Goal: Task Accomplishment & Management: Manage account settings

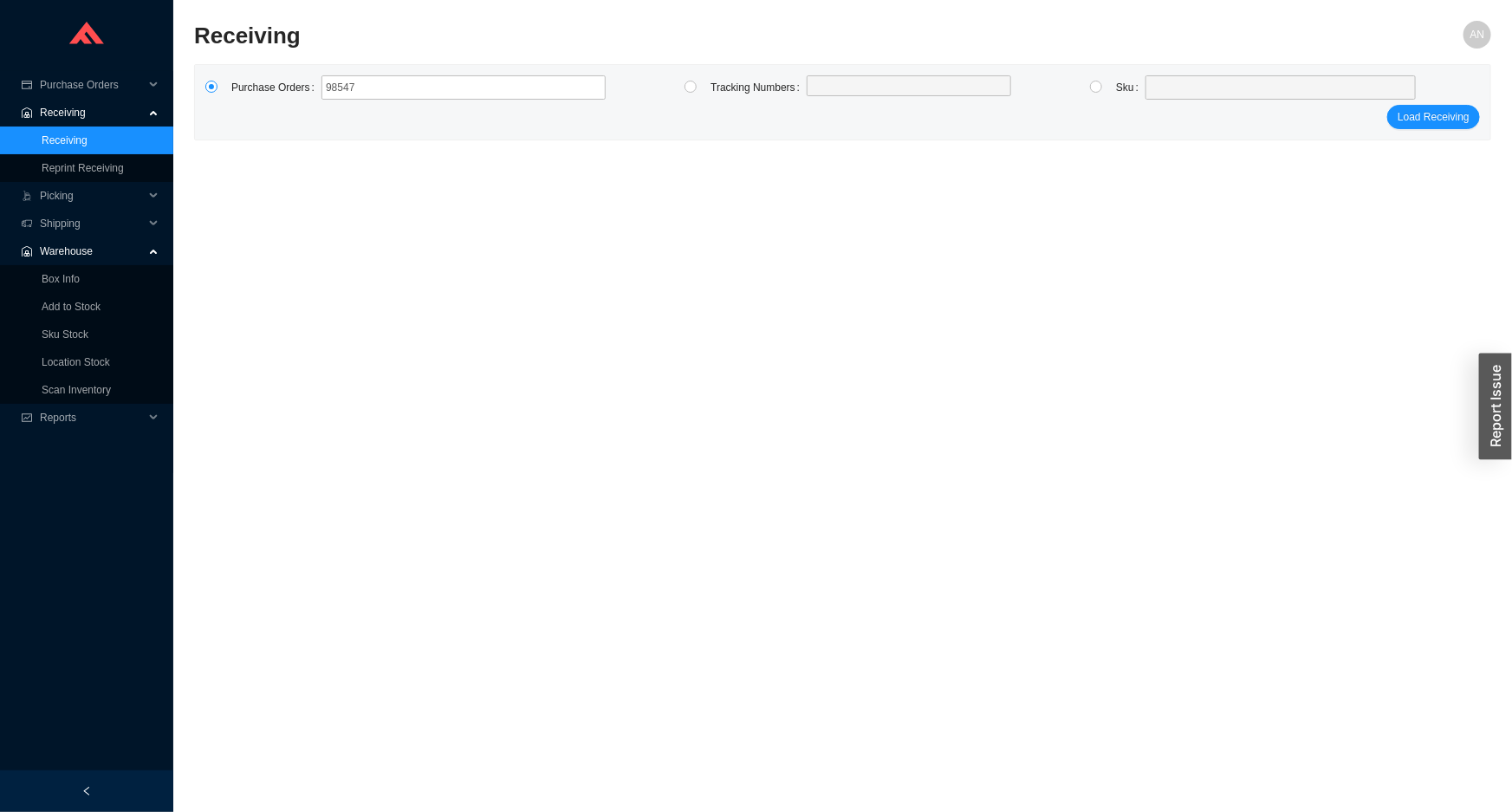
type input "985478"
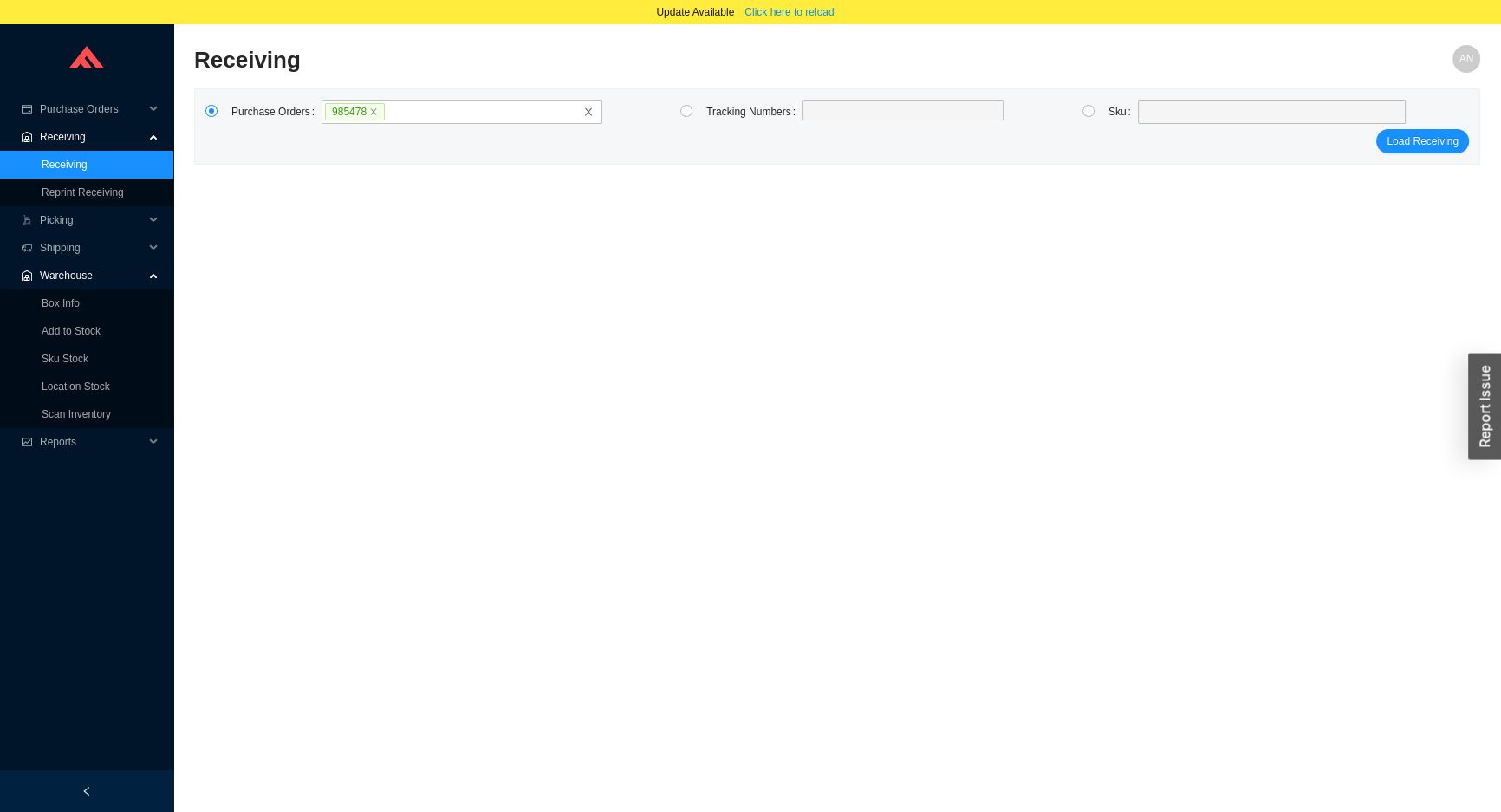
click button "Load Receiving" at bounding box center [1422, 141] width 93 height 24
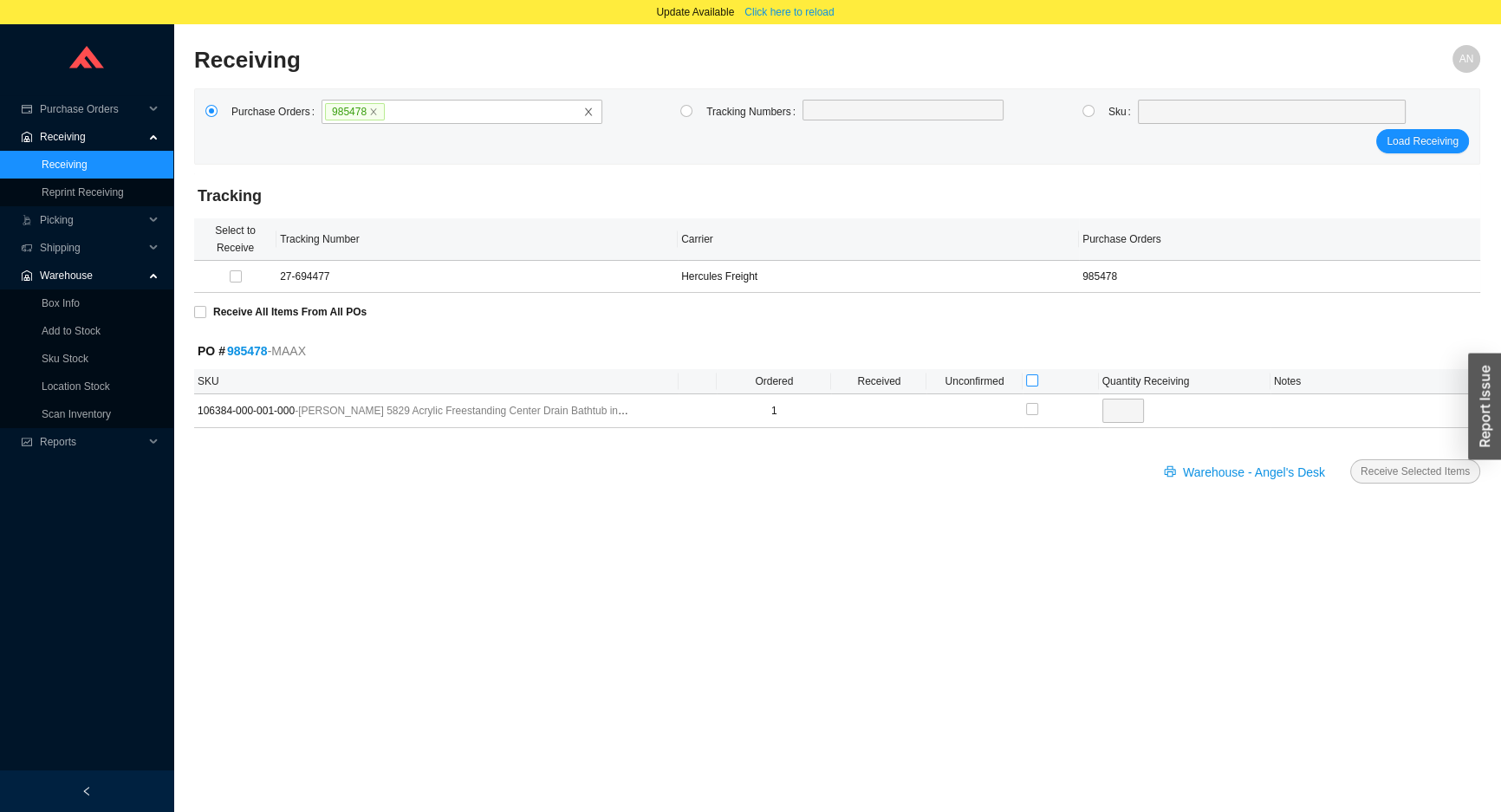
click at [1027, 378] on input "checkbox" at bounding box center [1032, 380] width 12 height 12
checkbox input "true"
type input "1"
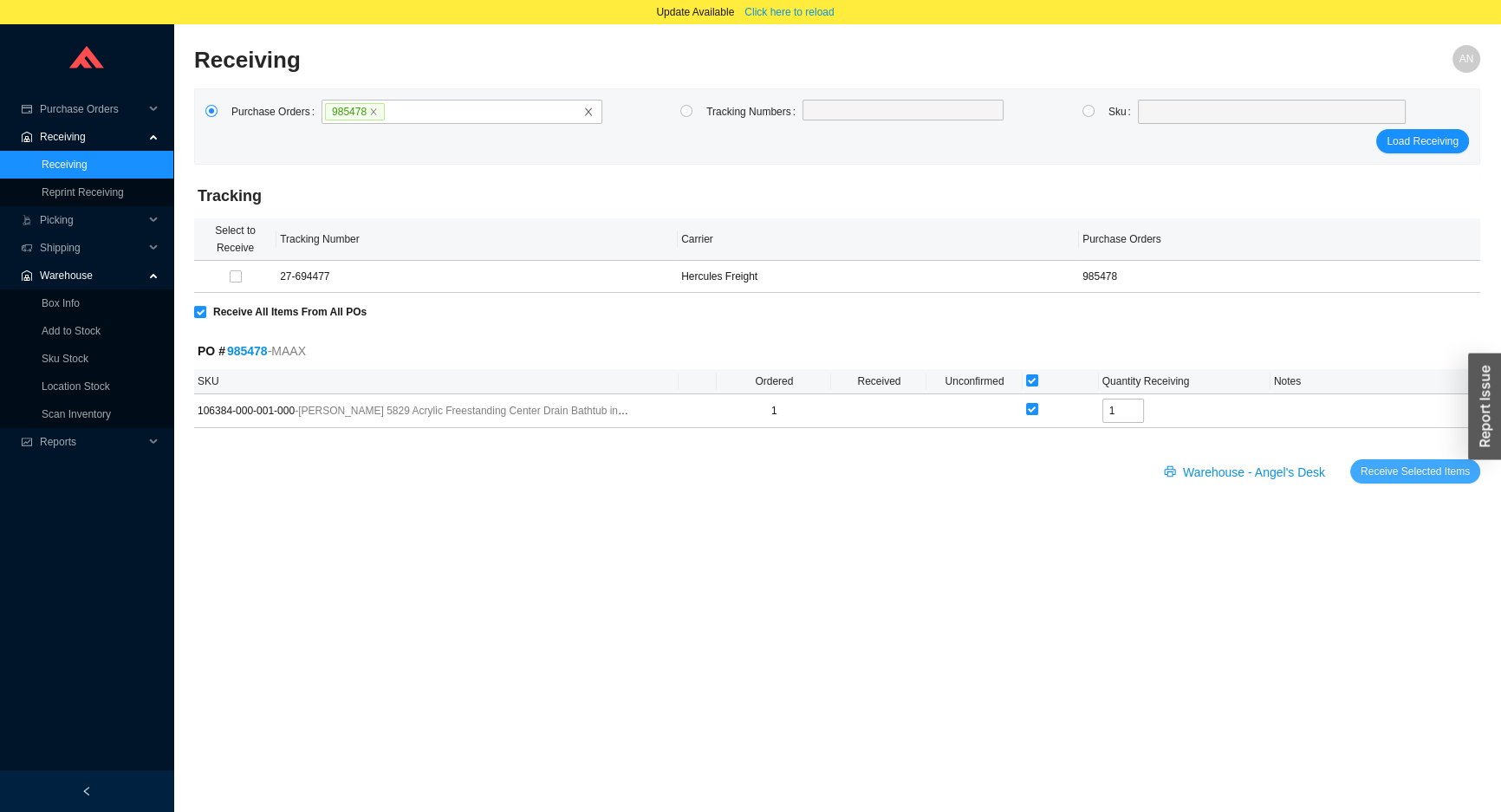
click at [1387, 468] on span "Receive Selected Items" at bounding box center [1415, 471] width 109 height 17
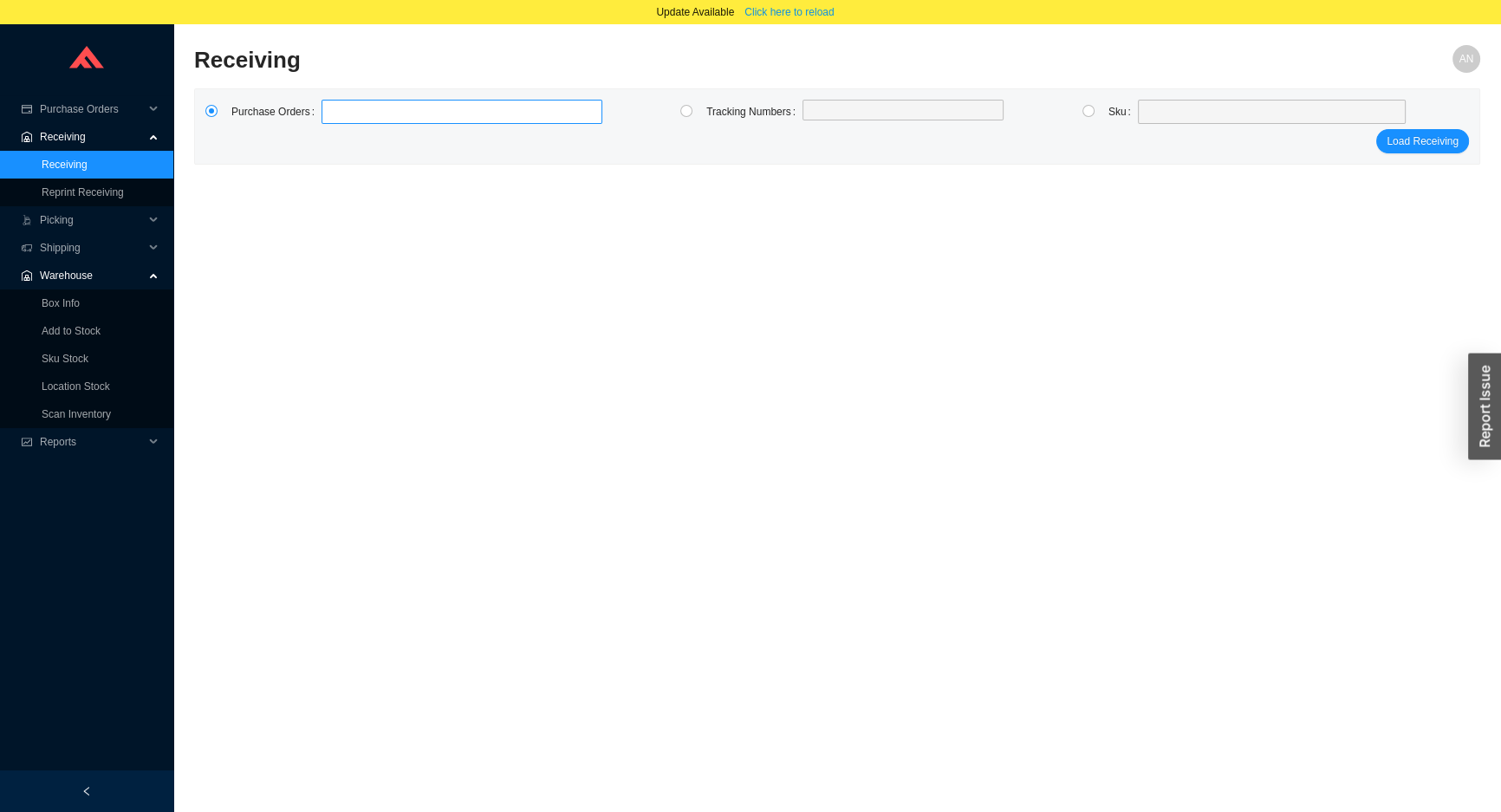
click at [392, 115] on label at bounding box center [462, 111] width 281 height 24
click at [336, 115] on input at bounding box center [329, 111] width 12 height 19
type input "985293"
click button "Load Receiving" at bounding box center [1422, 141] width 93 height 24
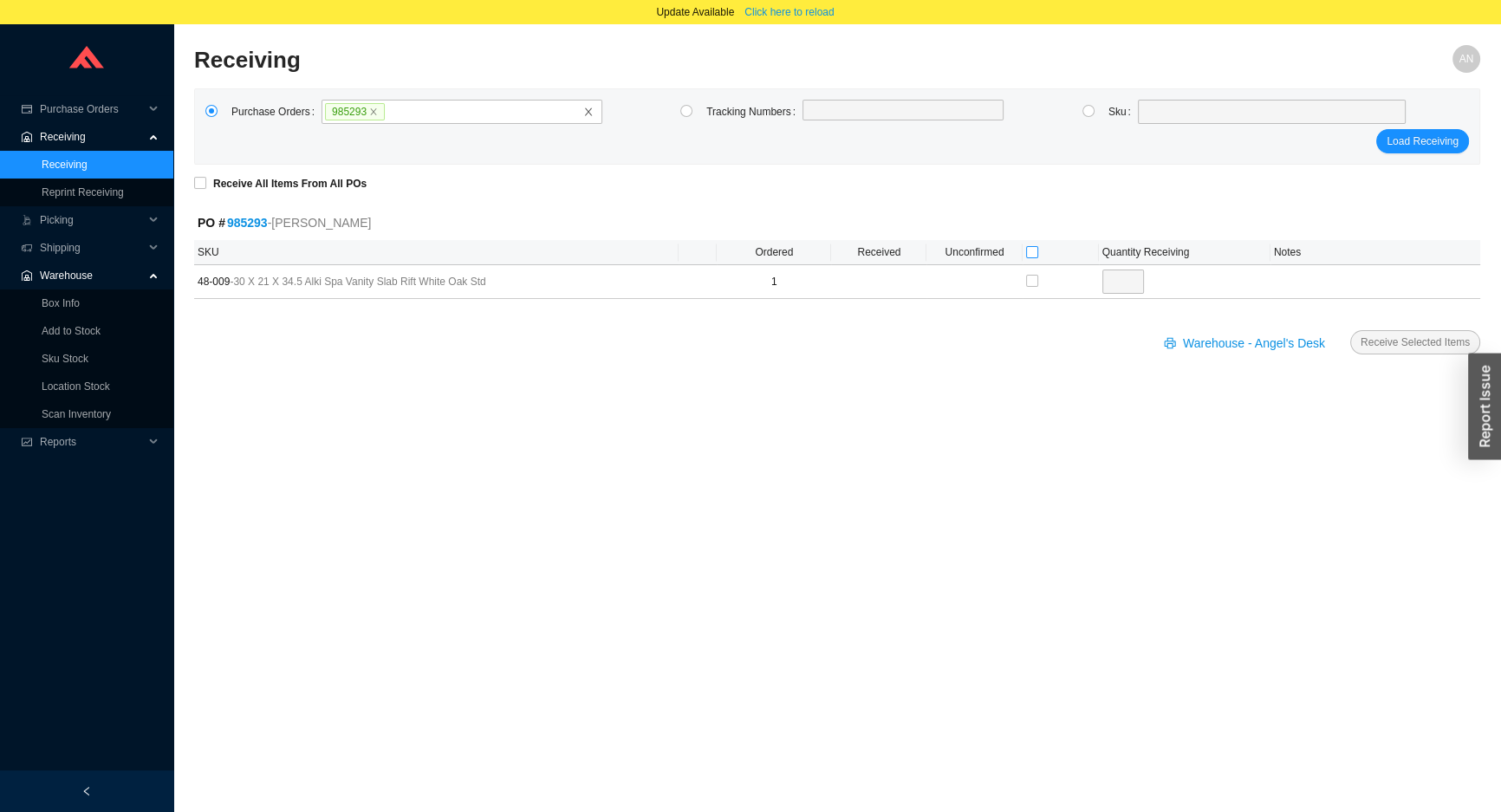
click at [1027, 251] on input "checkbox" at bounding box center [1032, 251] width 12 height 12
checkbox input "true"
type input "1"
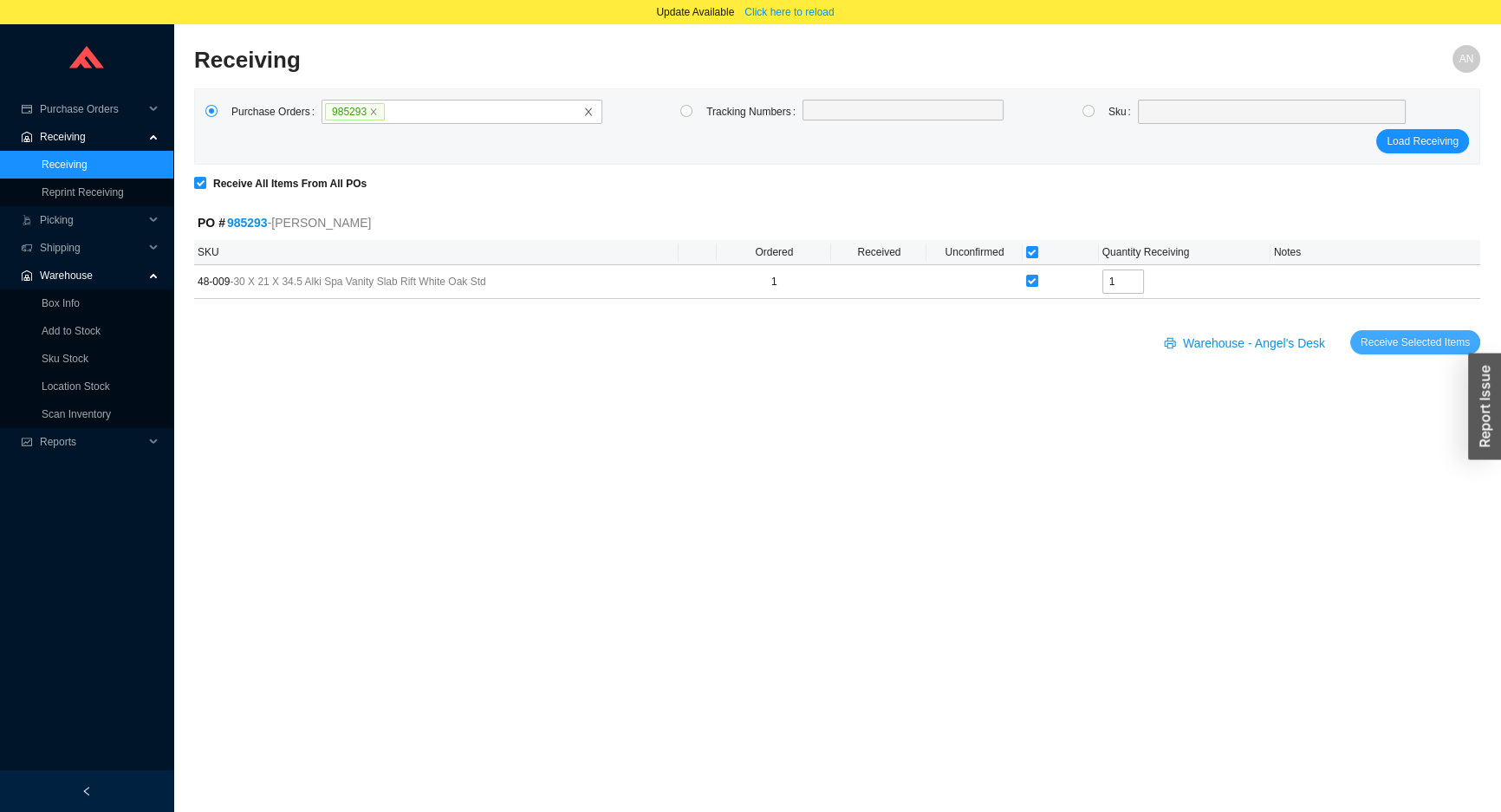
click at [1380, 345] on span "Receive Selected Items" at bounding box center [1415, 342] width 109 height 17
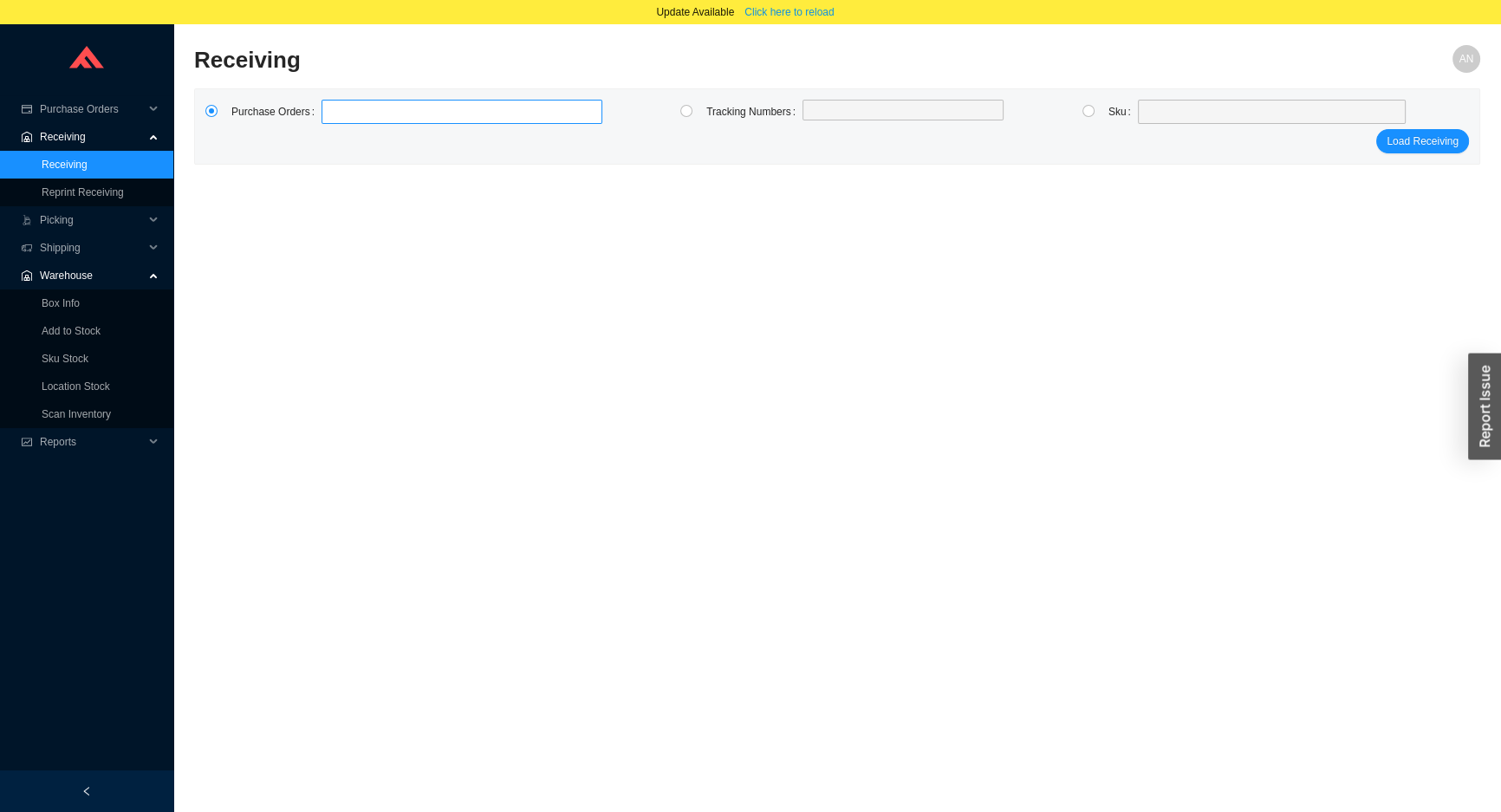
click at [506, 118] on label at bounding box center [462, 111] width 281 height 24
click at [336, 118] on input at bounding box center [329, 111] width 12 height 19
type input "985695"
type input "983729"
type input "985079"
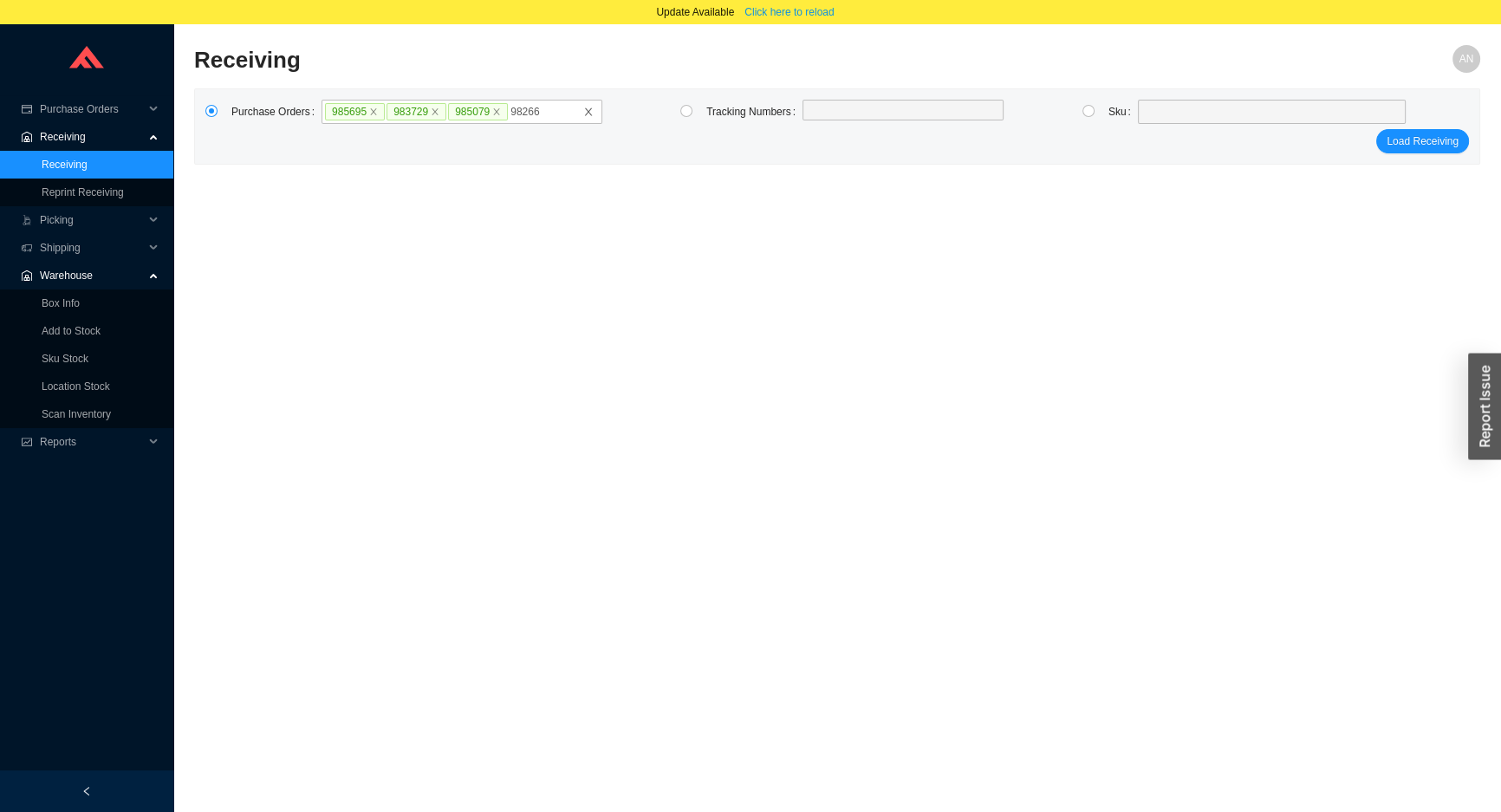
type input "982665"
type input "986216"
type input "986463"
type input "985705"
type input "985981"
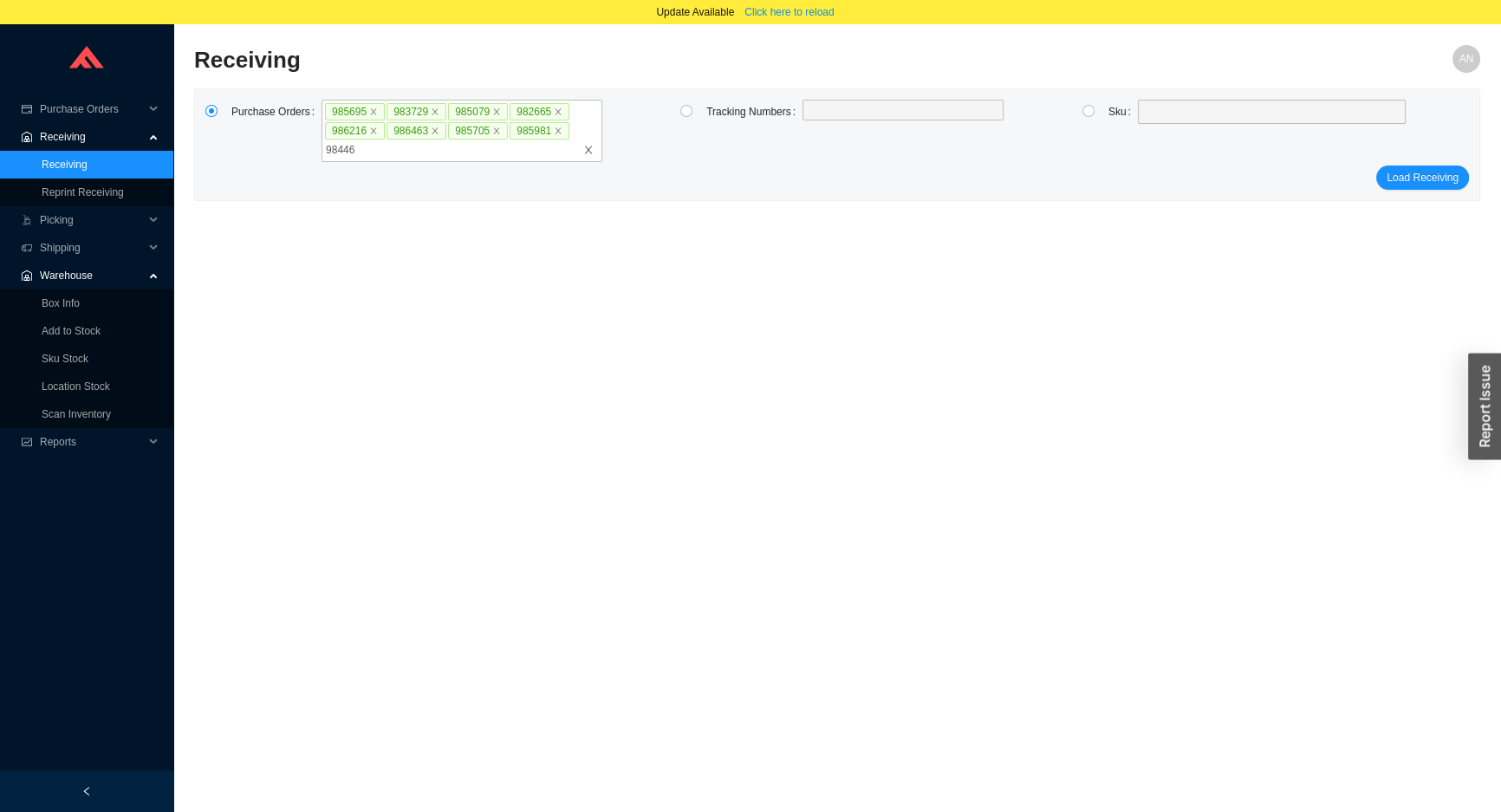
type input "984464"
type input "982684"
type input "985725"
type input "985979"
type input "986092"
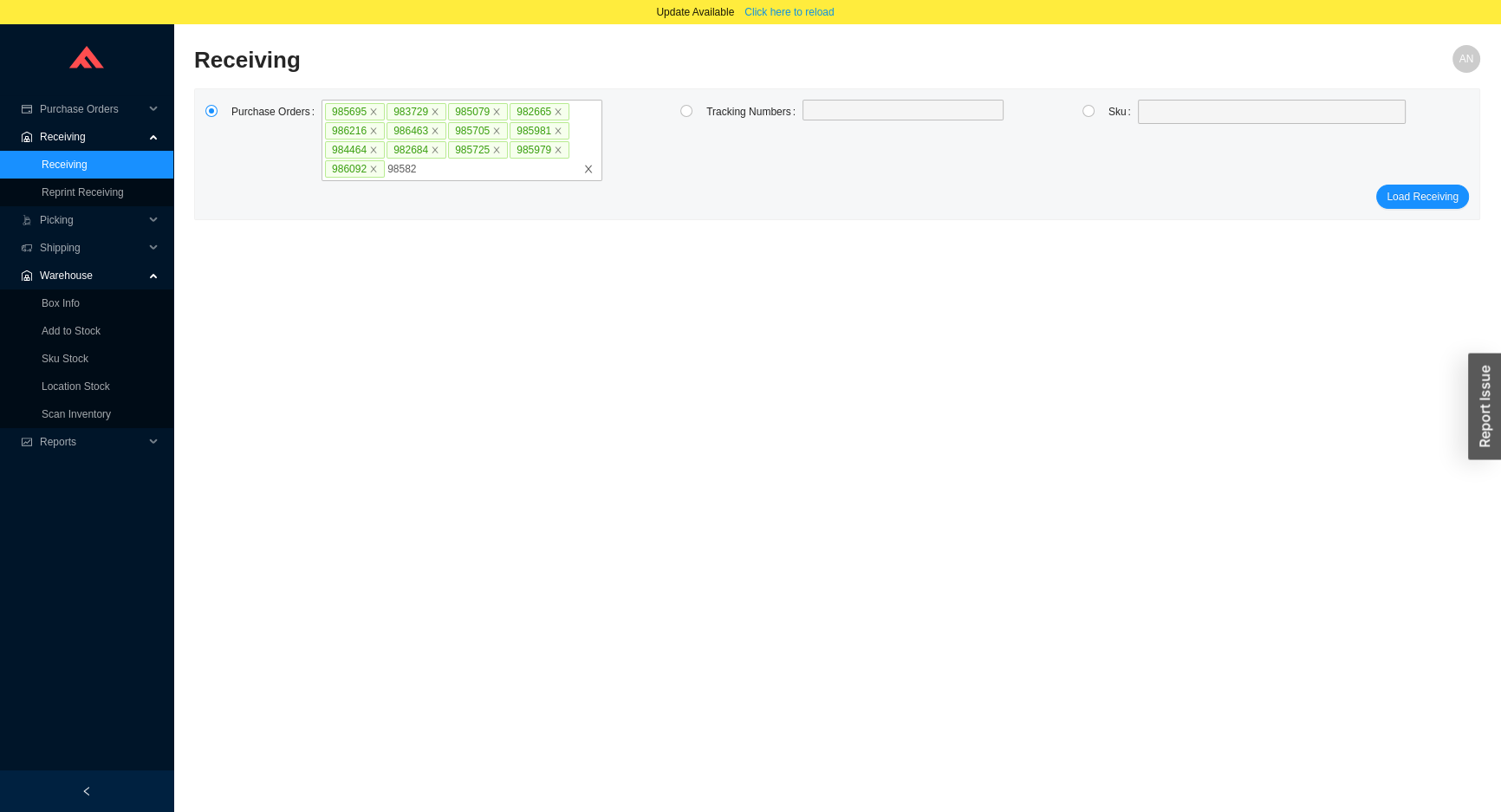
type input "985825"
type input "985062"
type input "983573"
type input "983272"
type input "986066"
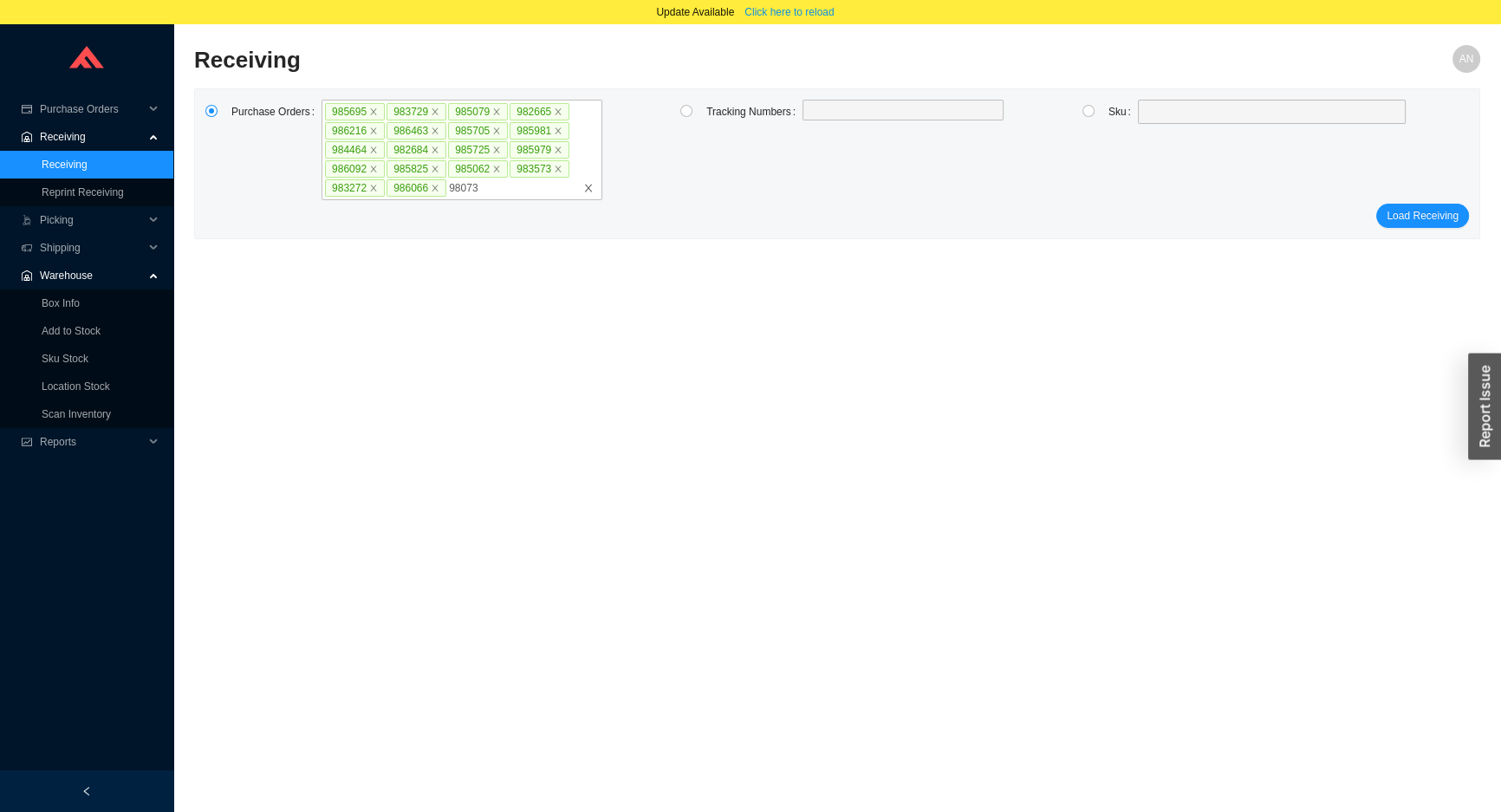
type input "980730"
type input "985994"
type input "986104"
type input "979336"
type input "986361"
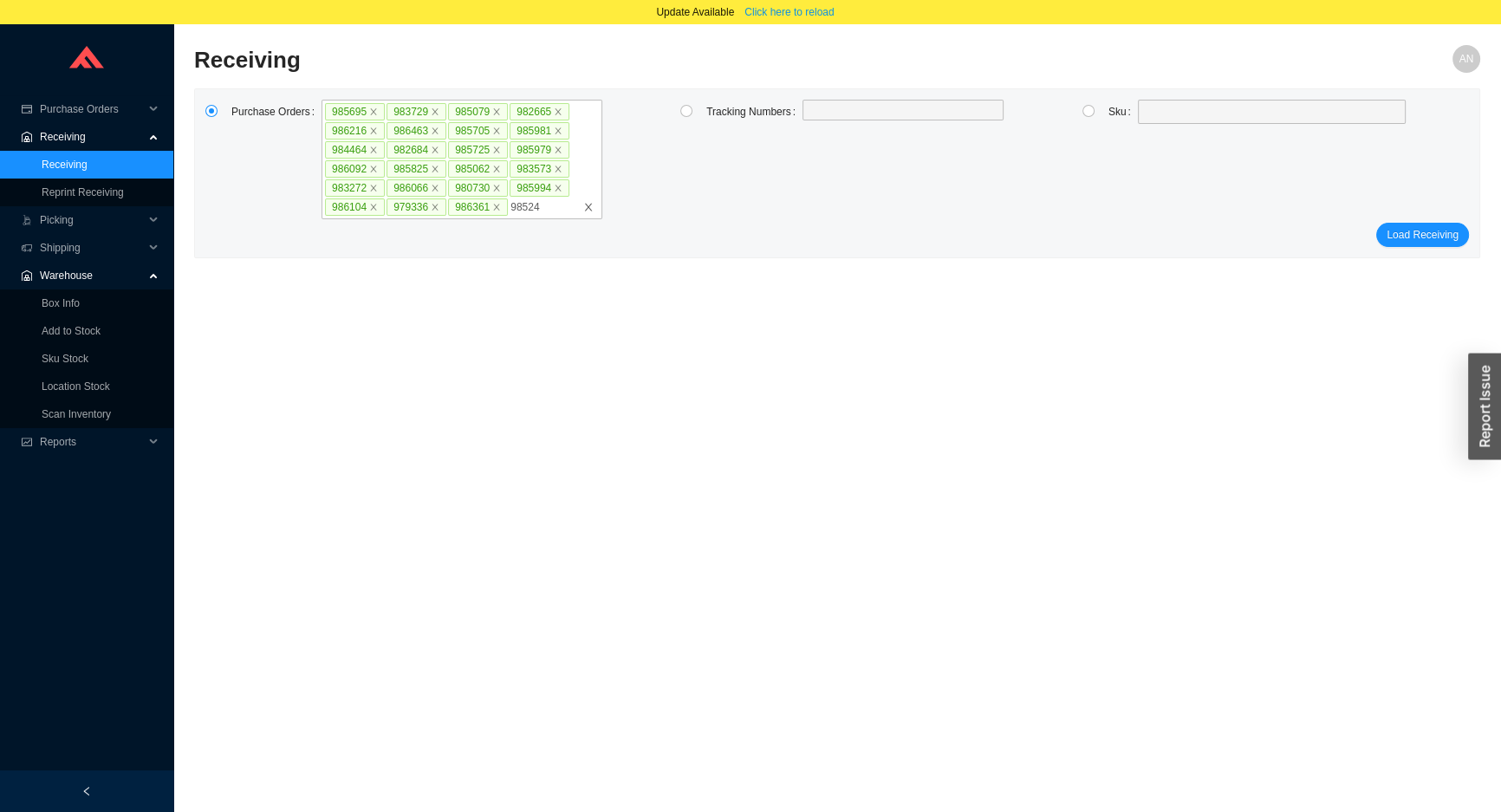
type input "985243"
click button "Load Receiving" at bounding box center [1422, 234] width 93 height 24
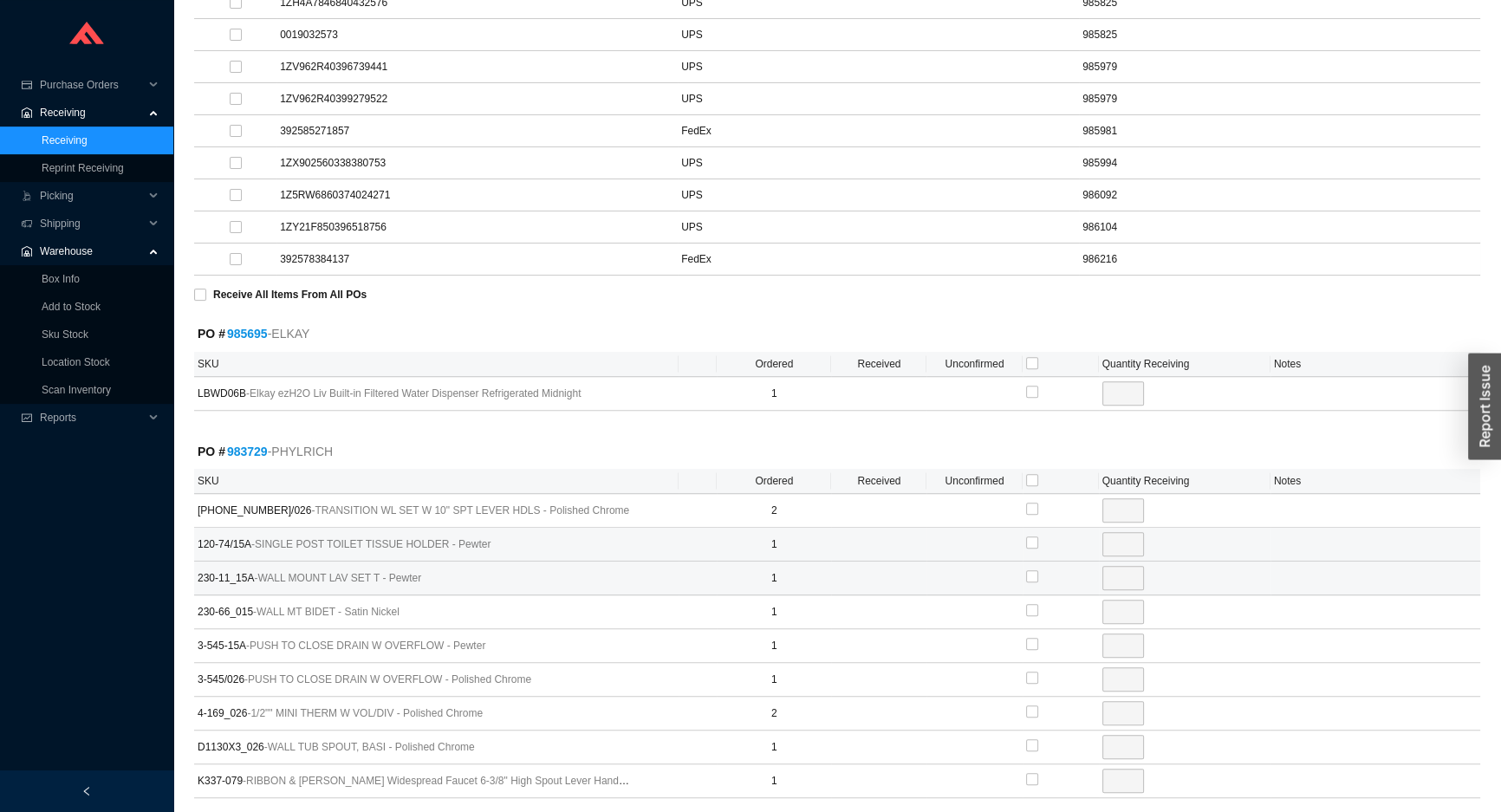
scroll to position [709, 0]
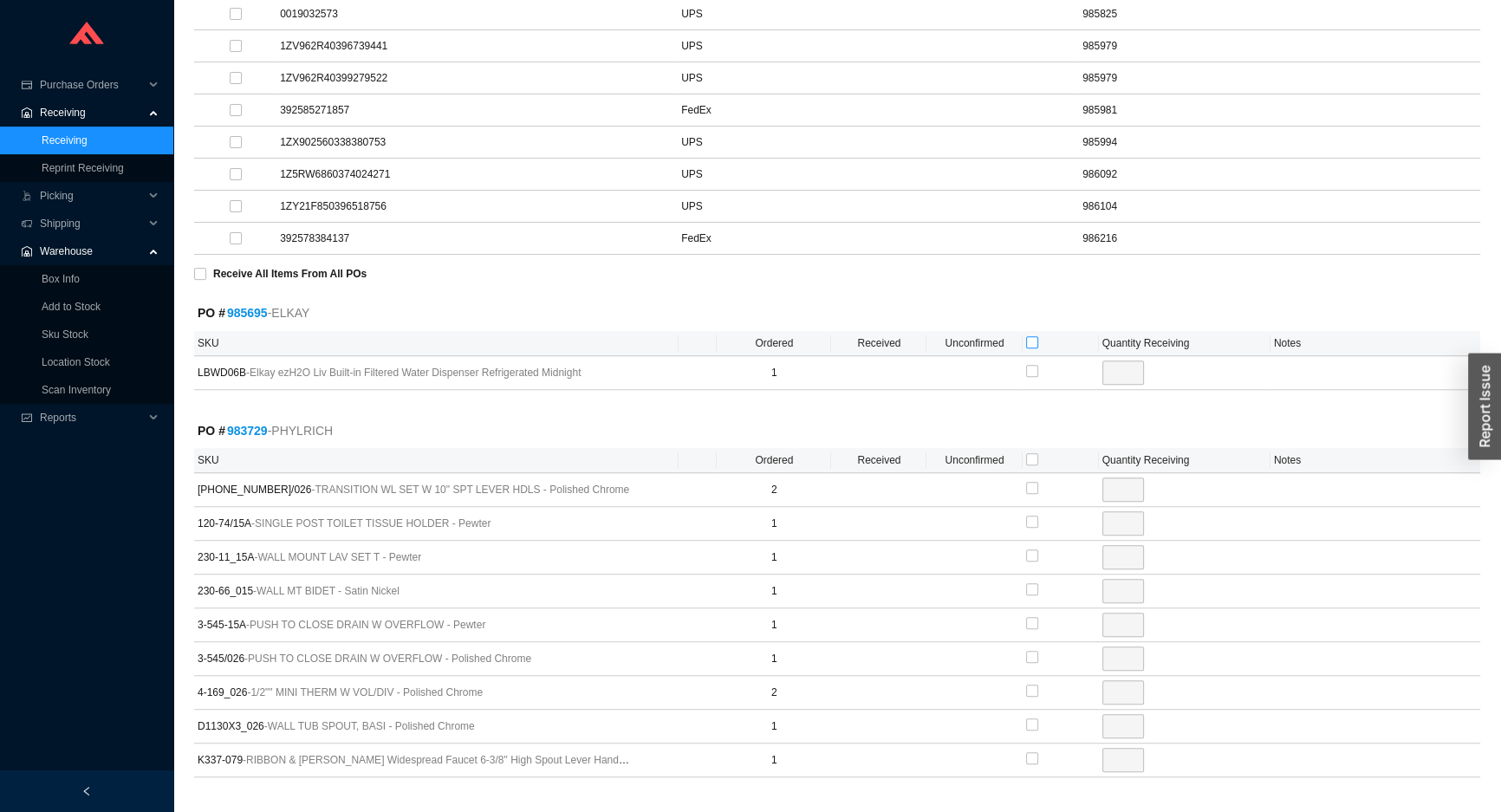
click at [1033, 341] on input "checkbox" at bounding box center [1032, 342] width 12 height 12
checkbox input "true"
type input "1"
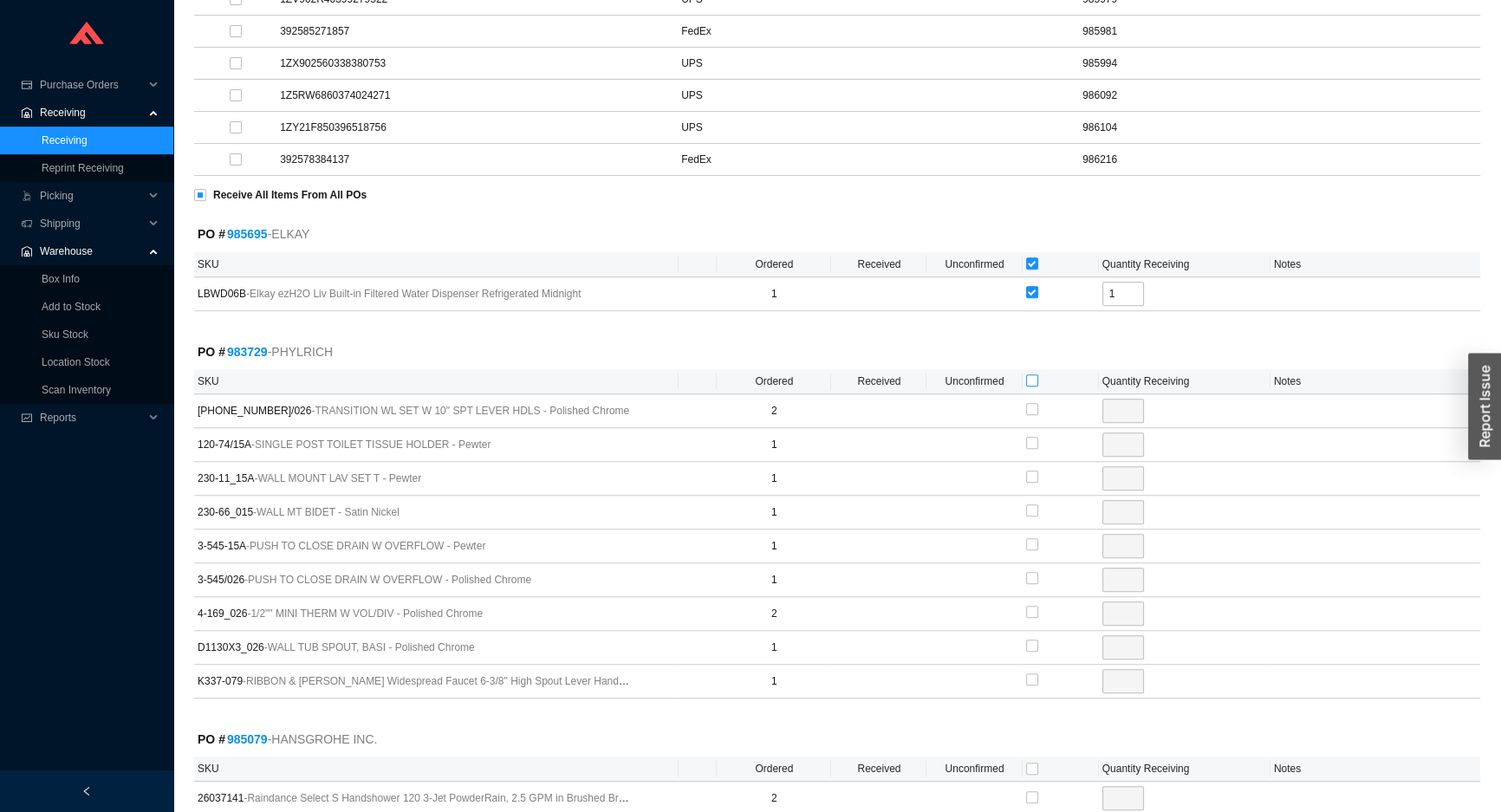
click at [1031, 377] on input "checkbox" at bounding box center [1032, 380] width 12 height 12
checkbox input "true"
type input "2"
checkbox input "true"
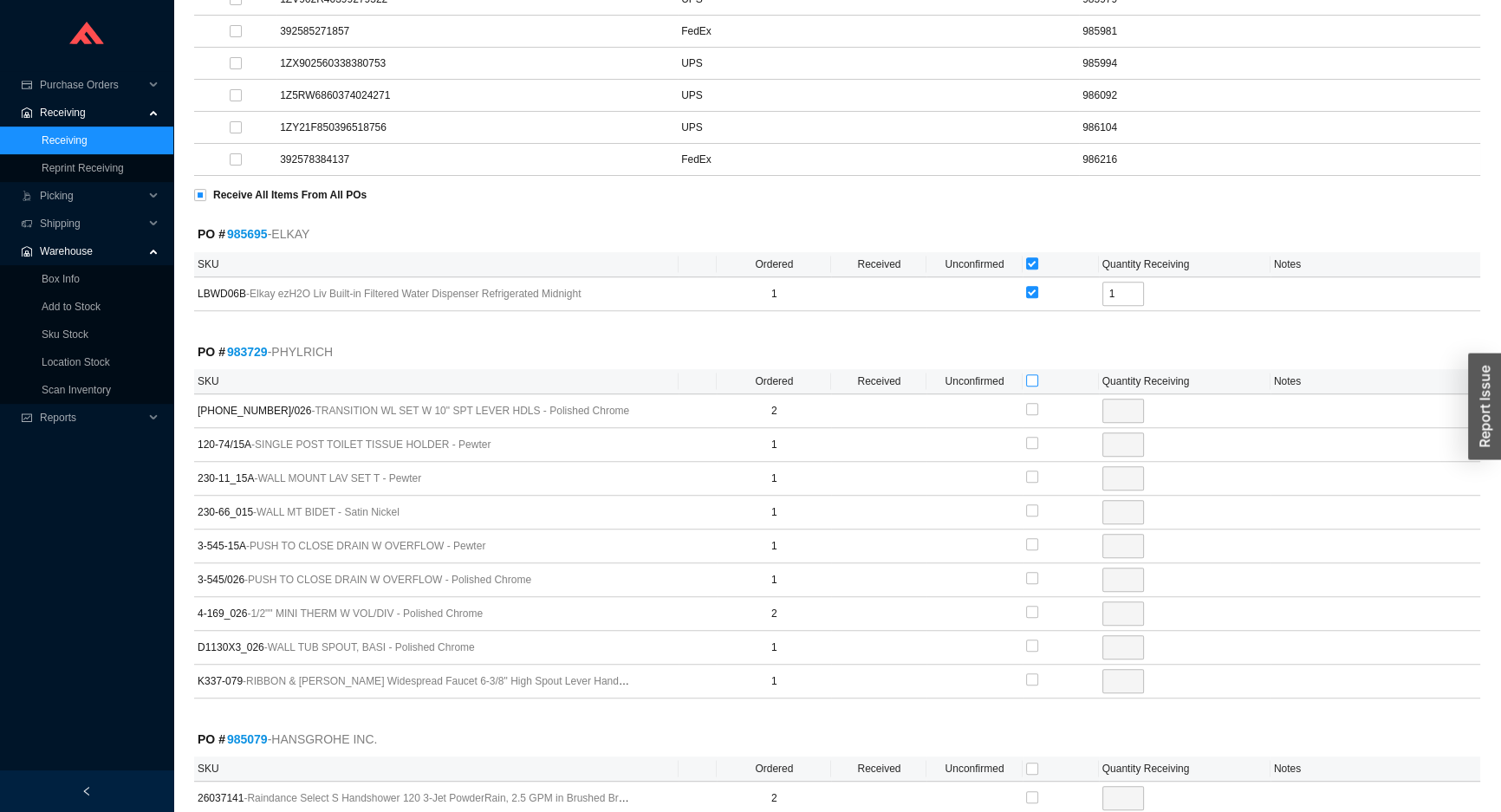
type input "1"
checkbox input "true"
type input "1"
checkbox input "true"
type input "1"
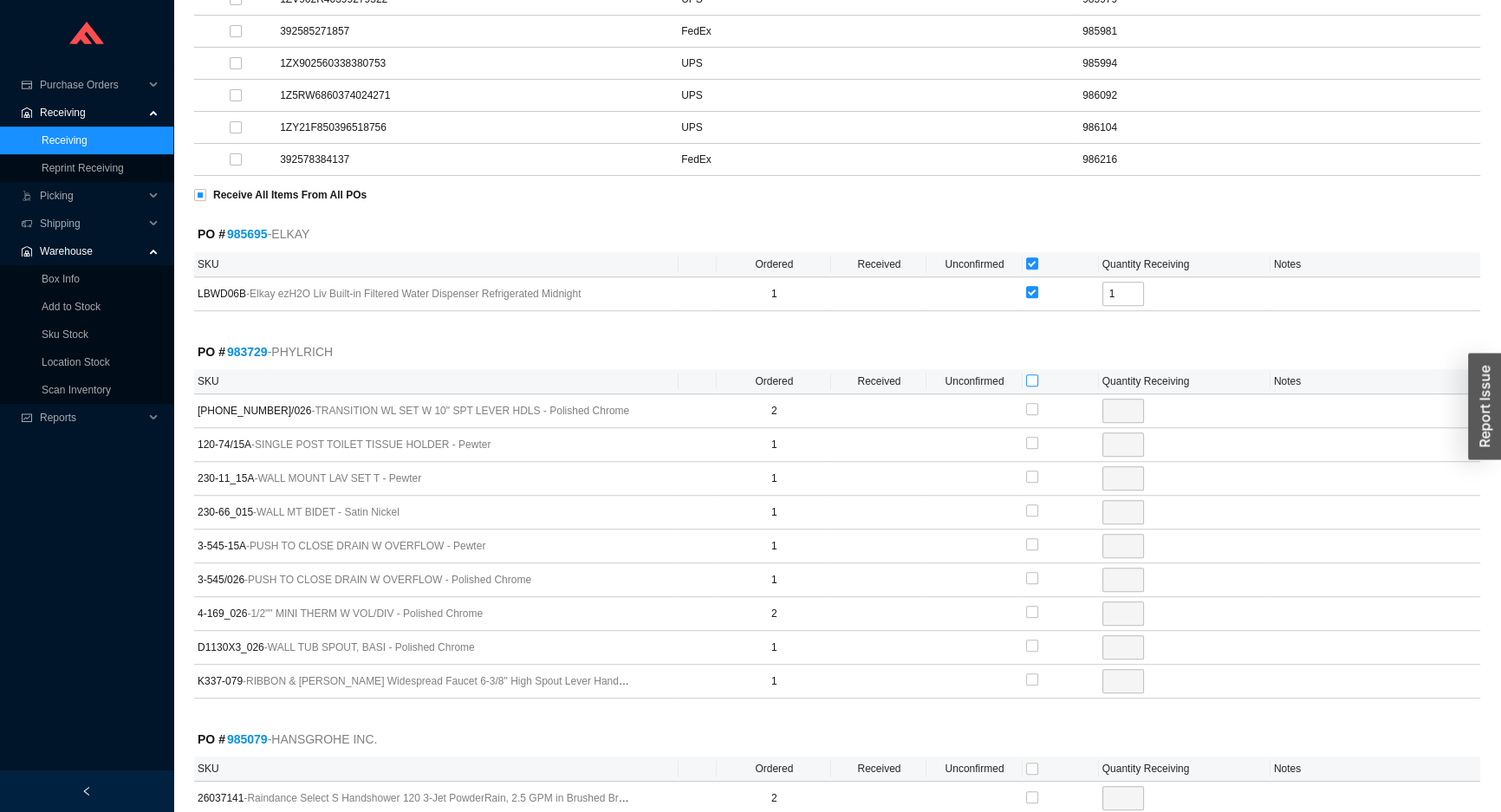
checkbox input "true"
type input "1"
checkbox input "true"
type input "1"
checkbox input "true"
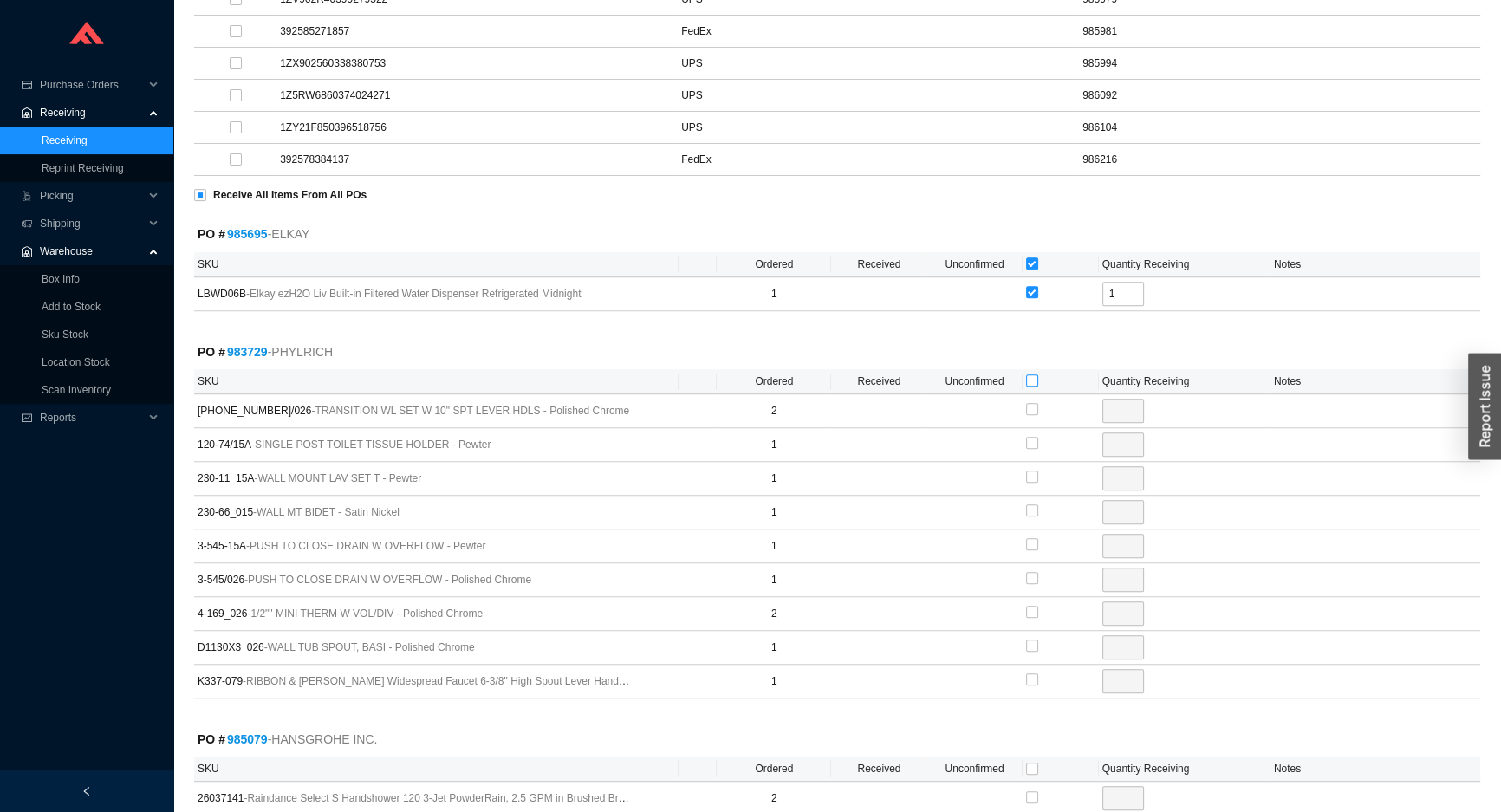
type input "2"
checkbox input "true"
type input "1"
checkbox input "true"
type input "1"
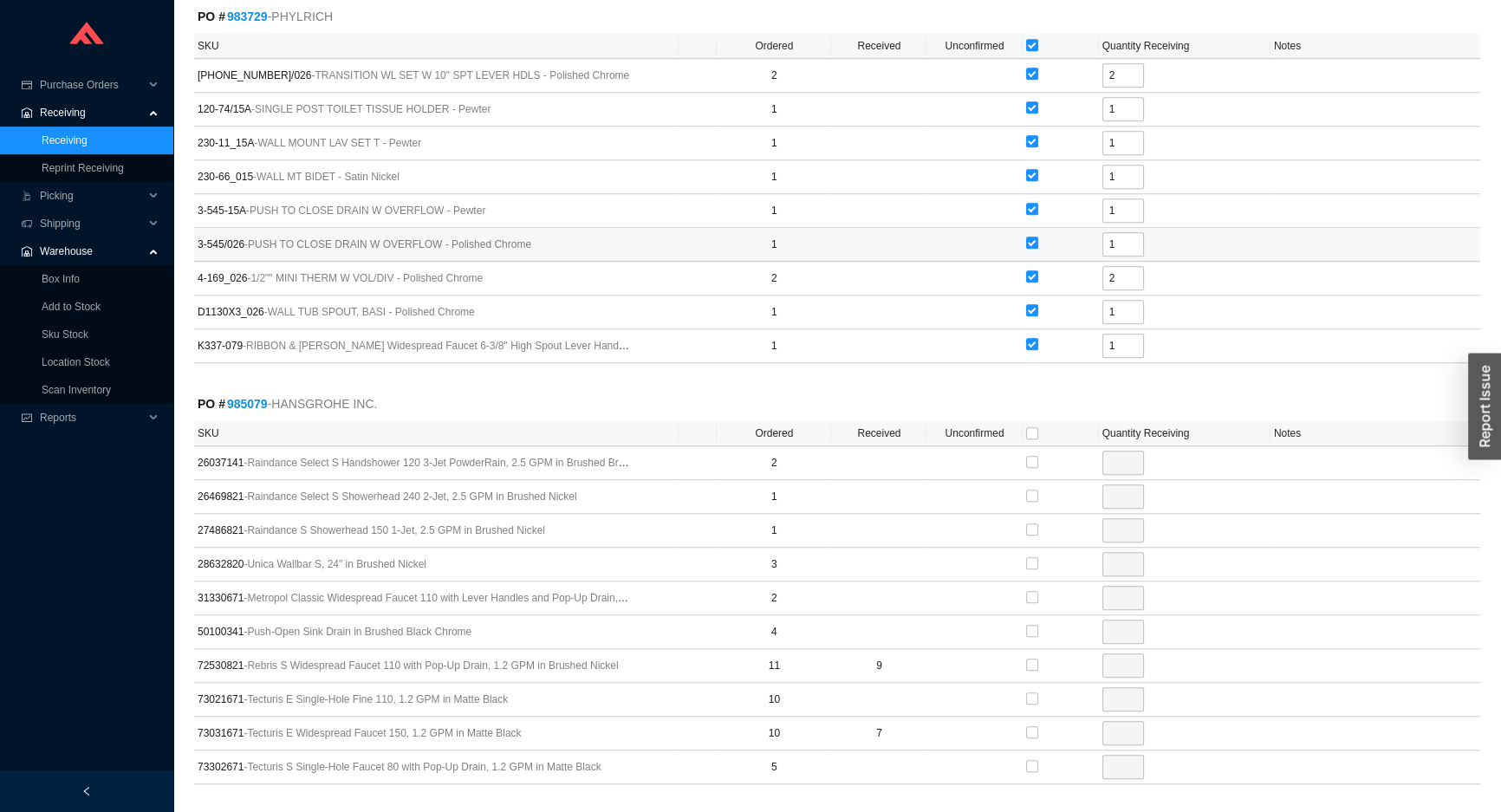
scroll to position [1181, 0]
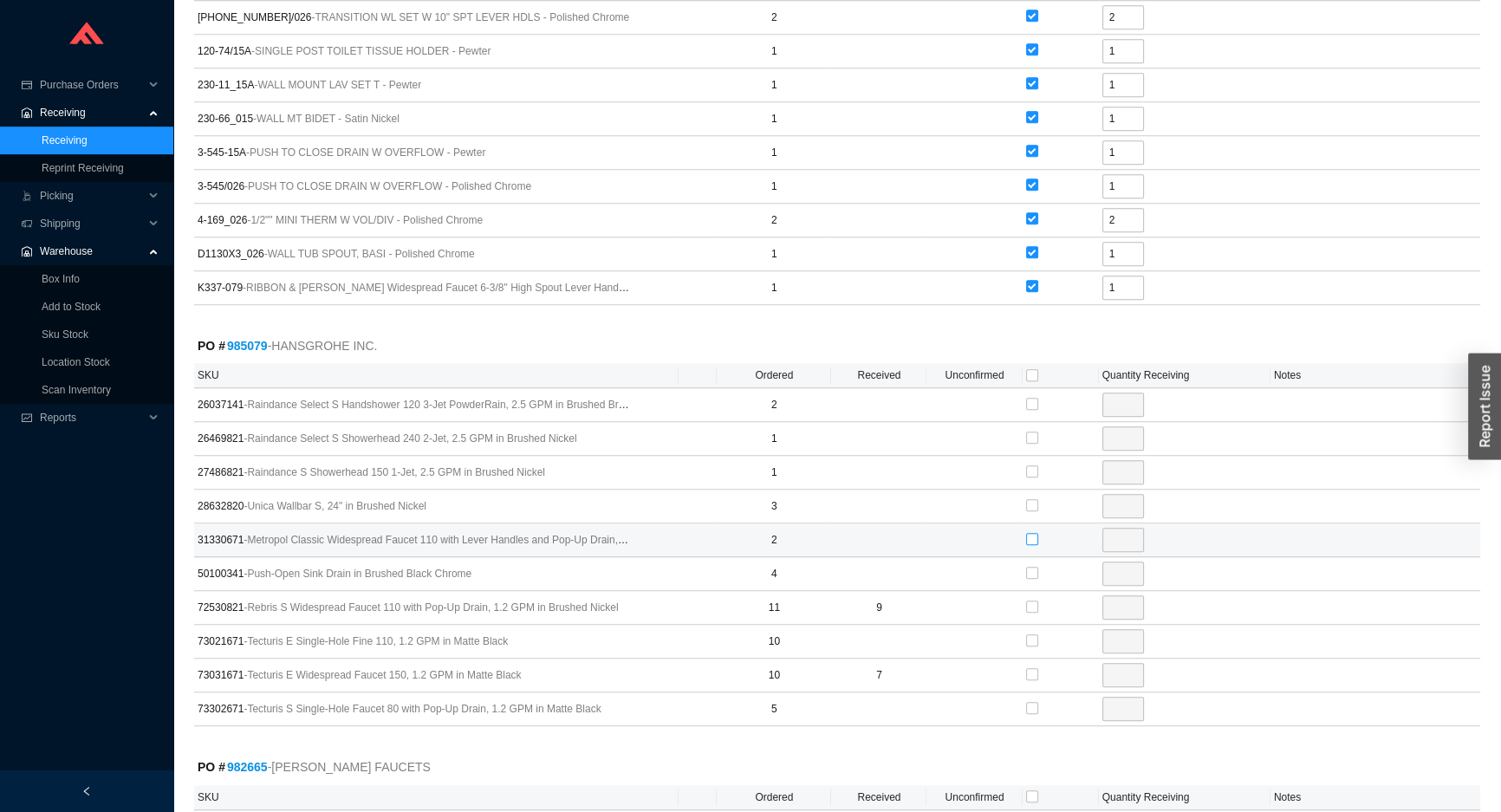
click at [1028, 533] on input "checkbox" at bounding box center [1032, 538] width 12 height 12
checkbox input "true"
type input "2"
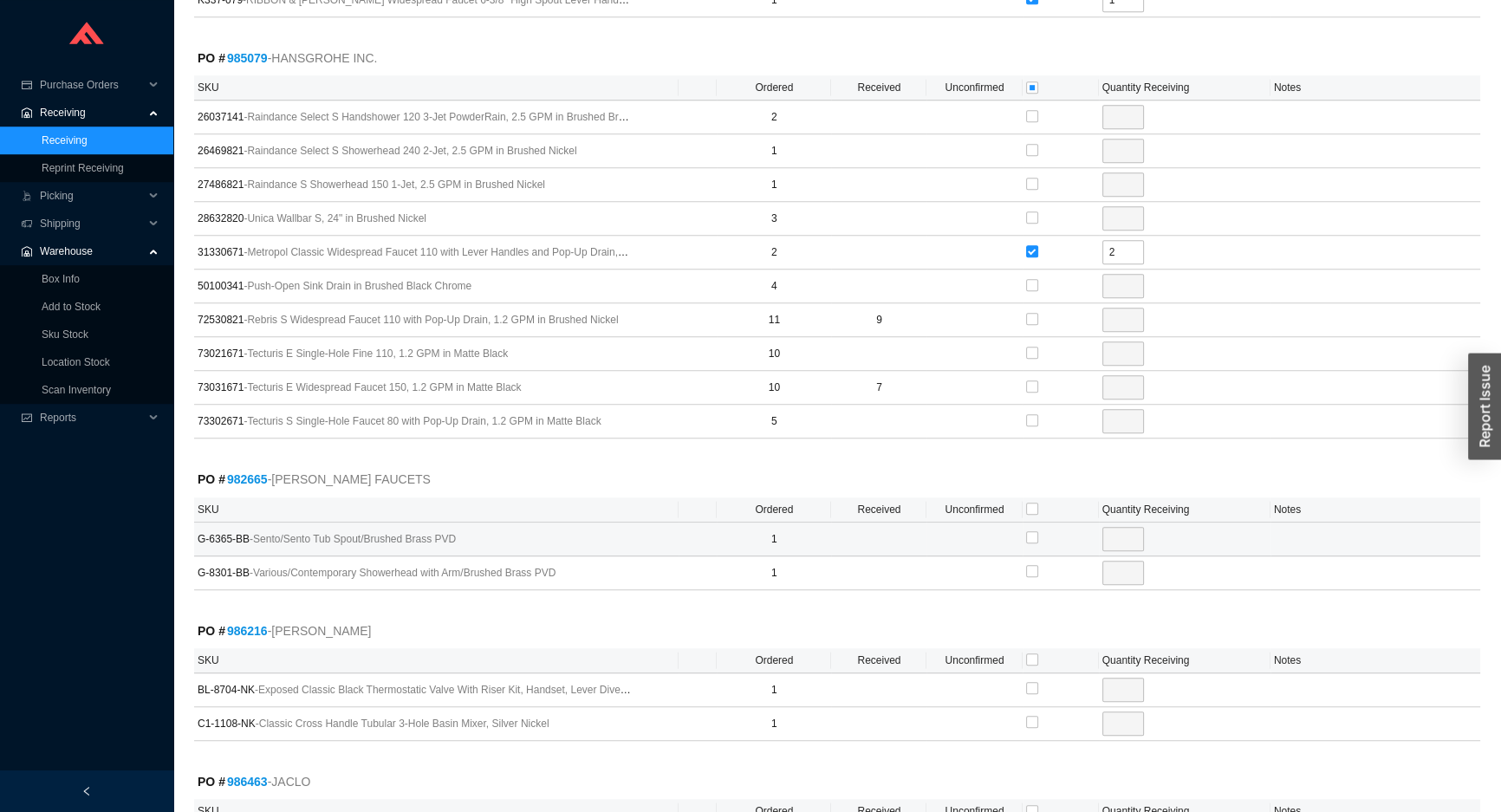
scroll to position [1497, 0]
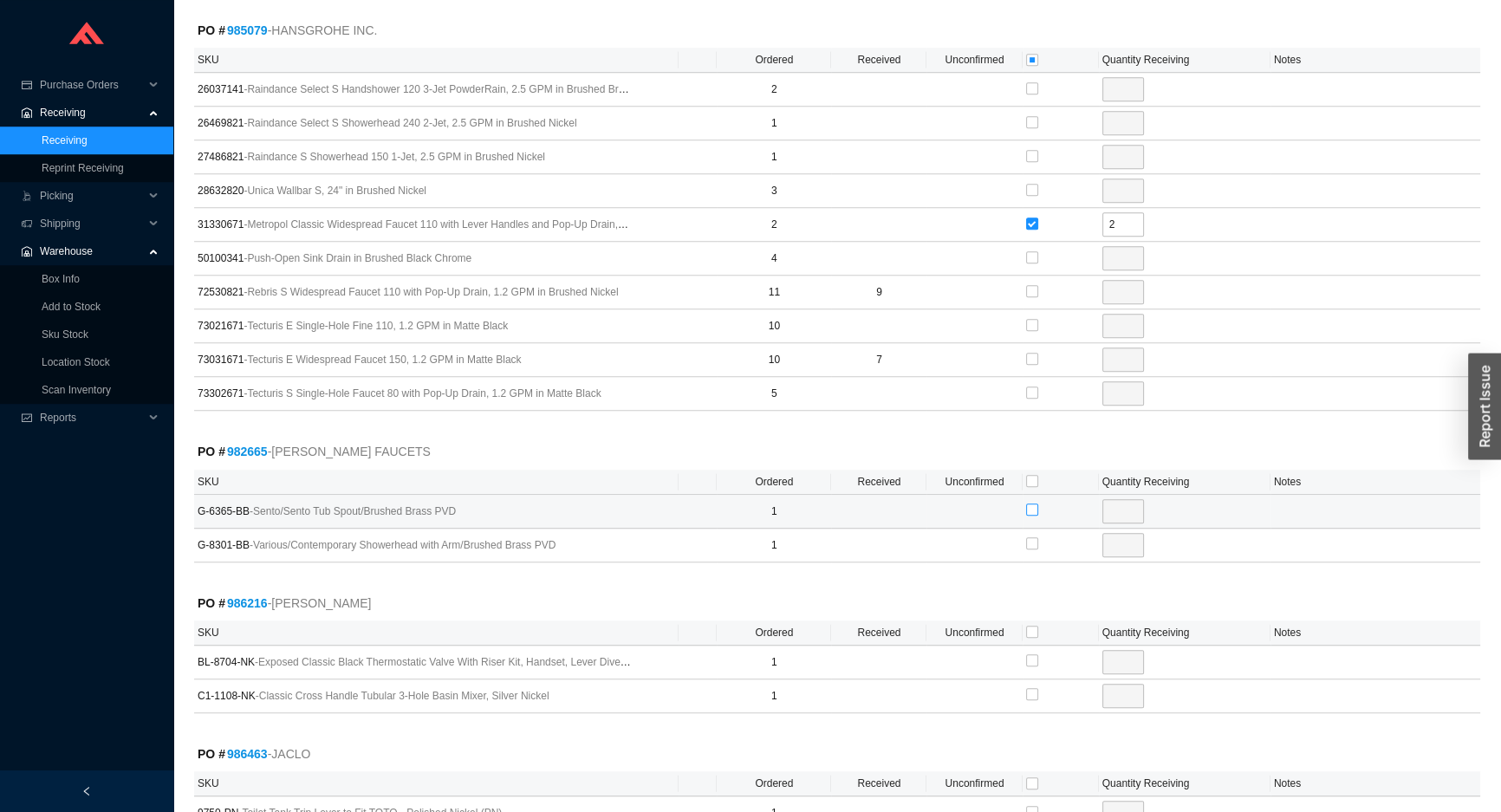
click at [1026, 504] on input "checkbox" at bounding box center [1032, 509] width 12 height 12
checkbox input "true"
type input "1"
click at [1033, 626] on input "checkbox" at bounding box center [1032, 631] width 12 height 12
checkbox input "true"
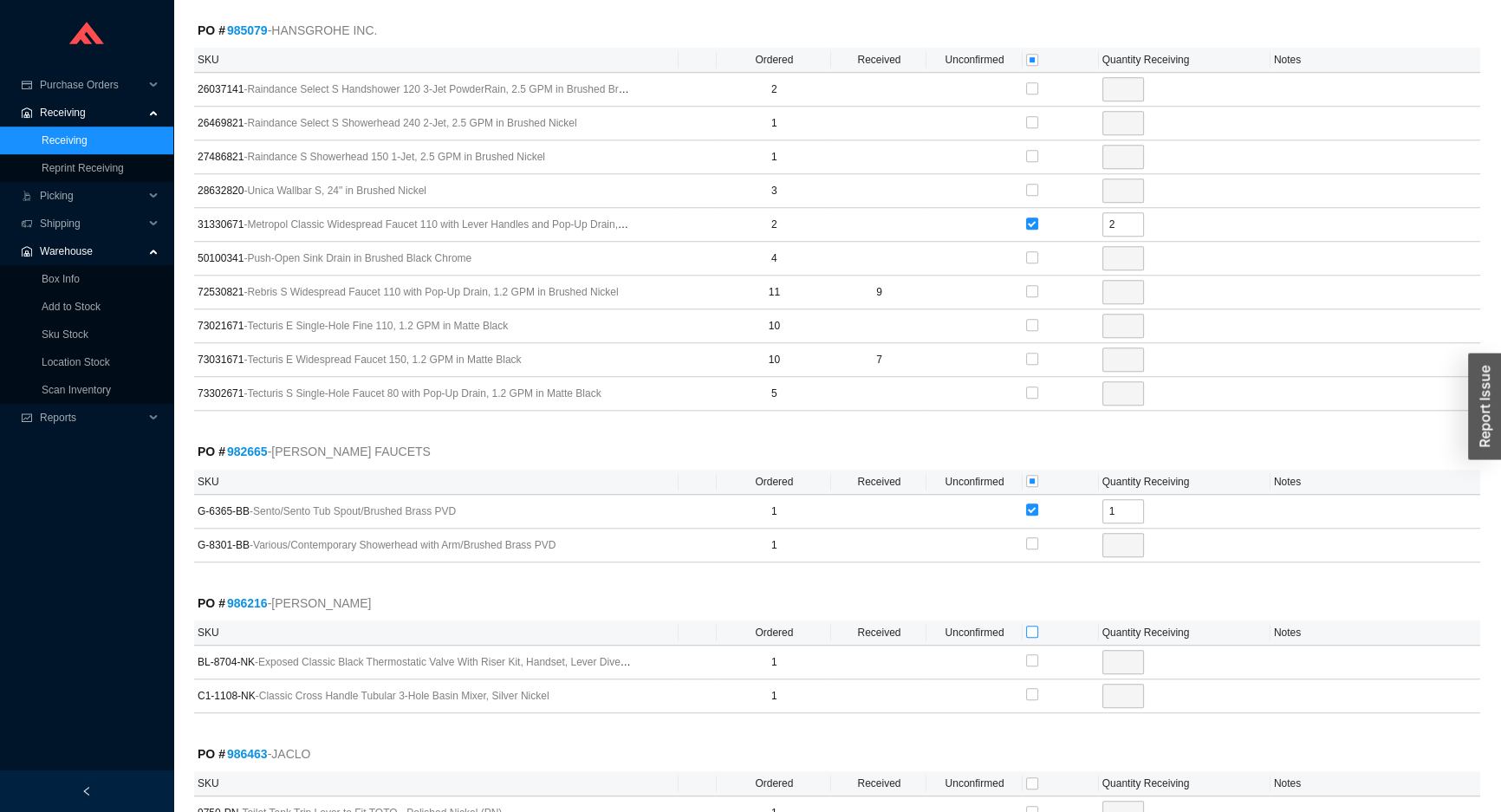
checkbox input "true"
type input "1"
checkbox input "true"
type input "1"
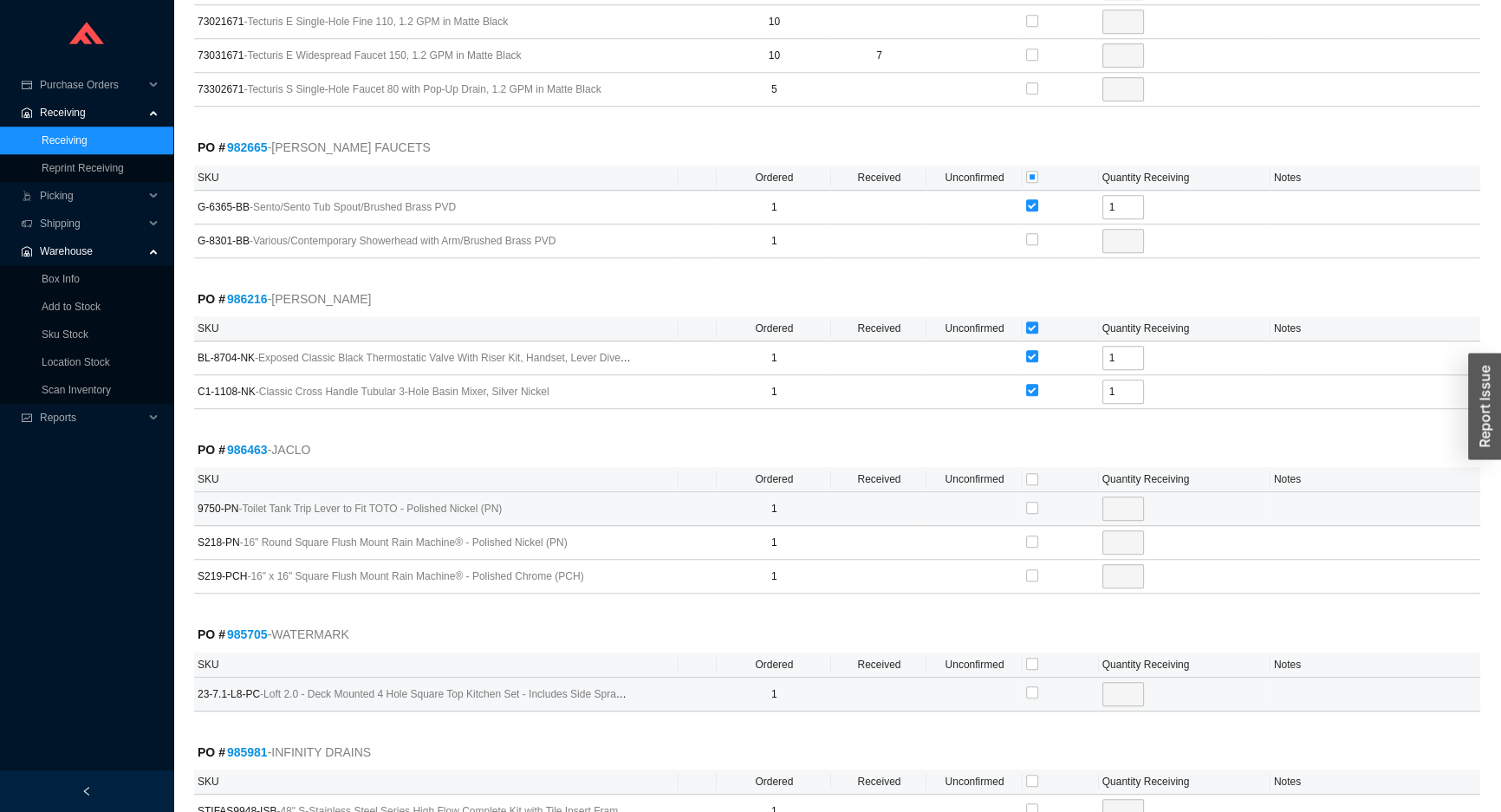
scroll to position [1890, 0]
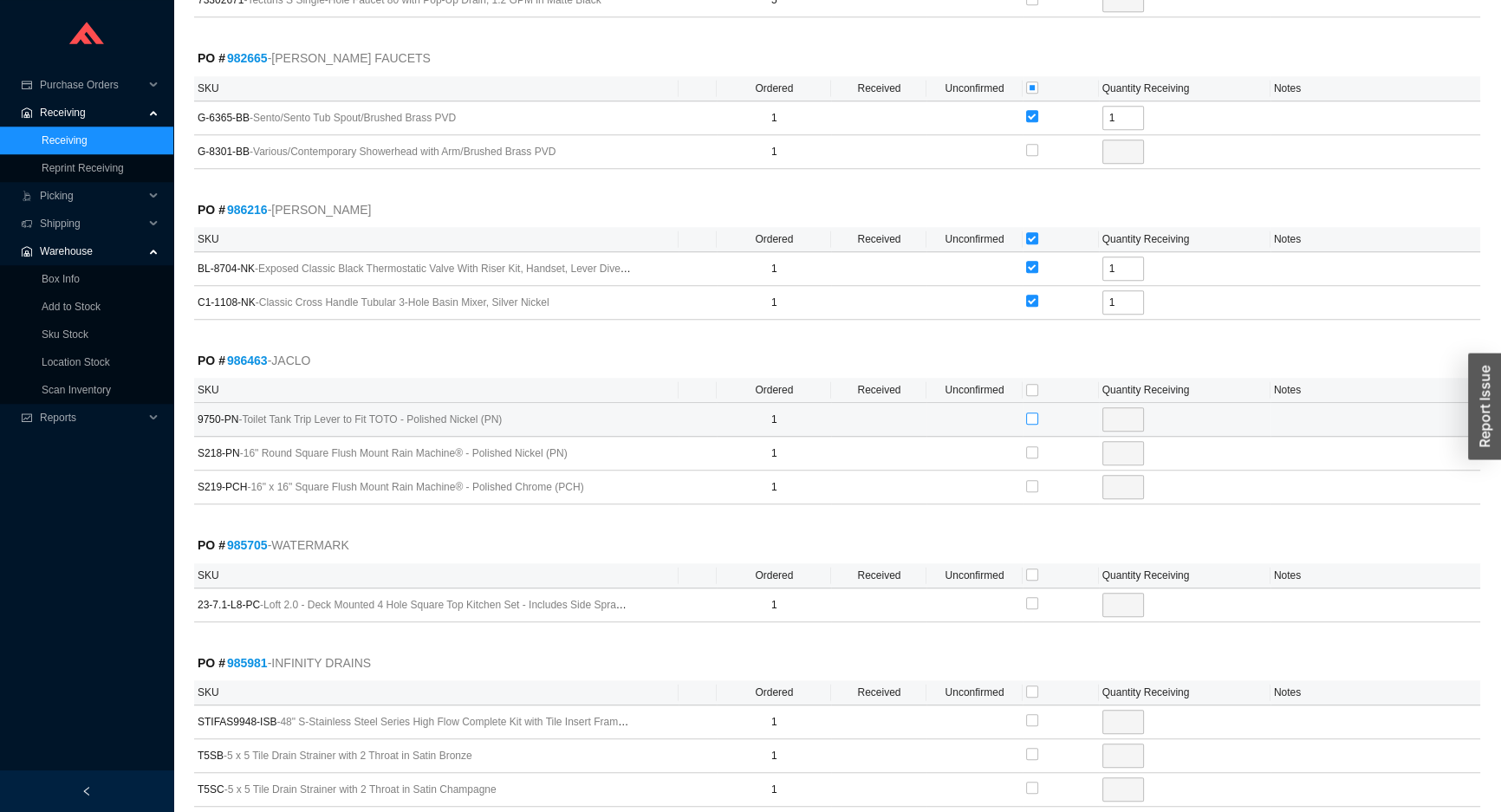
click at [1030, 413] on input "checkbox" at bounding box center [1032, 418] width 12 height 12
checkbox input "true"
type input "1"
click at [1031, 569] on input "checkbox" at bounding box center [1032, 574] width 12 height 12
checkbox input "true"
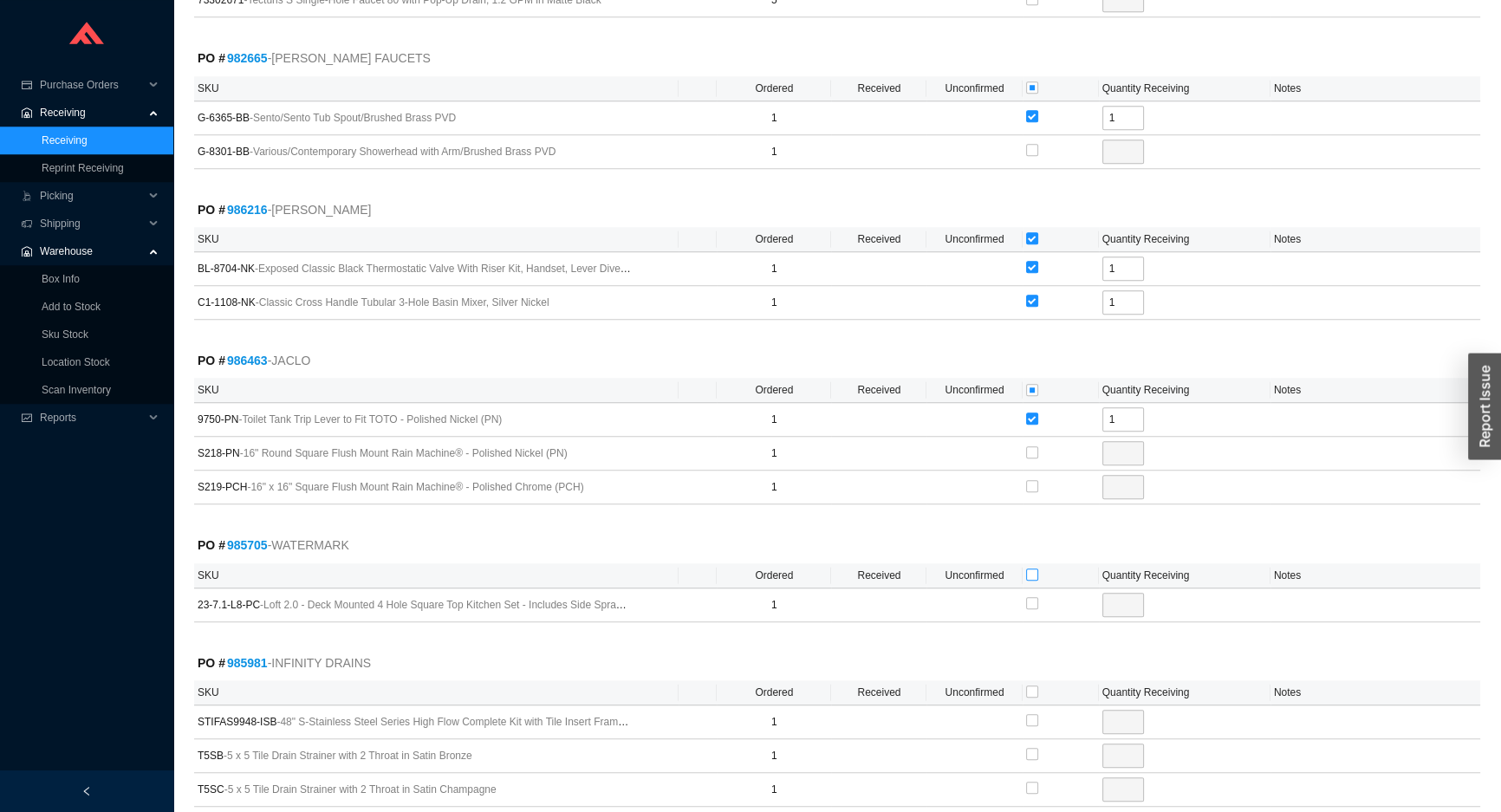
checkbox input "true"
type input "1"
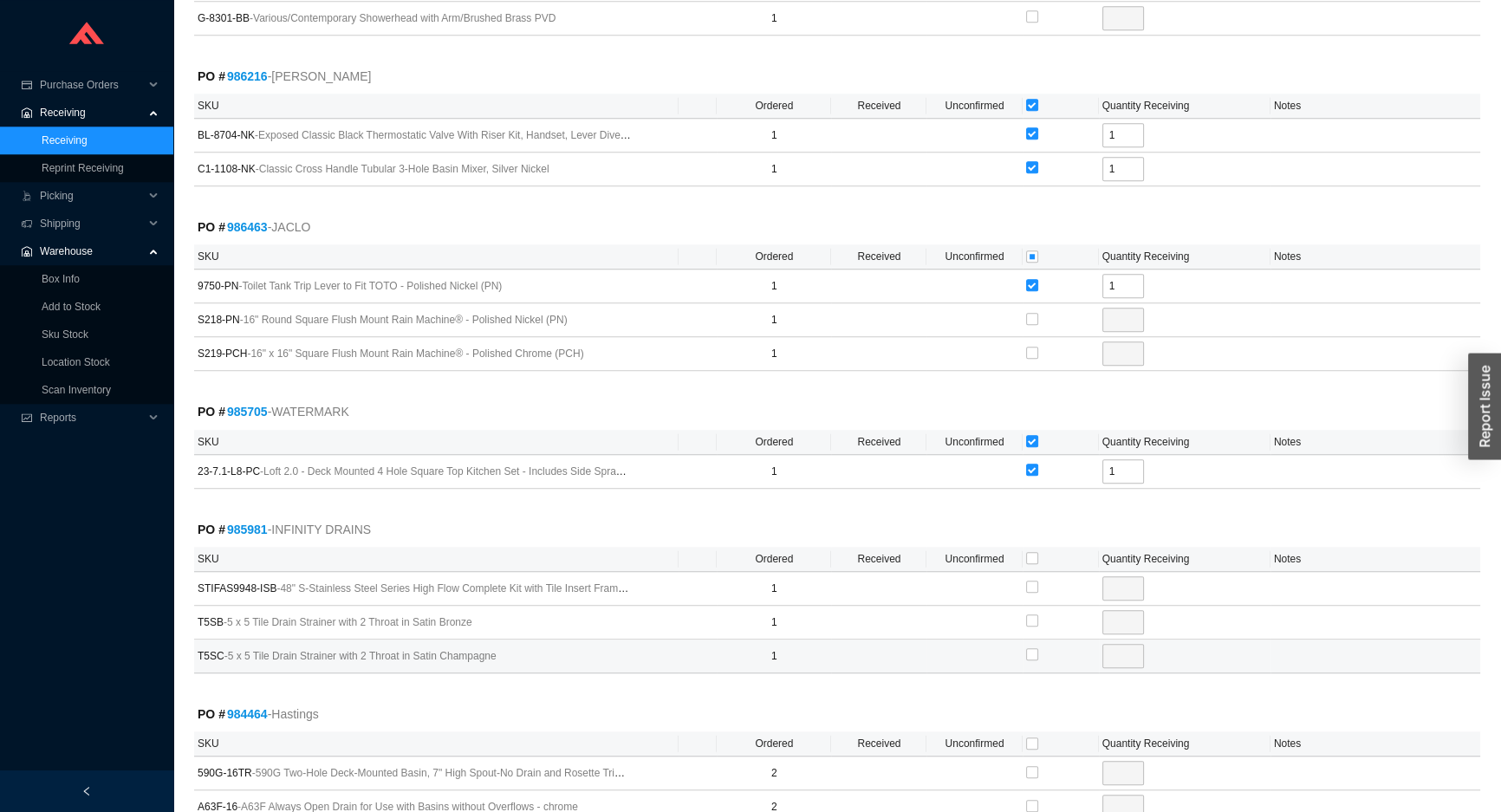
scroll to position [2205, 0]
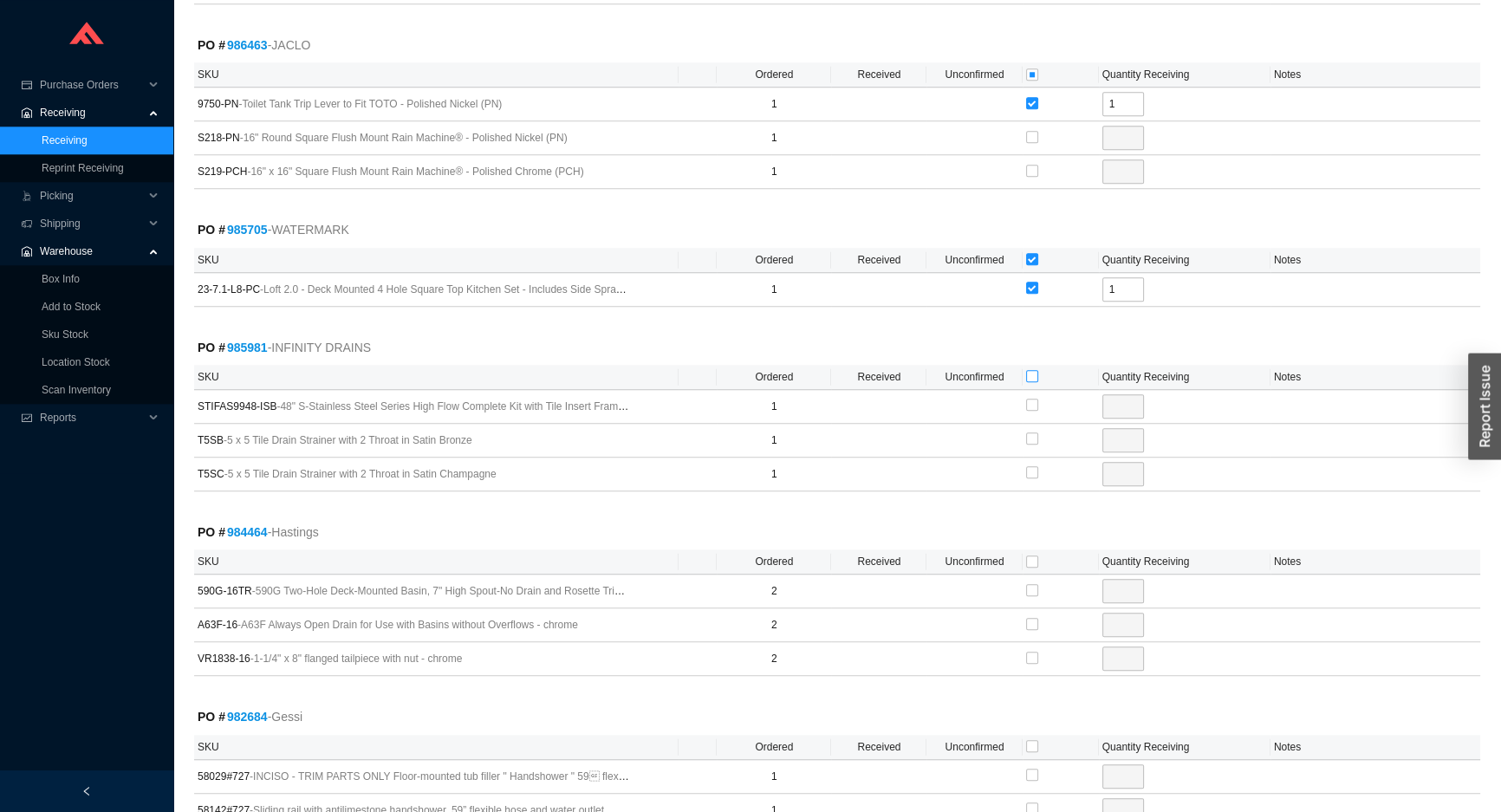
click at [1031, 370] on input "checkbox" at bounding box center [1032, 375] width 12 height 12
checkbox input "true"
type input "1"
checkbox input "true"
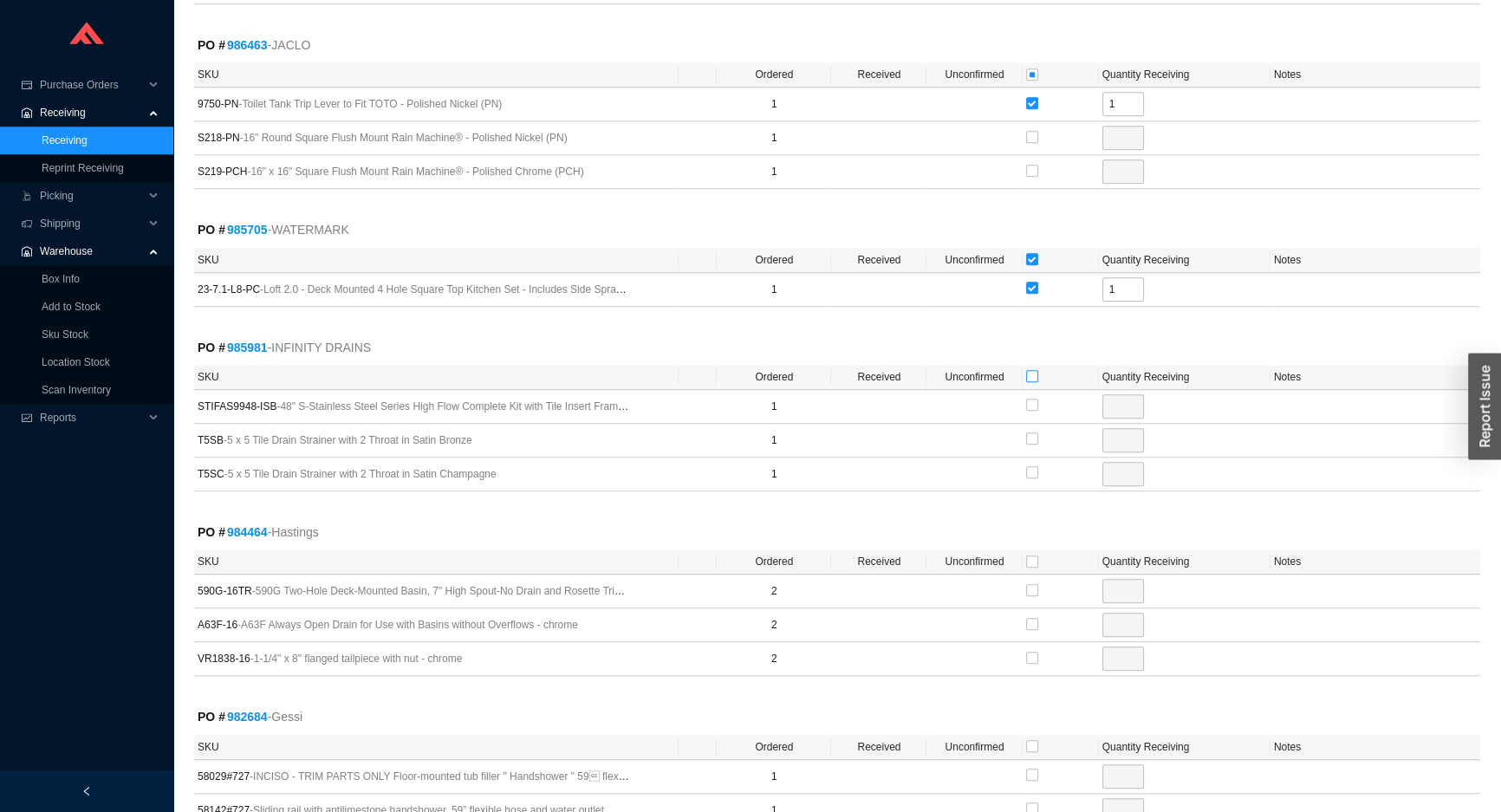
type input "1"
checkbox input "true"
type input "1"
click at [1026, 555] on input "checkbox" at bounding box center [1032, 561] width 12 height 12
checkbox input "true"
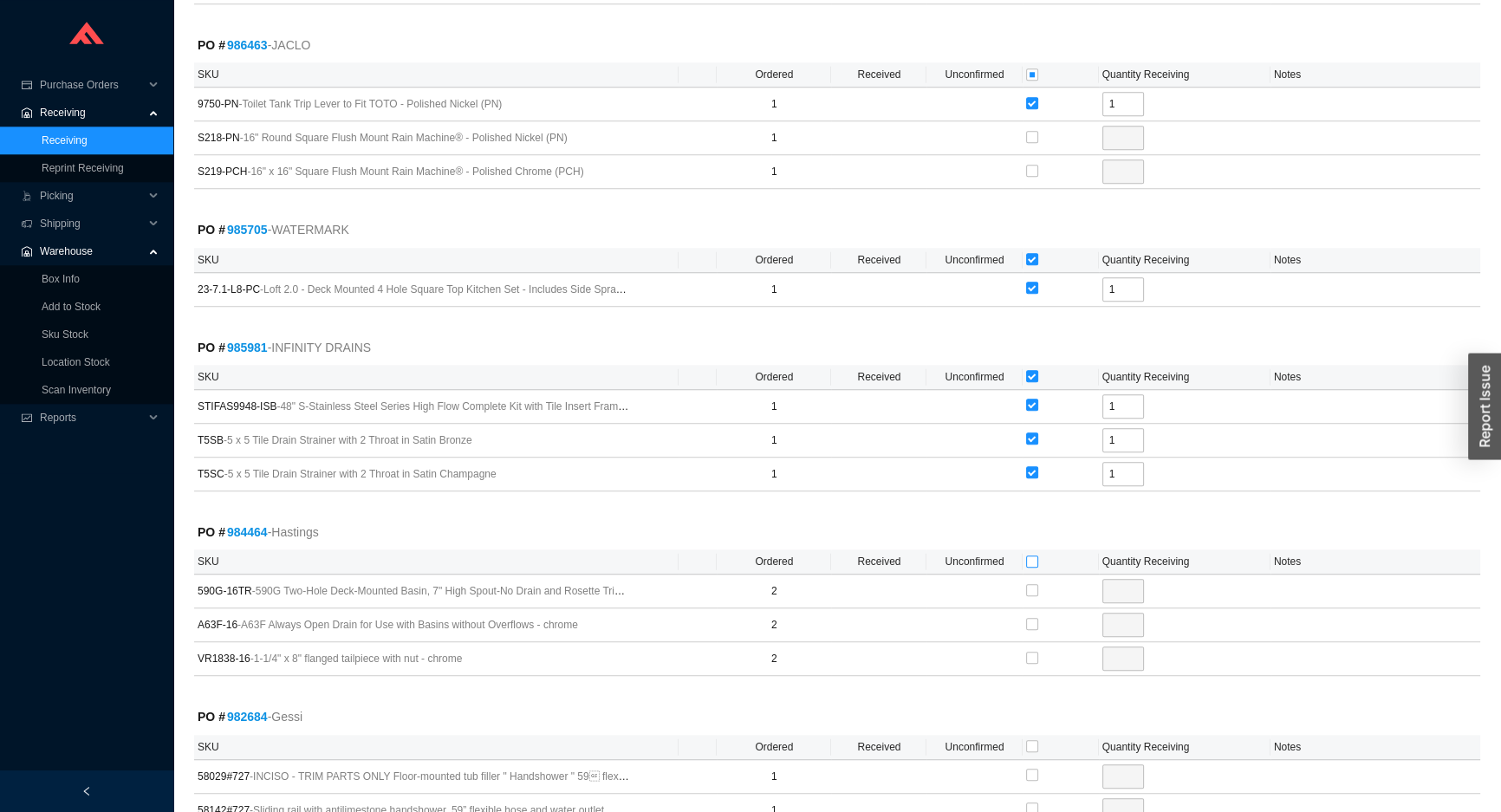
checkbox input "true"
type input "2"
checkbox input "true"
type input "2"
checkbox input "true"
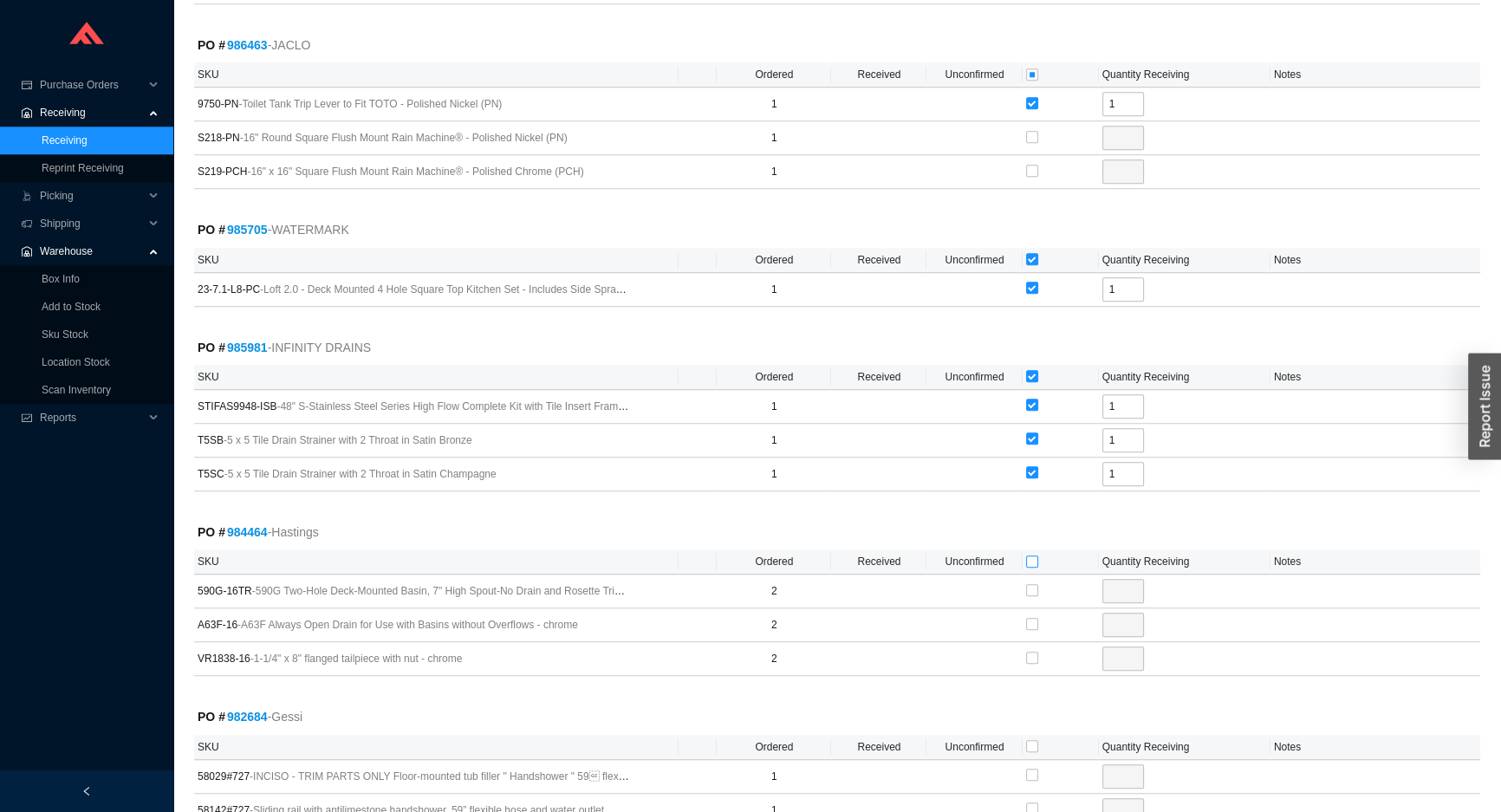
type input "2"
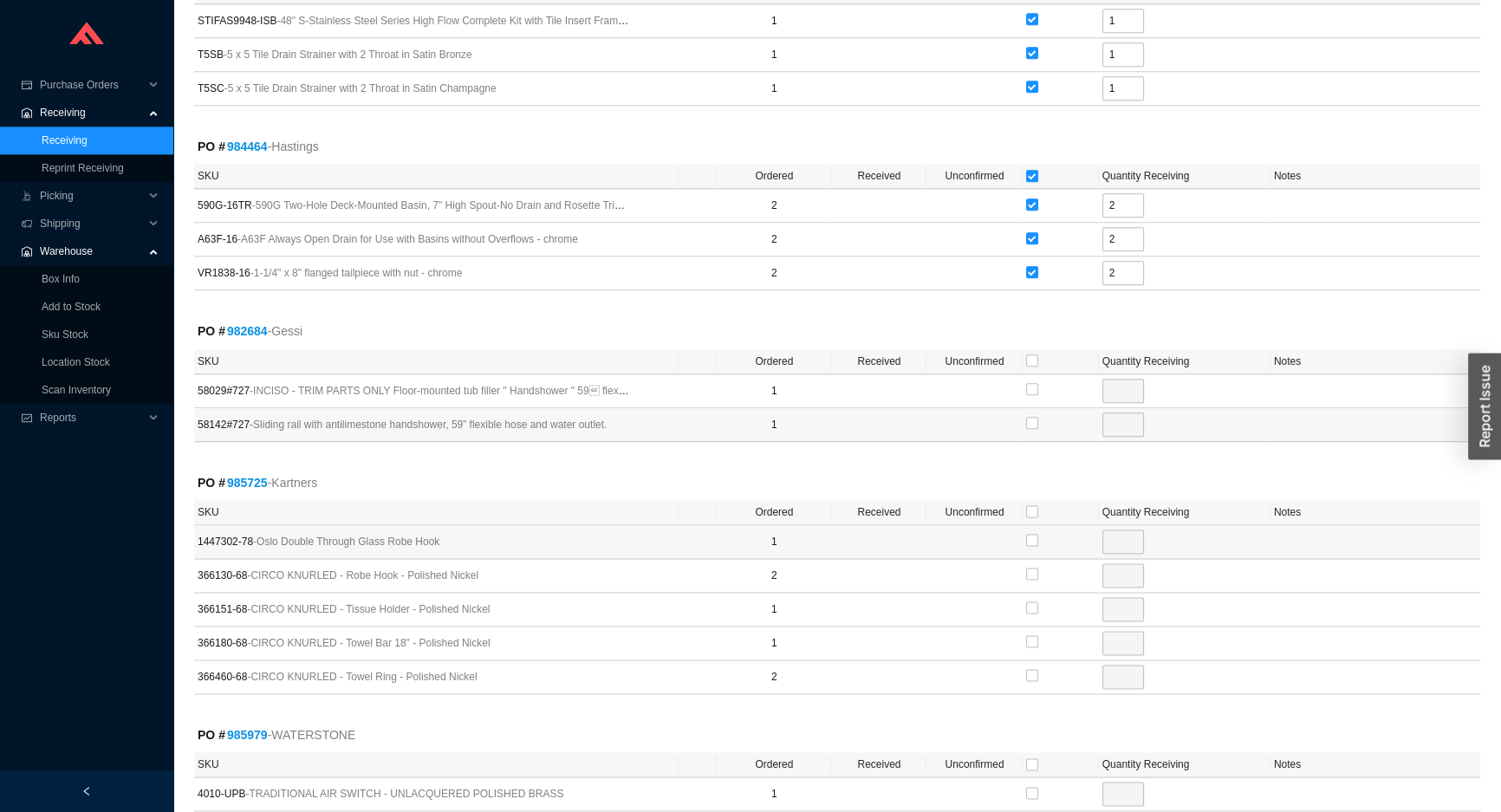
scroll to position [2600, 0]
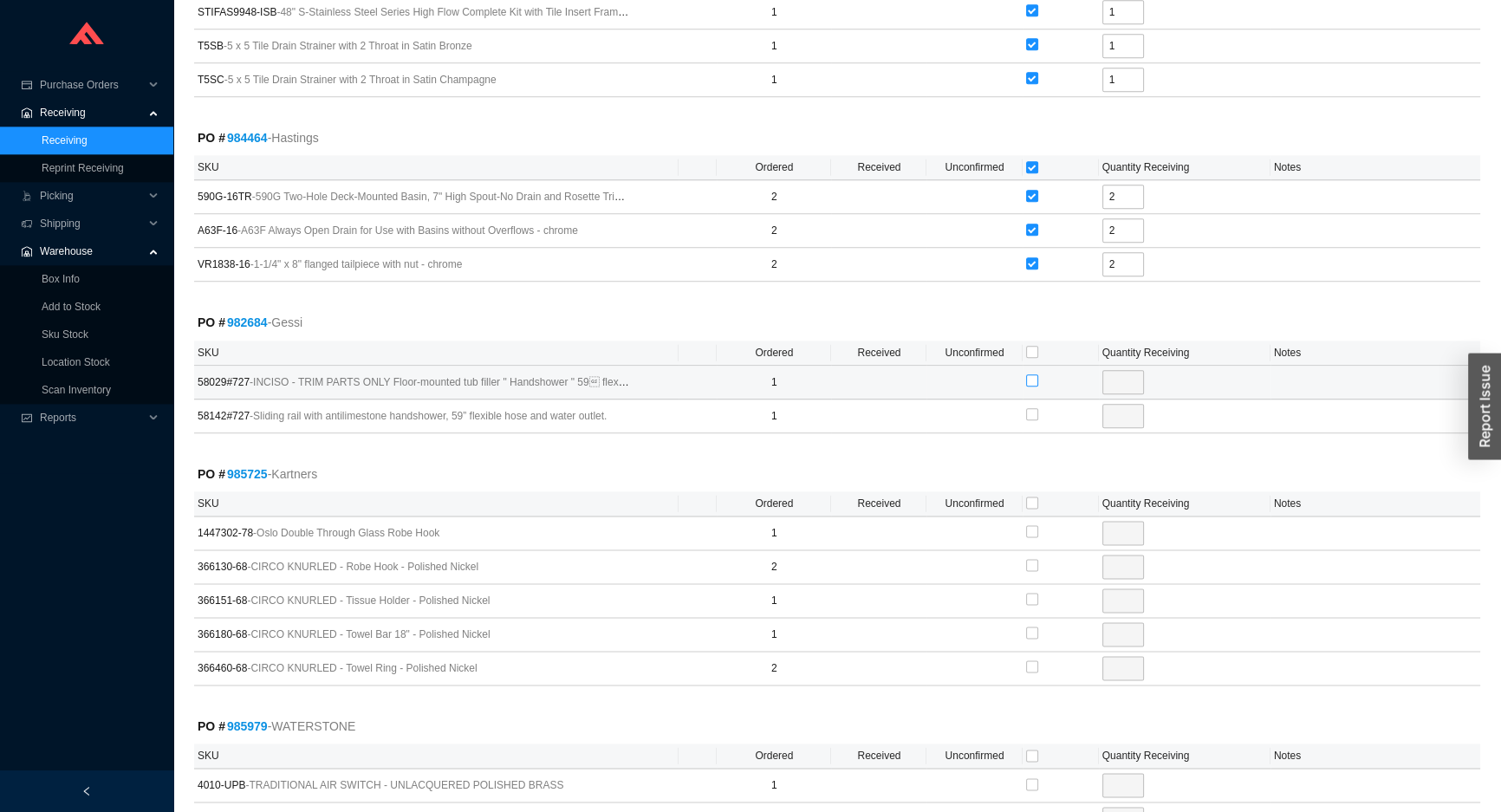
click at [1031, 374] on input "checkbox" at bounding box center [1032, 380] width 12 height 12
checkbox input "true"
type input "1"
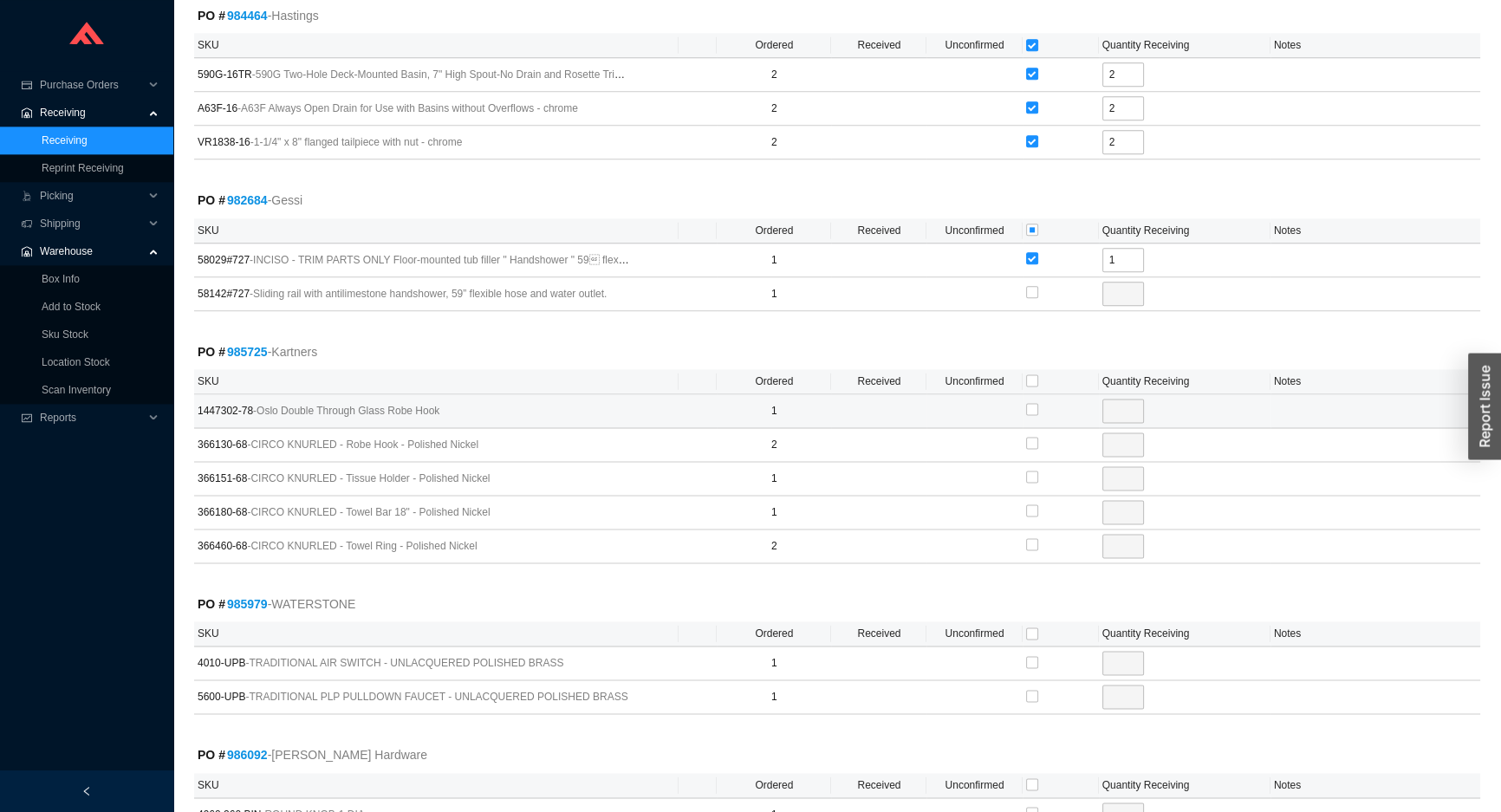
scroll to position [2757, 0]
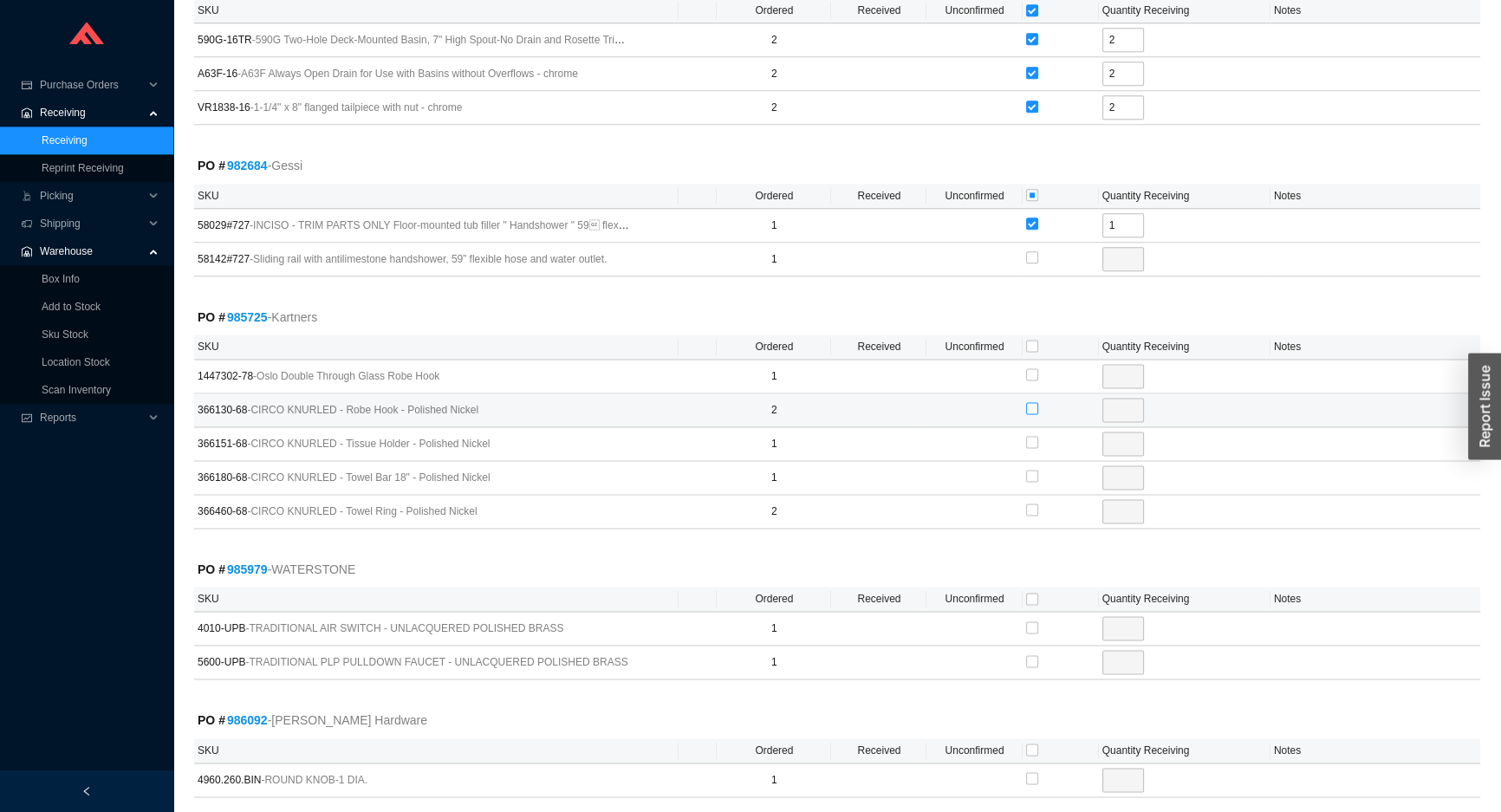
click at [1031, 402] on input "checkbox" at bounding box center [1032, 408] width 12 height 12
checkbox input "true"
type input "2"
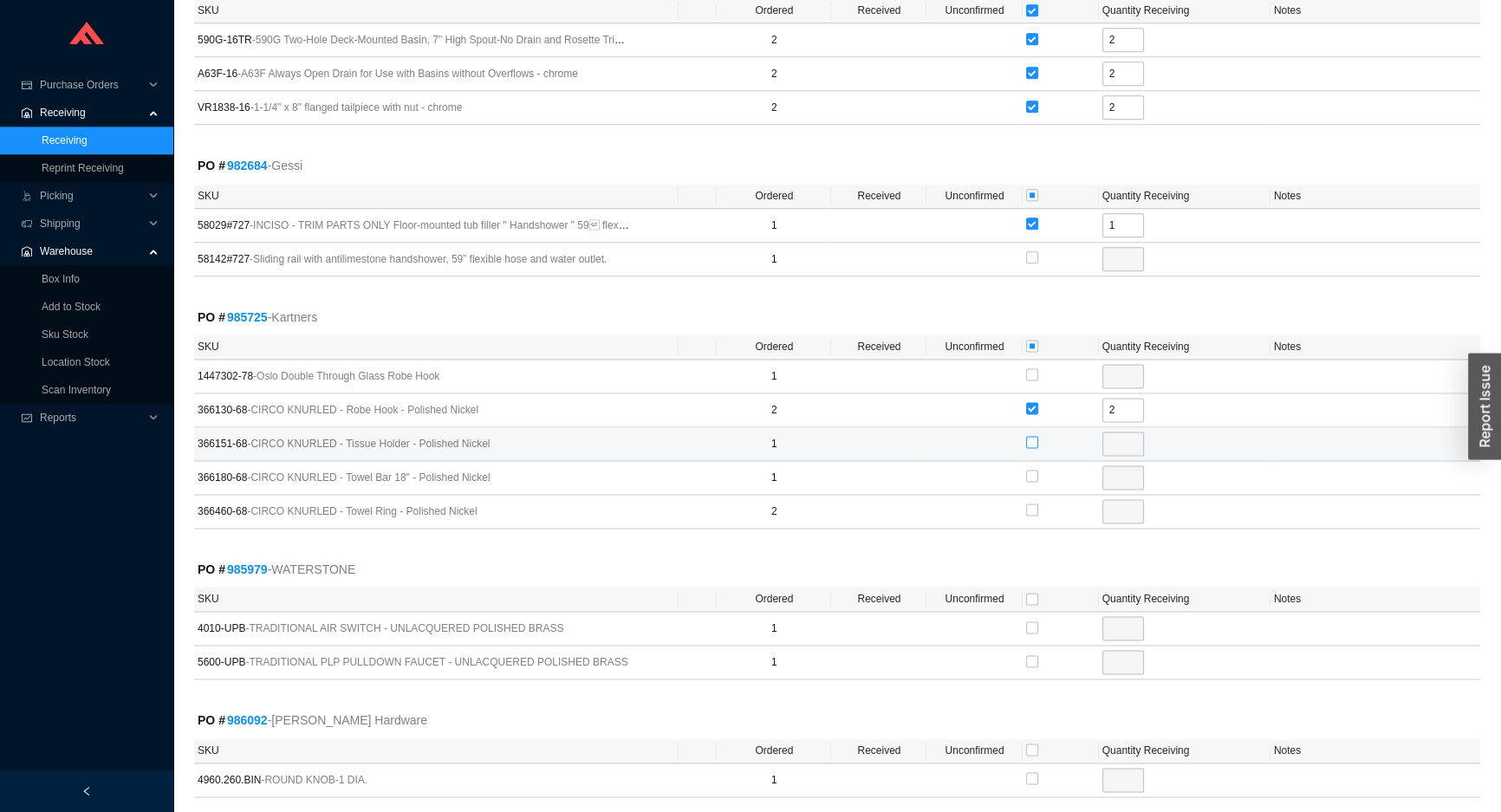
click at [1031, 436] on input "checkbox" at bounding box center [1032, 441] width 12 height 12
checkbox input "true"
type input "1"
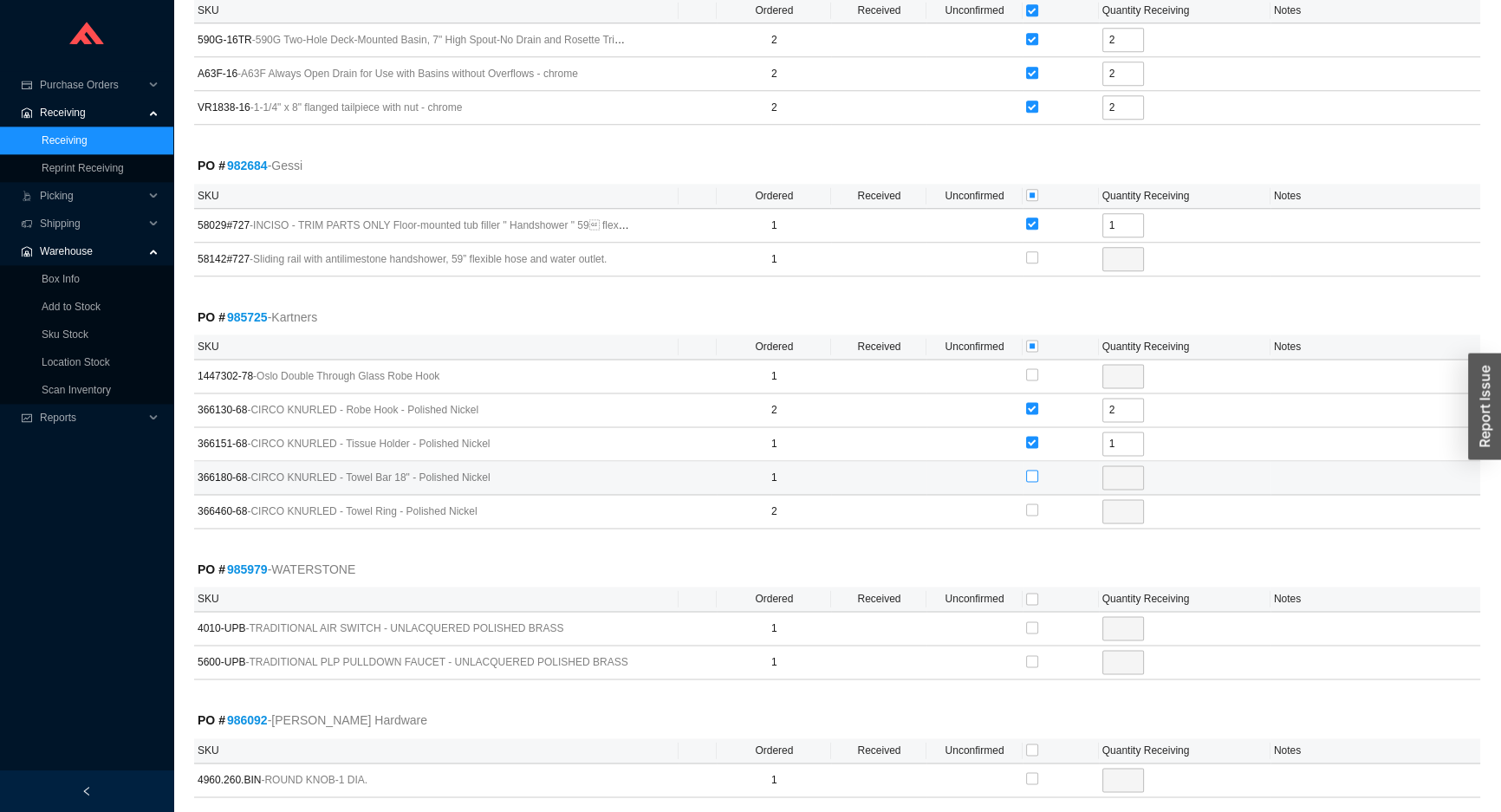
click at [1029, 469] on input "checkbox" at bounding box center [1032, 475] width 12 height 12
checkbox input "true"
type input "1"
click at [1031, 504] on input "checkbox" at bounding box center [1032, 509] width 12 height 12
checkbox input "true"
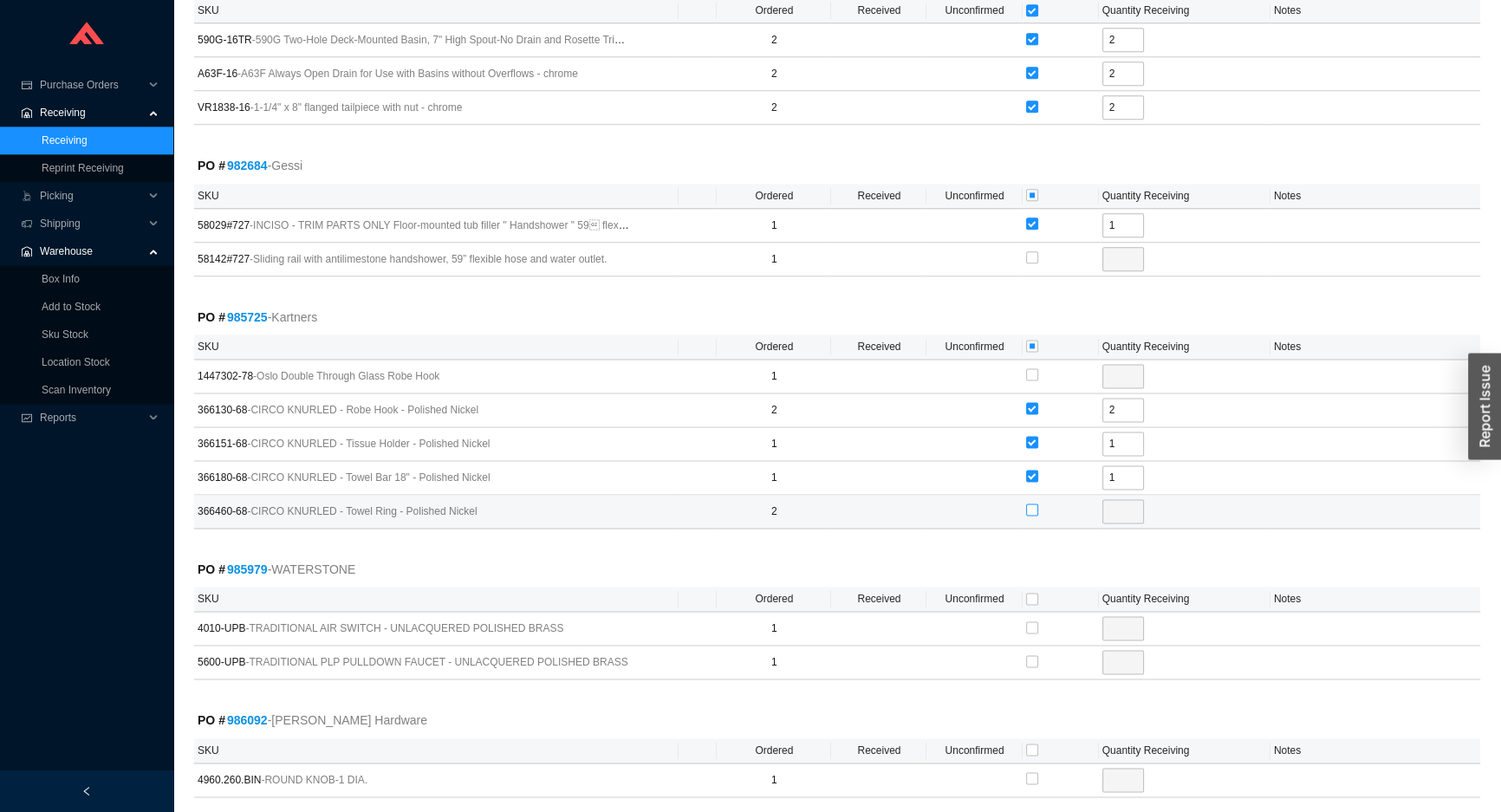
type input "2"
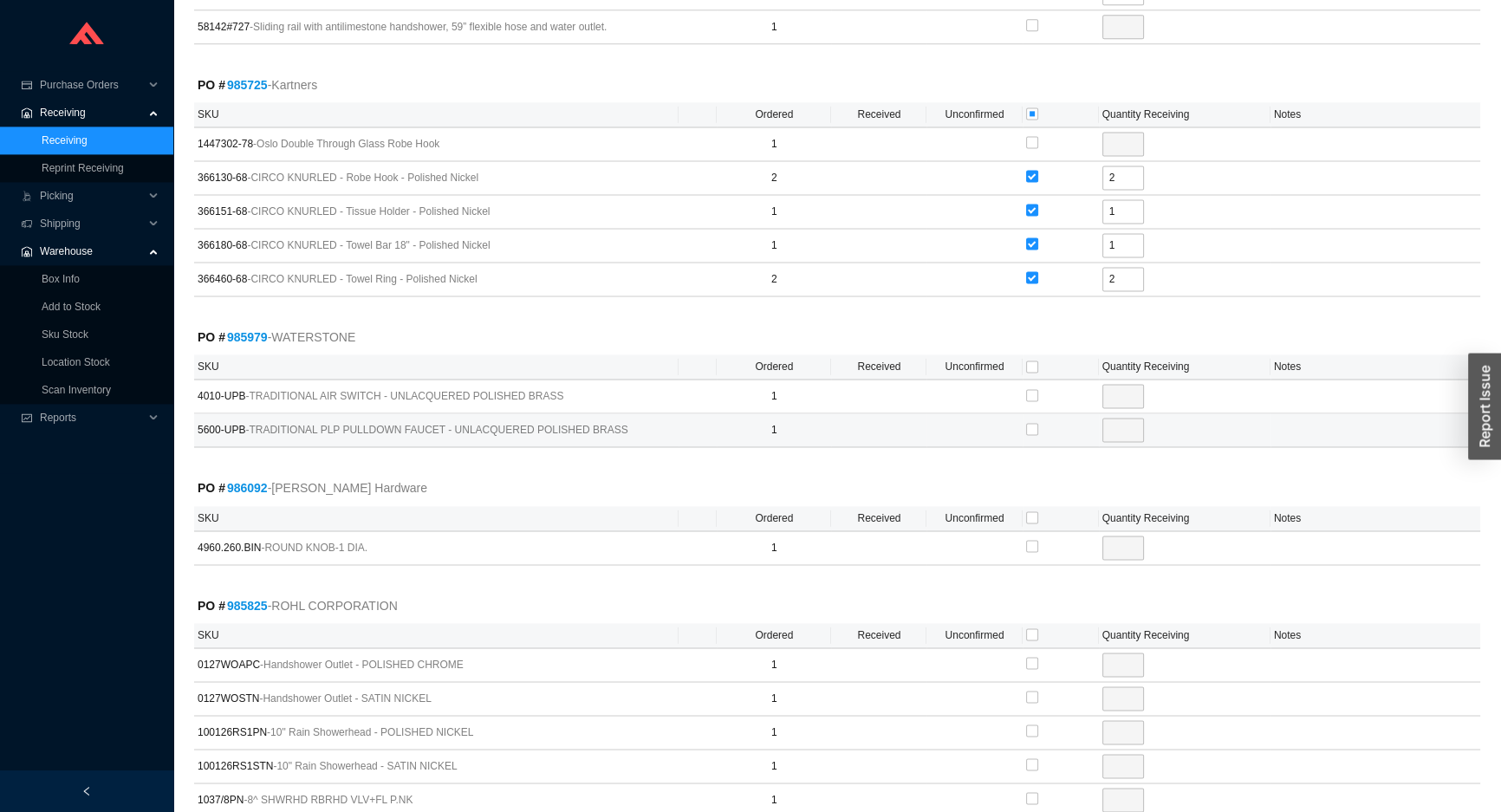
scroll to position [2993, 0]
click at [1031, 419] on input "checkbox" at bounding box center [1032, 424] width 12 height 12
checkbox input "true"
type input "1"
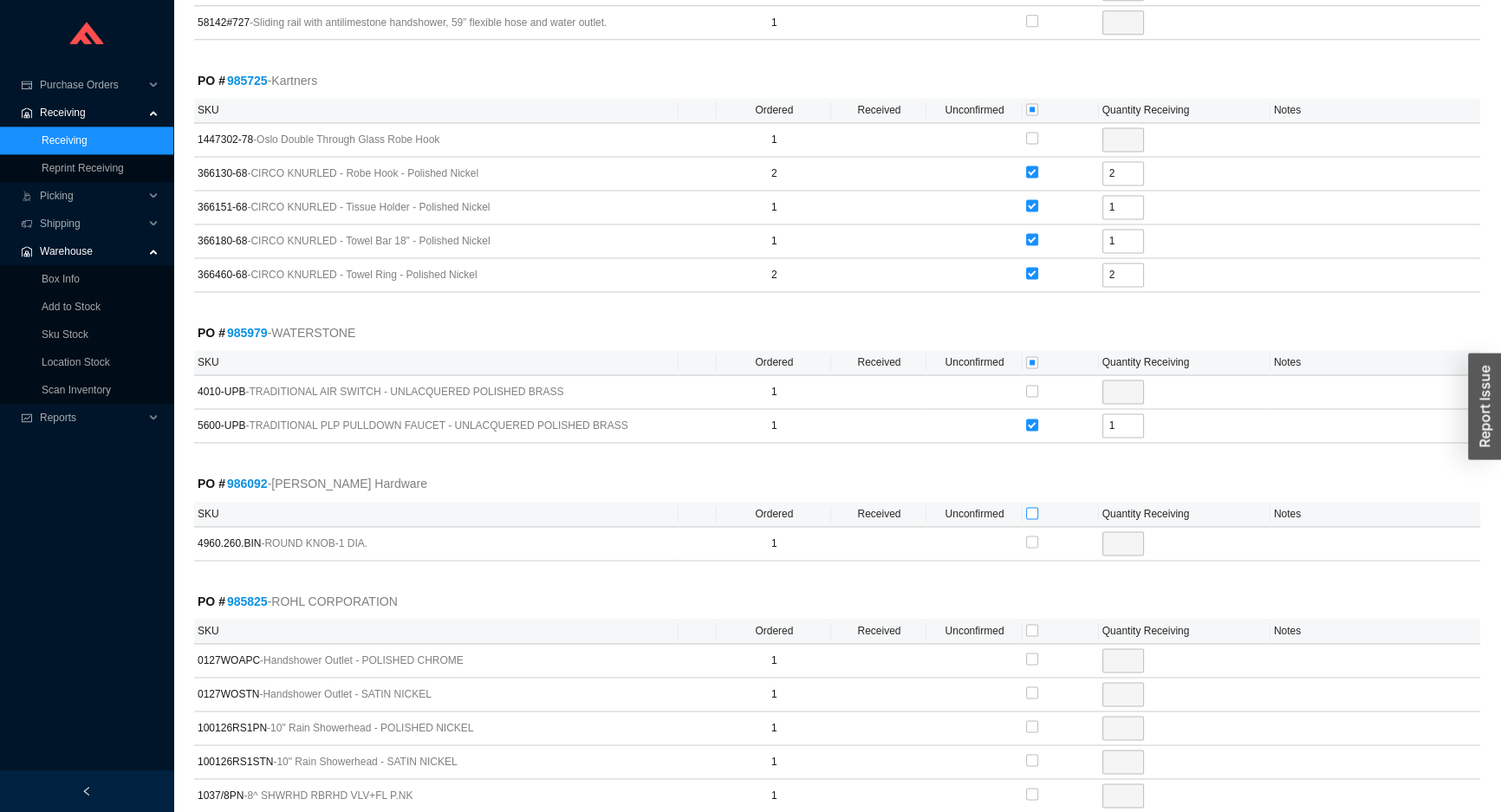
click at [1031, 507] on input "checkbox" at bounding box center [1032, 513] width 12 height 12
checkbox input "true"
type input "1"
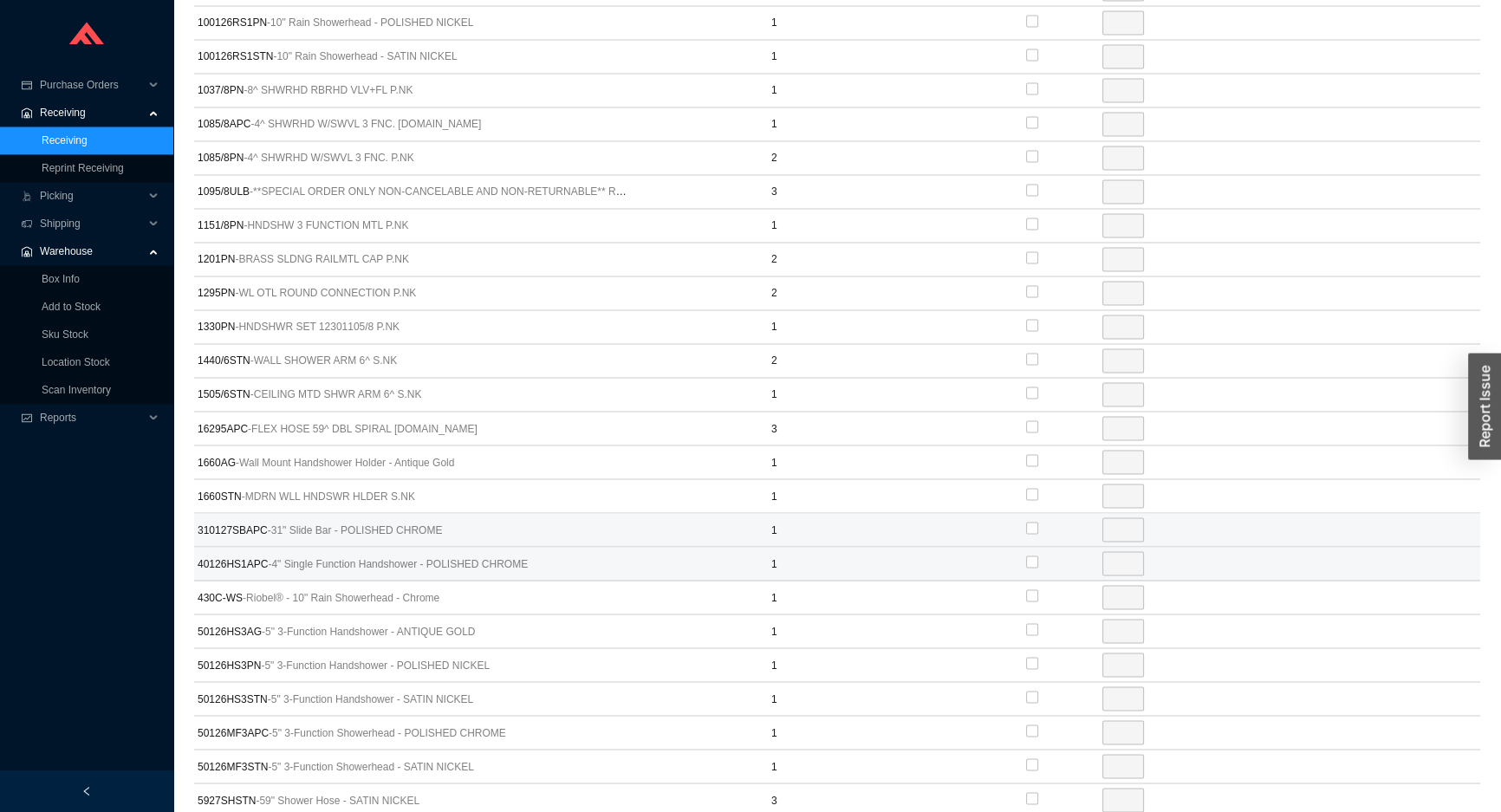
scroll to position [3702, 0]
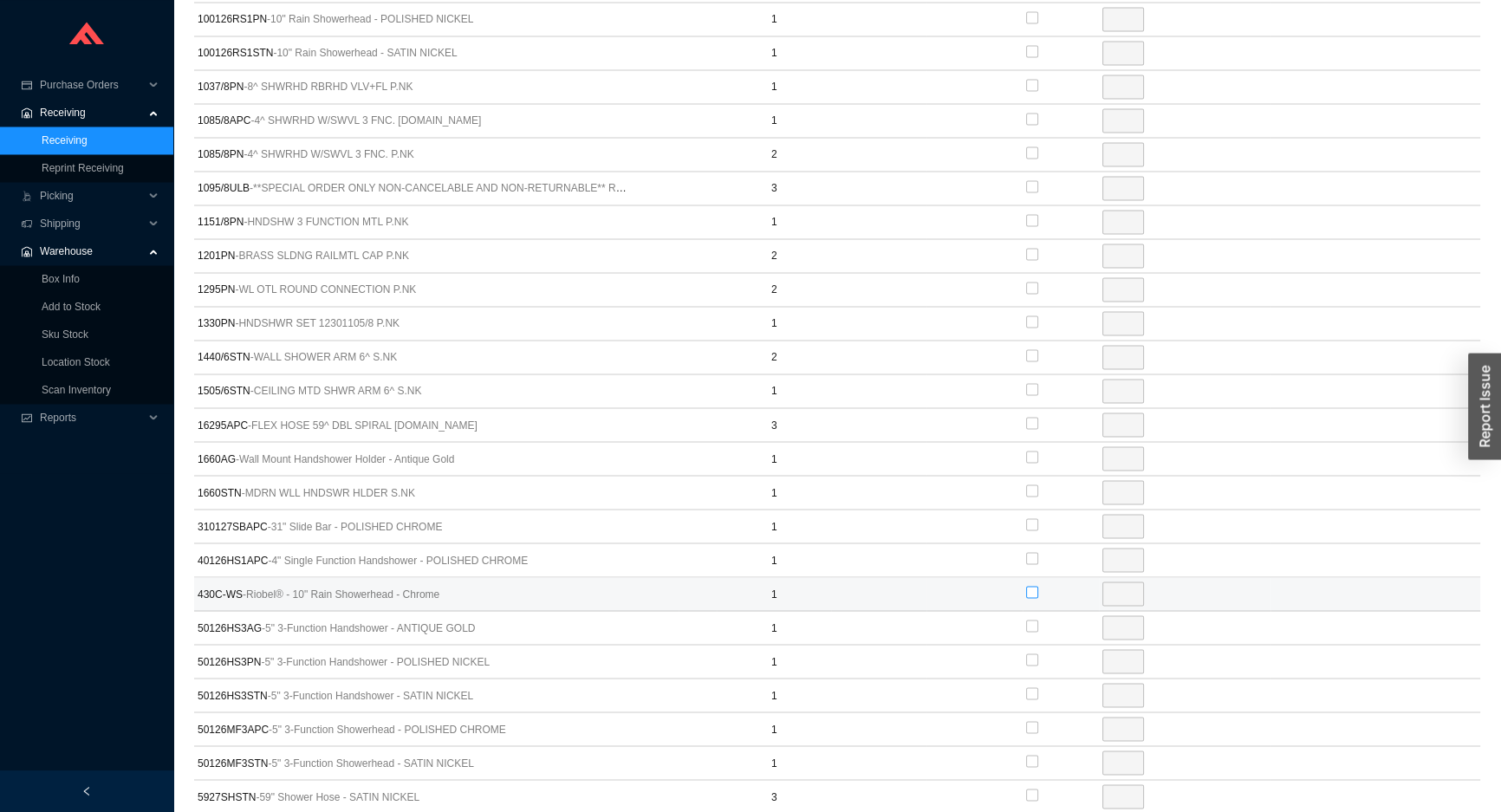
click at [1033, 586] on input "checkbox" at bounding box center [1032, 591] width 12 height 12
checkbox input "true"
type input "1"
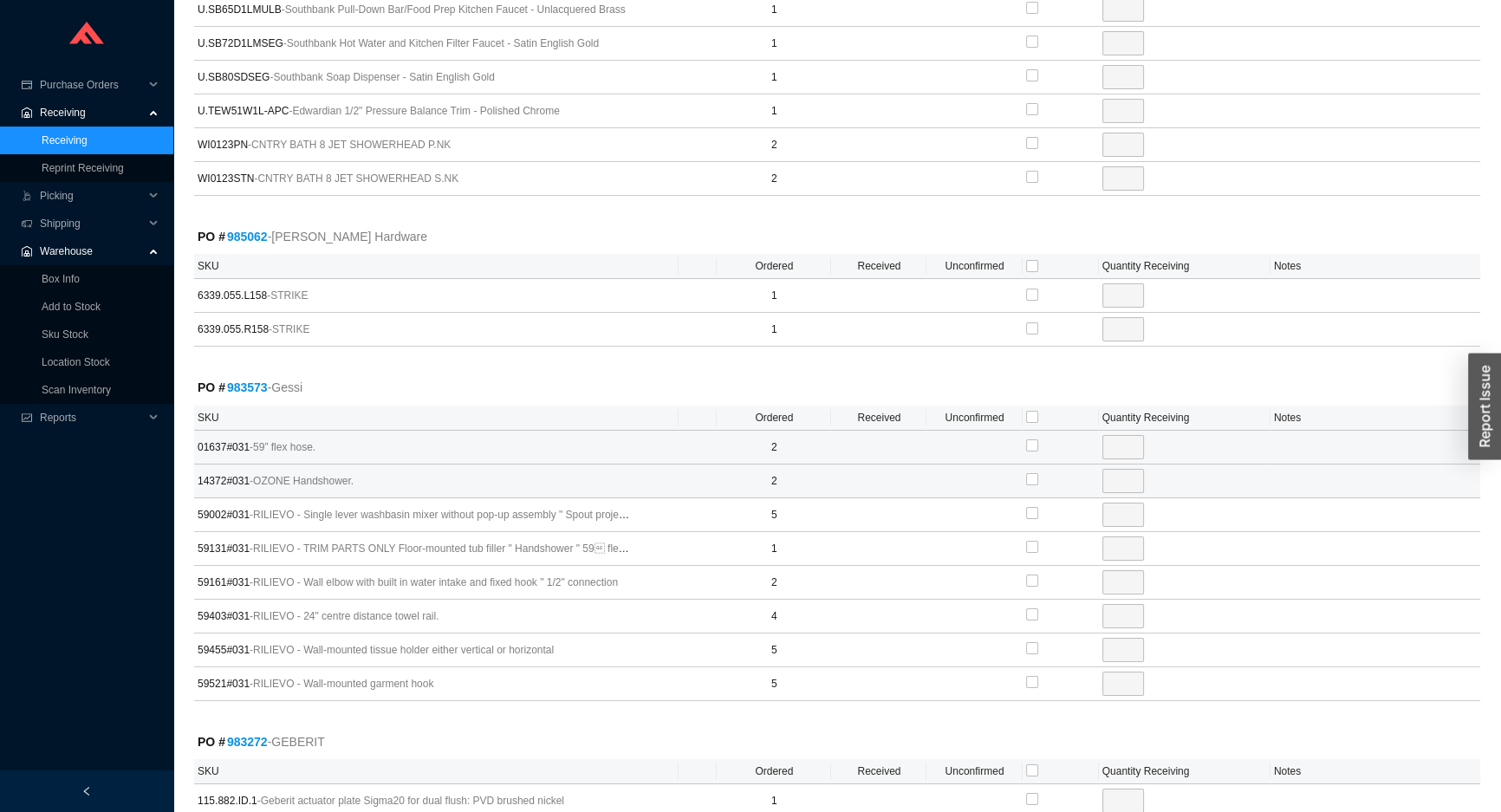
scroll to position [8272, 0]
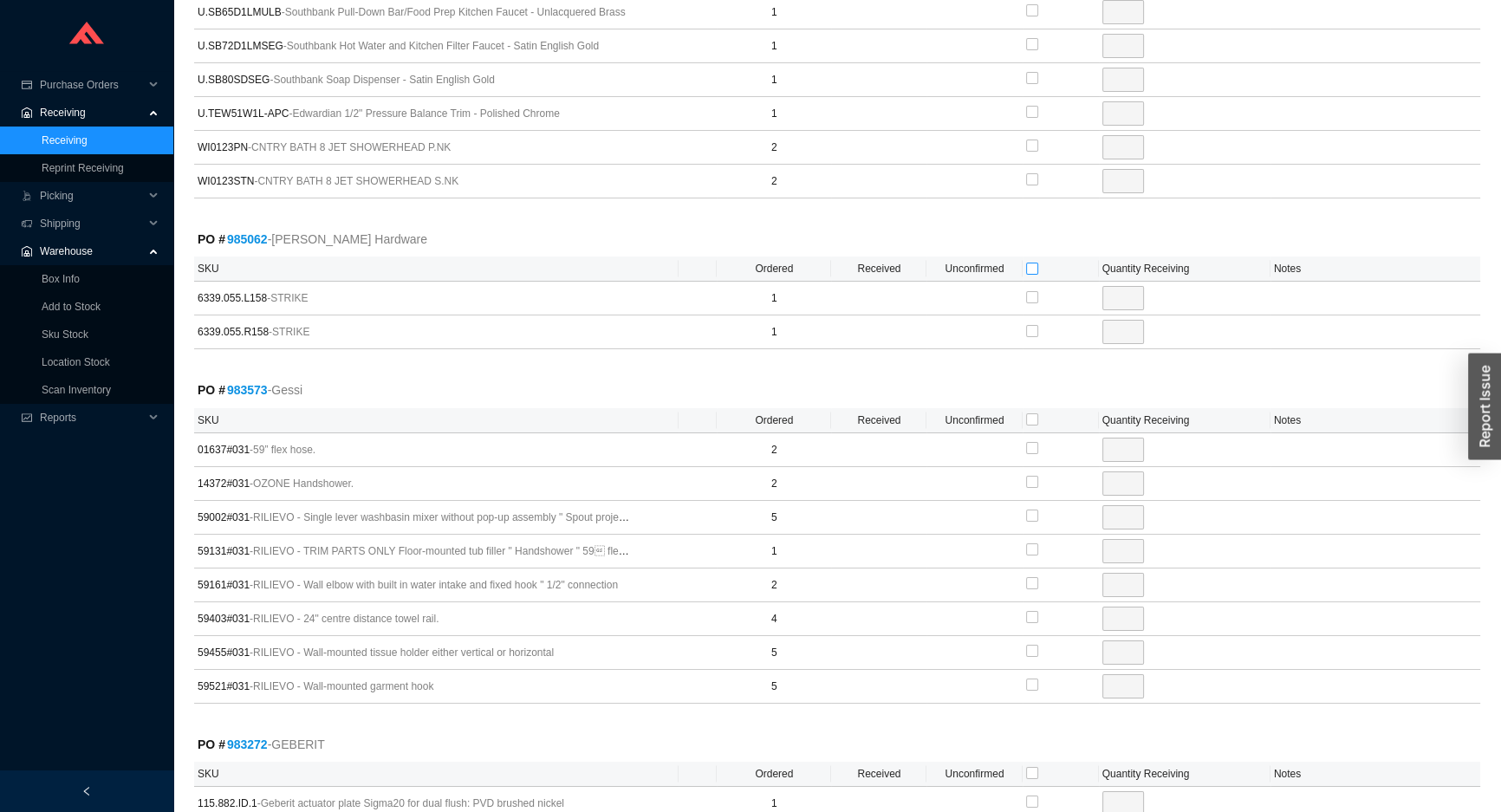
click at [1031, 262] on input "checkbox" at bounding box center [1032, 268] width 12 height 12
checkbox input "true"
type input "1"
checkbox input "true"
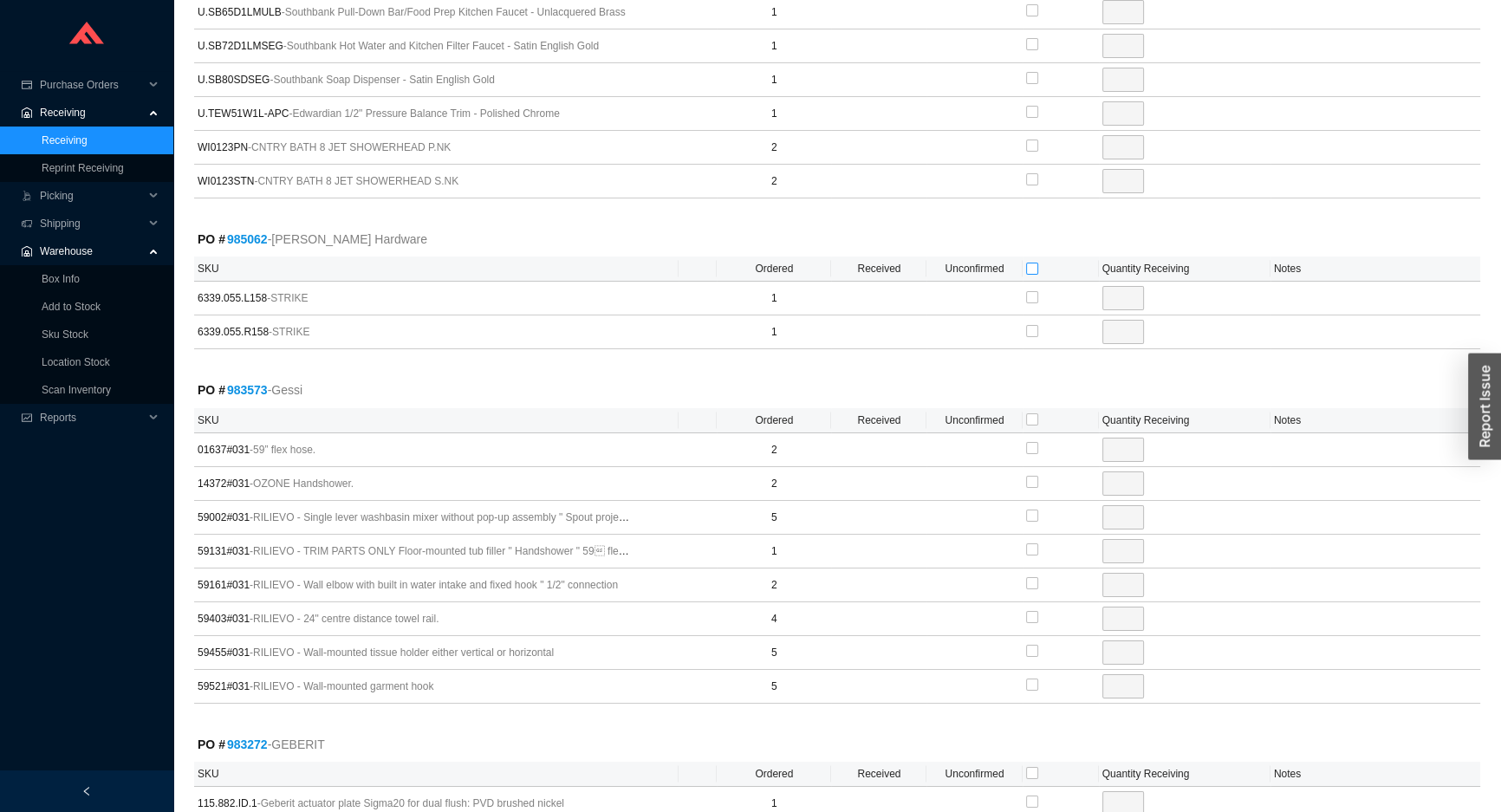
type input "1"
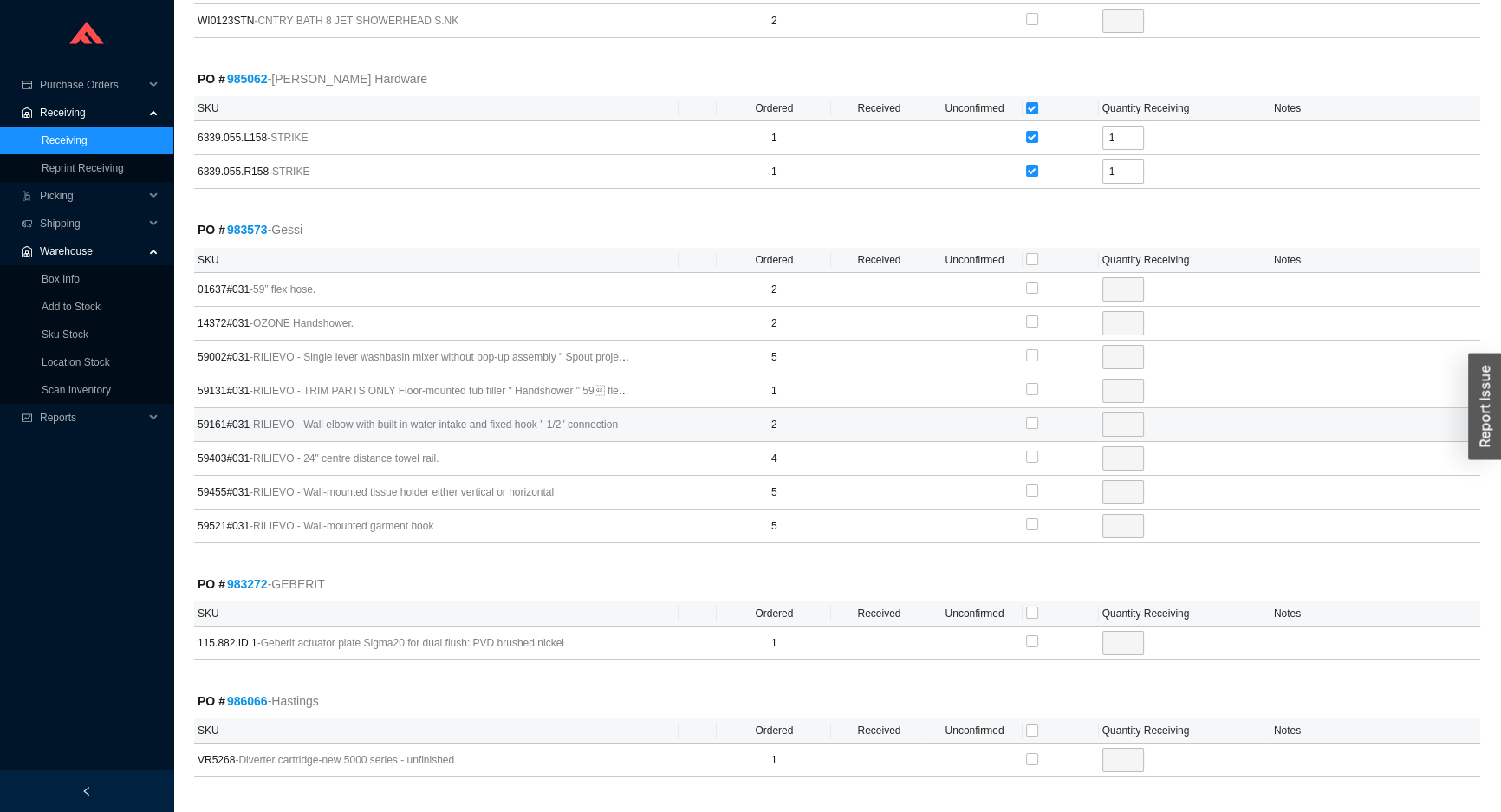
scroll to position [8509, 0]
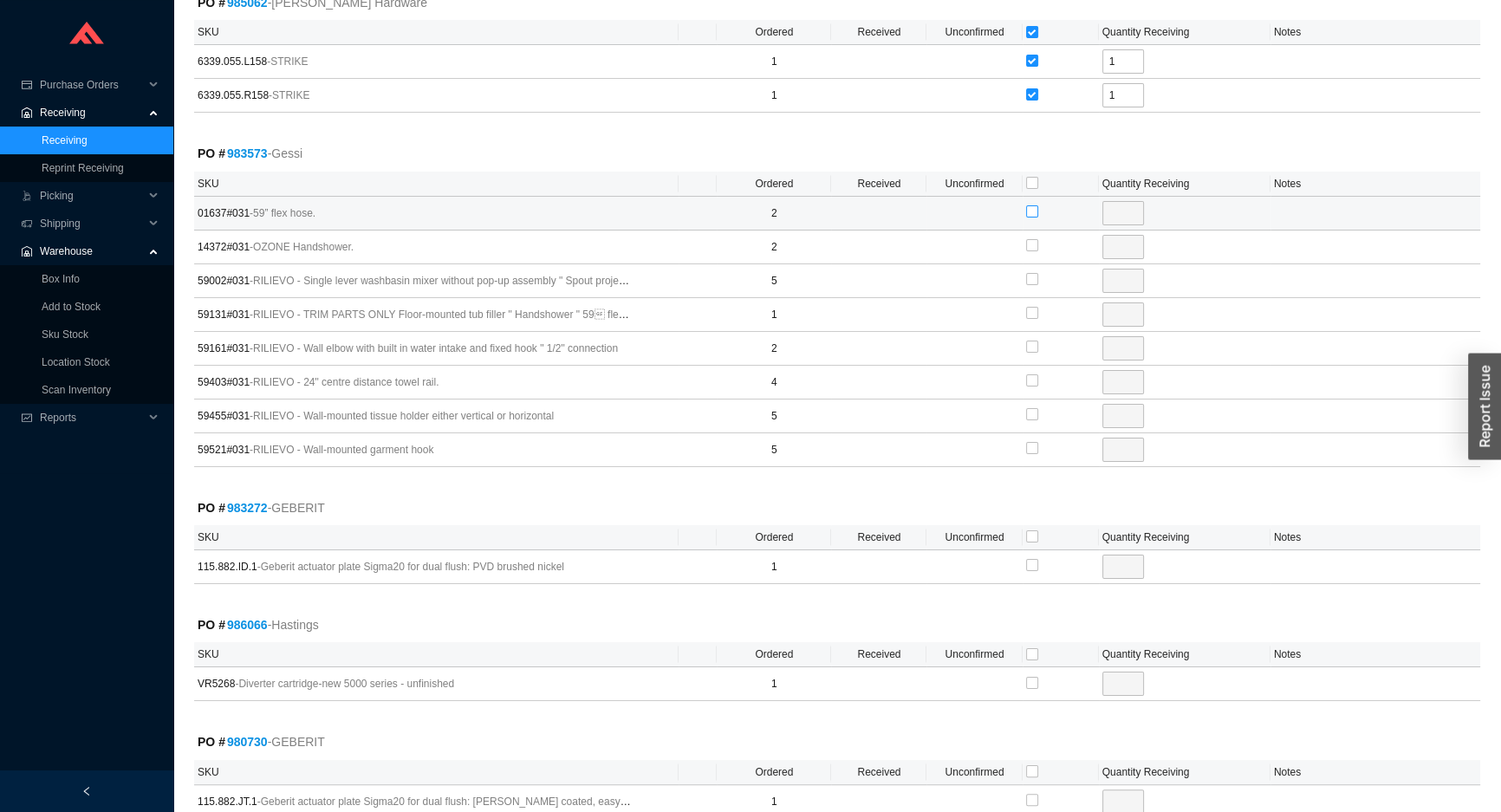
click at [1028, 205] on input "checkbox" at bounding box center [1032, 211] width 12 height 12
checkbox input "true"
type input "2"
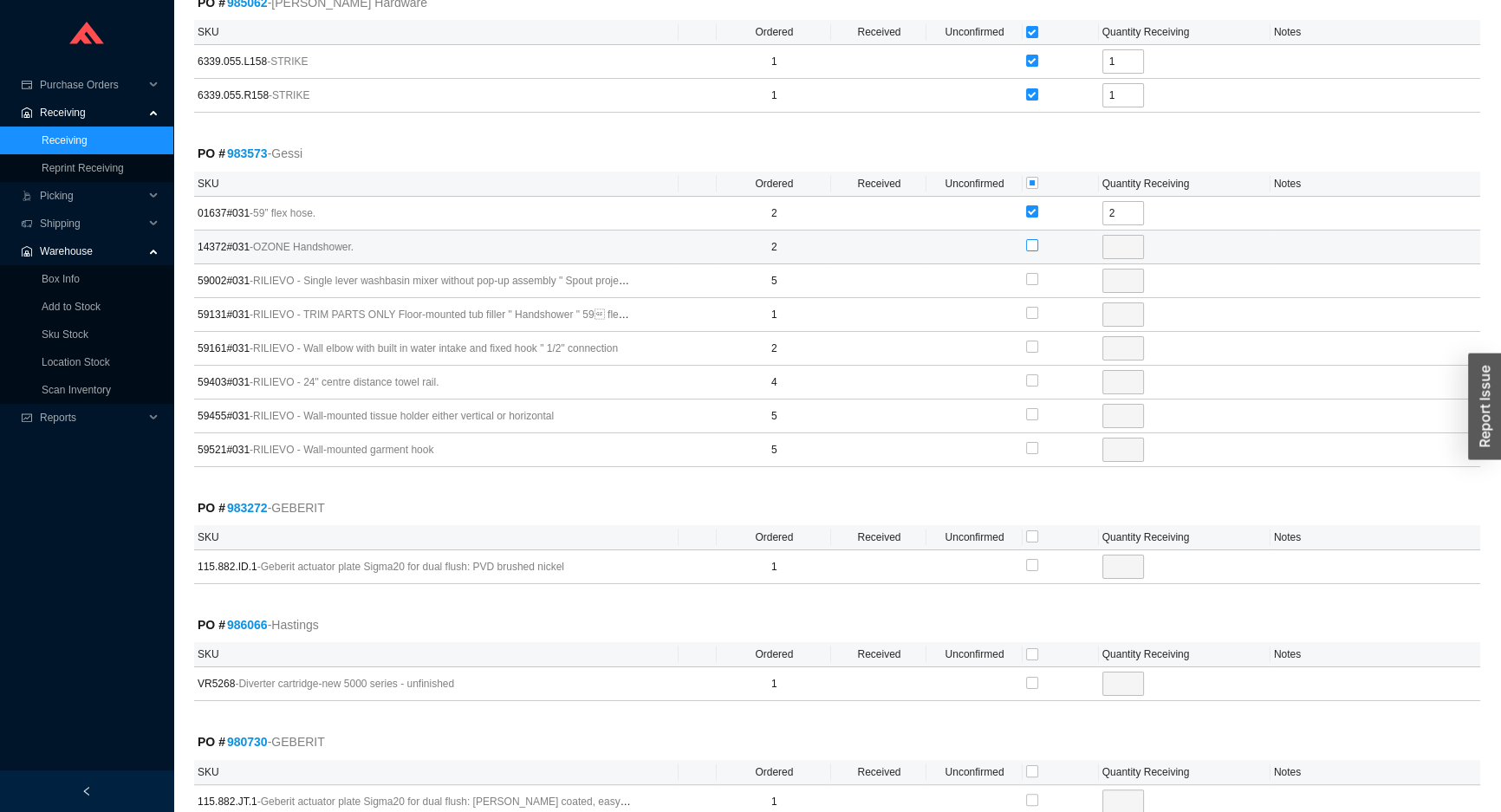
click at [1031, 240] on input "checkbox" at bounding box center [1032, 245] width 12 height 12
checkbox input "true"
type input "2"
click at [1031, 273] on input "checkbox" at bounding box center [1032, 279] width 12 height 12
checkbox input "true"
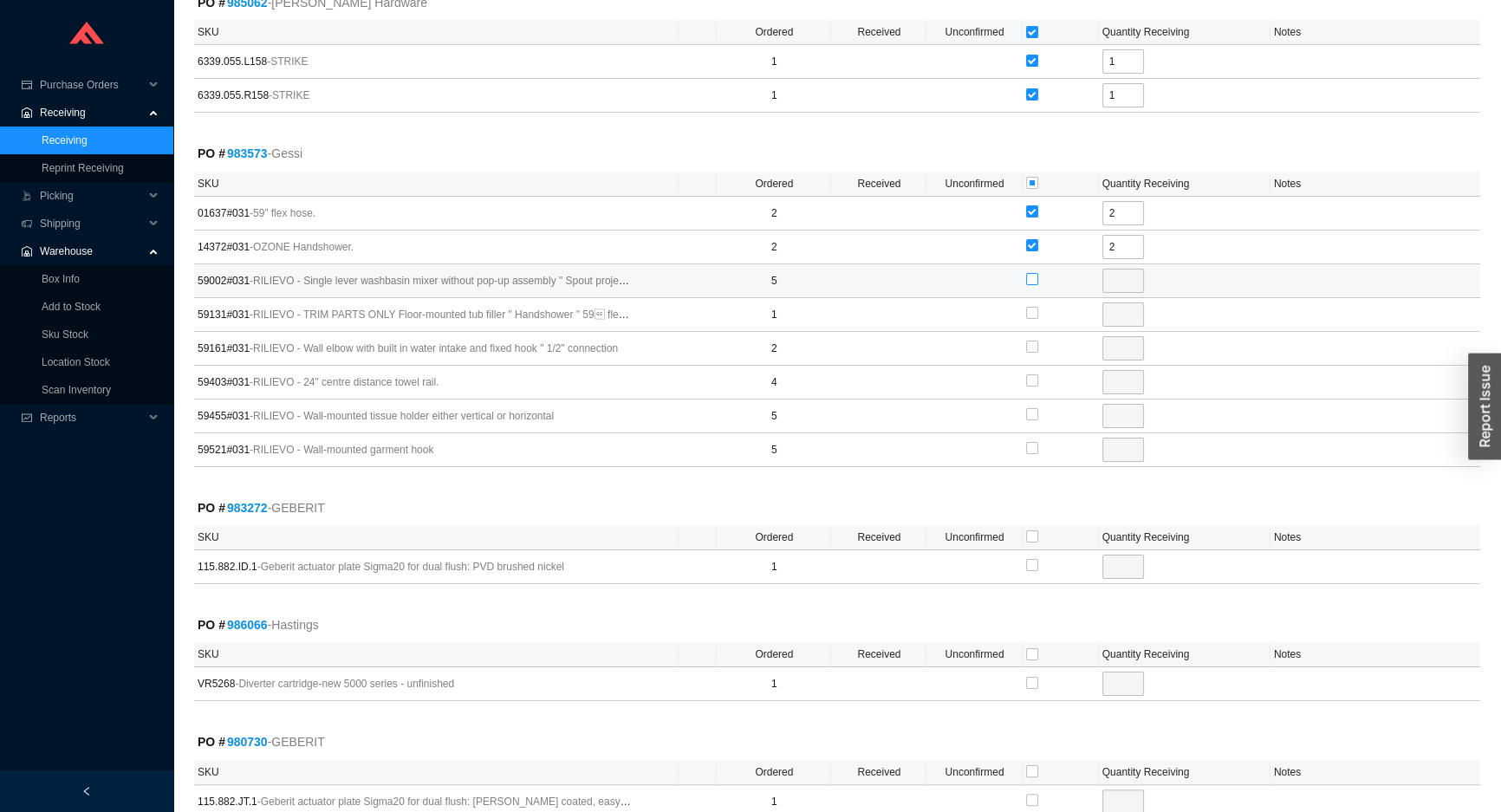
type input "5"
click at [1027, 341] on input "checkbox" at bounding box center [1032, 346] width 12 height 12
checkbox input "true"
type input "2"
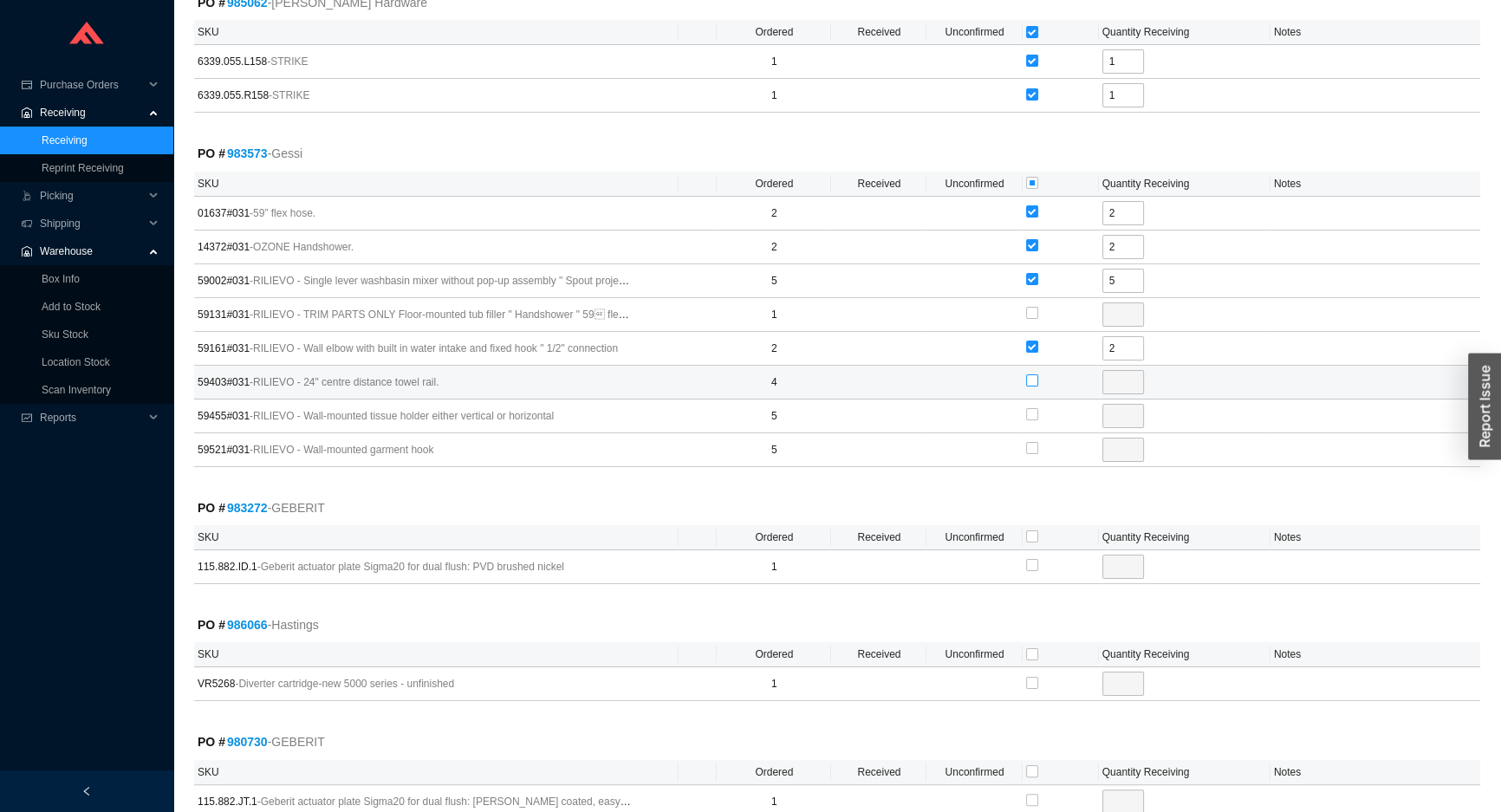
click at [1031, 374] on input "checkbox" at bounding box center [1032, 380] width 12 height 12
checkbox input "true"
type input "4"
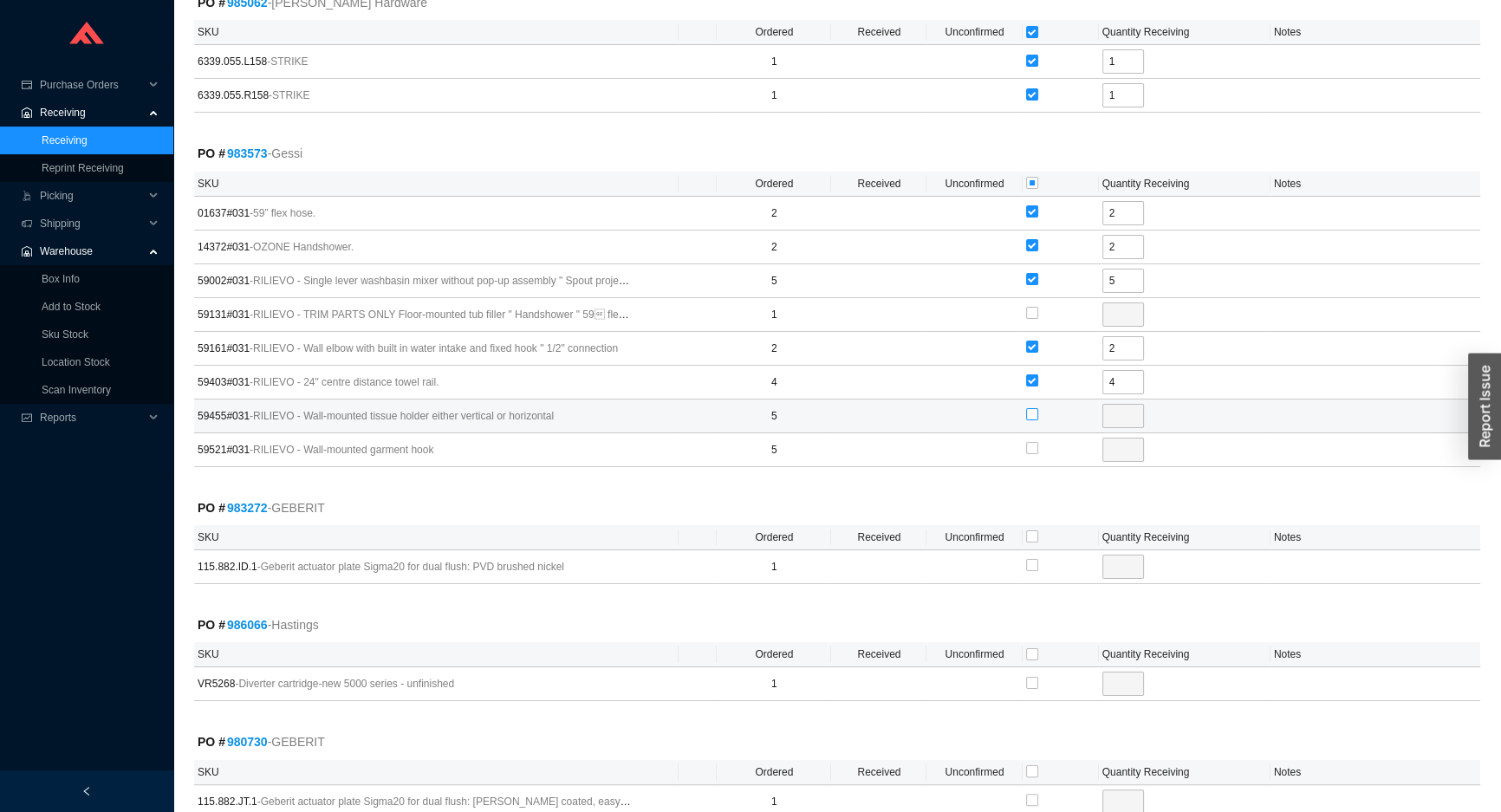
click at [1034, 408] on input "checkbox" at bounding box center [1032, 413] width 12 height 12
checkbox input "true"
type input "5"
click at [1029, 442] on input "checkbox" at bounding box center [1032, 448] width 12 height 12
checkbox input "true"
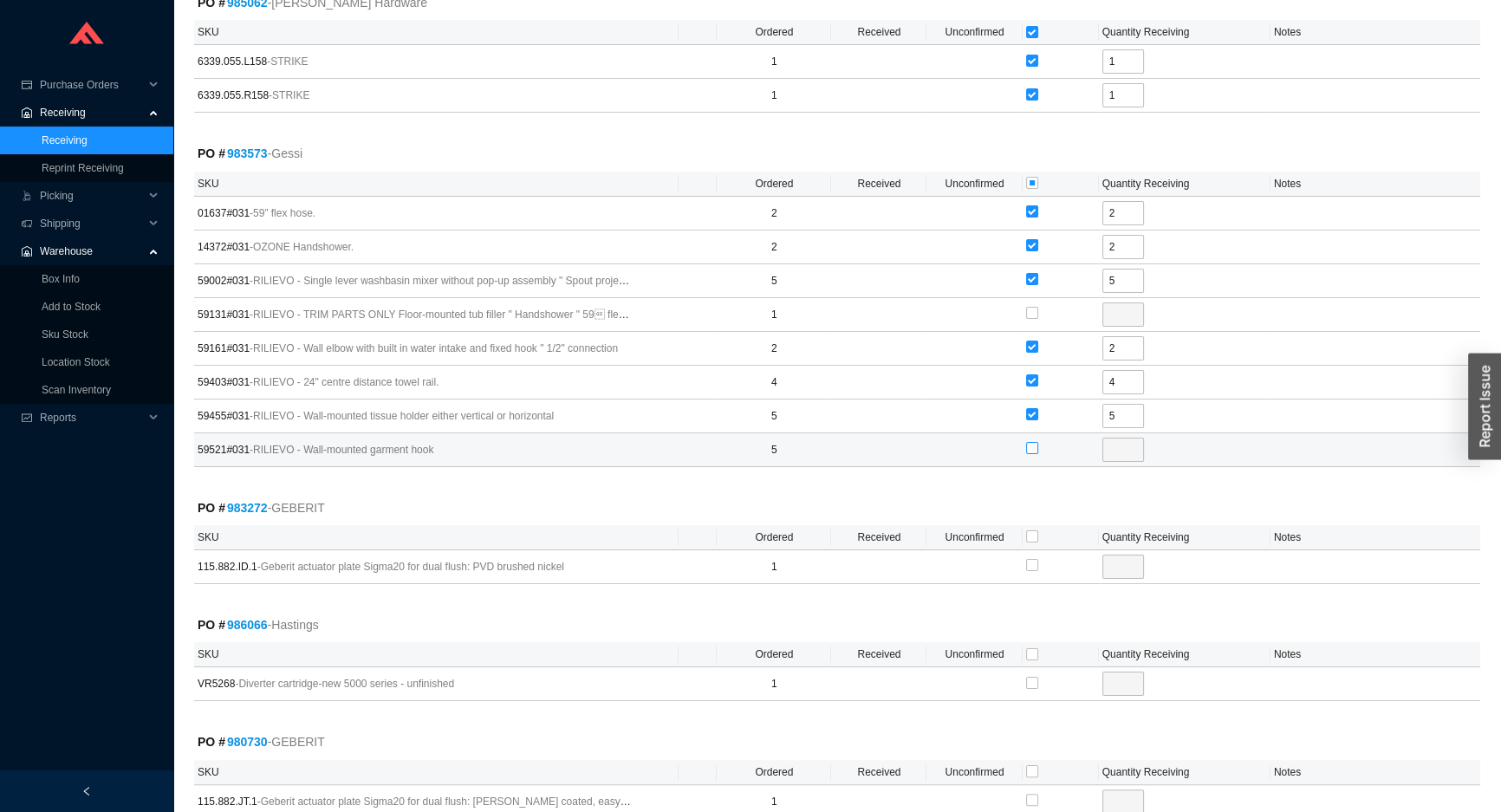
type input "5"
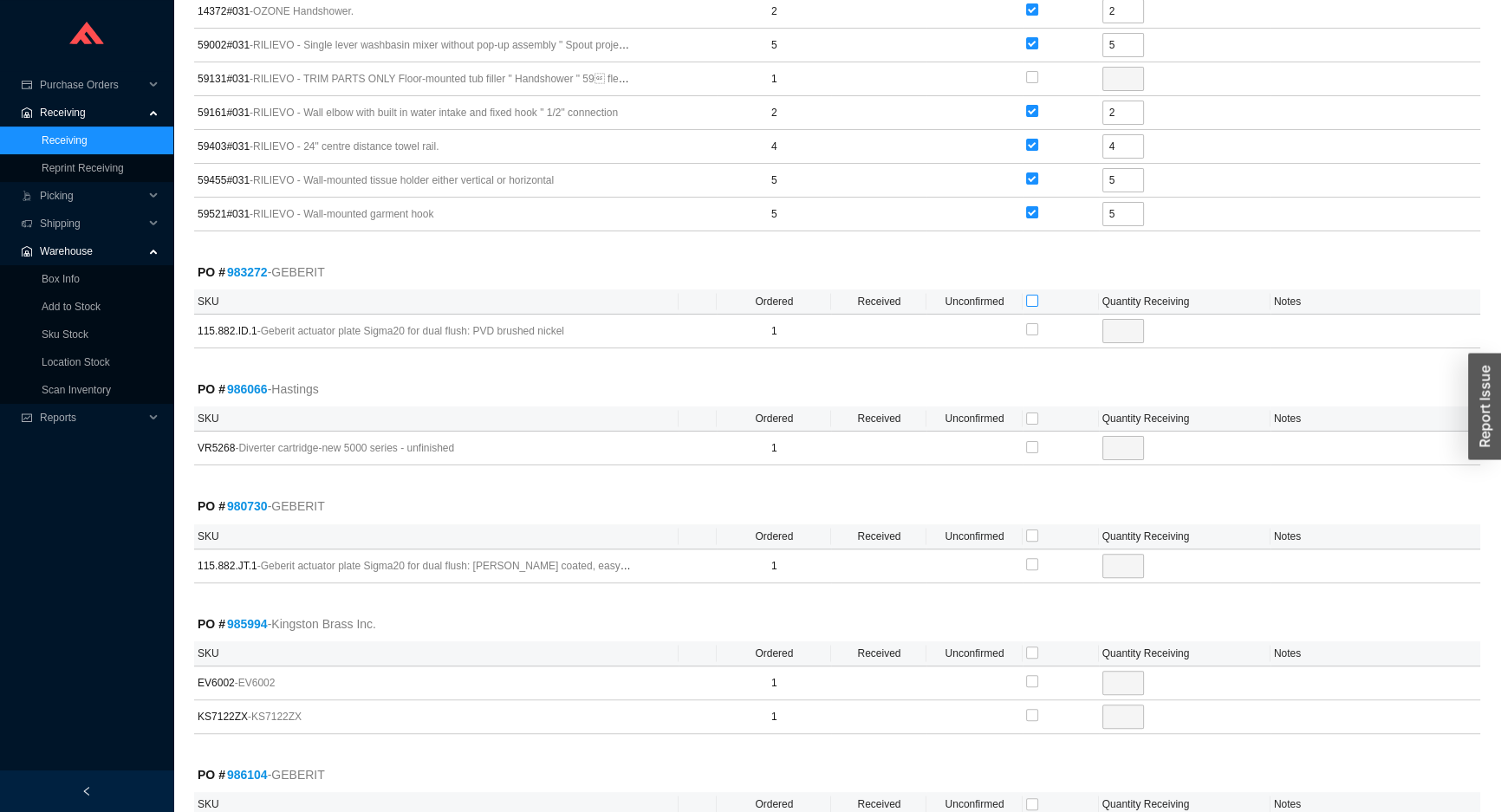
click at [1031, 295] on input "checkbox" at bounding box center [1032, 300] width 12 height 12
checkbox input "true"
type input "1"
click at [1032, 412] on input "checkbox" at bounding box center [1032, 418] width 12 height 12
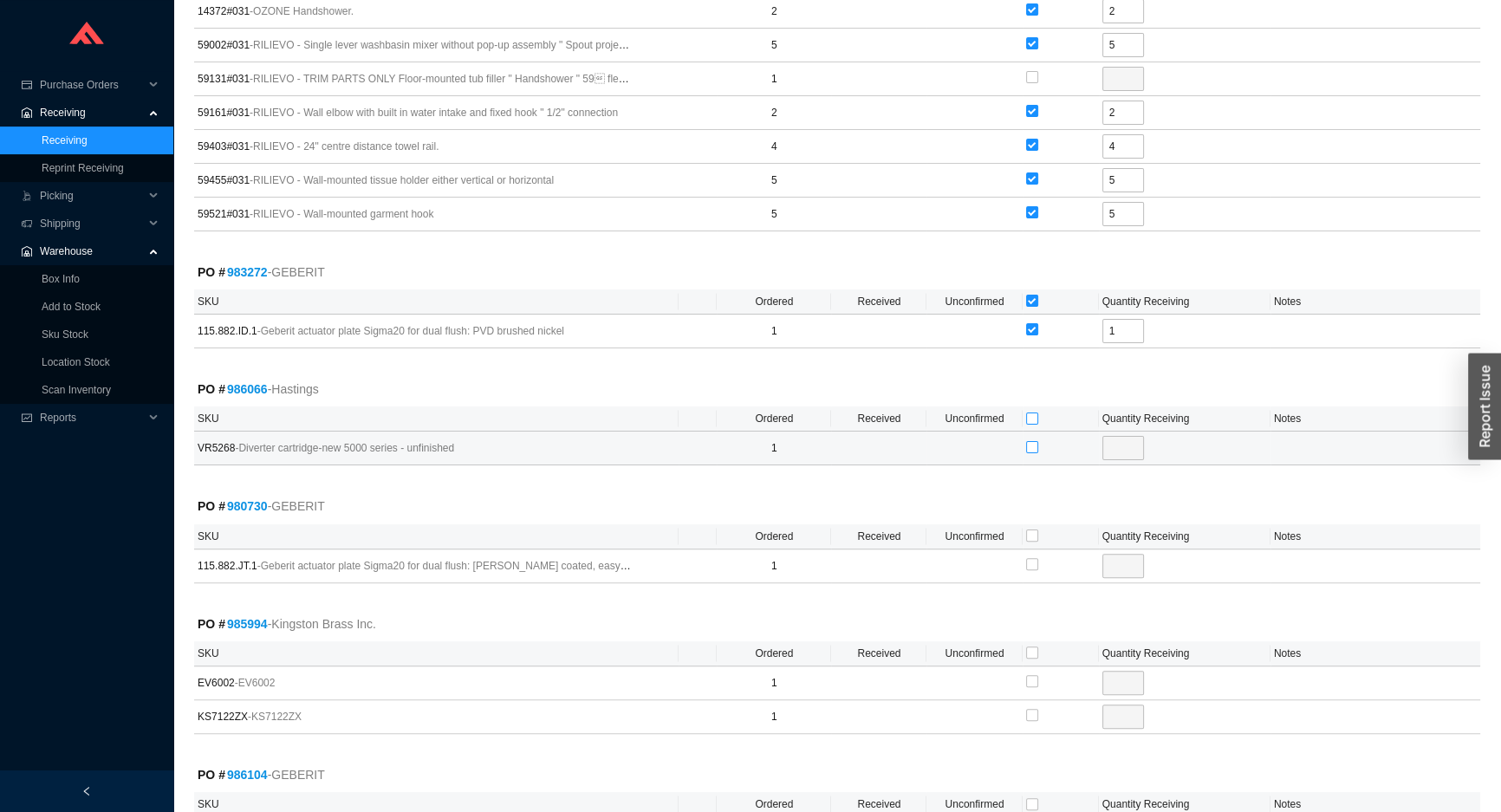
checkbox input "true"
type input "1"
click at [1032, 530] on input "checkbox" at bounding box center [1032, 535] width 12 height 12
checkbox input "true"
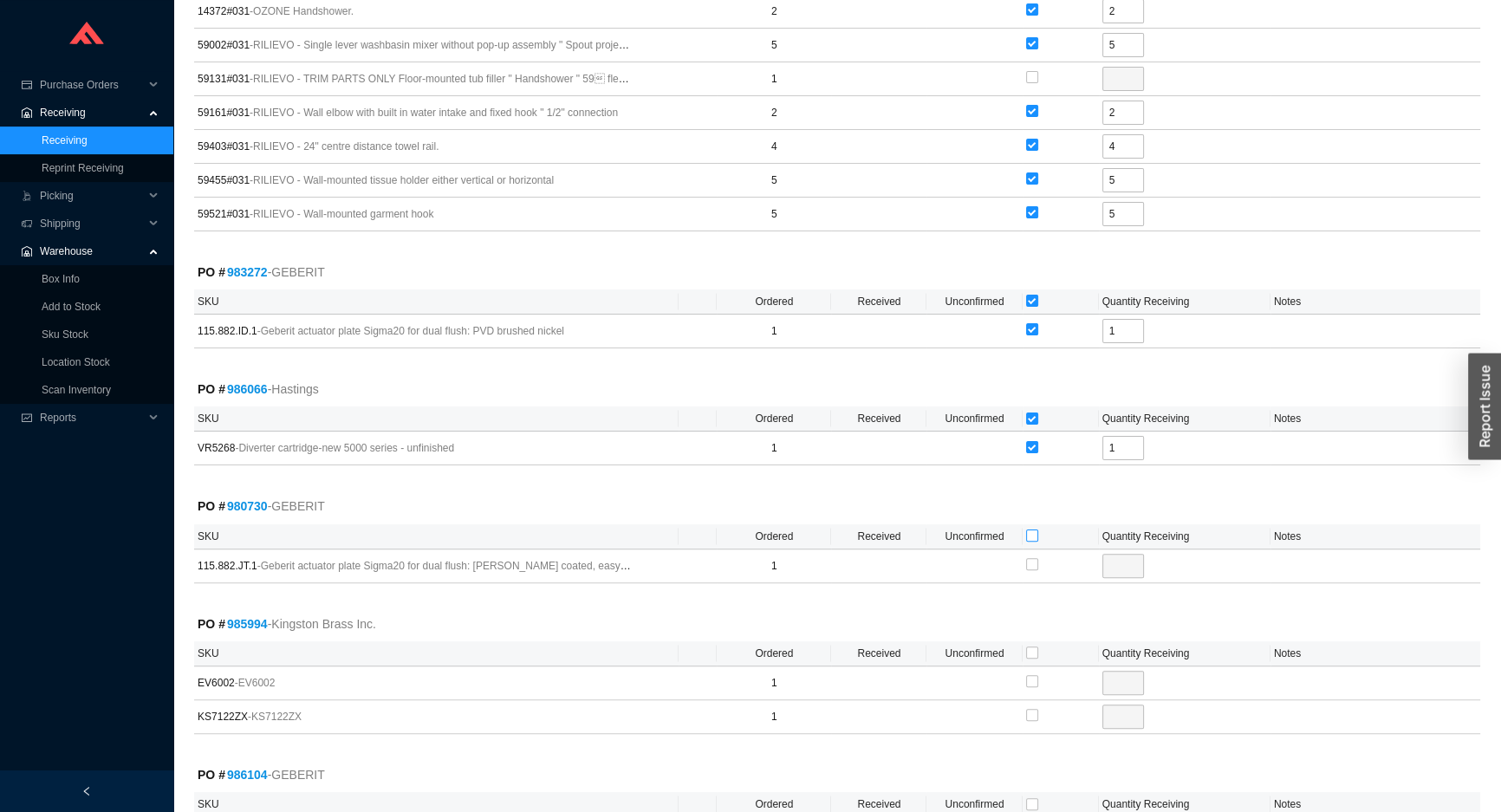
checkbox input "true"
type input "1"
click at [1027, 647] on input "checkbox" at bounding box center [1032, 652] width 12 height 12
checkbox input "true"
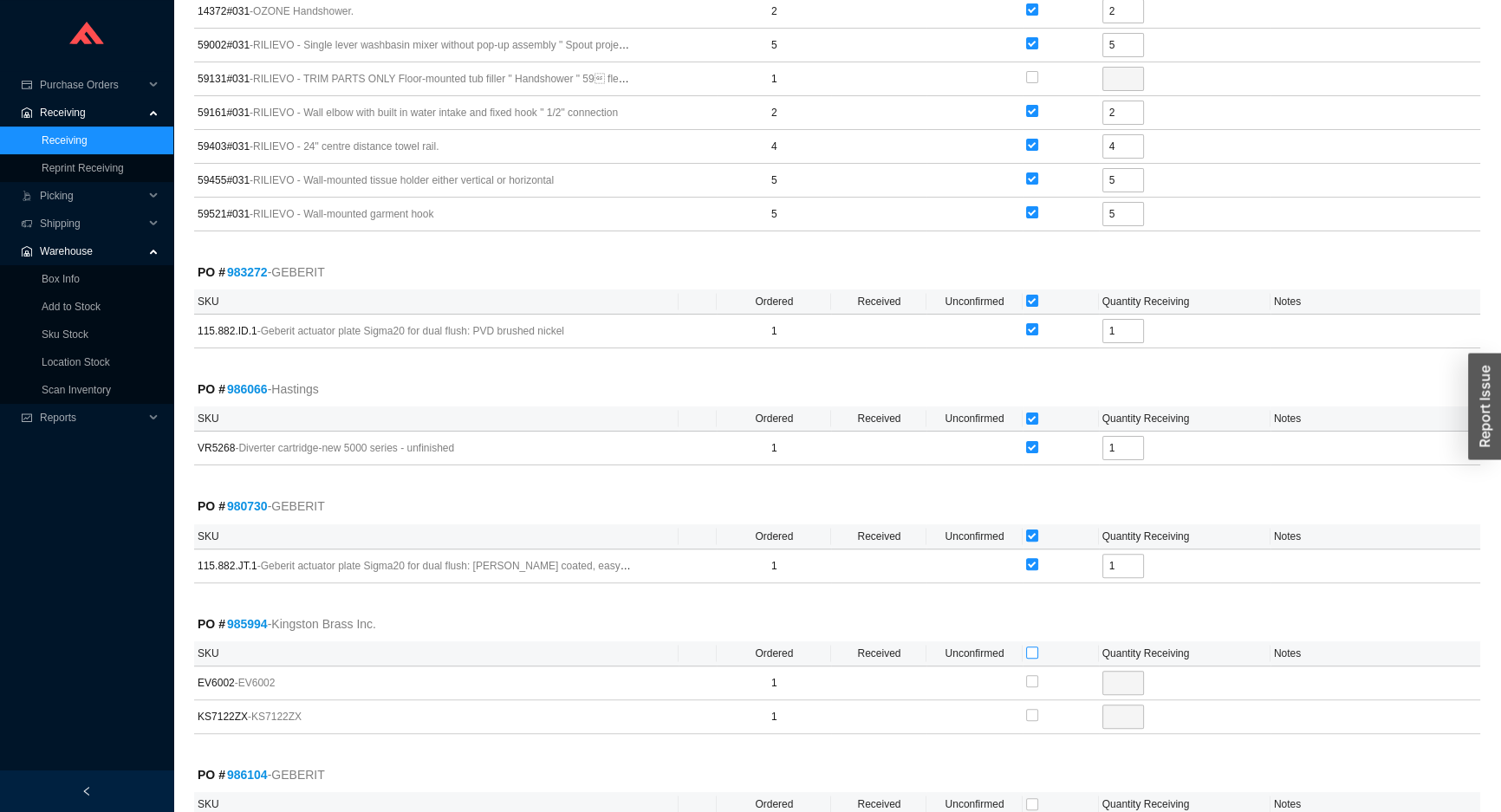
type input "1"
checkbox input "true"
type input "1"
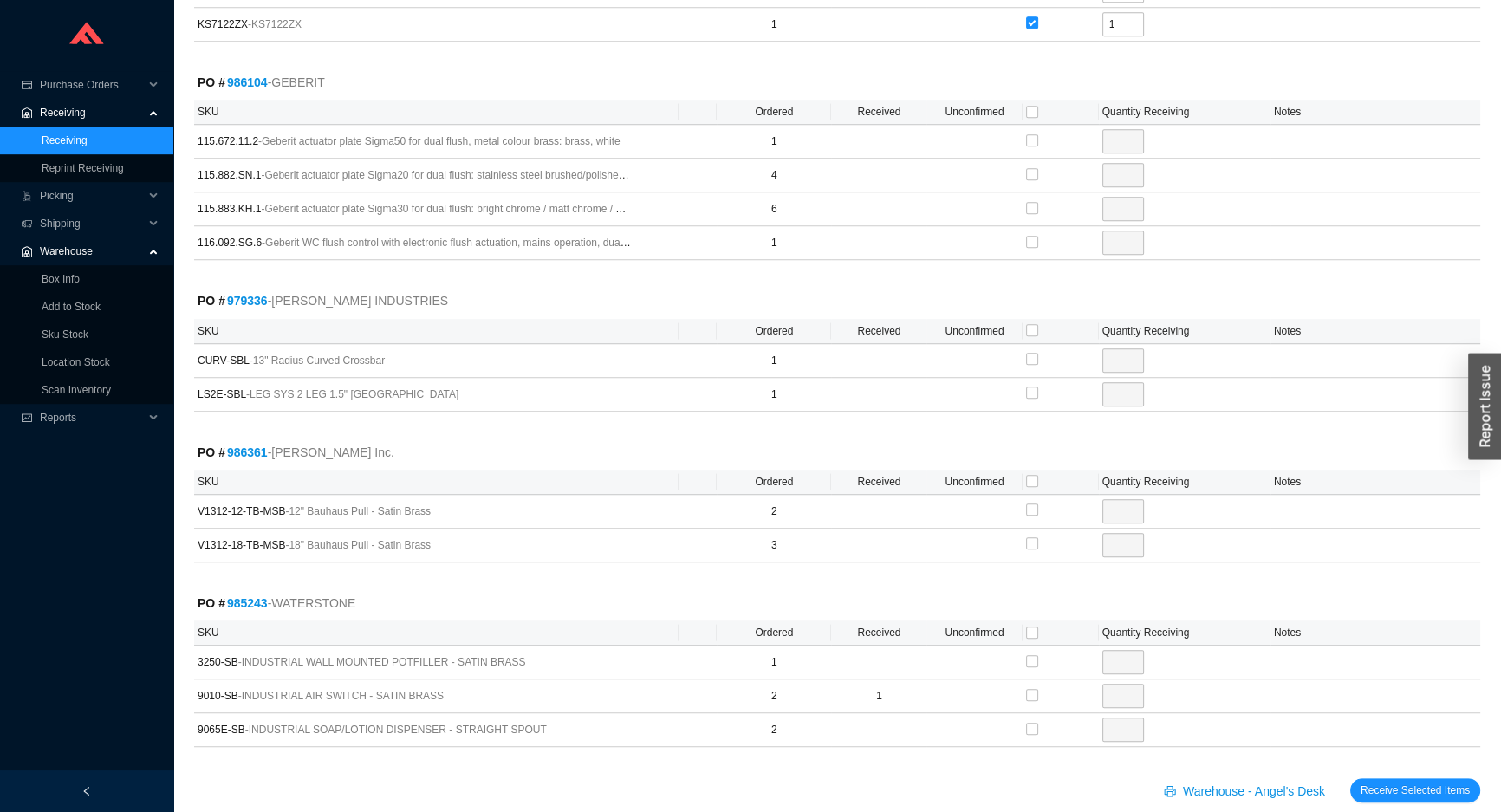
scroll to position [9279, 0]
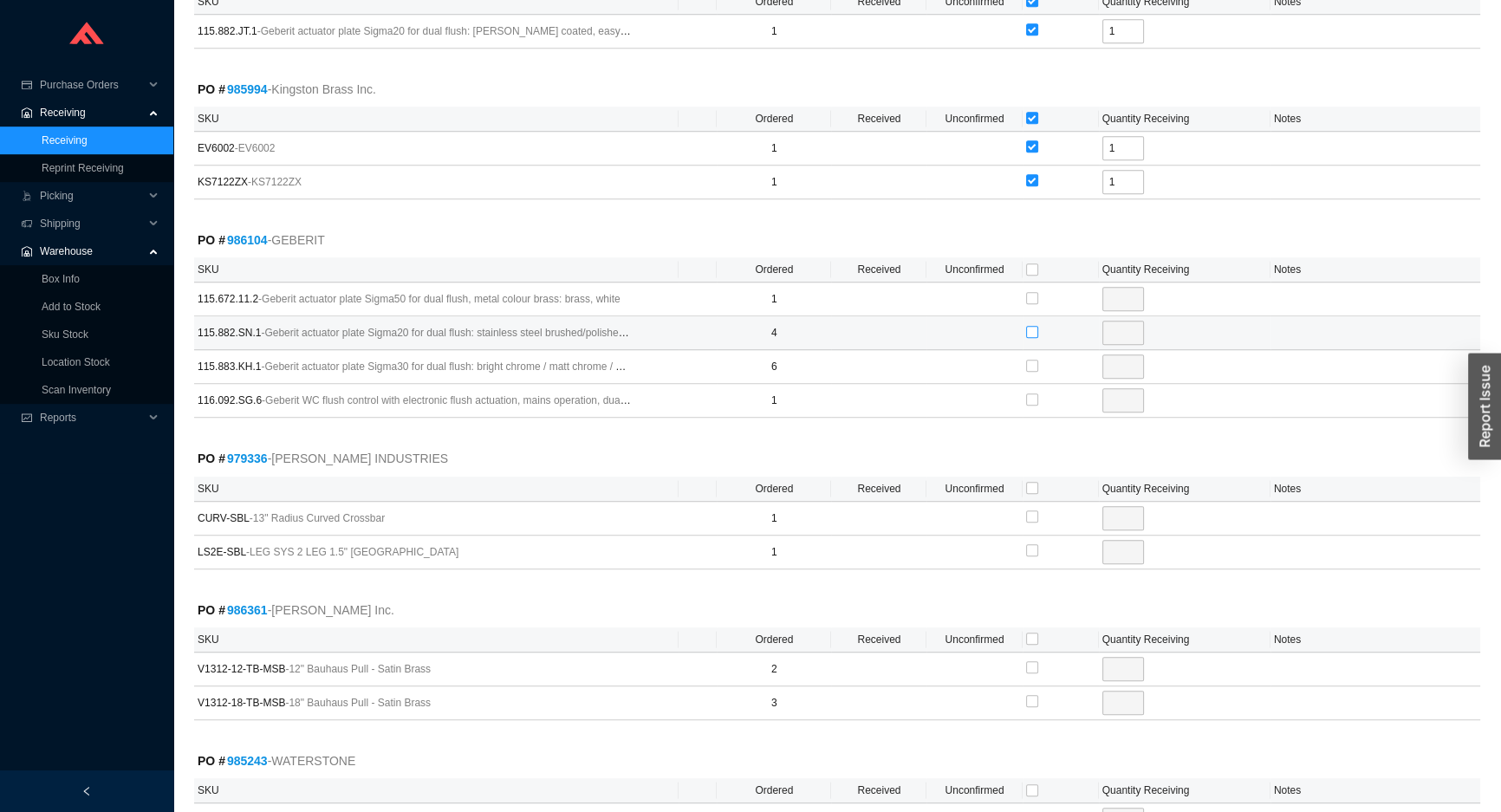
click at [1032, 326] on input "checkbox" at bounding box center [1032, 331] width 12 height 12
checkbox input "true"
type input "4"
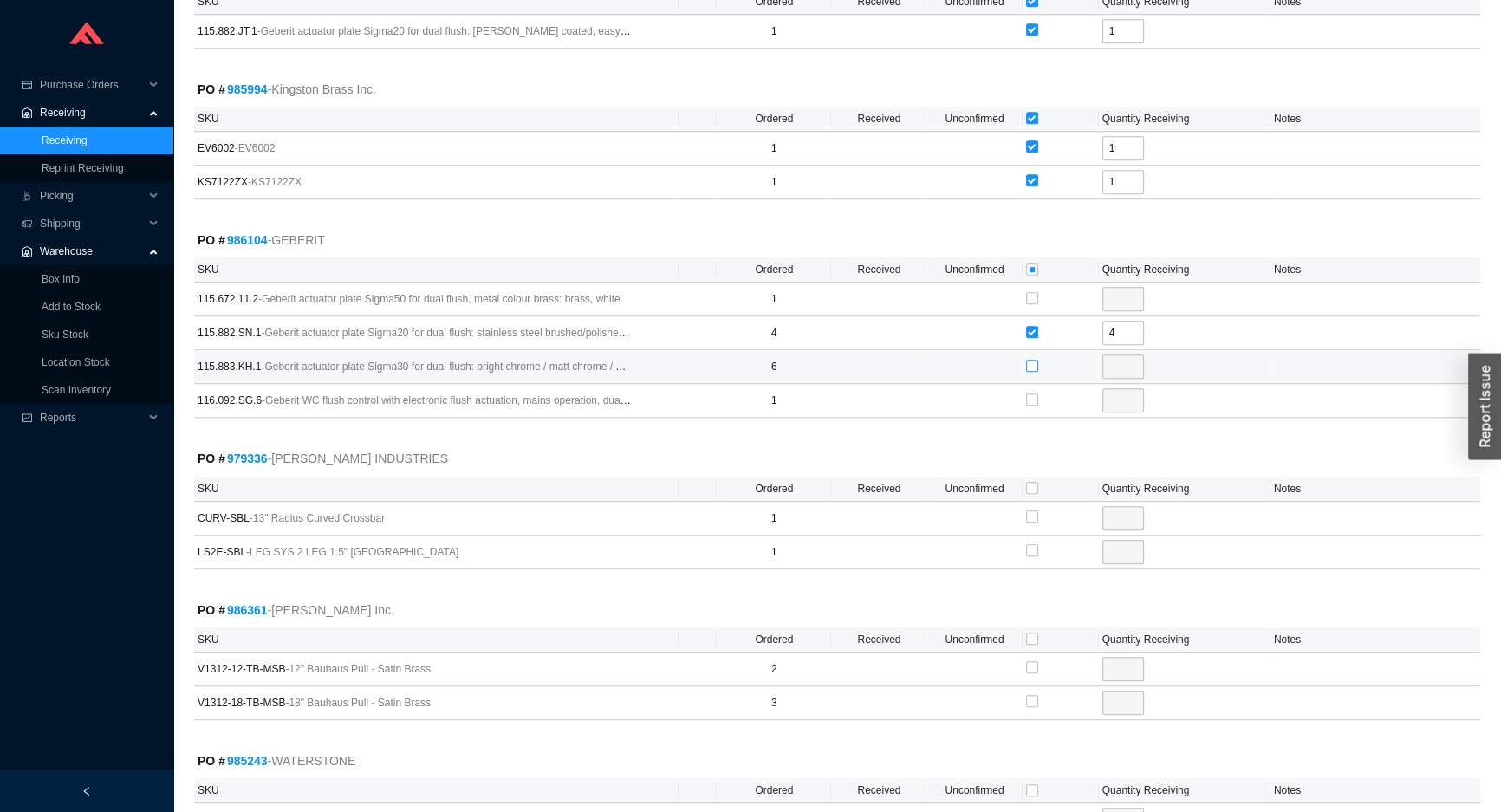
click at [1031, 360] on input "checkbox" at bounding box center [1032, 365] width 12 height 12
checkbox input "true"
type input "6"
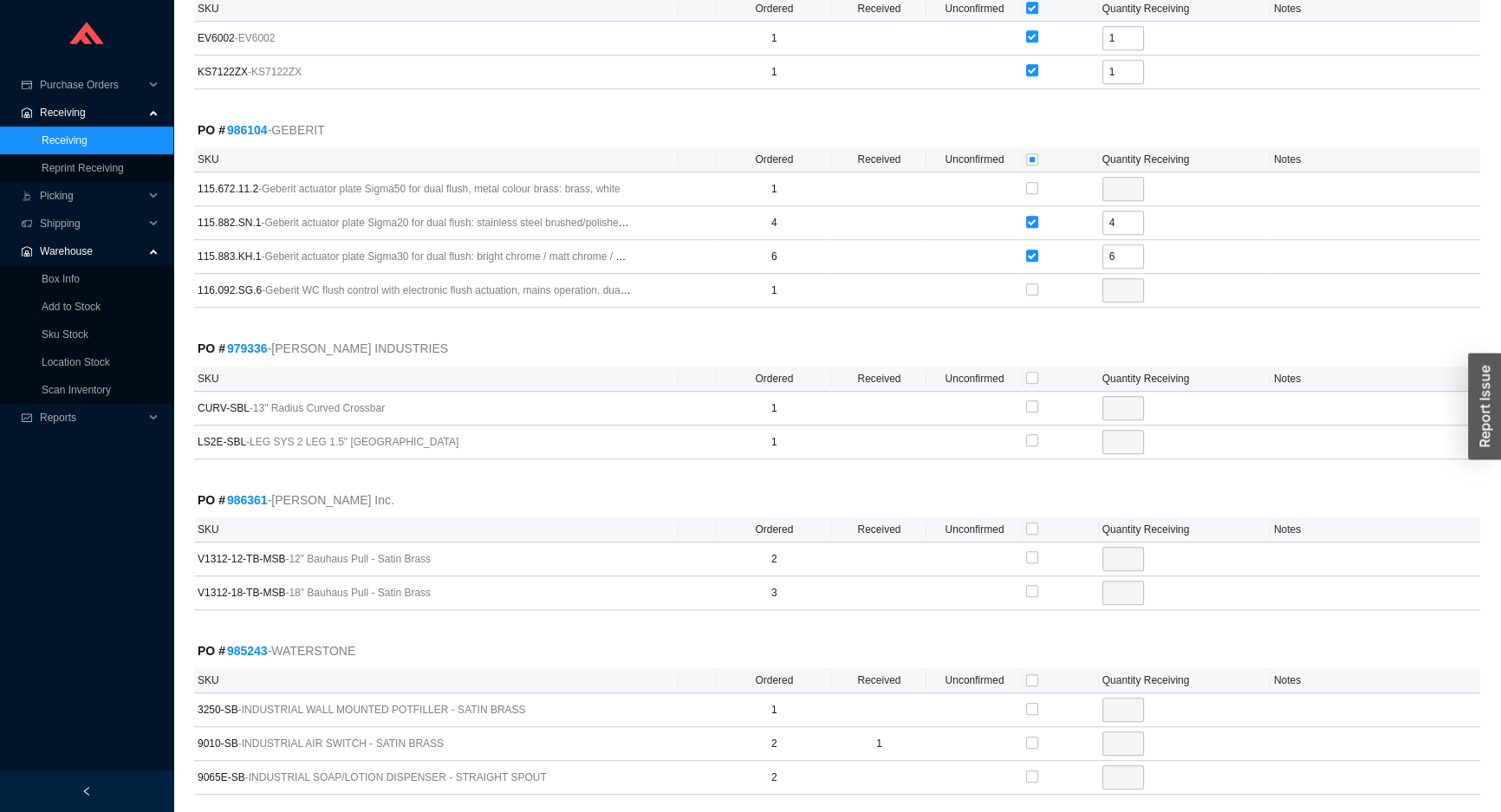
scroll to position [9437, 0]
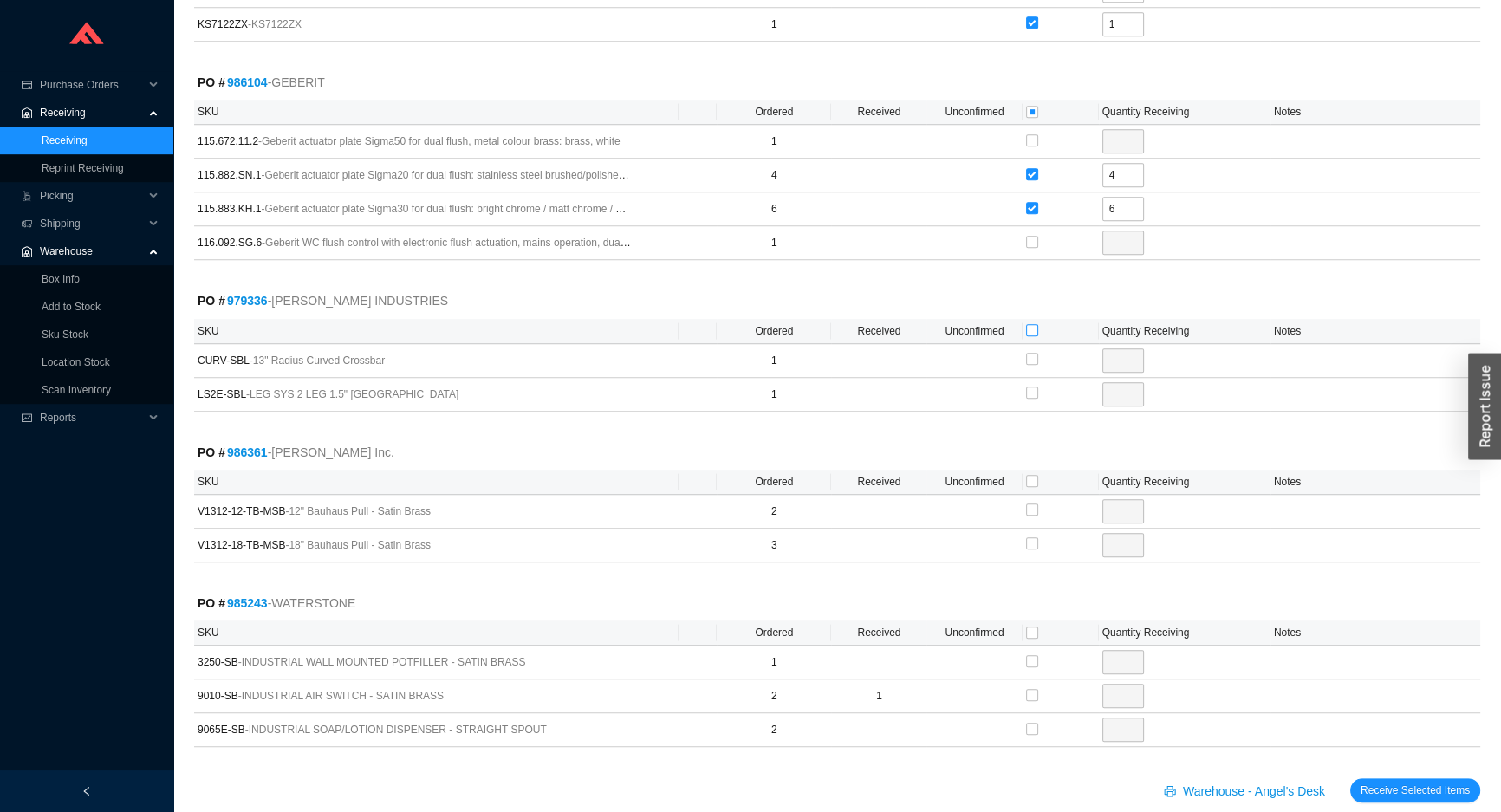
click at [1034, 324] on input "checkbox" at bounding box center [1032, 329] width 12 height 12
checkbox input "true"
type input "1"
checkbox input "true"
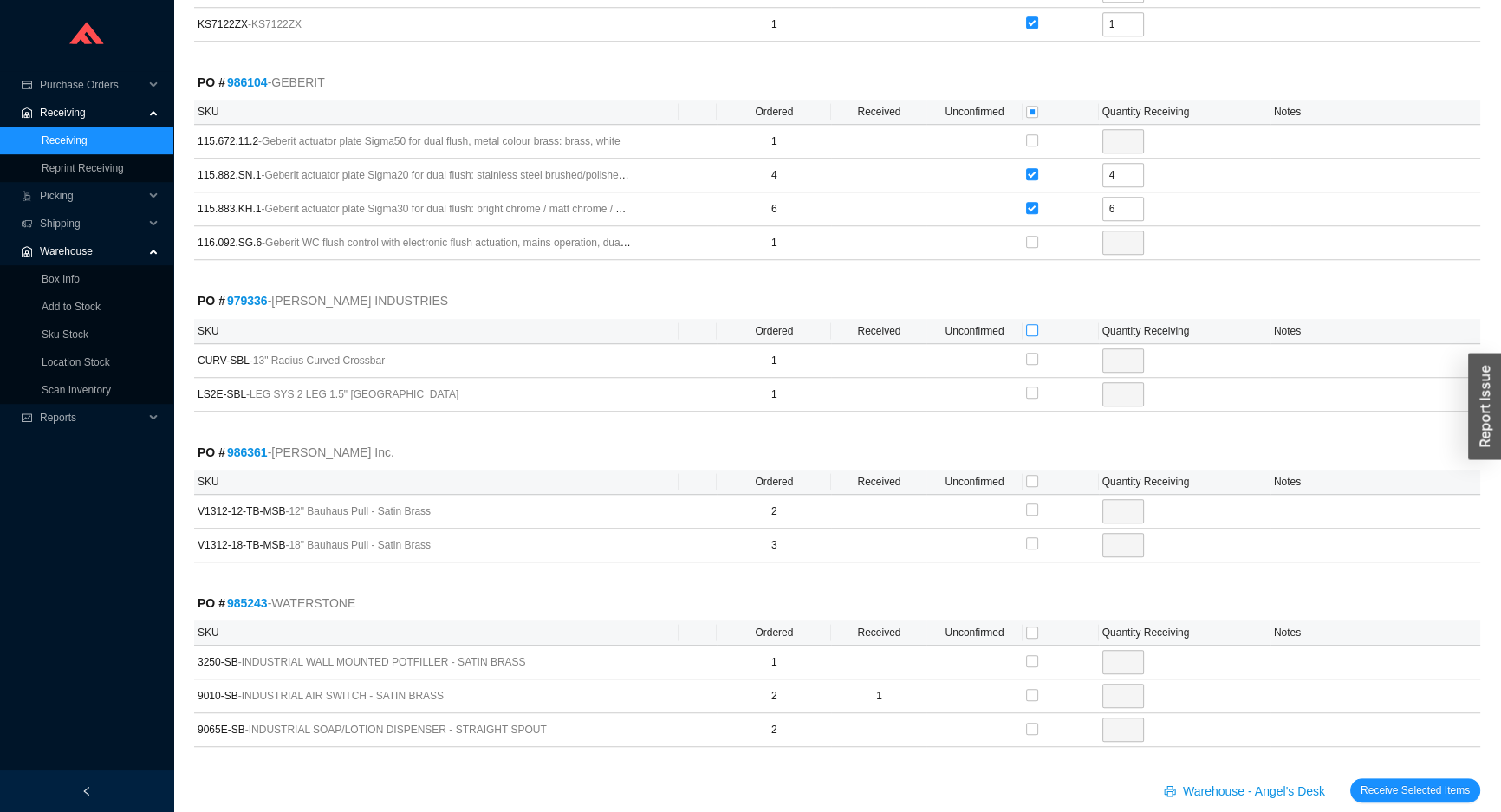
type input "1"
click at [1031, 475] on input "checkbox" at bounding box center [1032, 480] width 12 height 12
checkbox input "true"
type input "2"
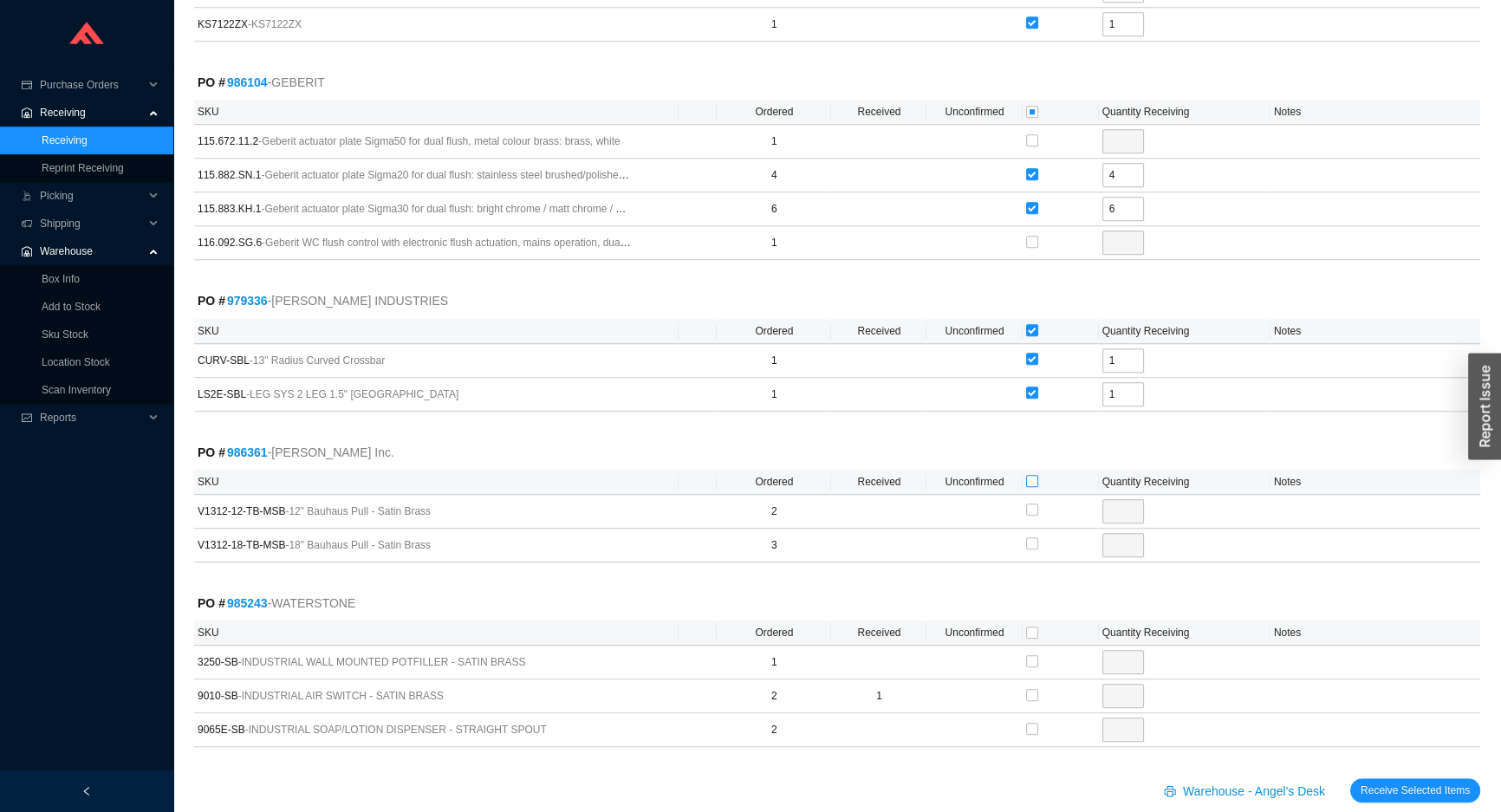
checkbox input "true"
type input "3"
click at [1118, 533] on input "3" at bounding box center [1123, 544] width 42 height 24
type input "2"
click at [1031, 689] on input "checkbox" at bounding box center [1032, 694] width 12 height 12
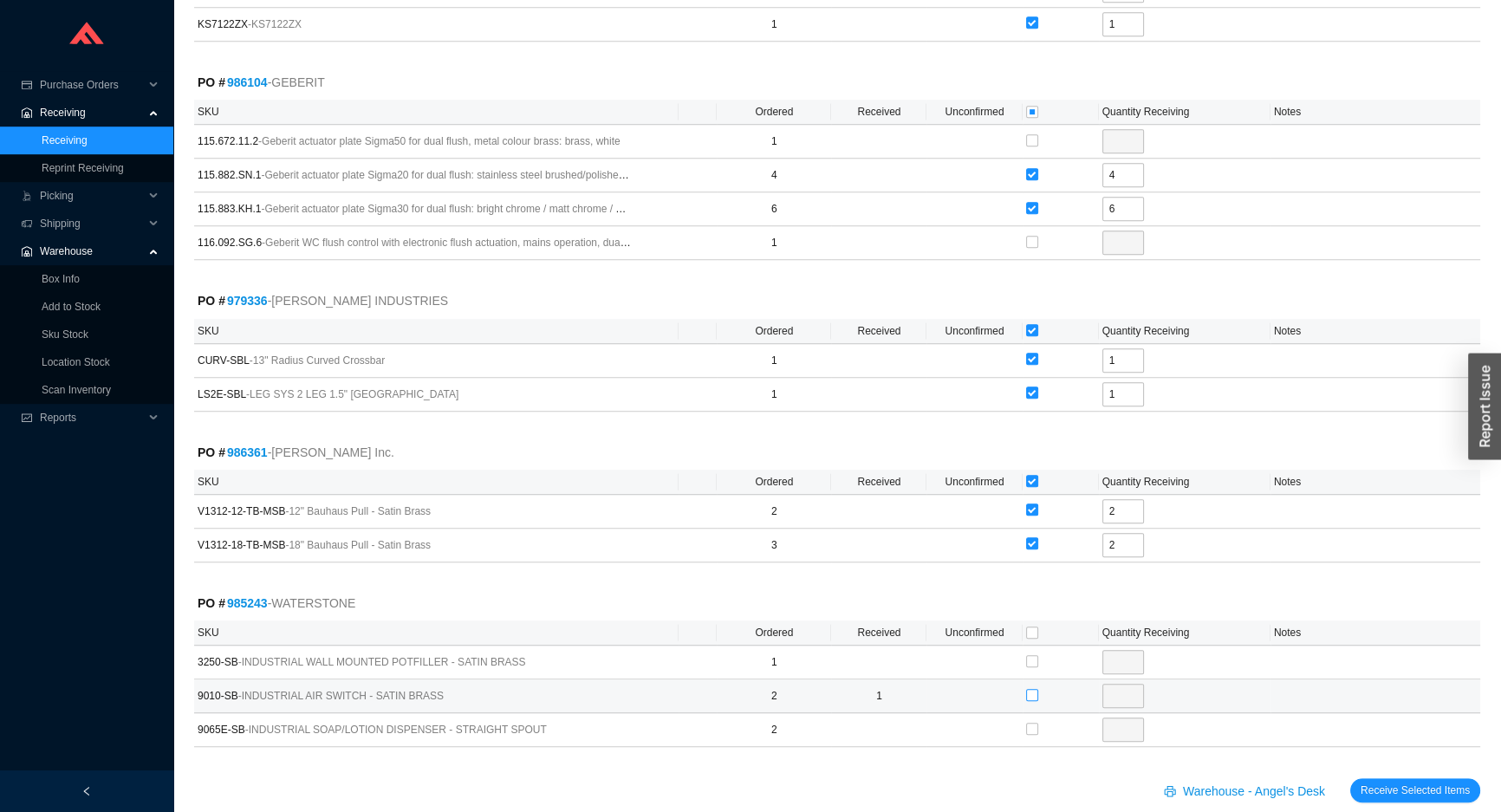
checkbox input "true"
type input "1"
click at [1389, 781] on span "Receive Selected Items" at bounding box center [1415, 789] width 109 height 17
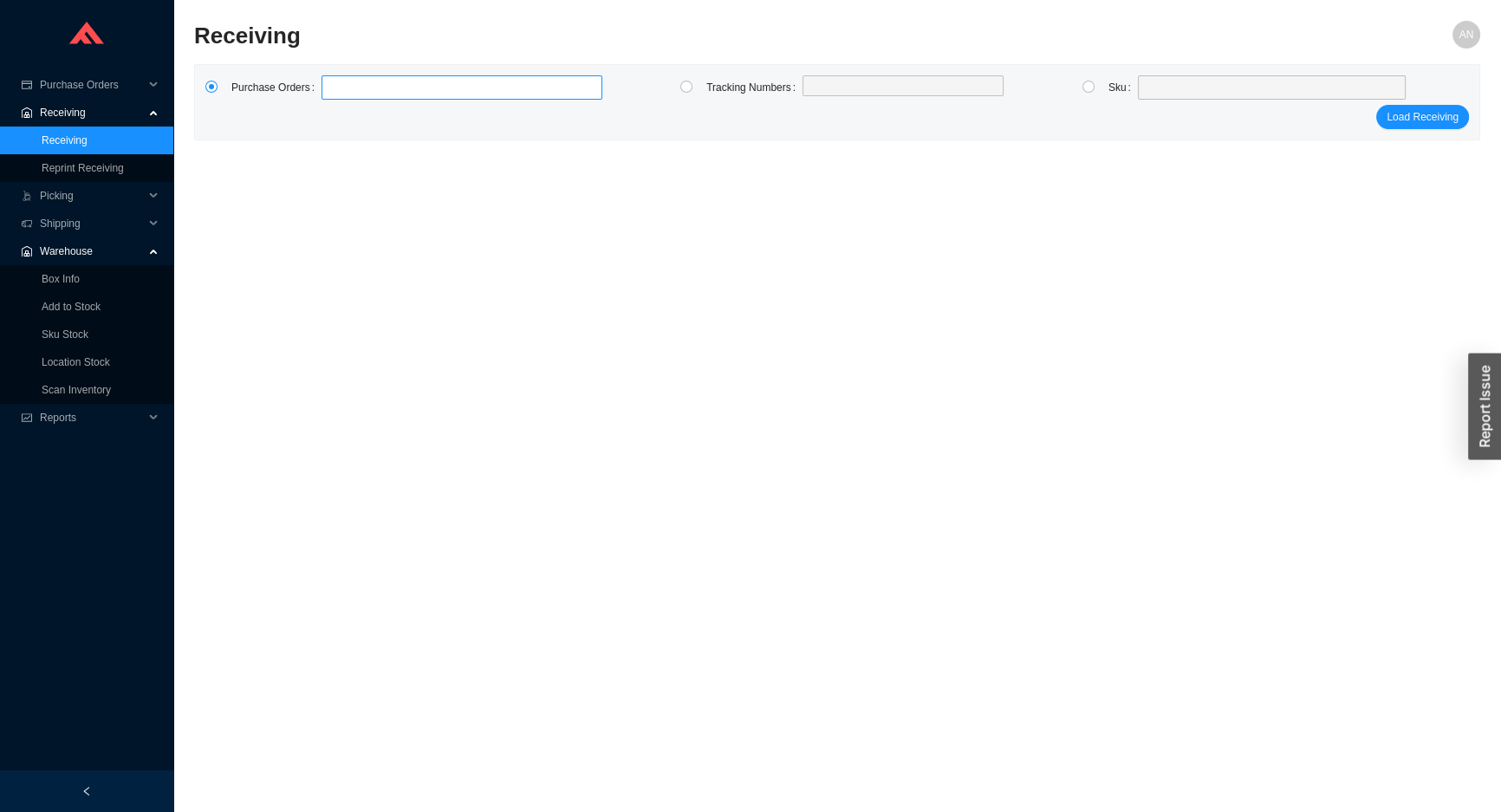
click at [347, 90] on label at bounding box center [462, 87] width 281 height 24
click at [336, 90] on input at bounding box center [329, 87] width 12 height 19
type input "985745"
type input "986385"
type input "984553"
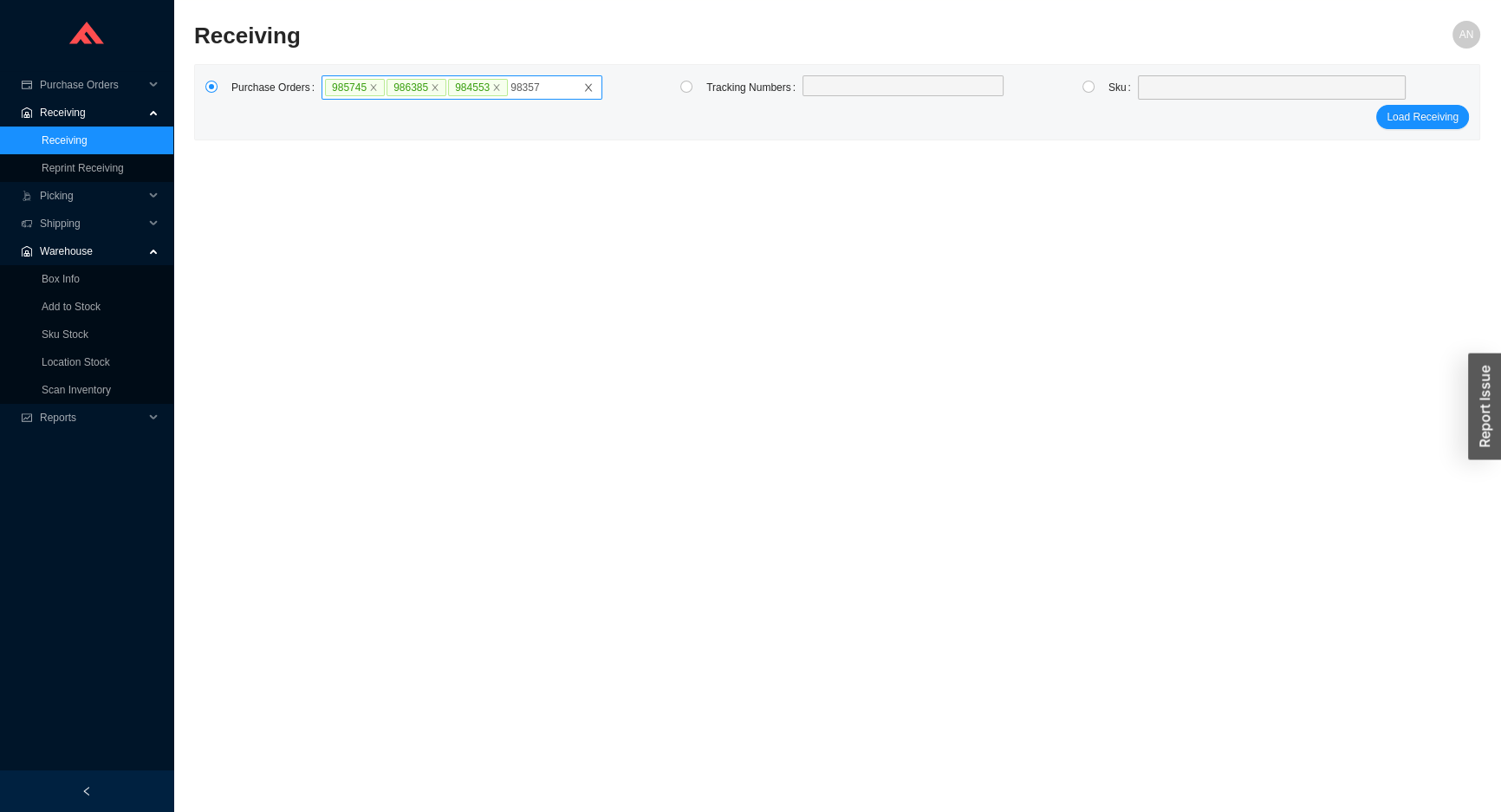
type input "983573"
click button "Load Receiving" at bounding box center [1422, 117] width 93 height 24
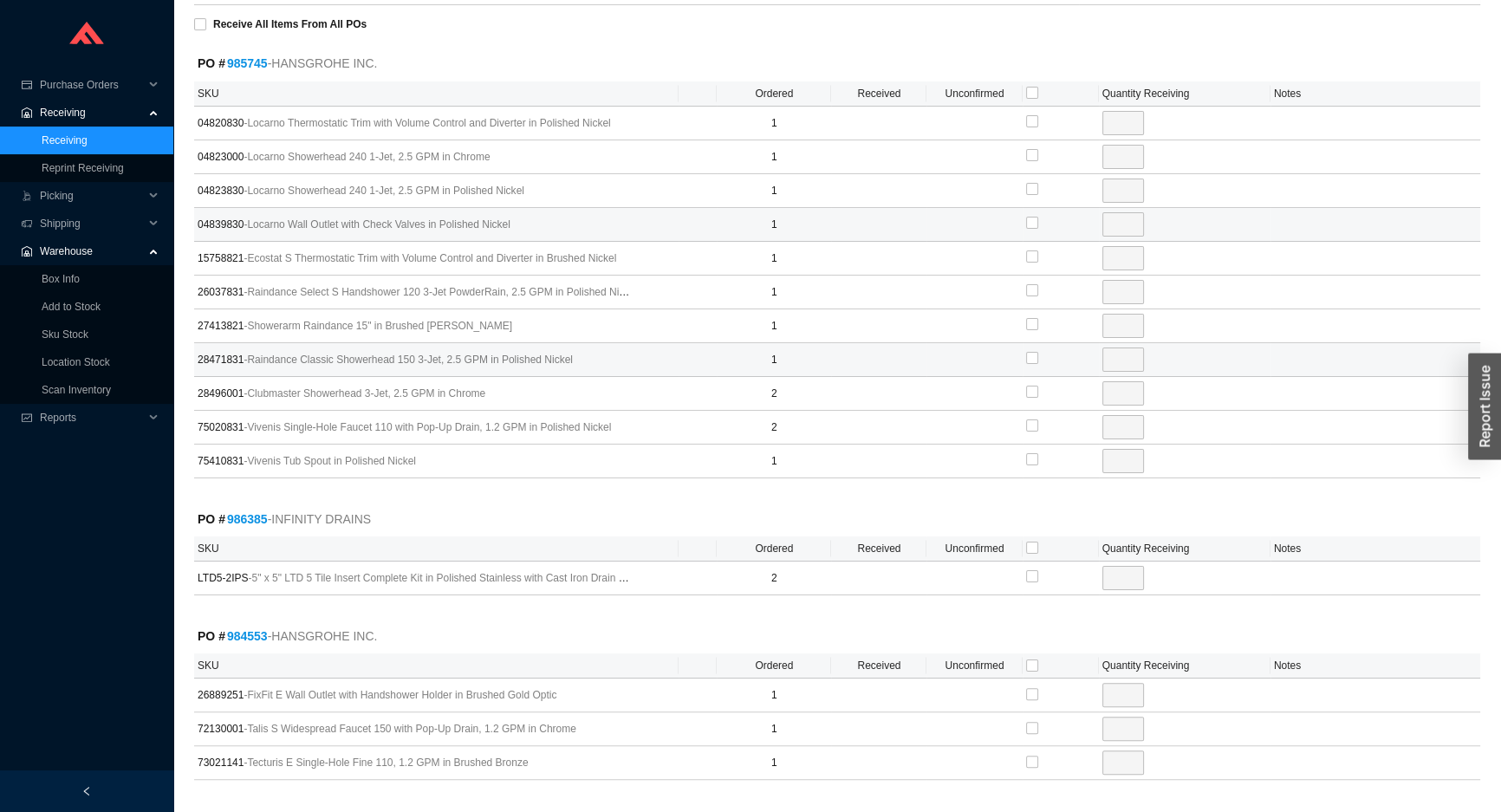
scroll to position [260, 0]
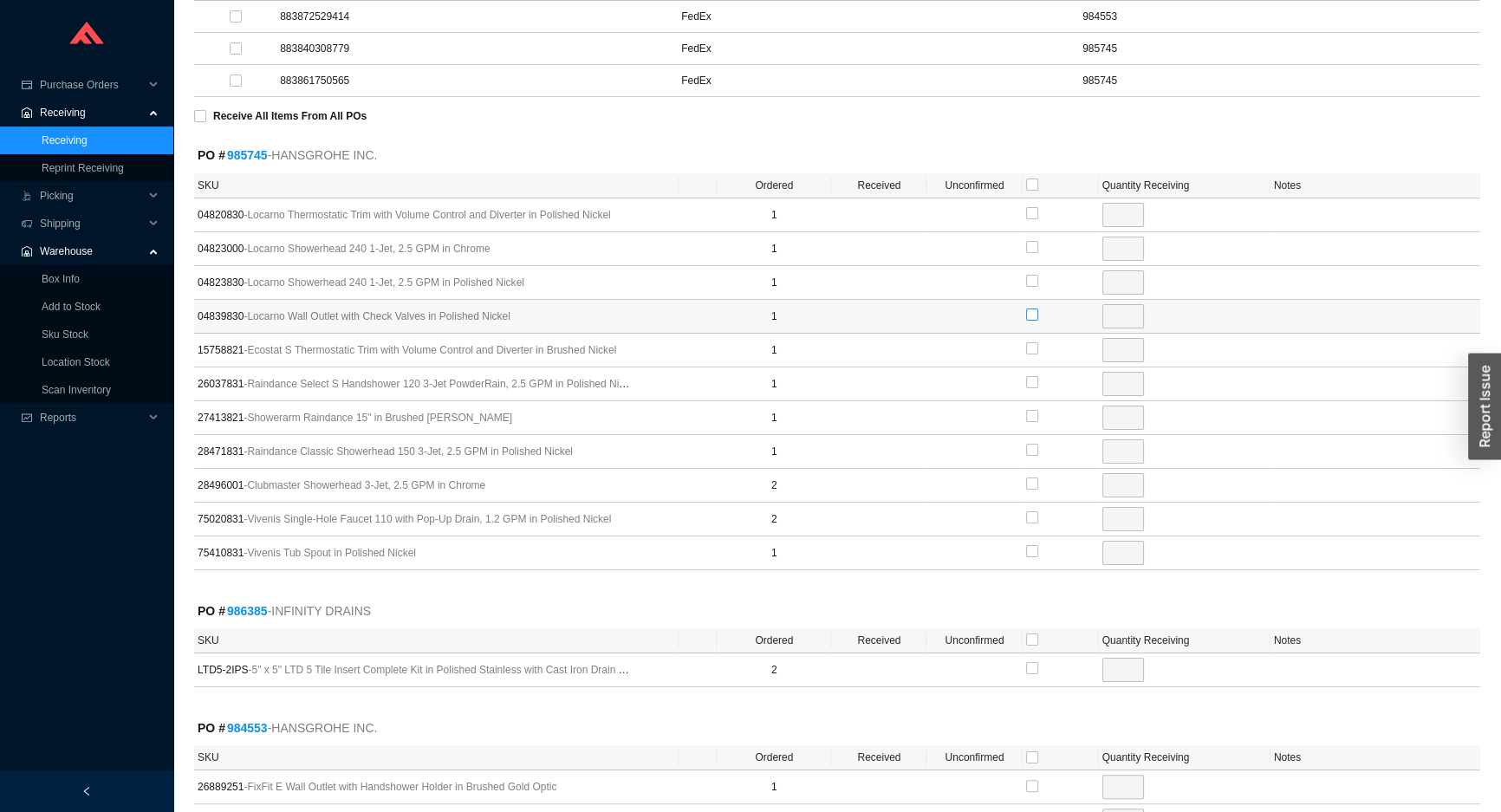
click at [1030, 316] on input "checkbox" at bounding box center [1032, 314] width 12 height 12
checkbox input "true"
type input "1"
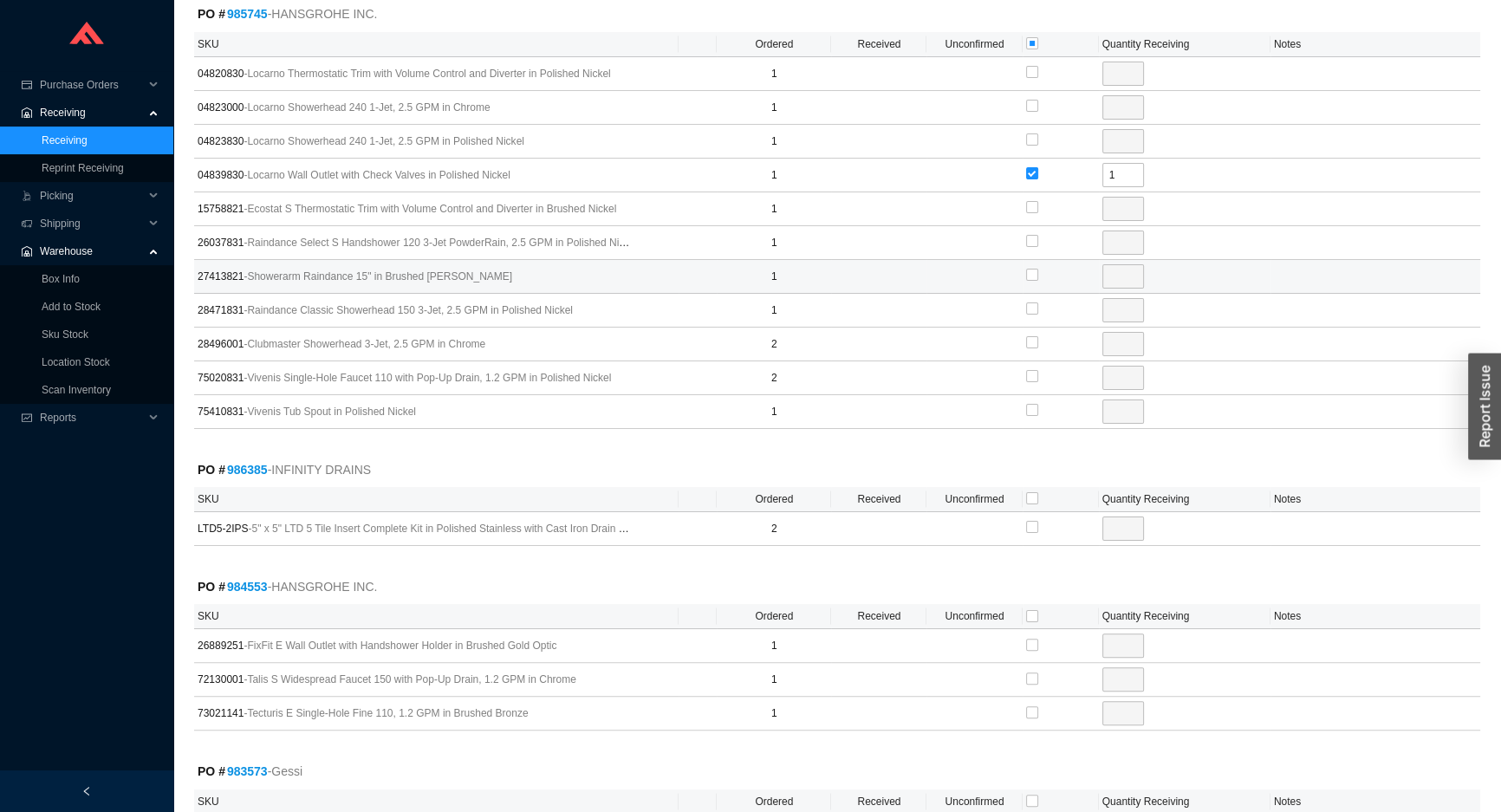
scroll to position [496, 0]
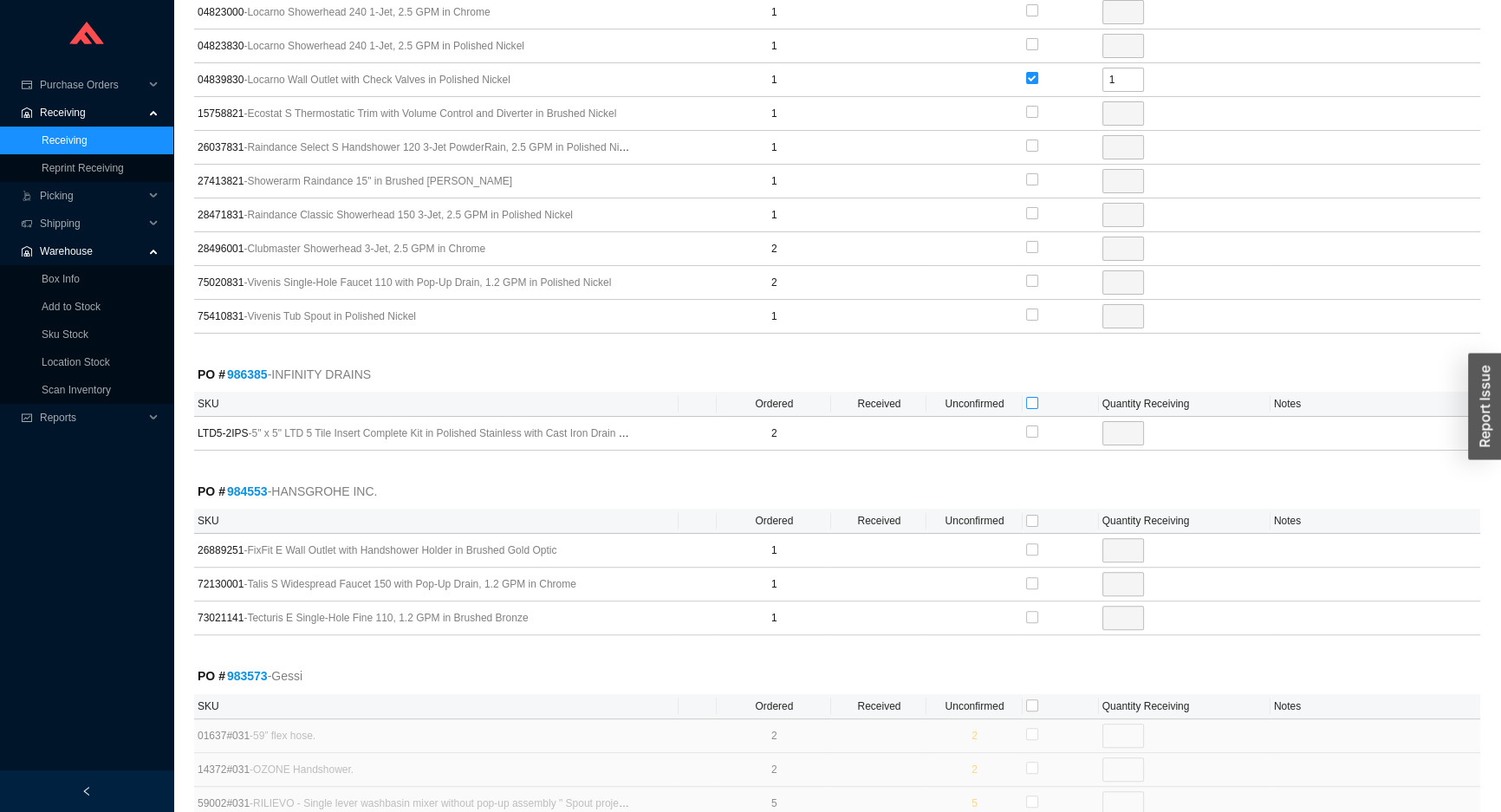
click at [1031, 402] on input "checkbox" at bounding box center [1032, 402] width 12 height 12
checkbox input "true"
type input "2"
click at [1034, 550] on input "checkbox" at bounding box center [1032, 549] width 12 height 12
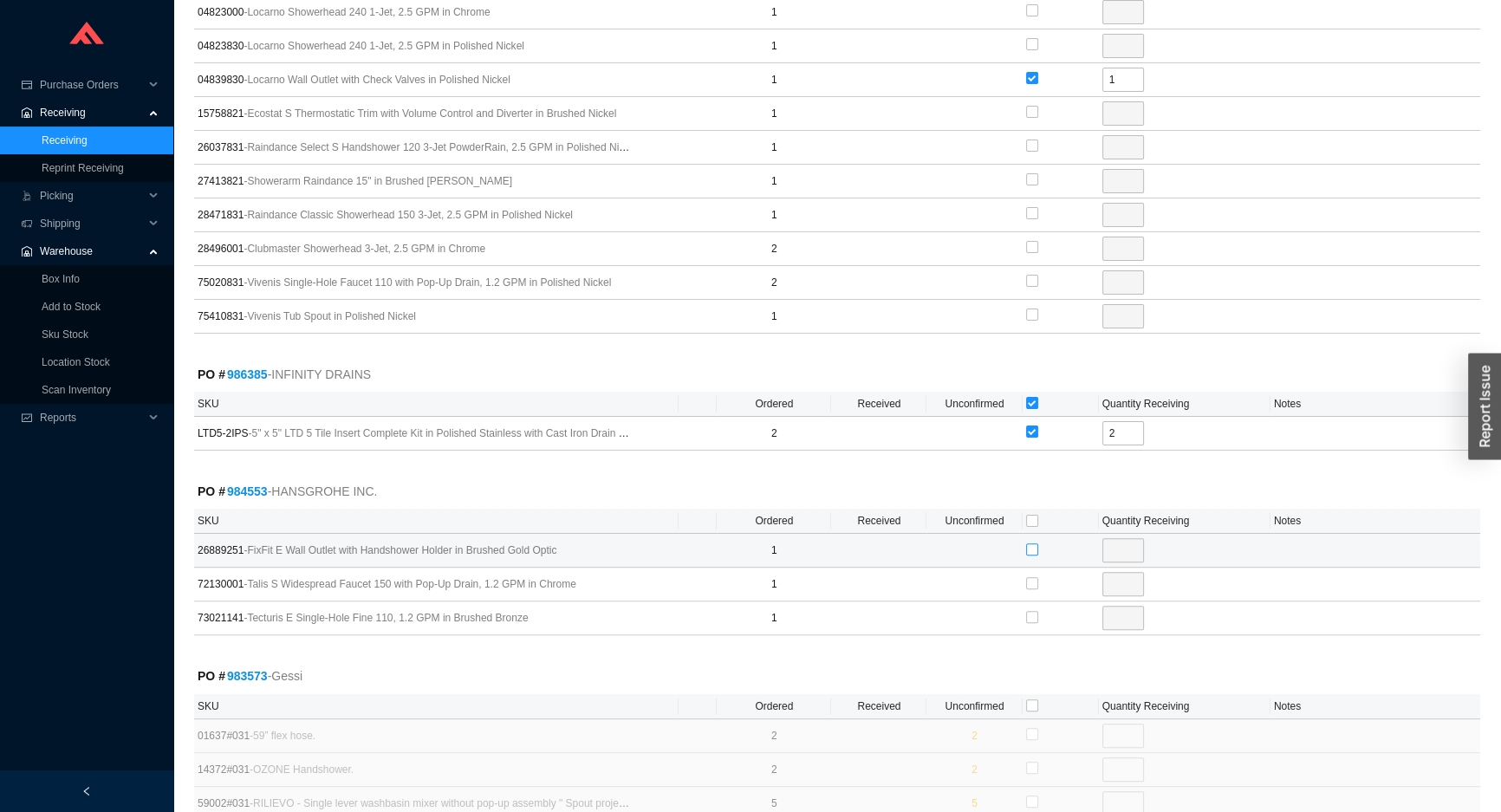
checkbox input "true"
type input "1"
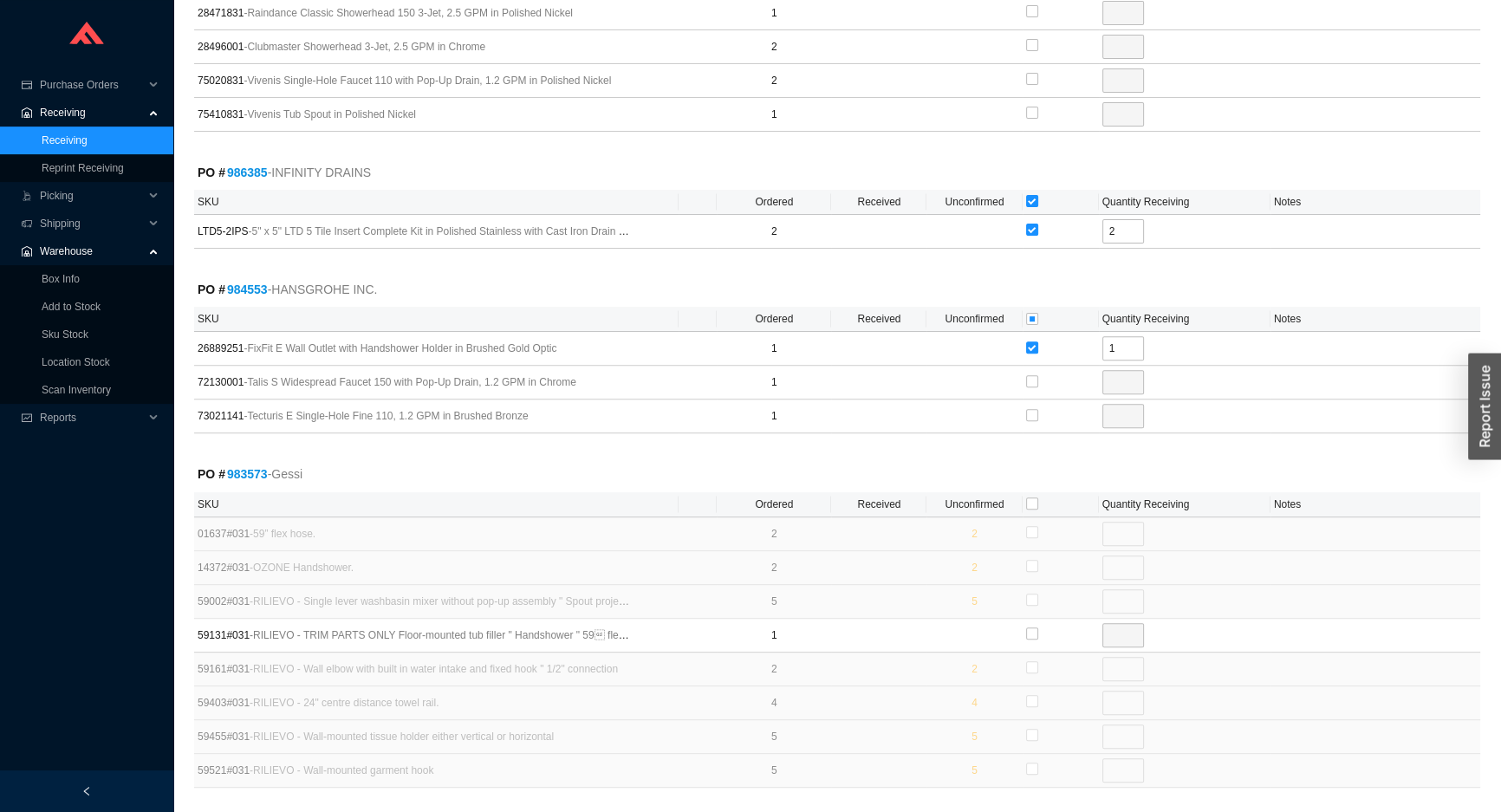
scroll to position [762, 0]
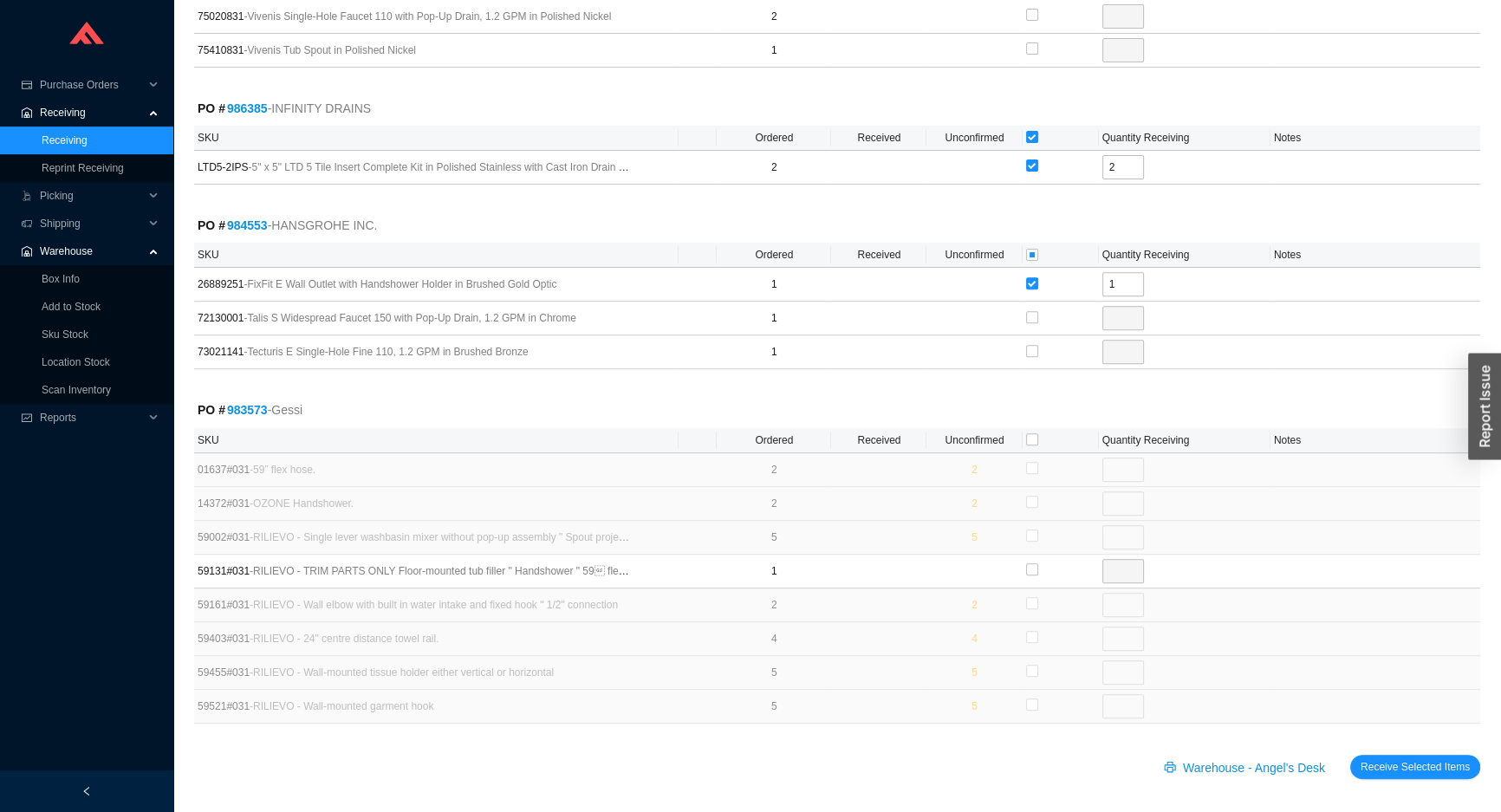
click at [1350, 755] on button "Receive Selected Items" at bounding box center [1415, 767] width 130 height 24
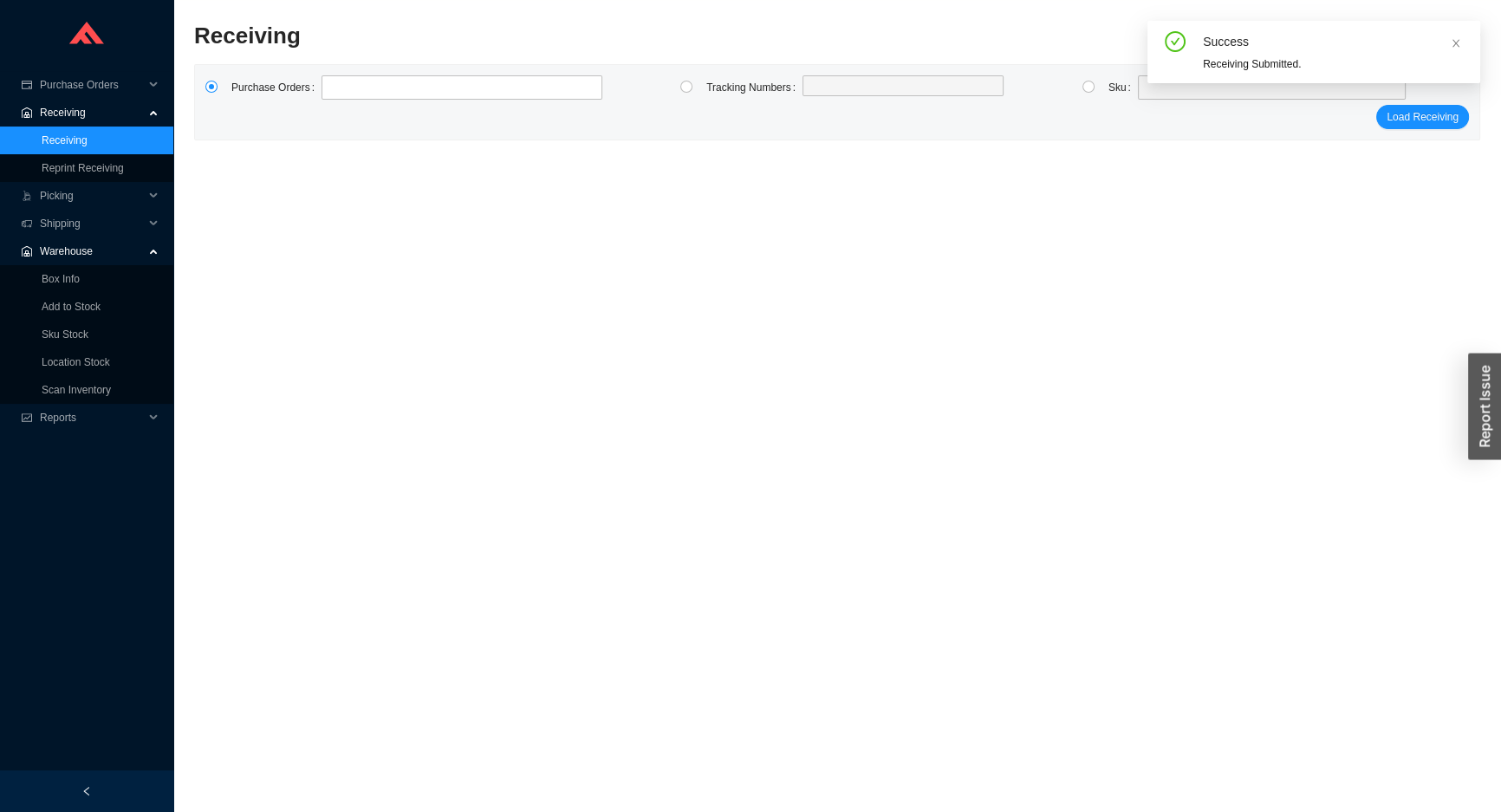
scroll to position [24, 0]
click at [351, 86] on label at bounding box center [462, 87] width 281 height 24
click at [336, 86] on input at bounding box center [329, 87] width 12 height 19
type input "982379"
type input "979188"
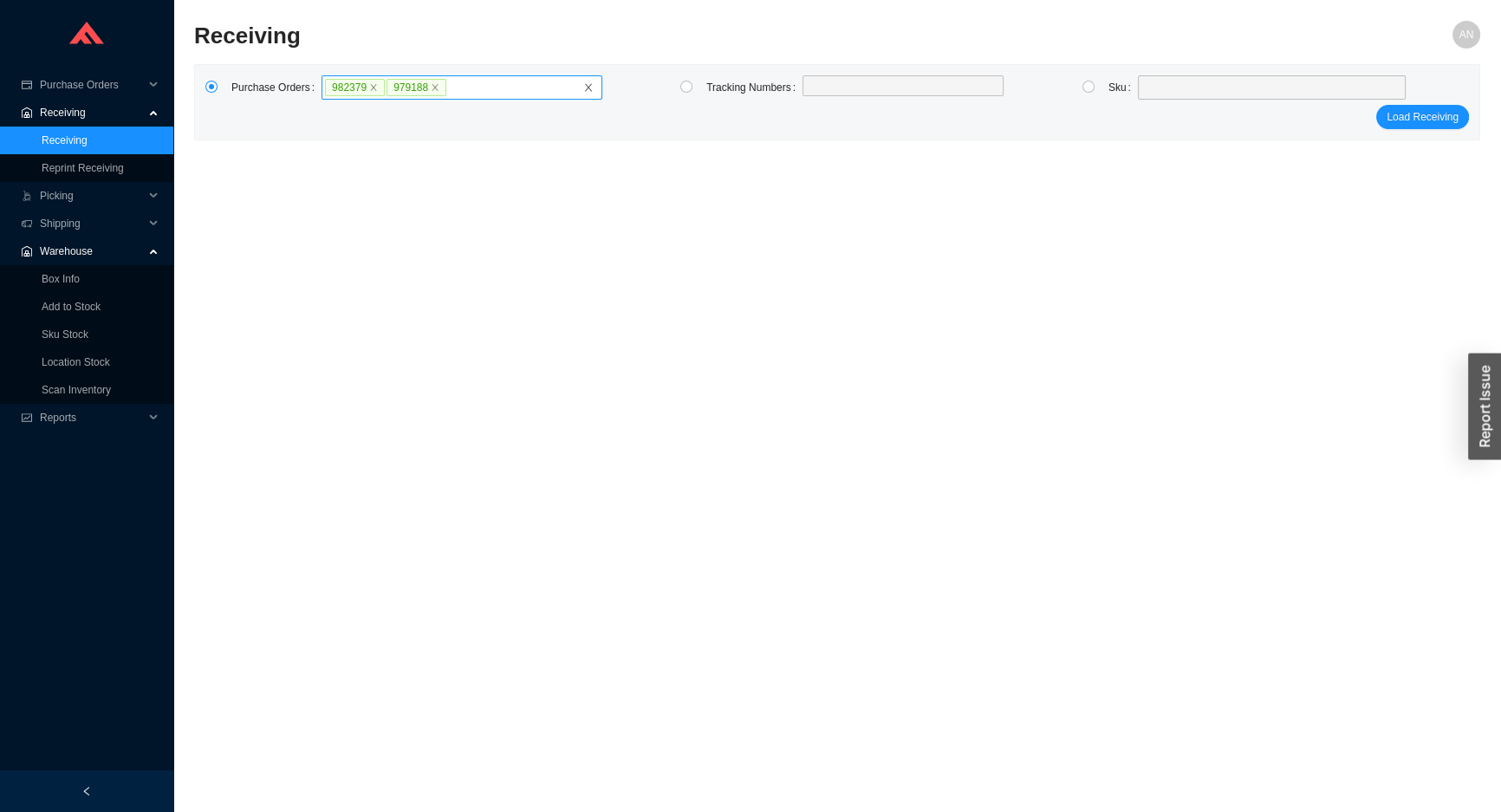
click button "Load Receiving" at bounding box center [1422, 117] width 93 height 24
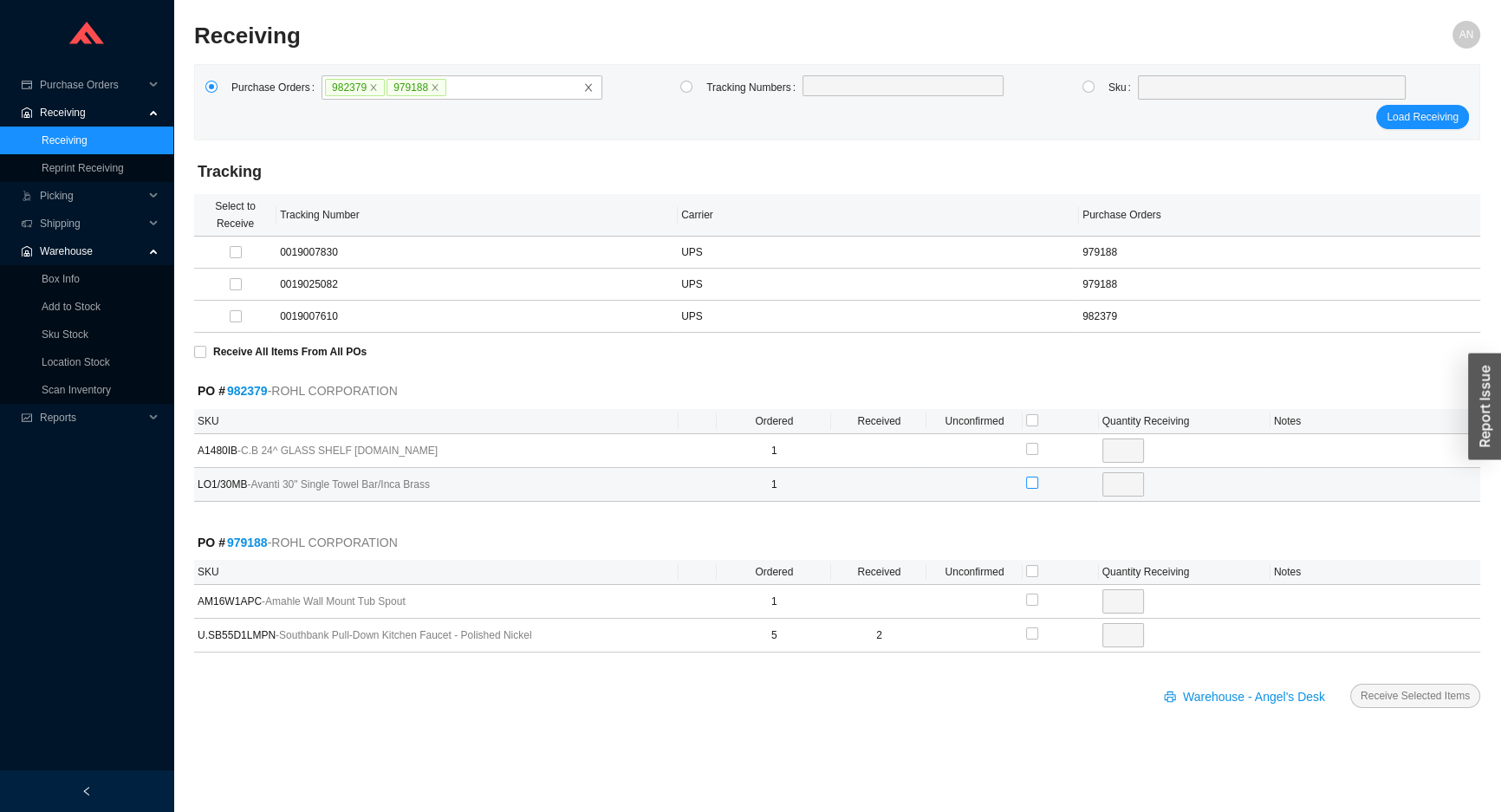
click at [1032, 483] on input "checkbox" at bounding box center [1032, 482] width 12 height 12
checkbox input "true"
type input "1"
click at [1031, 631] on input "checkbox" at bounding box center [1032, 633] width 12 height 12
checkbox input "true"
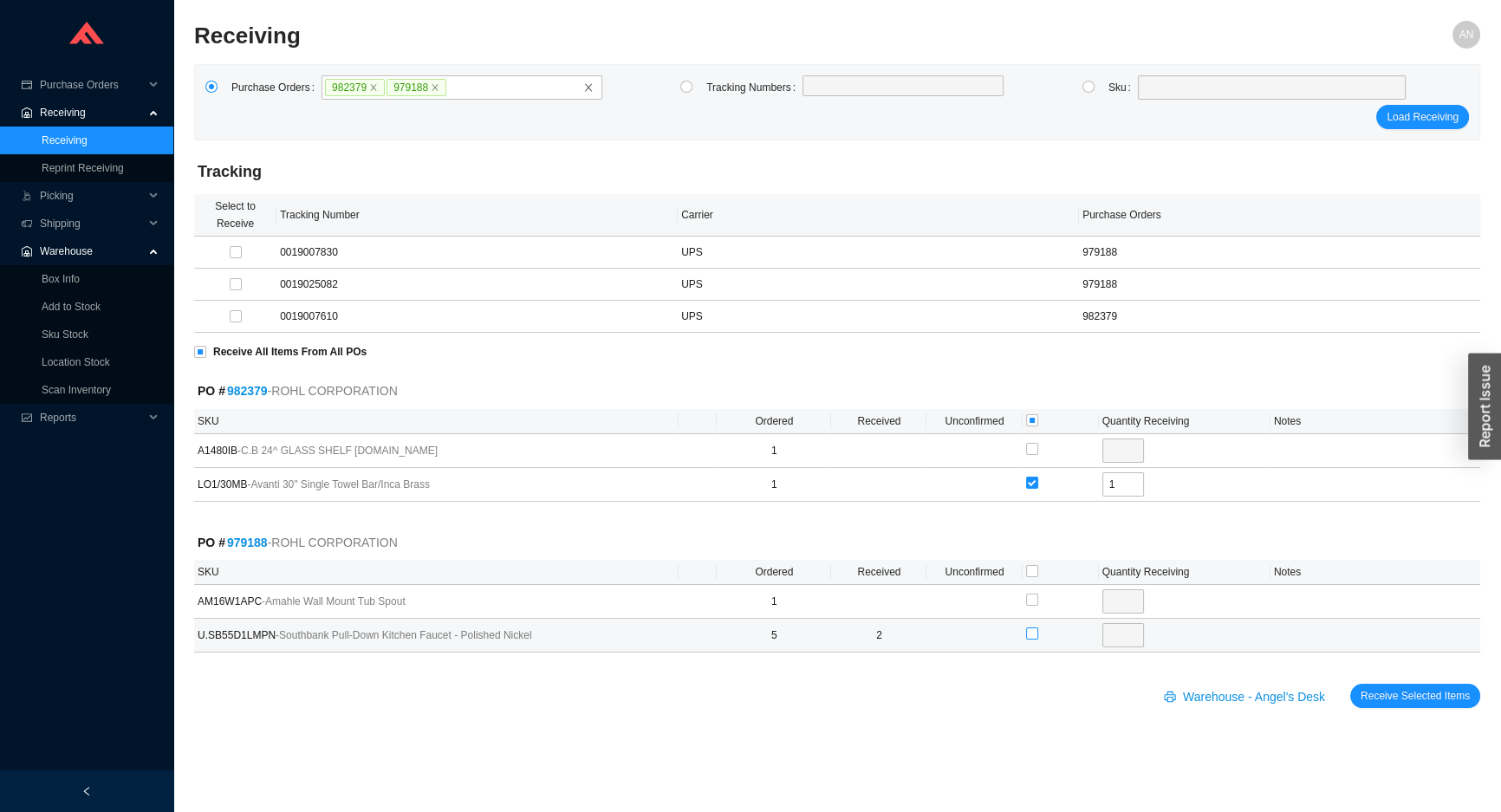
type input "3"
click at [1380, 697] on span "Receive Selected Items" at bounding box center [1415, 695] width 109 height 17
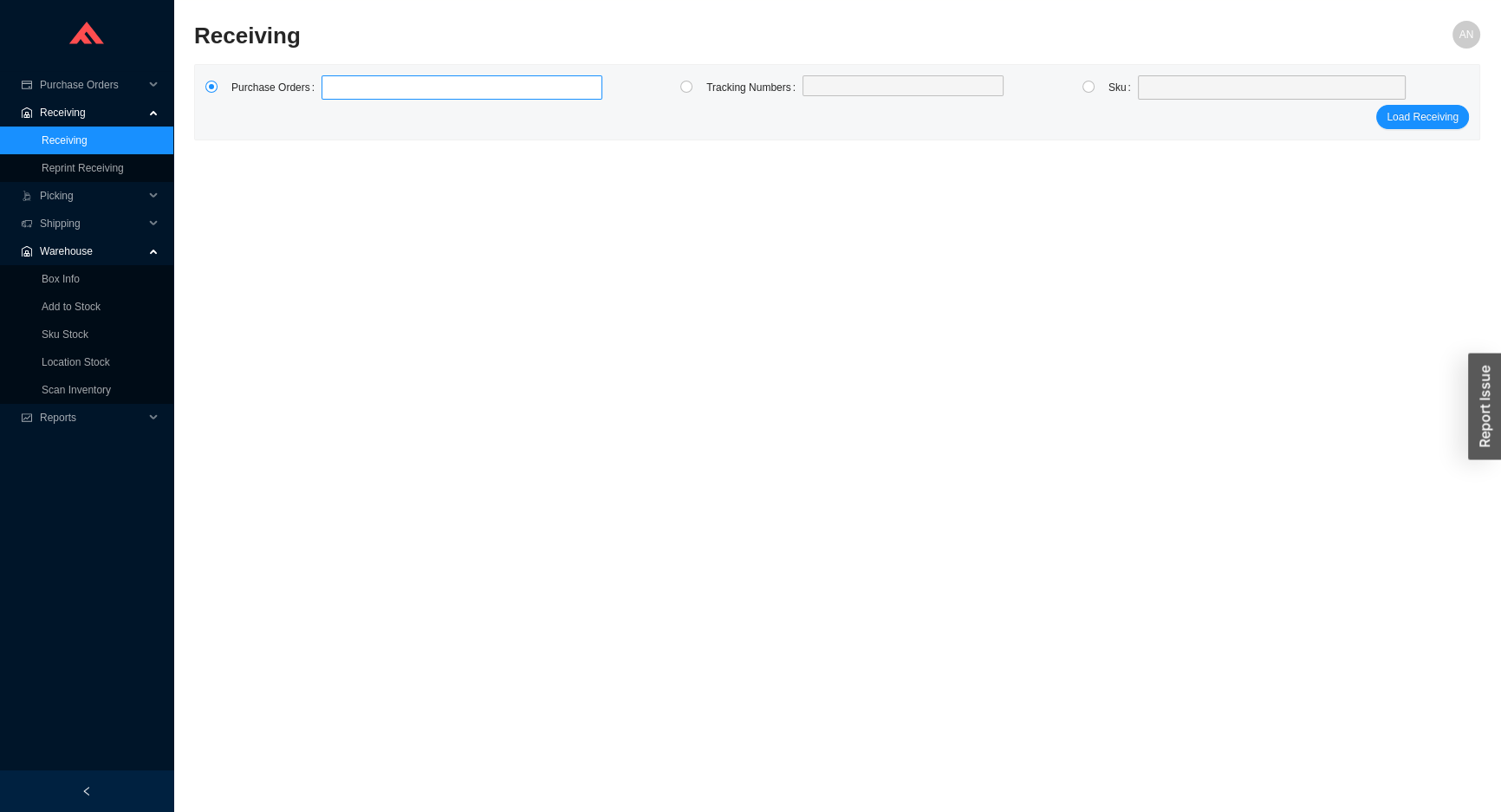
click at [338, 86] on label at bounding box center [462, 87] width 281 height 24
click at [336, 86] on input at bounding box center [329, 87] width 12 height 19
type input "986210"
type input "986217"
type input "985842"
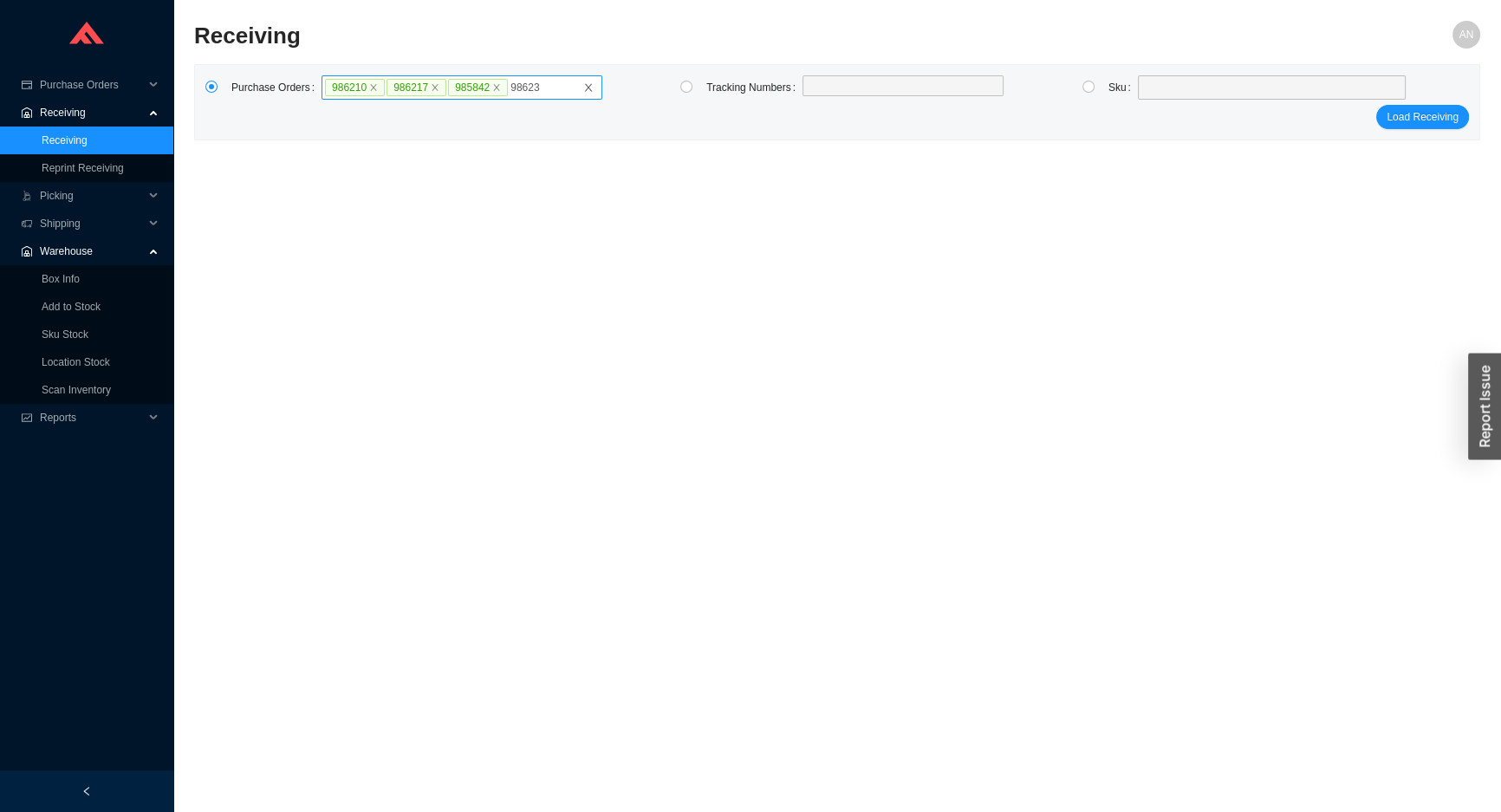
type input "986234"
type input "986094"
type input "986212"
type input "986464"
type input "984114"
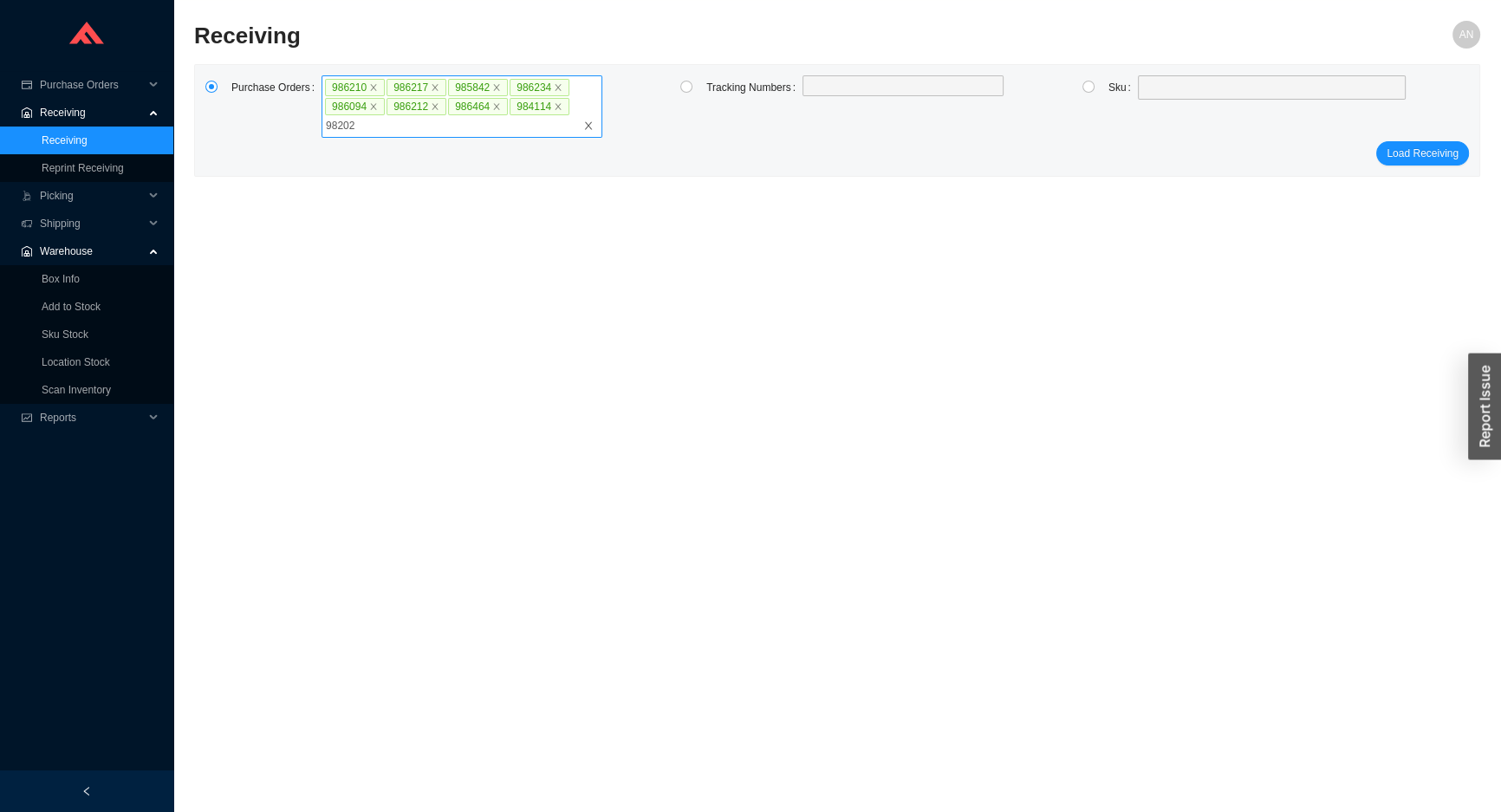
type input "982021"
type input "985980"
type input "984299"
type input "986384"
type input "986110"
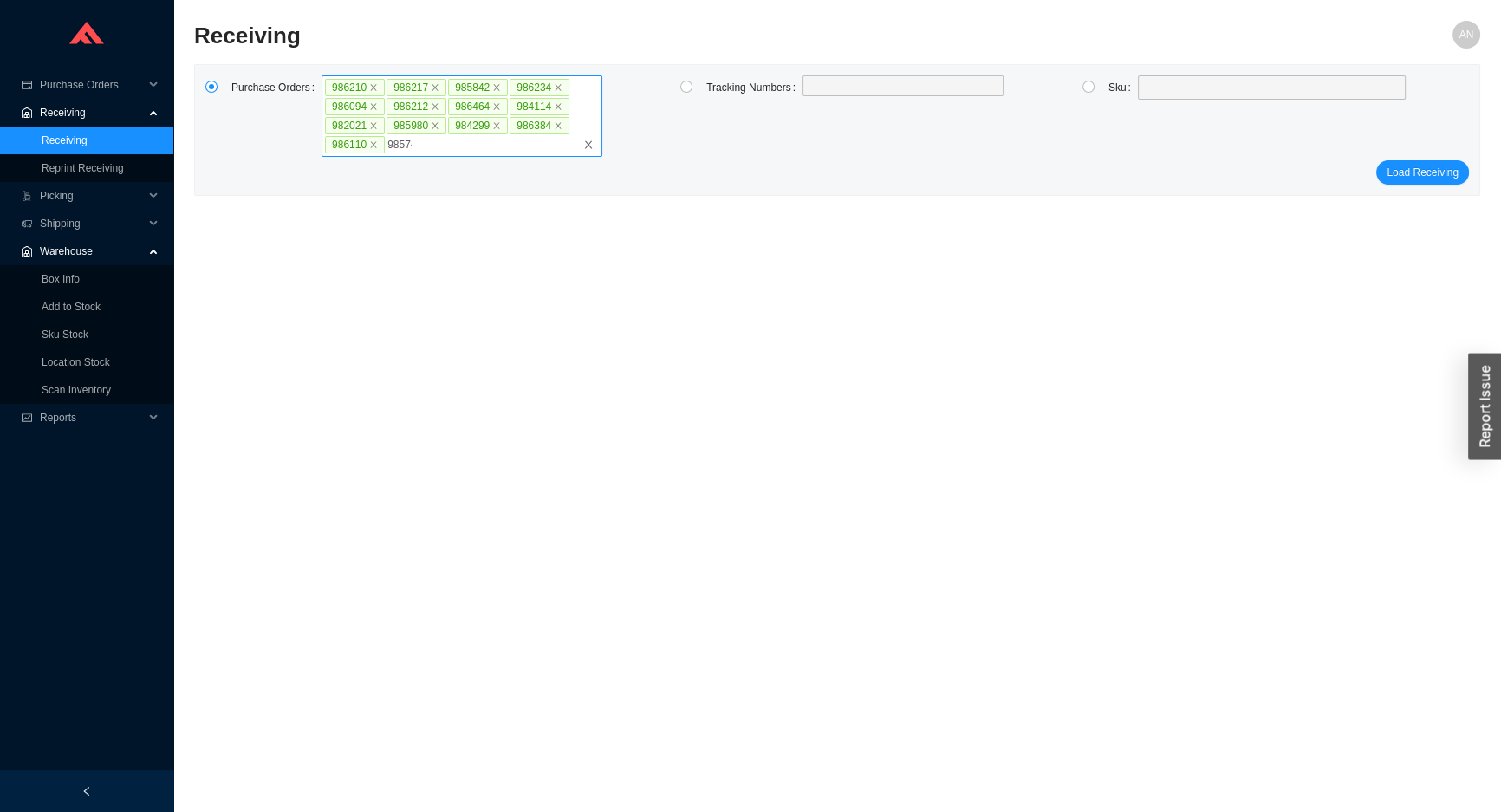
type input "985745"
type input "985975"
type input "985421"
type input "986213"
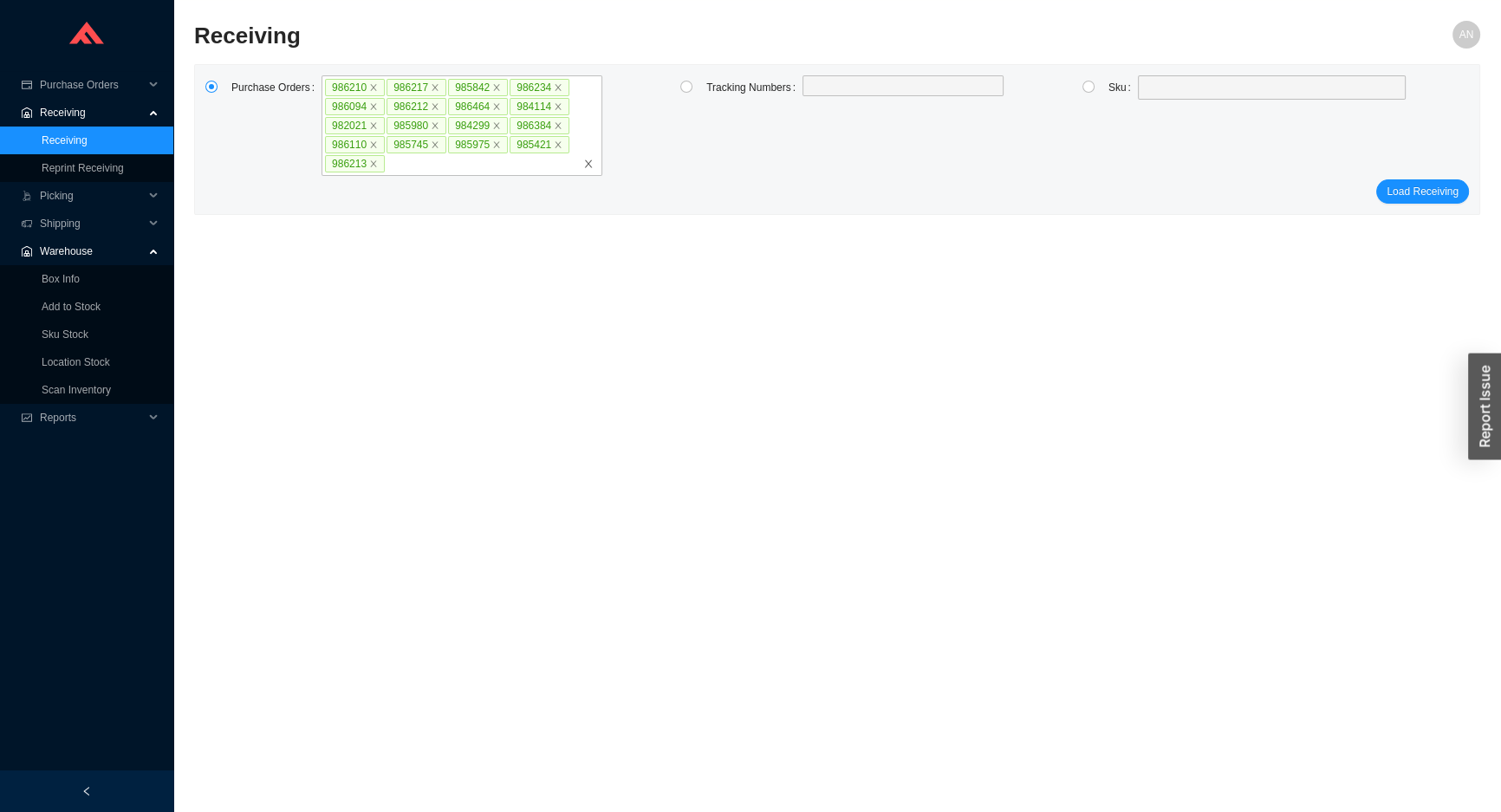
click button "Load Receiving" at bounding box center [1422, 191] width 93 height 24
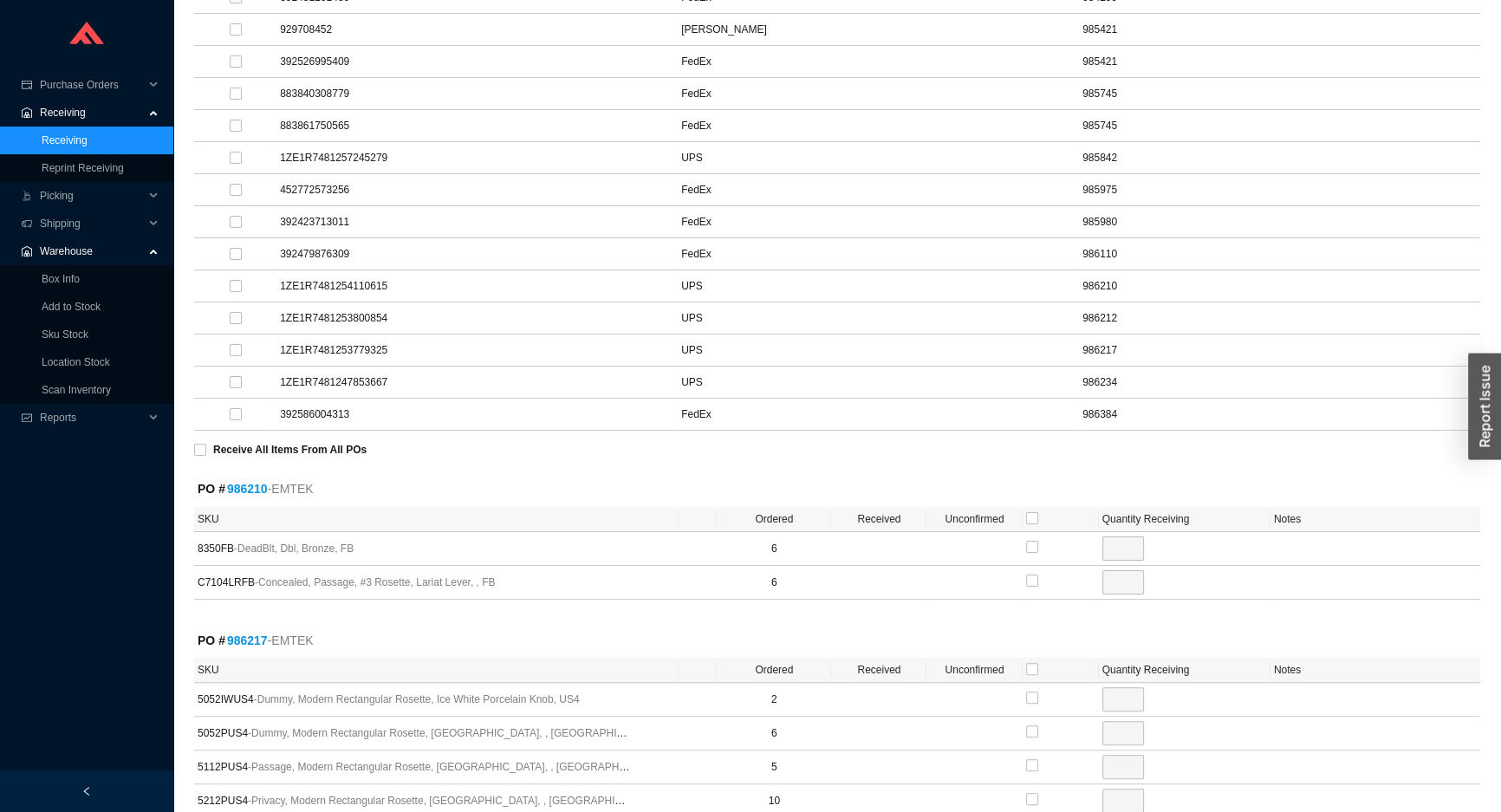
scroll to position [655, 0]
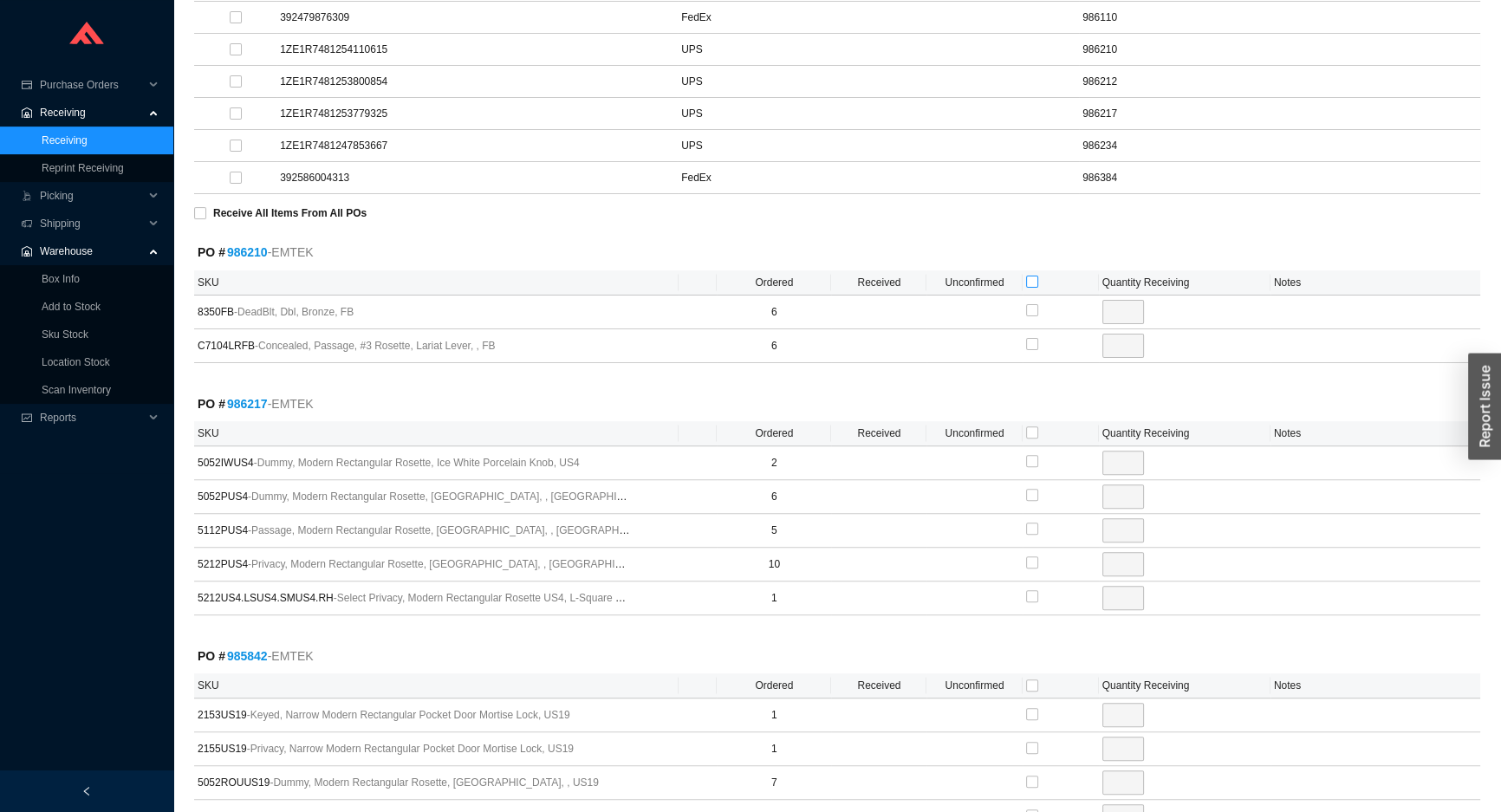
click at [1031, 278] on input "checkbox" at bounding box center [1032, 281] width 12 height 12
checkbox input "true"
type input "6"
checkbox input "true"
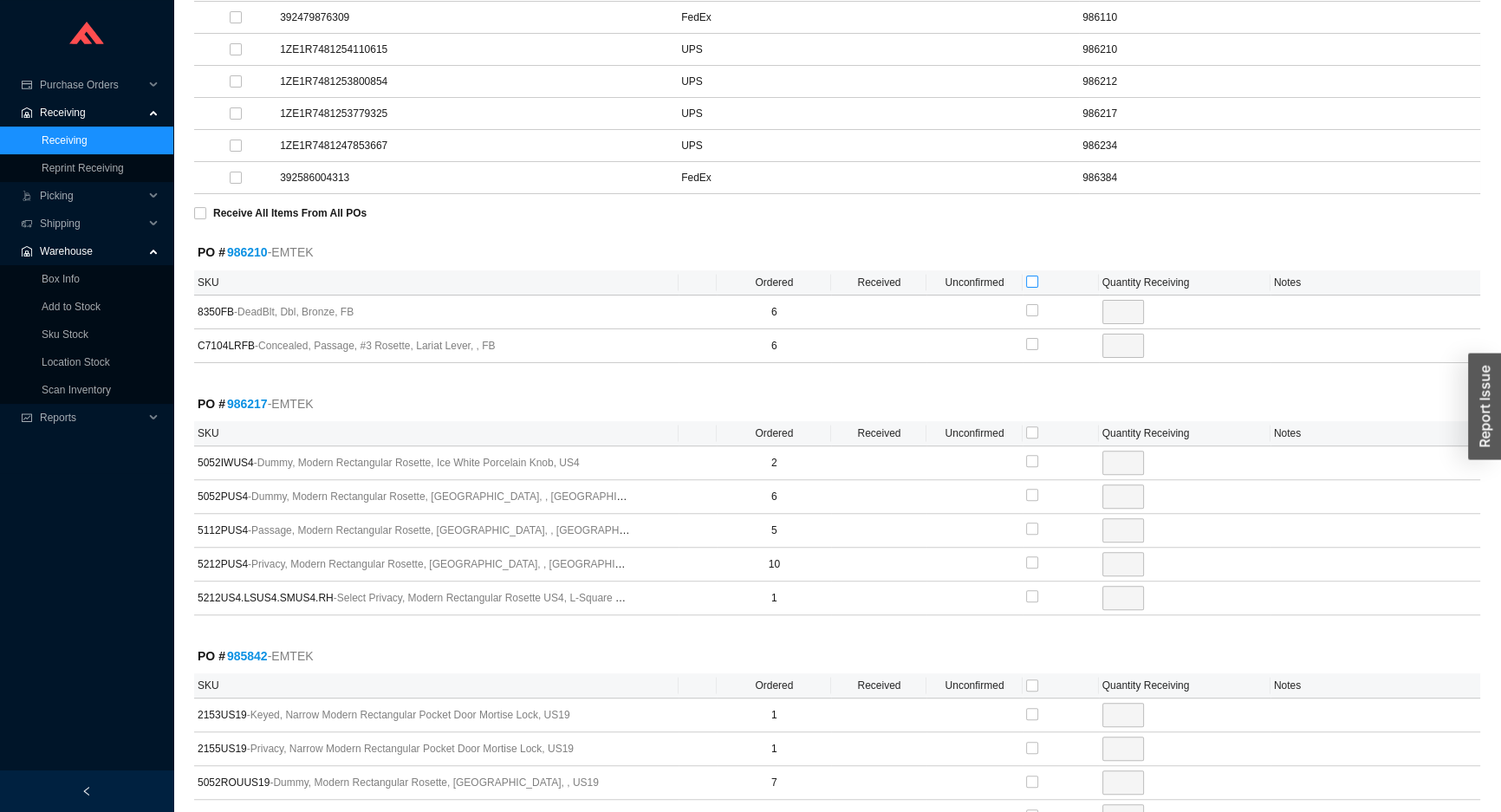
type input "6"
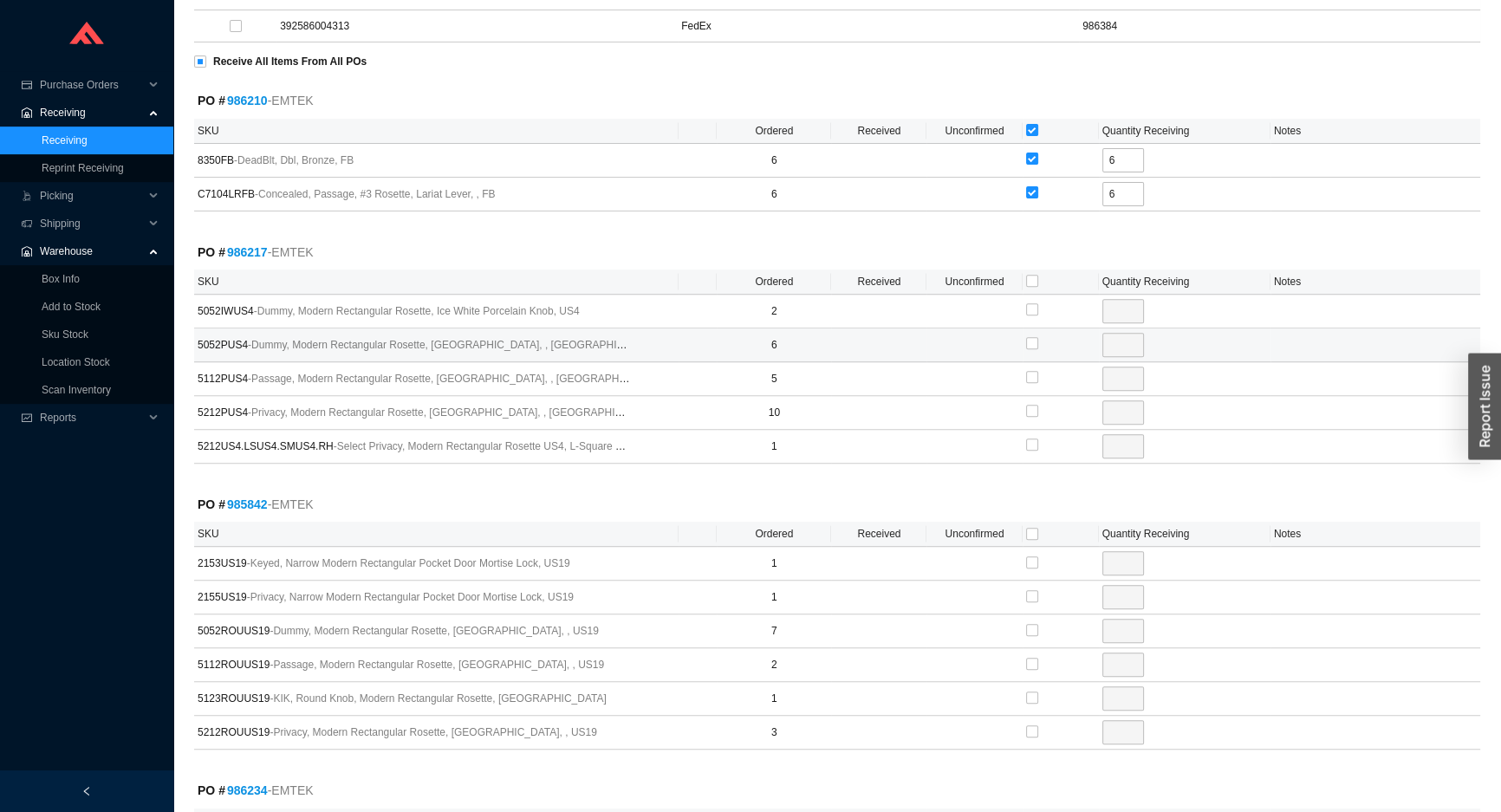
scroll to position [812, 0]
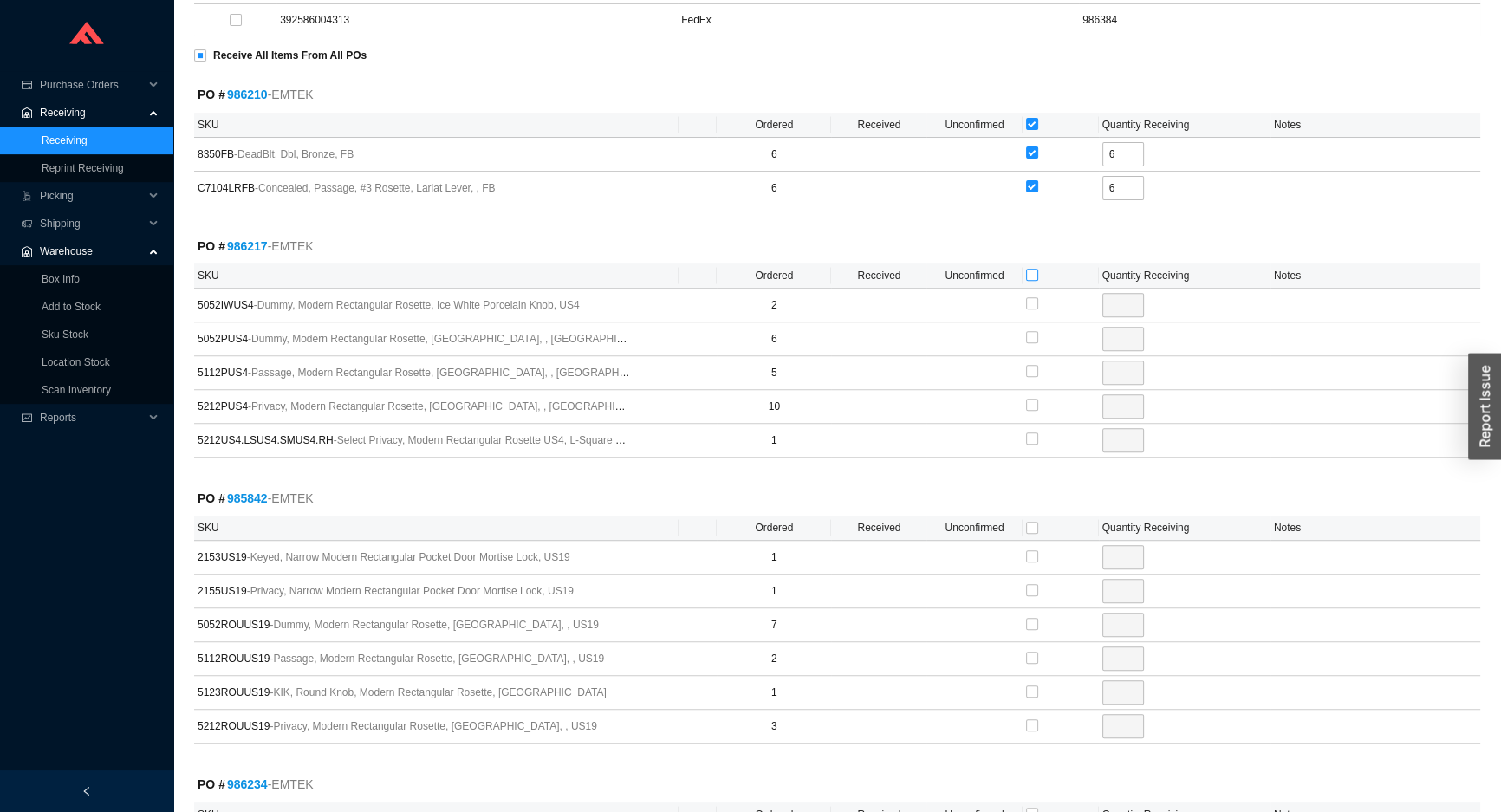
click at [1029, 275] on input "checkbox" at bounding box center [1032, 274] width 12 height 12
checkbox input "true"
type input "2"
checkbox input "true"
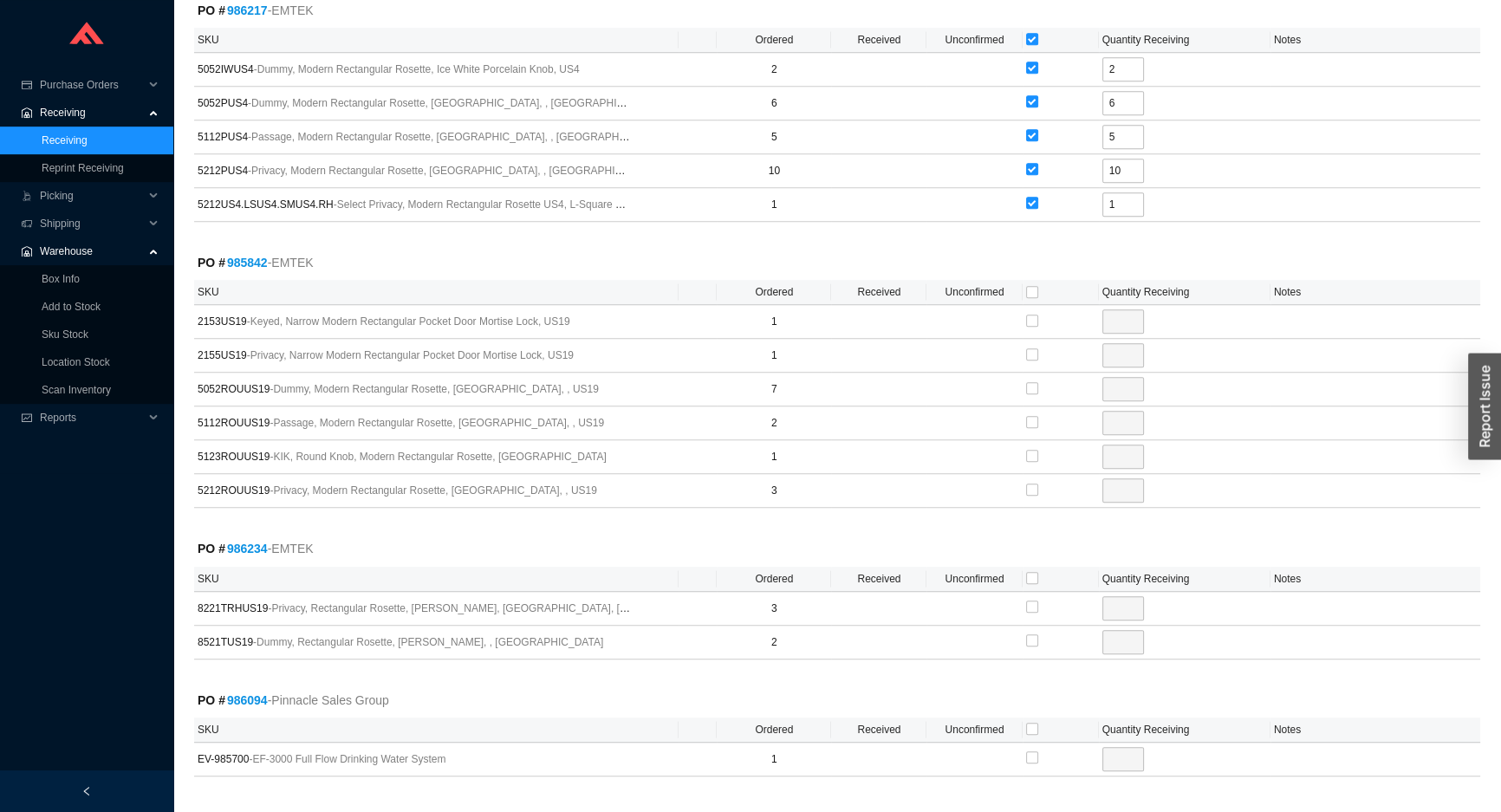
scroll to position [1049, 0]
click at [1033, 291] on input "checkbox" at bounding box center [1032, 290] width 12 height 12
click at [1030, 575] on input "checkbox" at bounding box center [1032, 577] width 12 height 12
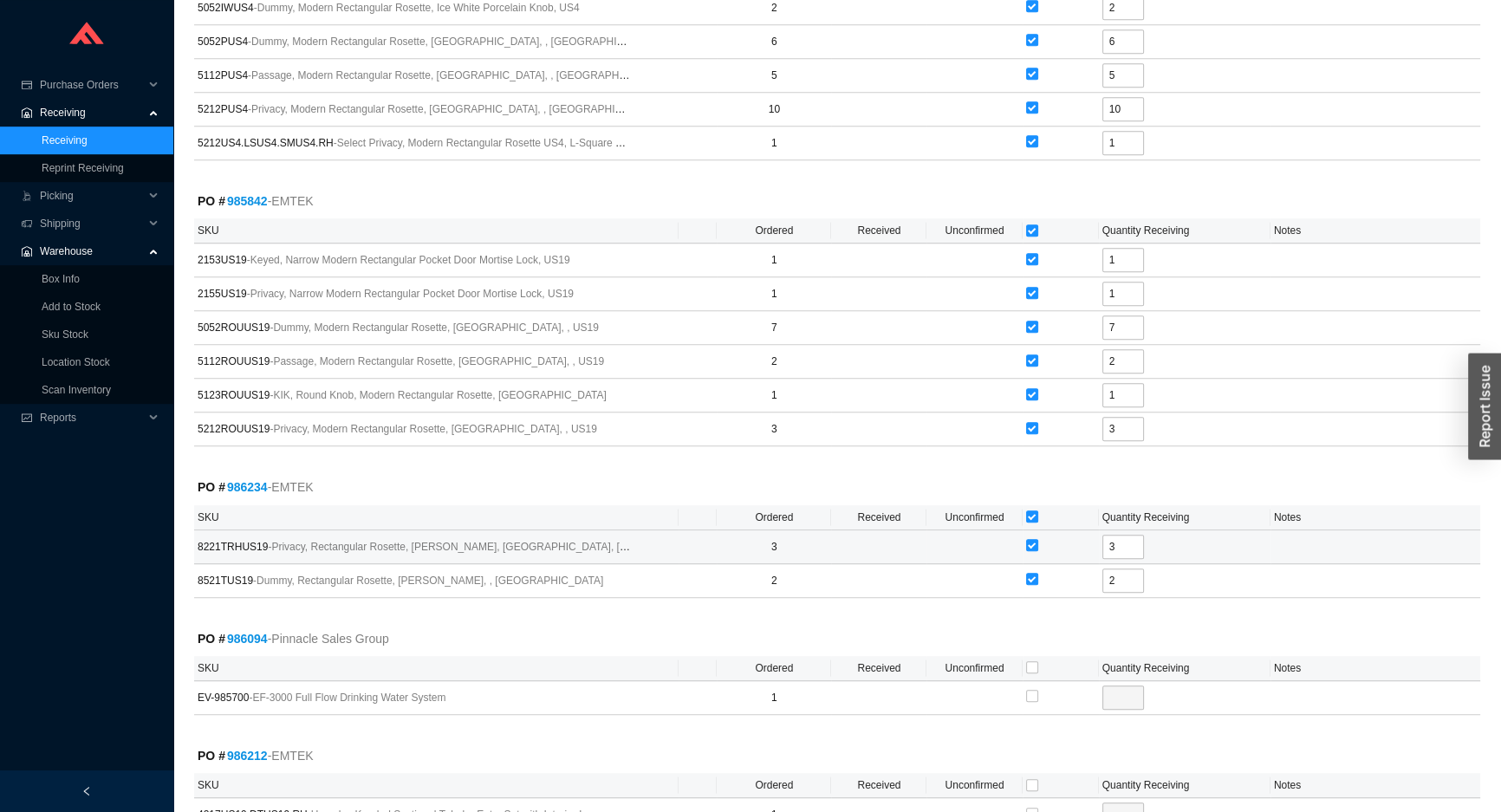
scroll to position [1284, 0]
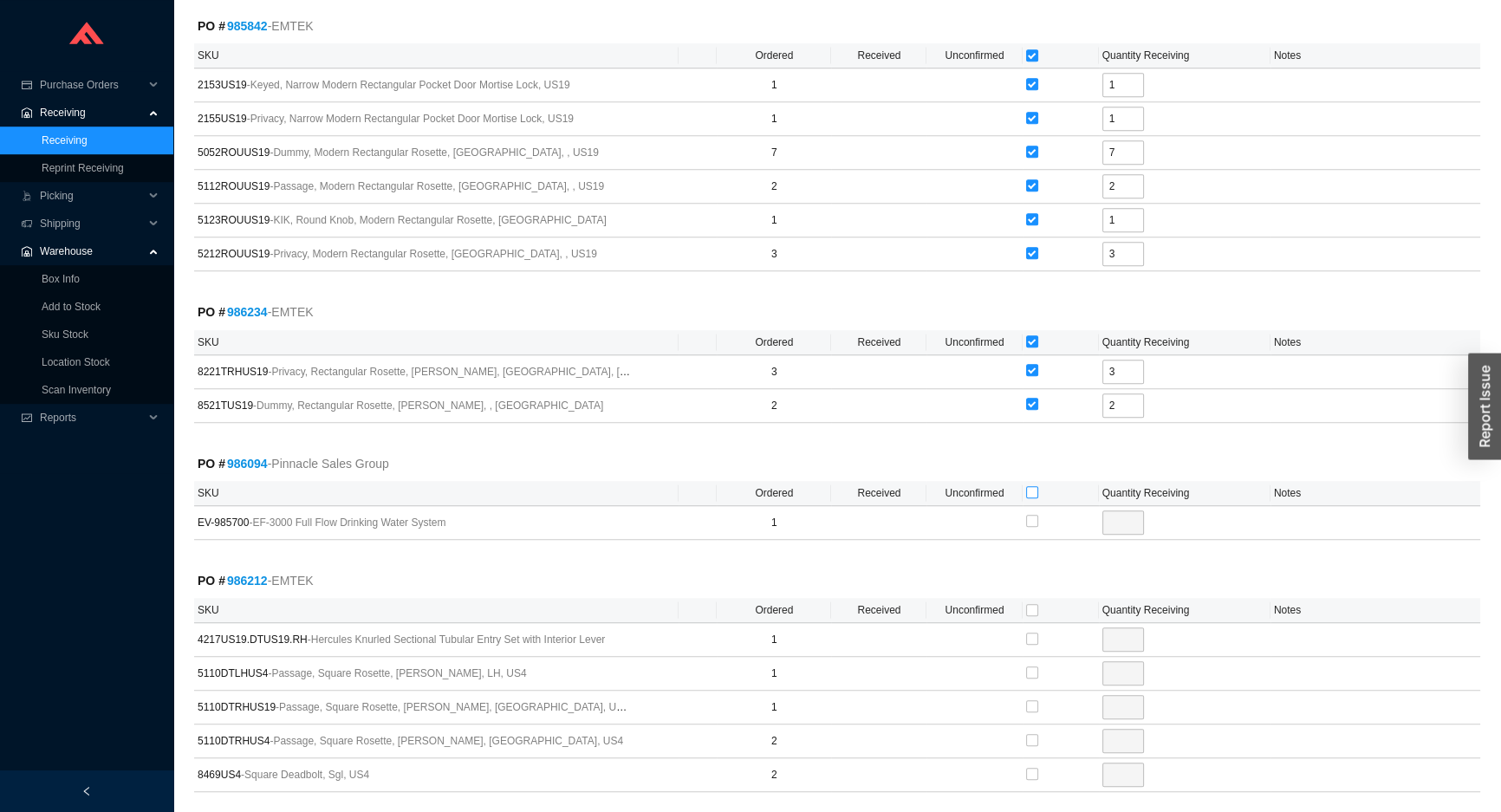
click at [1031, 489] on input "checkbox" at bounding box center [1032, 492] width 12 height 12
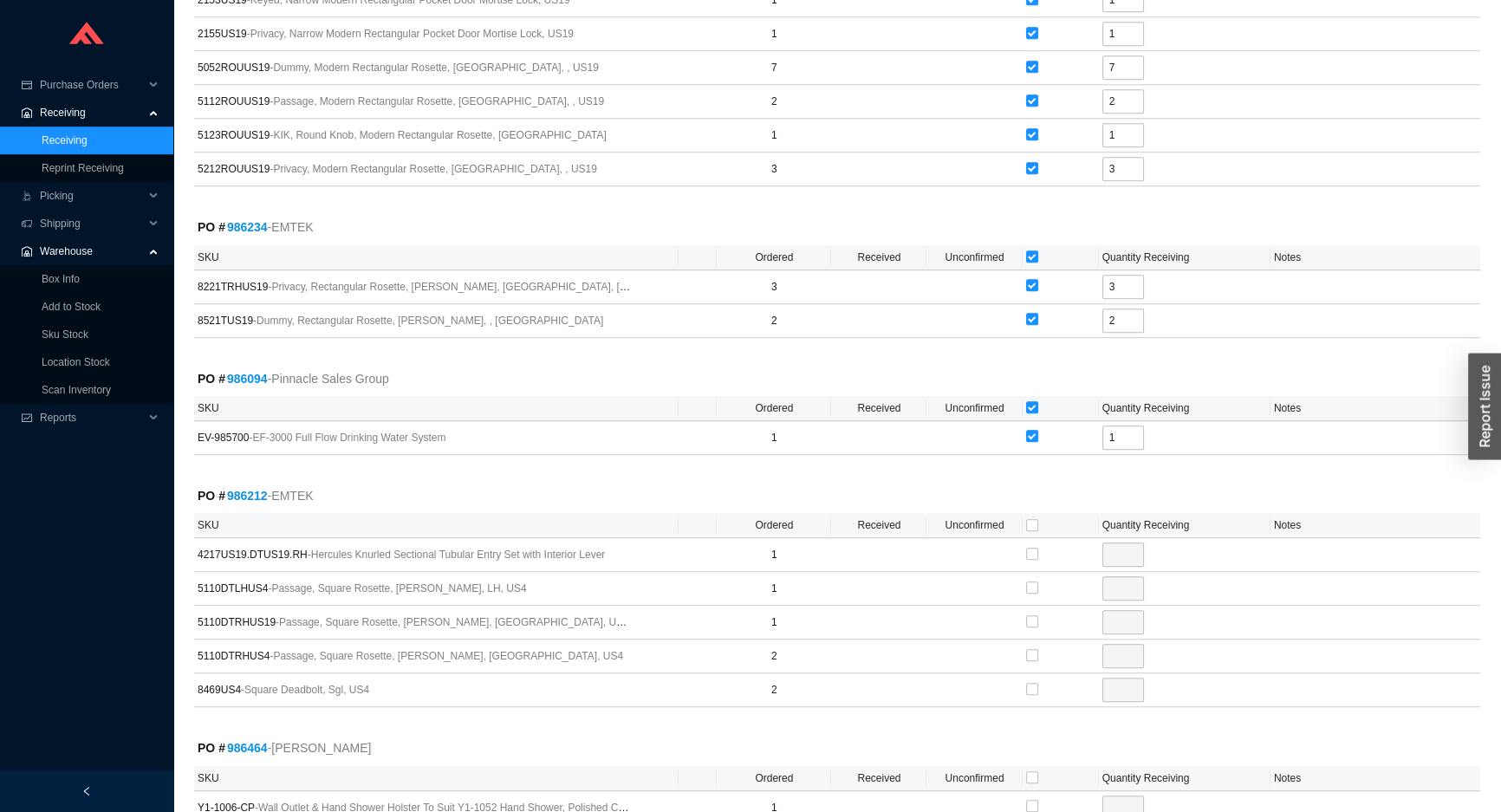
scroll to position [1521, 0]
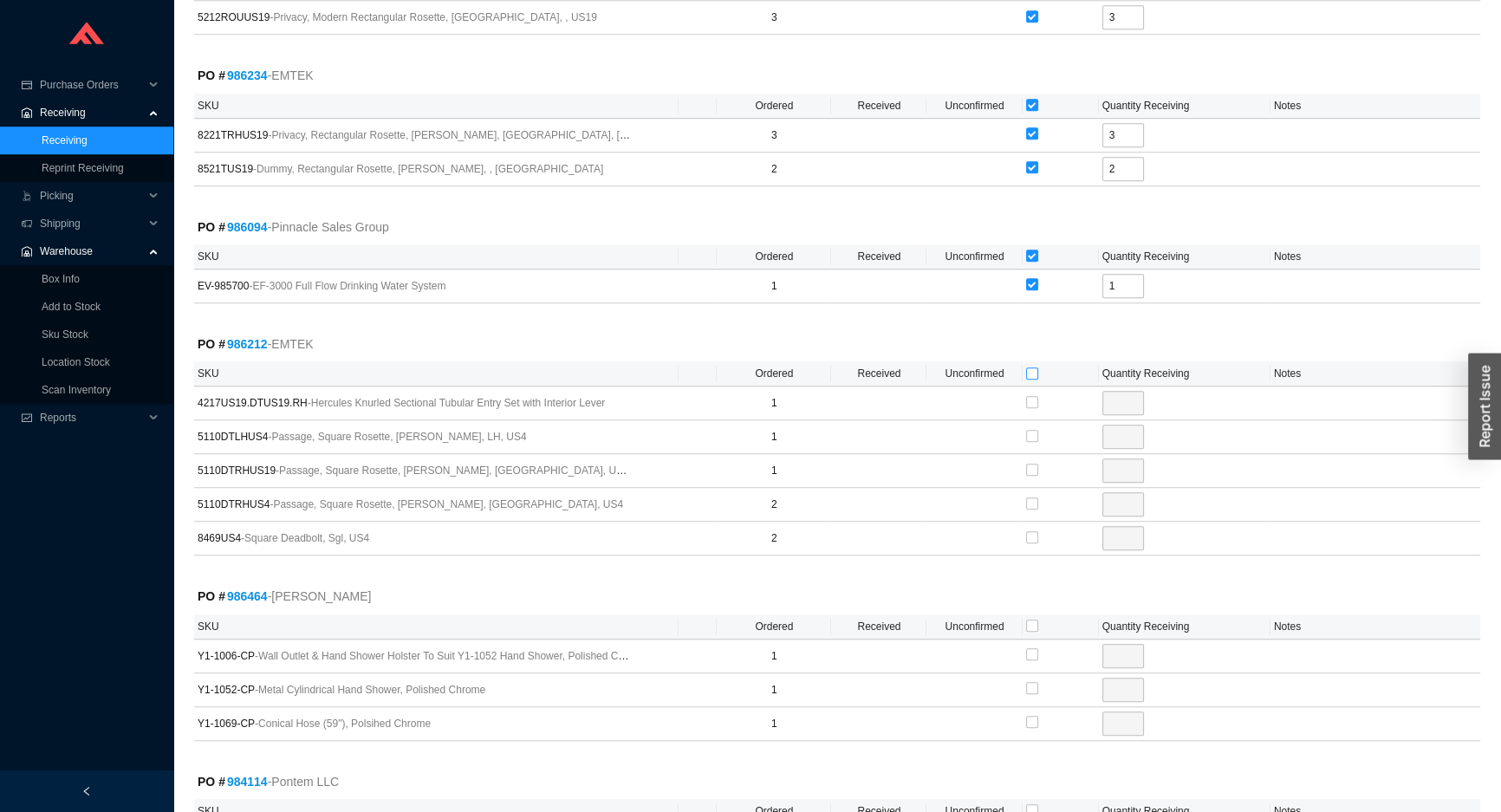
click at [1029, 367] on input "checkbox" at bounding box center [1032, 373] width 12 height 12
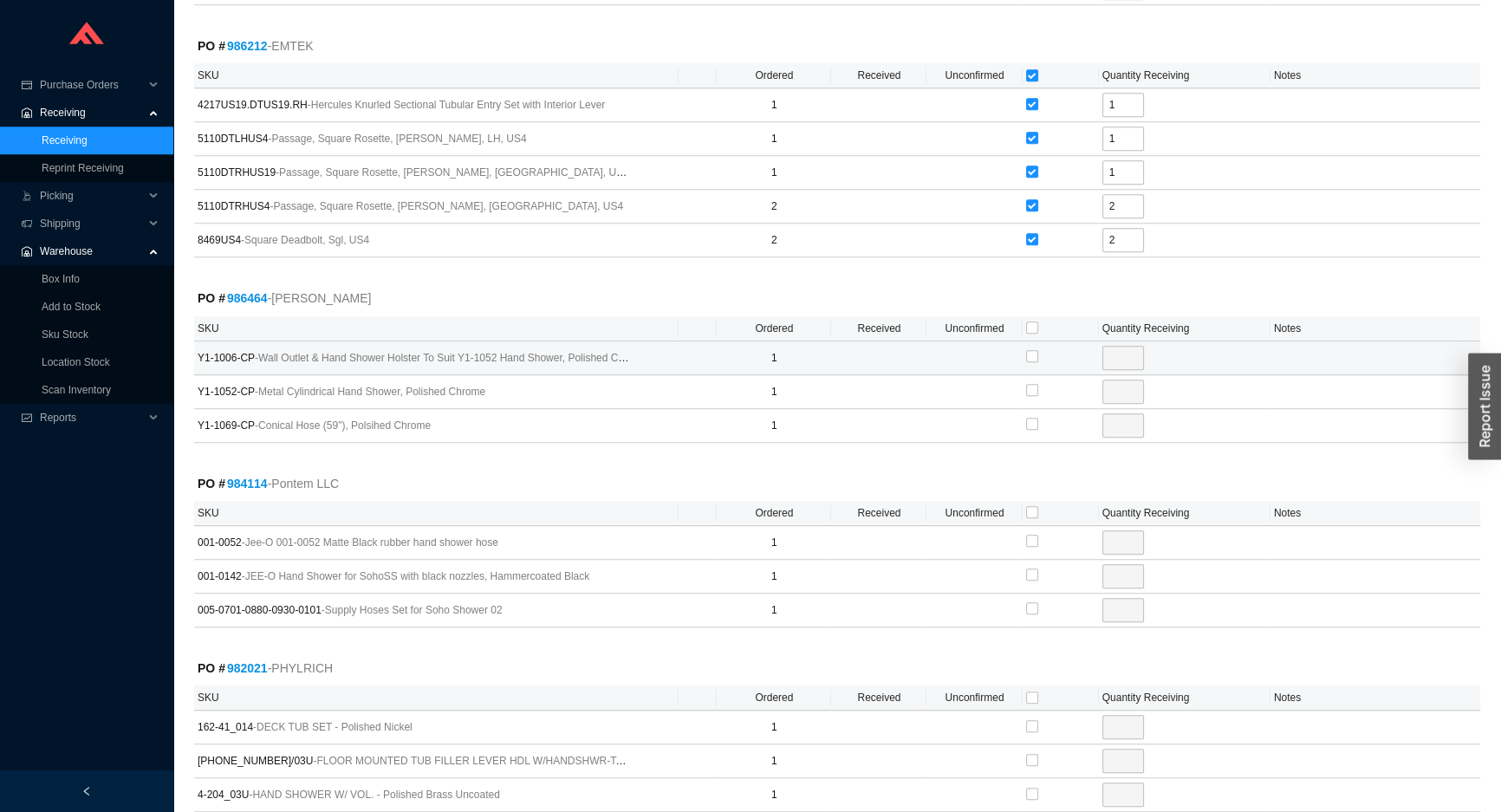
scroll to position [1836, 0]
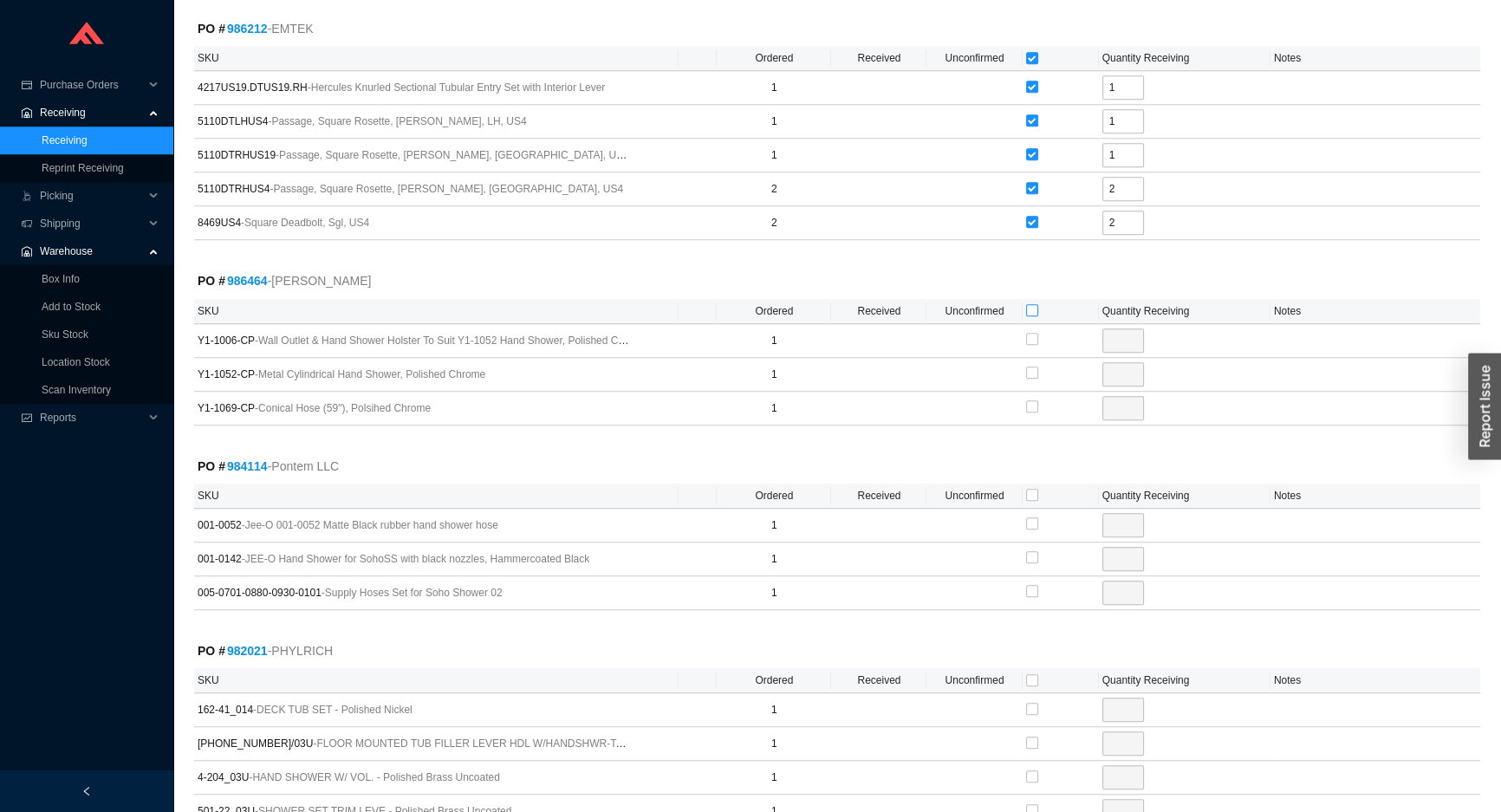
click at [1031, 304] on input "checkbox" at bounding box center [1032, 309] width 12 height 12
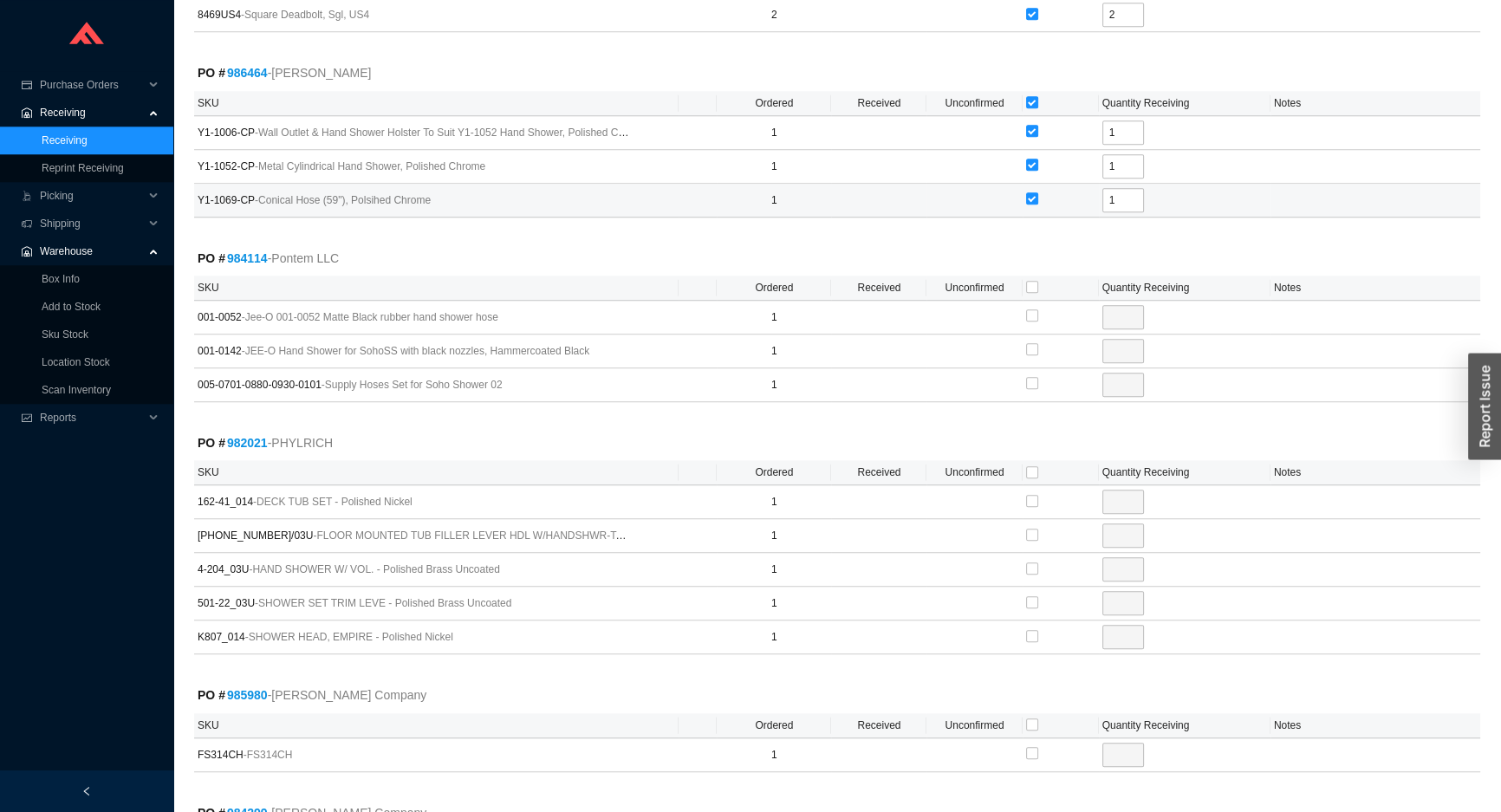
scroll to position [2072, 0]
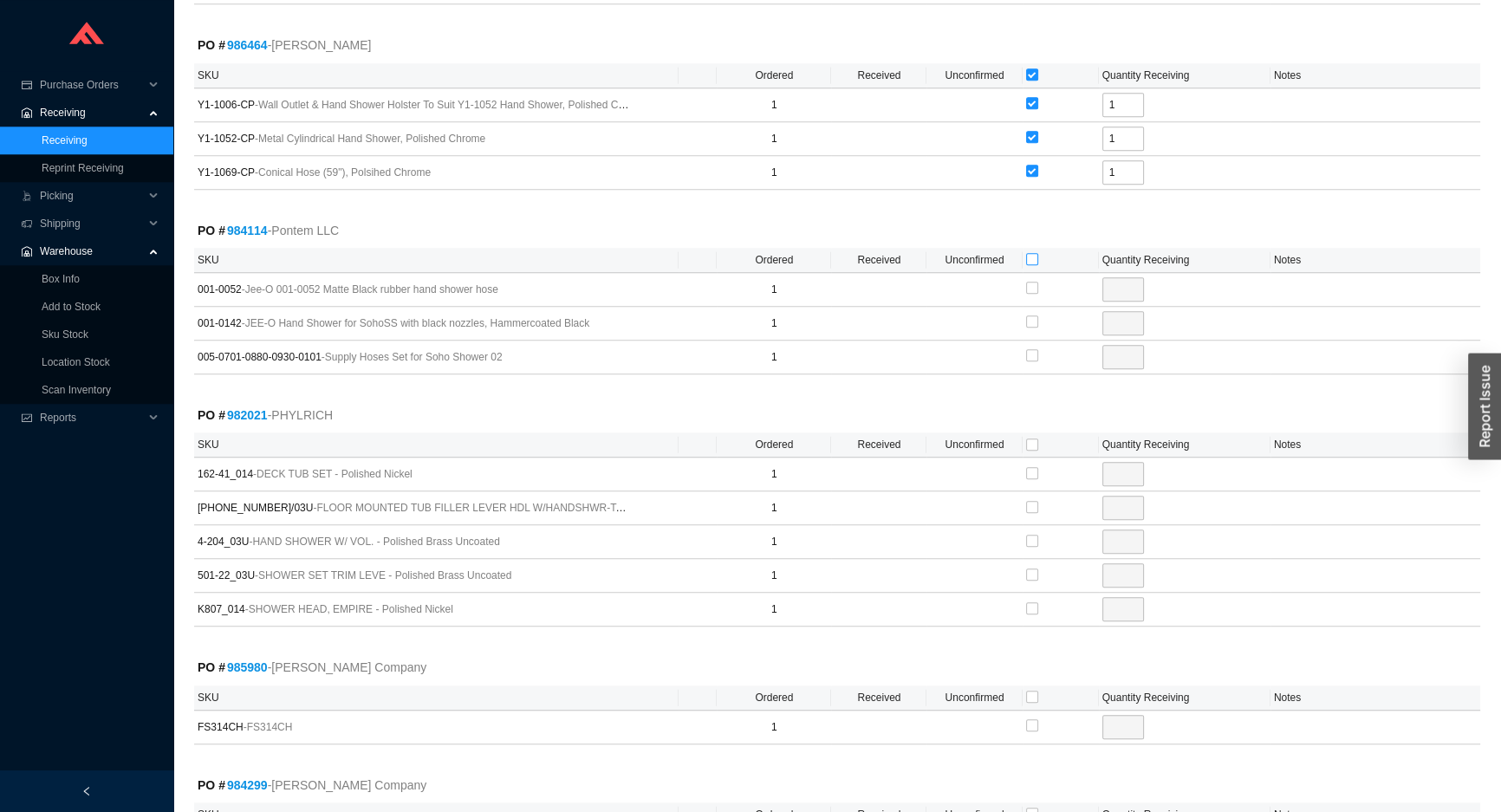
click at [1028, 253] on input "checkbox" at bounding box center [1032, 259] width 12 height 12
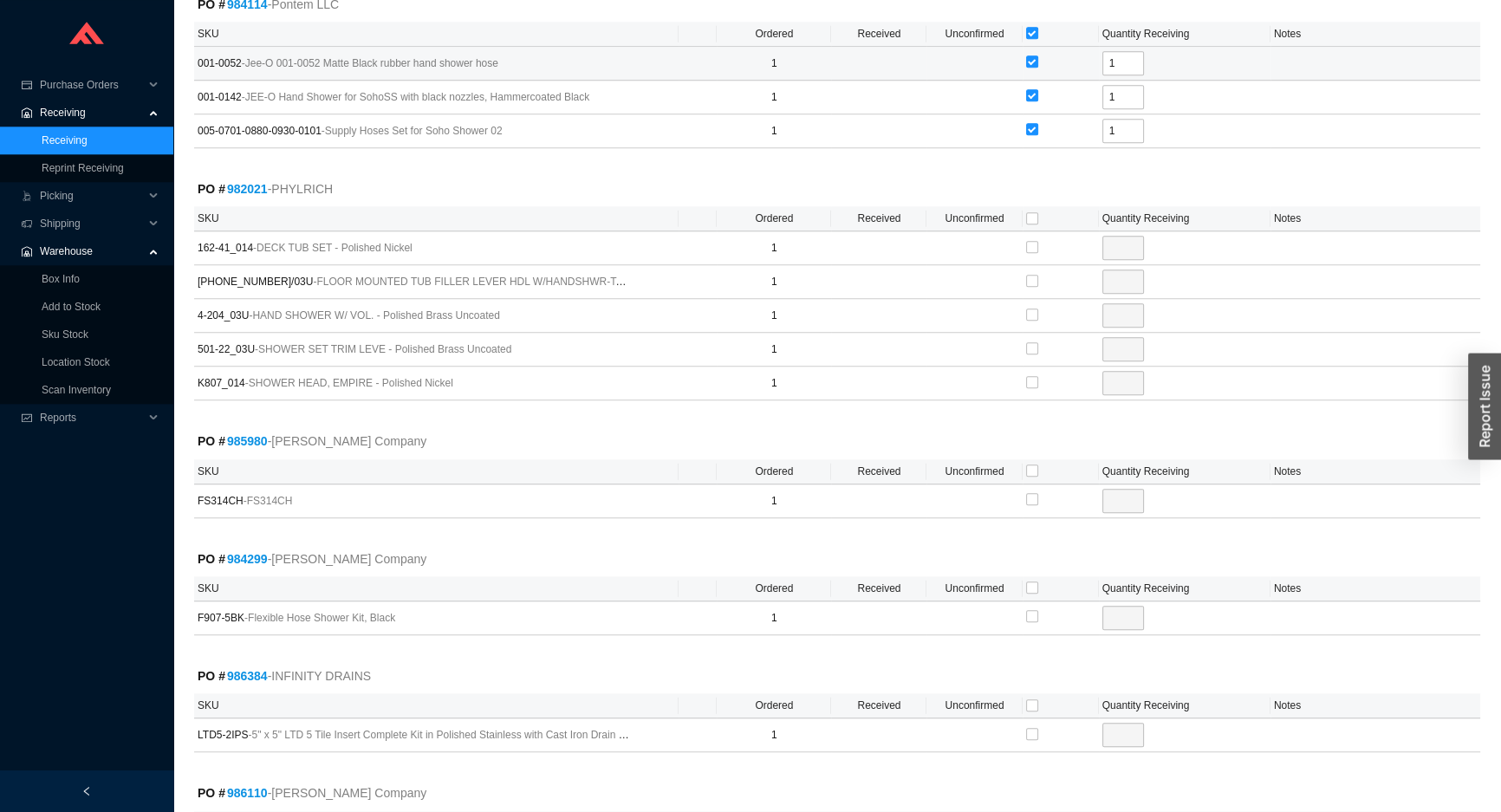
scroll to position [2309, 0]
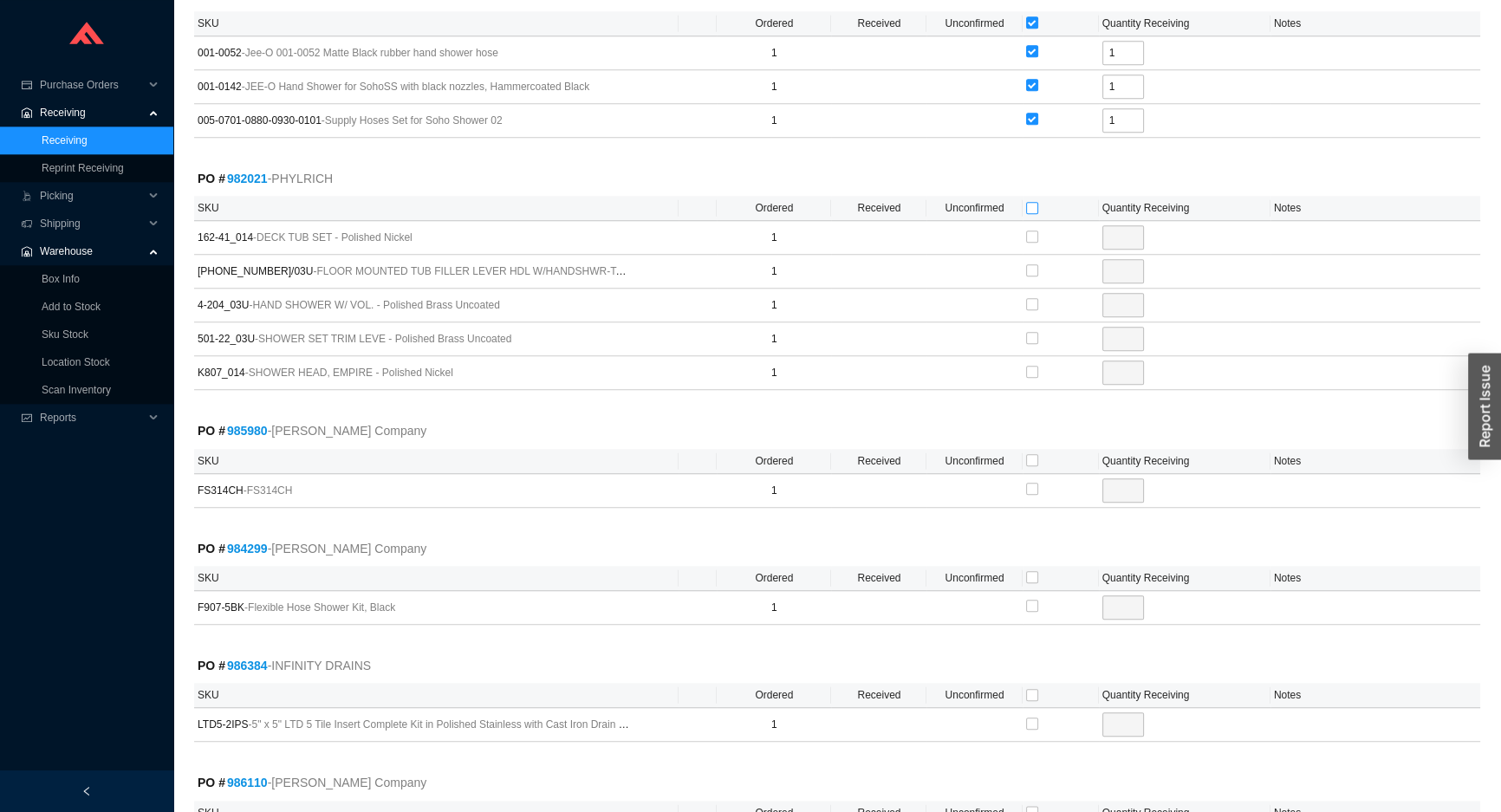
click at [1032, 202] on input "checkbox" at bounding box center [1032, 207] width 12 height 12
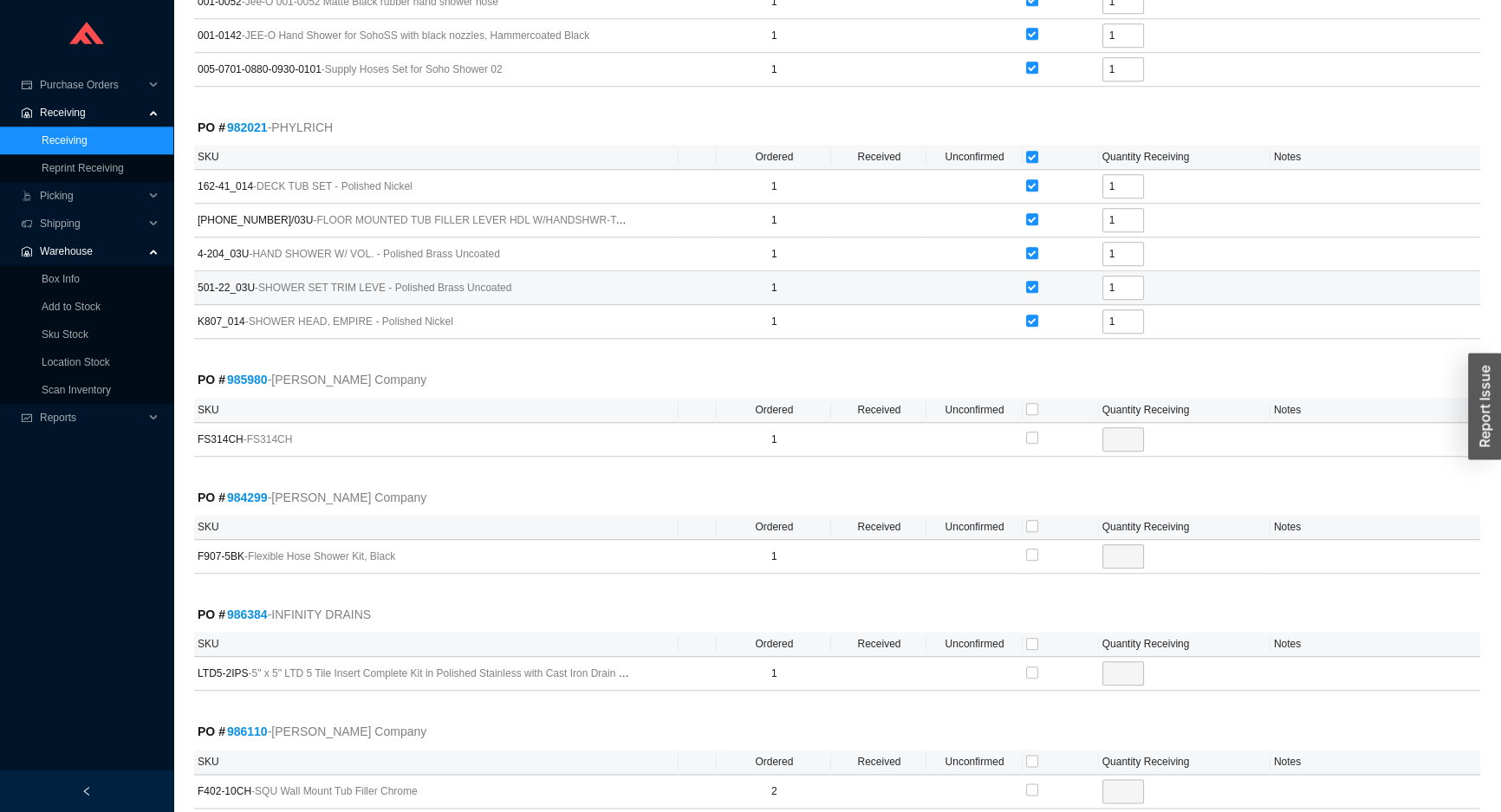
scroll to position [2387, 0]
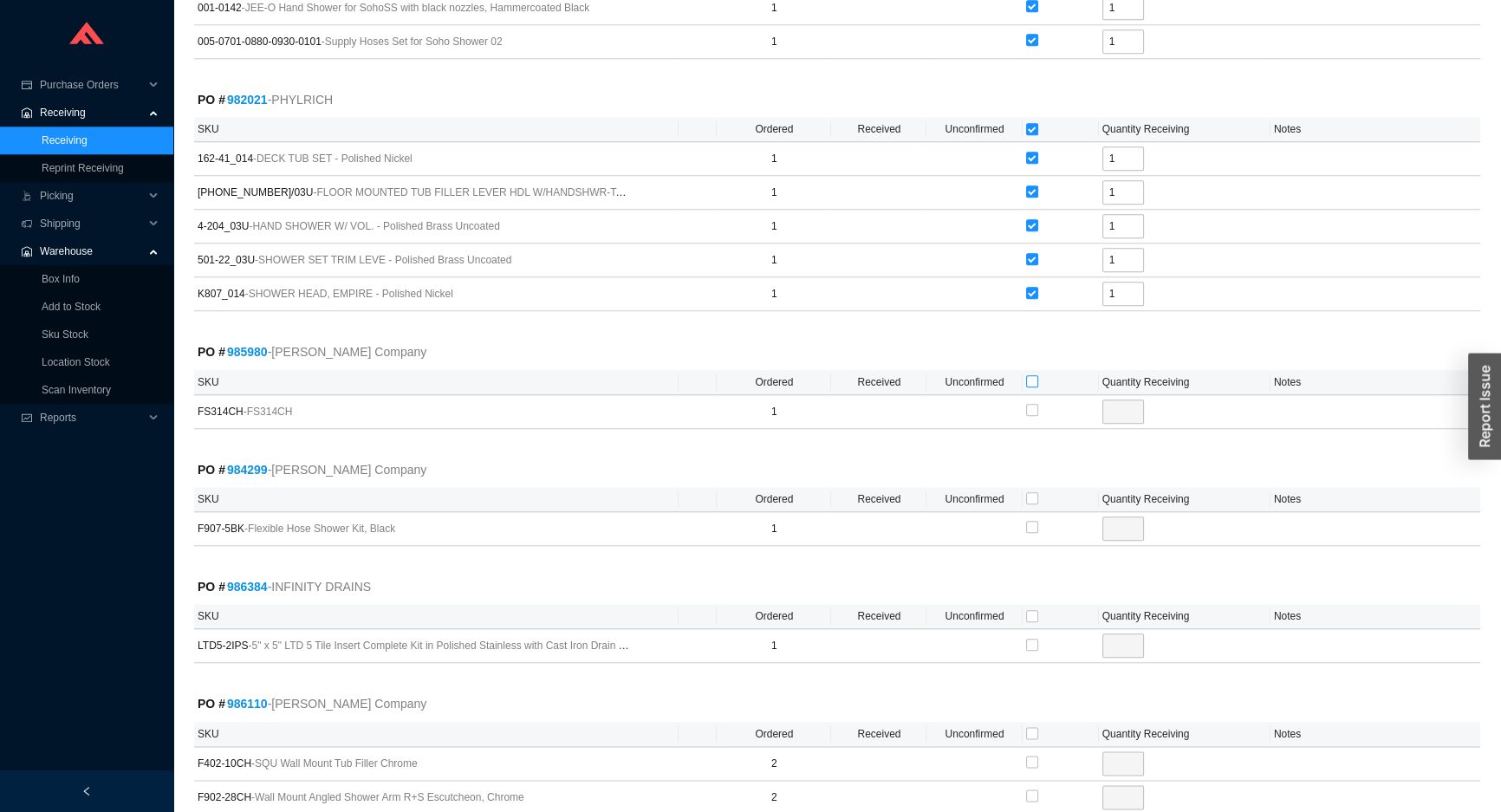
click at [1027, 375] on input "checkbox" at bounding box center [1032, 381] width 12 height 12
click at [1031, 492] on input "checkbox" at bounding box center [1032, 497] width 12 height 12
click at [1034, 610] on input "checkbox" at bounding box center [1032, 616] width 12 height 12
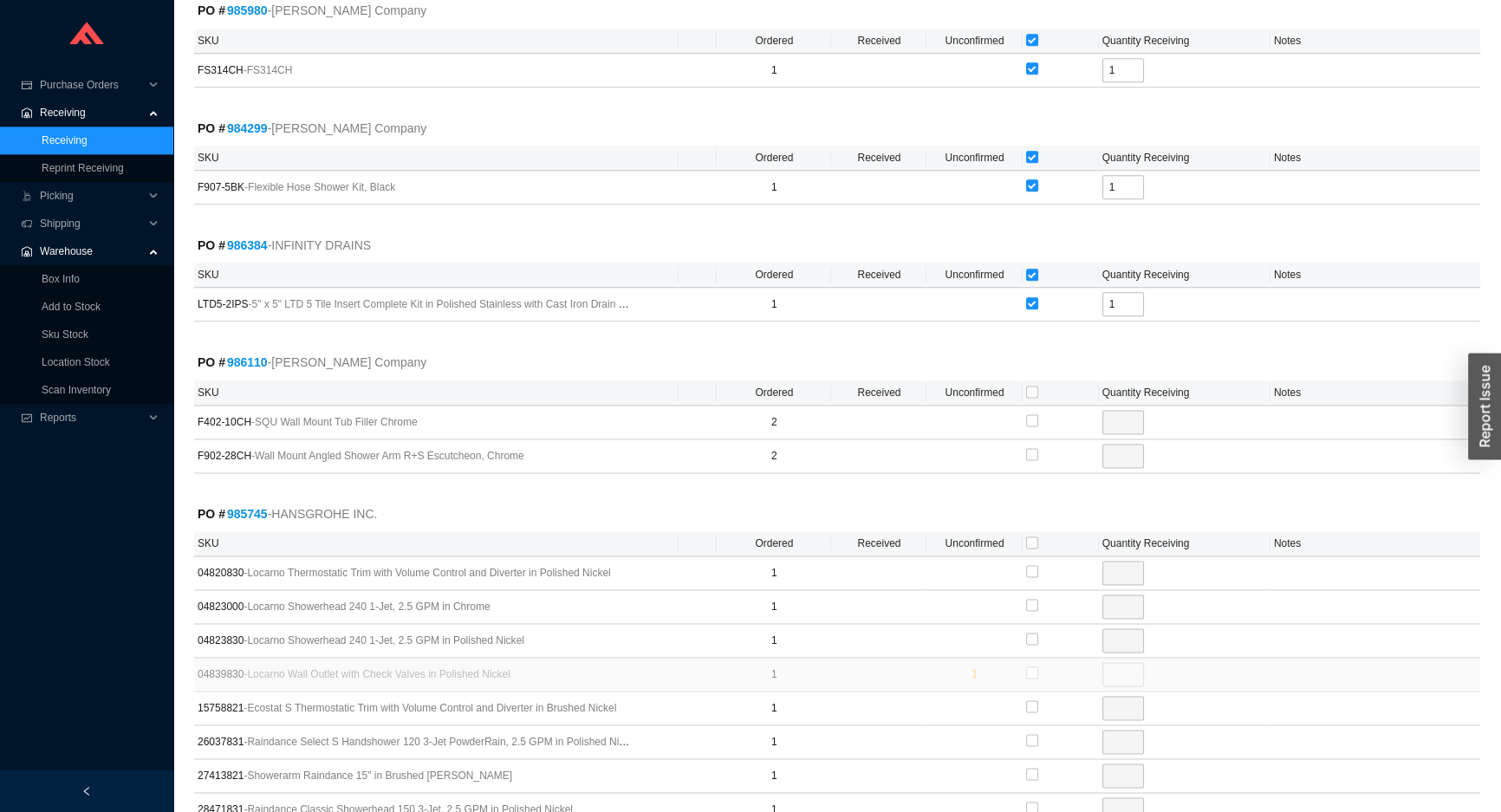
scroll to position [2781, 0]
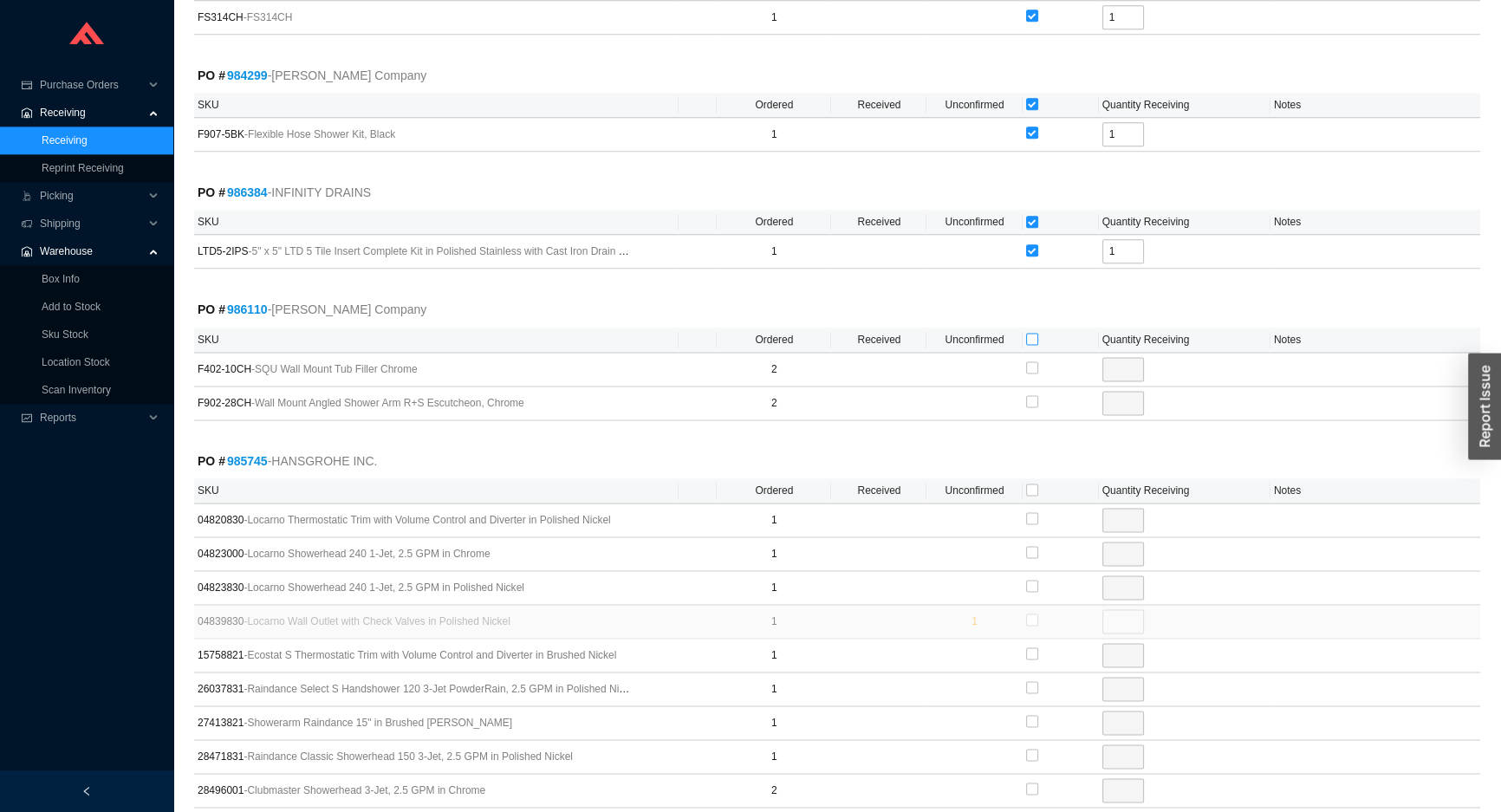
click at [1027, 333] on input "checkbox" at bounding box center [1032, 338] width 12 height 12
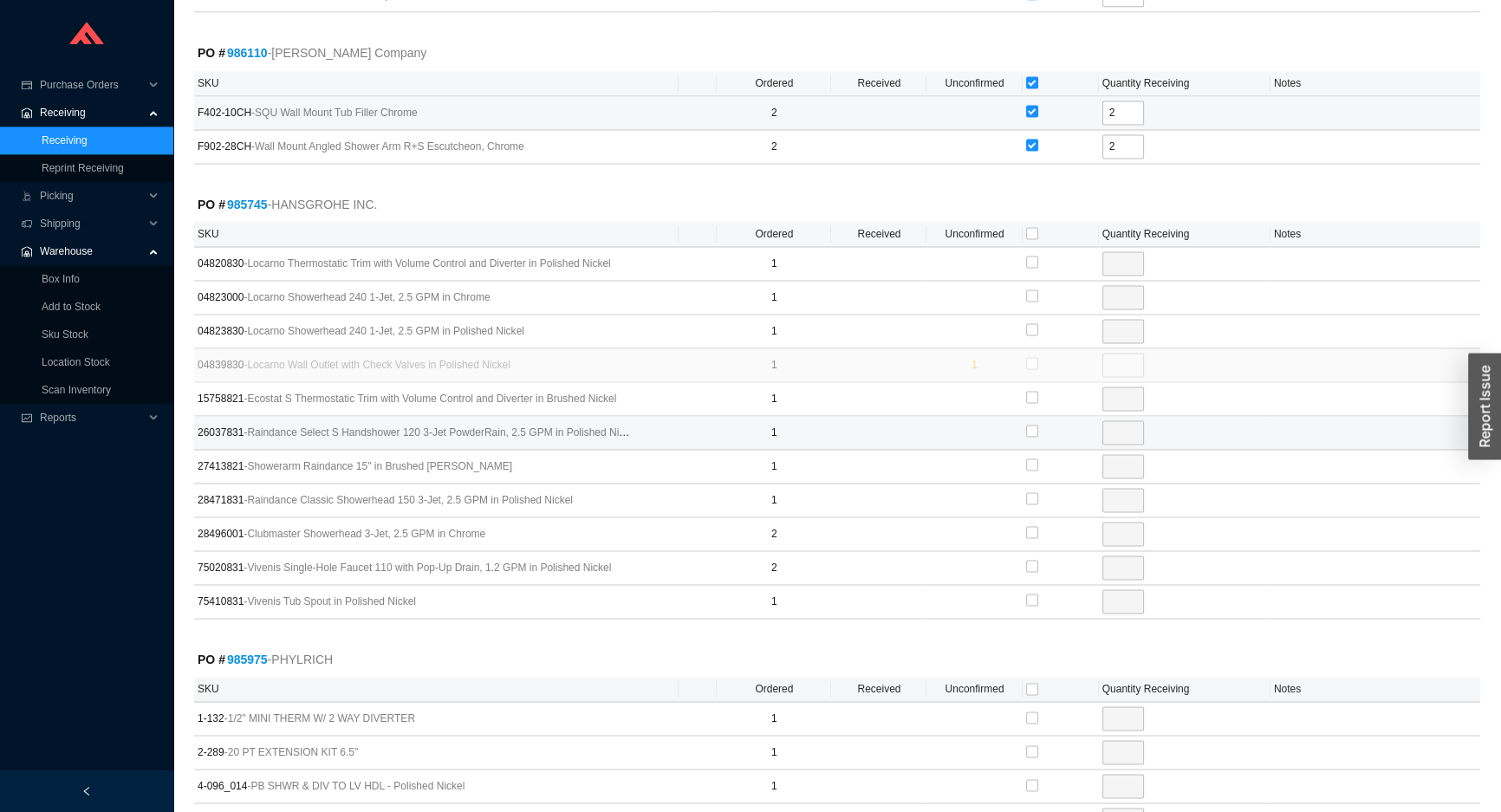
scroll to position [3096, 0]
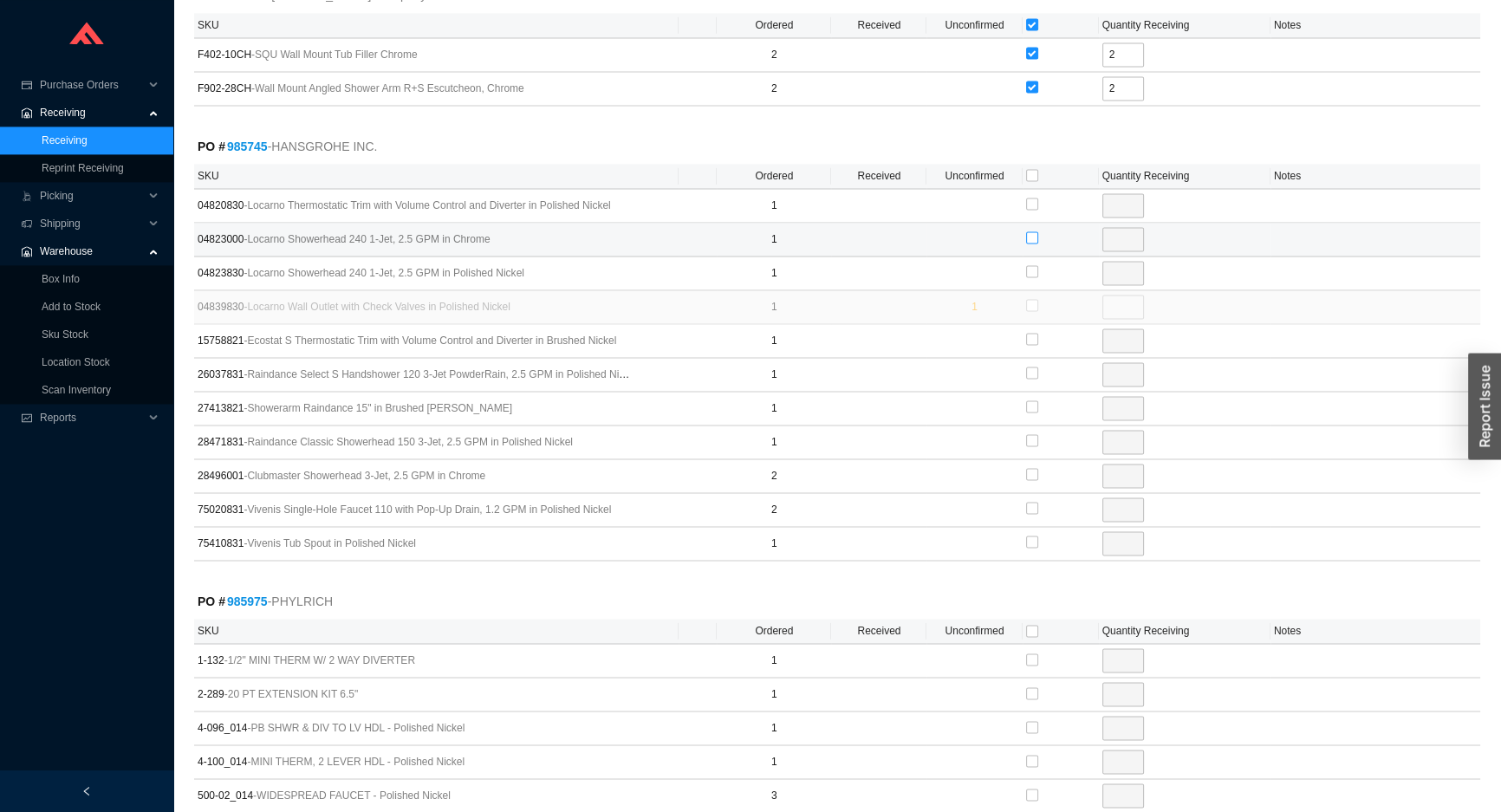
click at [1031, 231] on input "checkbox" at bounding box center [1032, 237] width 12 height 12
click at [1034, 366] on input "checkbox" at bounding box center [1032, 372] width 12 height 12
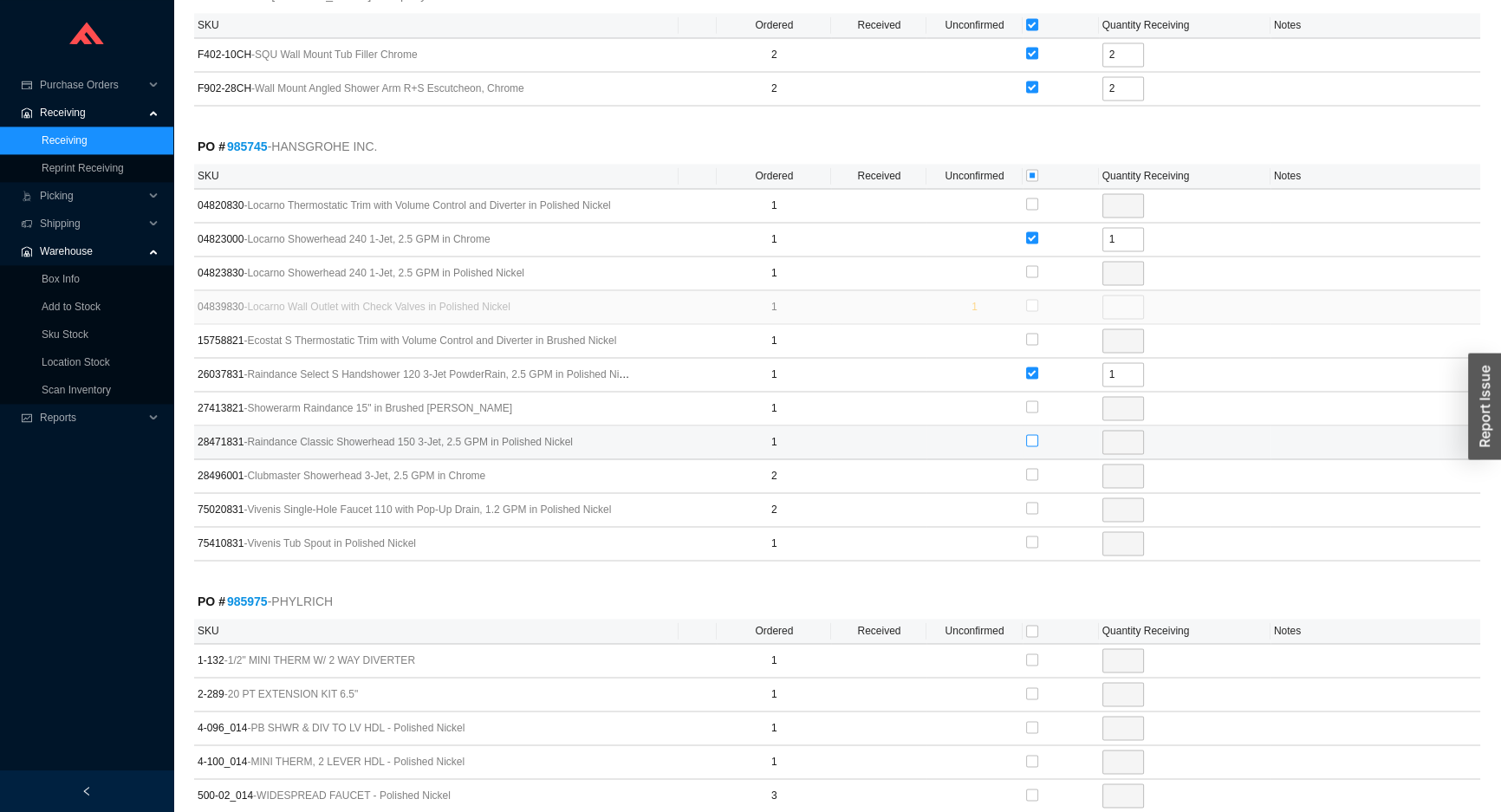
click at [1028, 434] on input "checkbox" at bounding box center [1032, 439] width 12 height 12
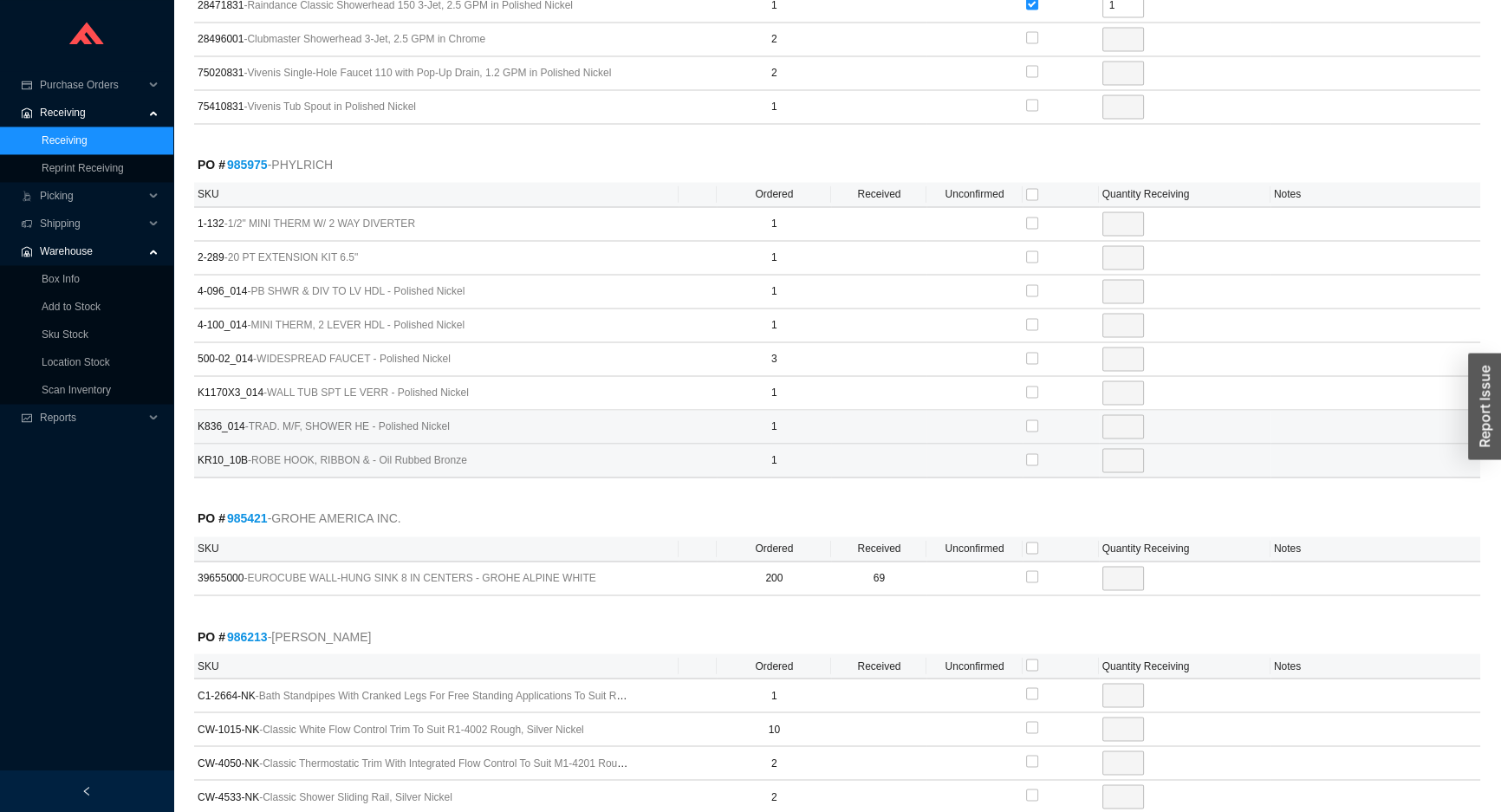
scroll to position [3570, 0]
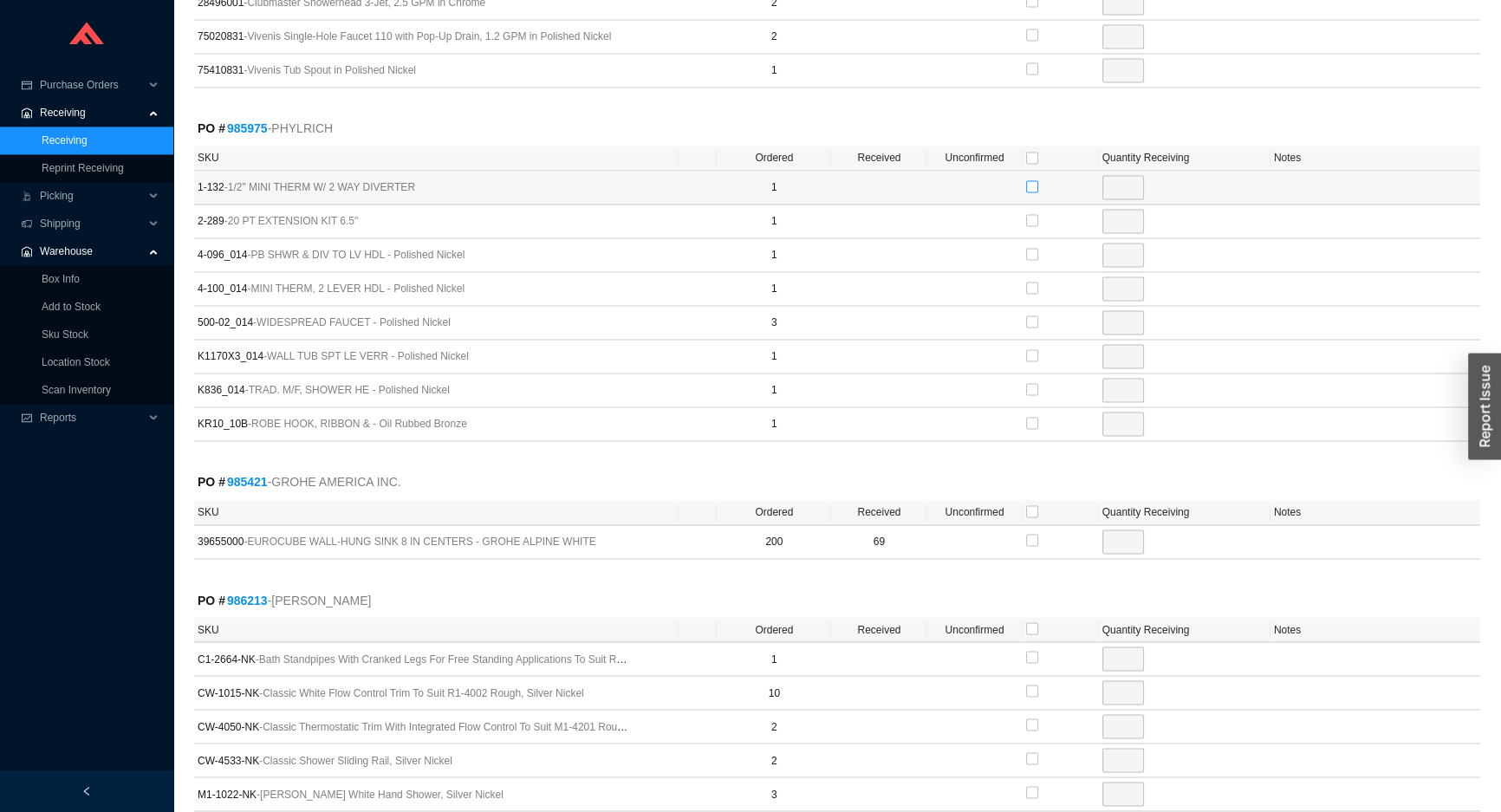
click at [1031, 180] on input "checkbox" at bounding box center [1032, 185] width 12 height 12
click at [1026, 214] on input "checkbox" at bounding box center [1032, 220] width 12 height 12
click at [1033, 505] on input "checkbox" at bounding box center [1032, 511] width 12 height 12
click at [1131, 530] on input "131" at bounding box center [1123, 542] width 42 height 24
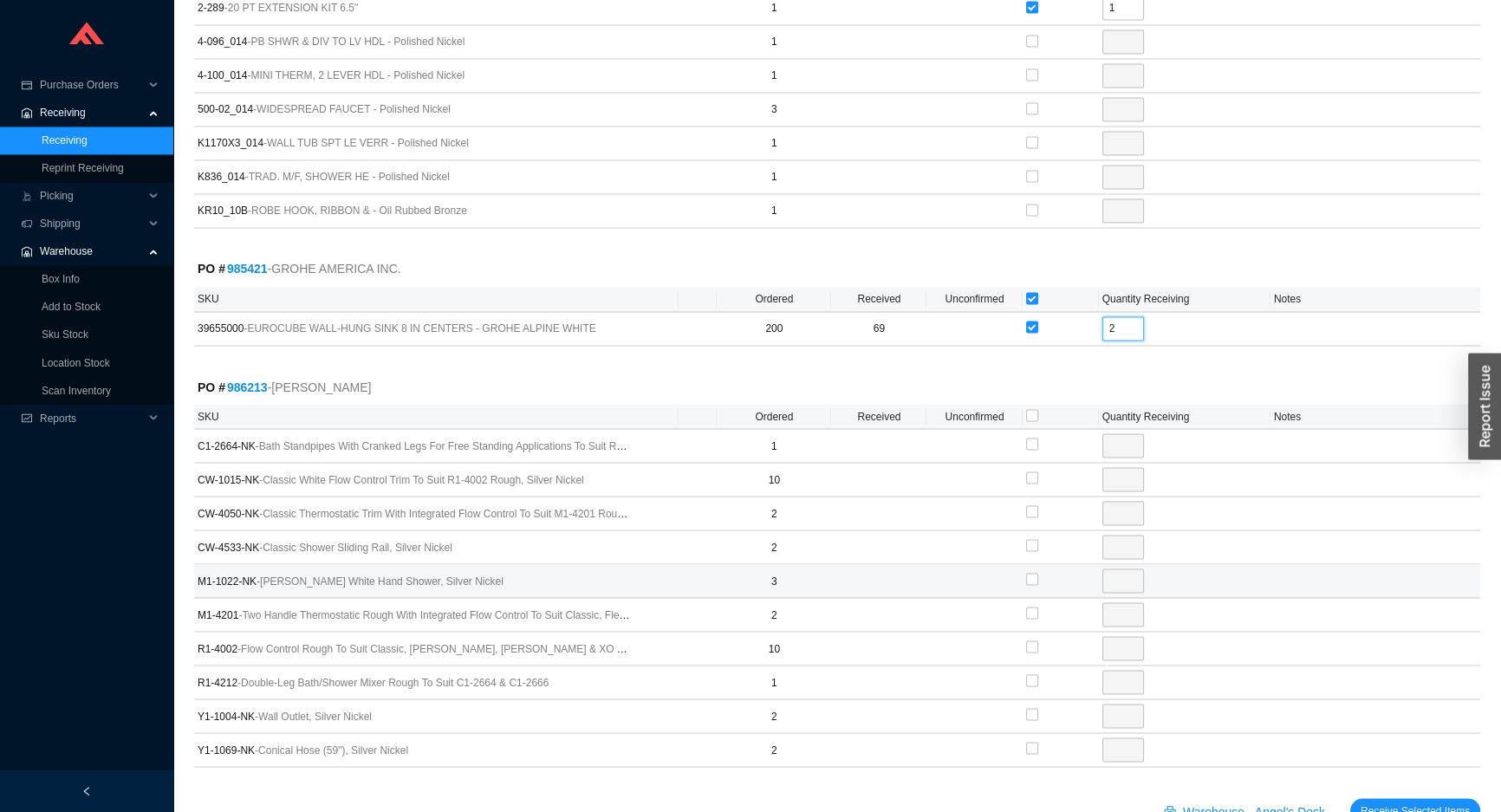
scroll to position [3819, 0]
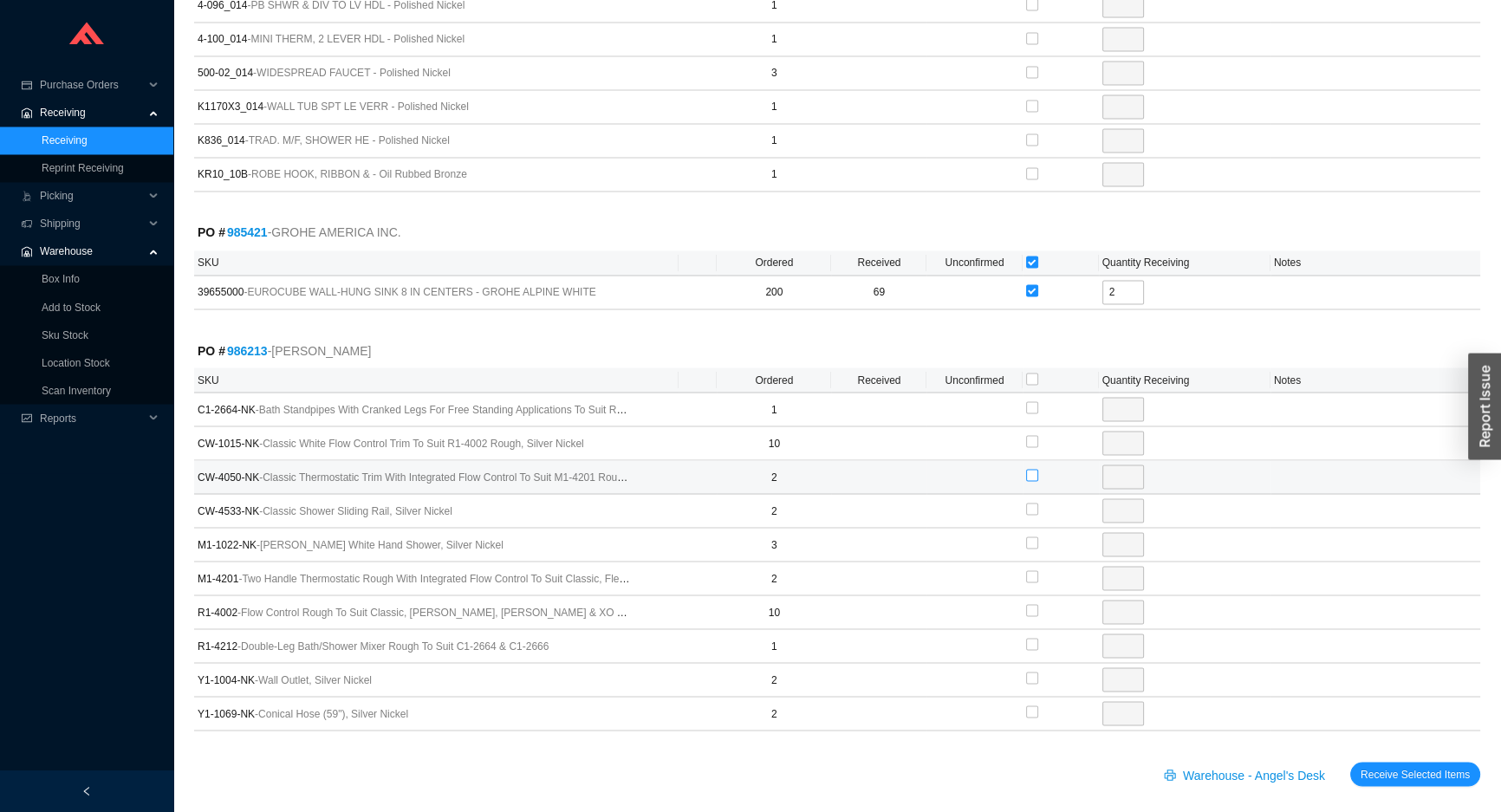
click at [1031, 468] on input "checkbox" at bounding box center [1032, 474] width 12 height 12
click at [1031, 536] on input "checkbox" at bounding box center [1032, 542] width 12 height 12
click at [1034, 401] on input "checkbox" at bounding box center [1032, 407] width 12 height 12
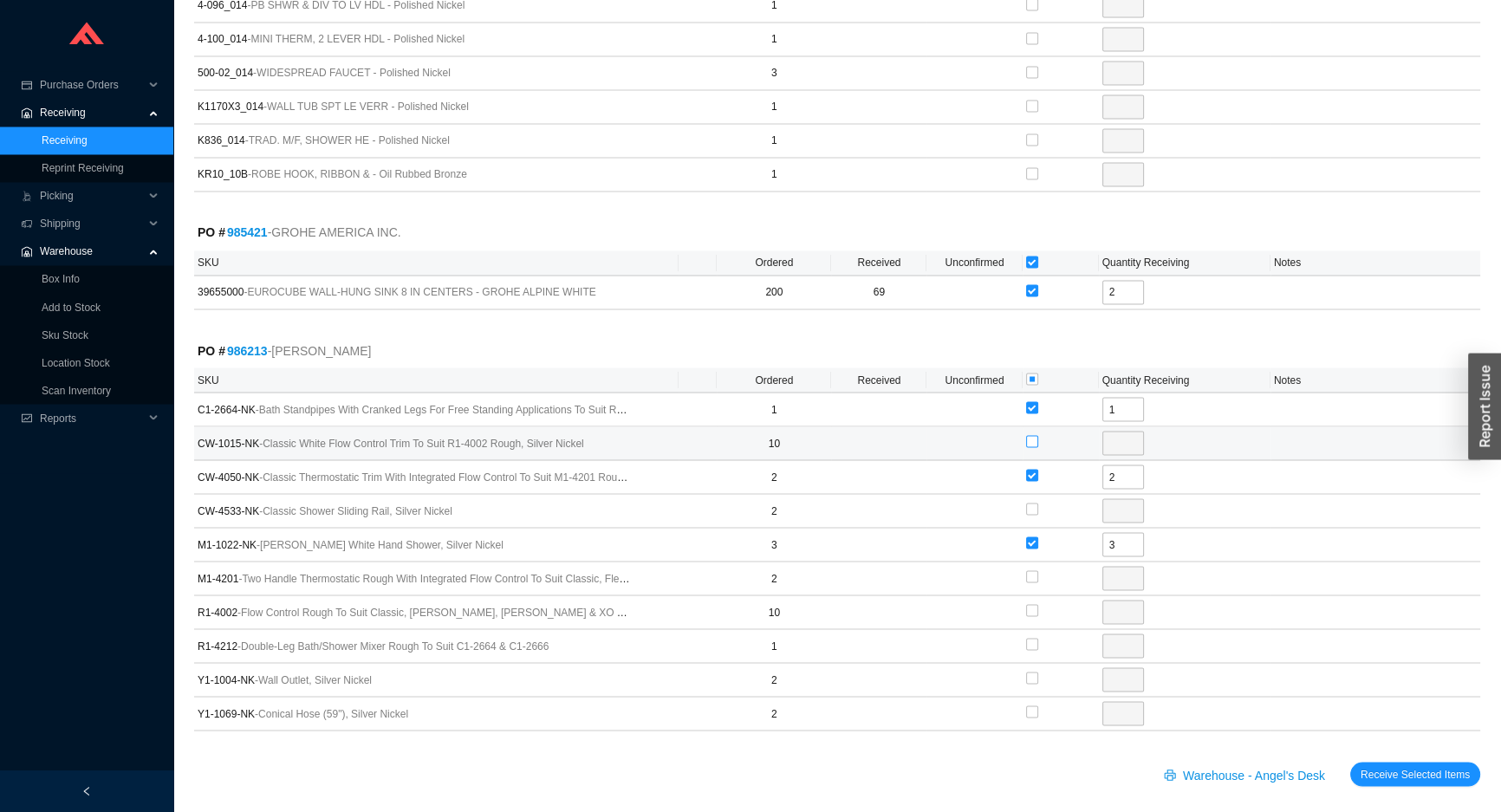
click at [1032, 435] on input "checkbox" at bounding box center [1032, 440] width 12 height 12
click at [1028, 503] on input "checkbox" at bounding box center [1032, 508] width 12 height 12
click at [1028, 571] on input "checkbox" at bounding box center [1032, 576] width 12 height 12
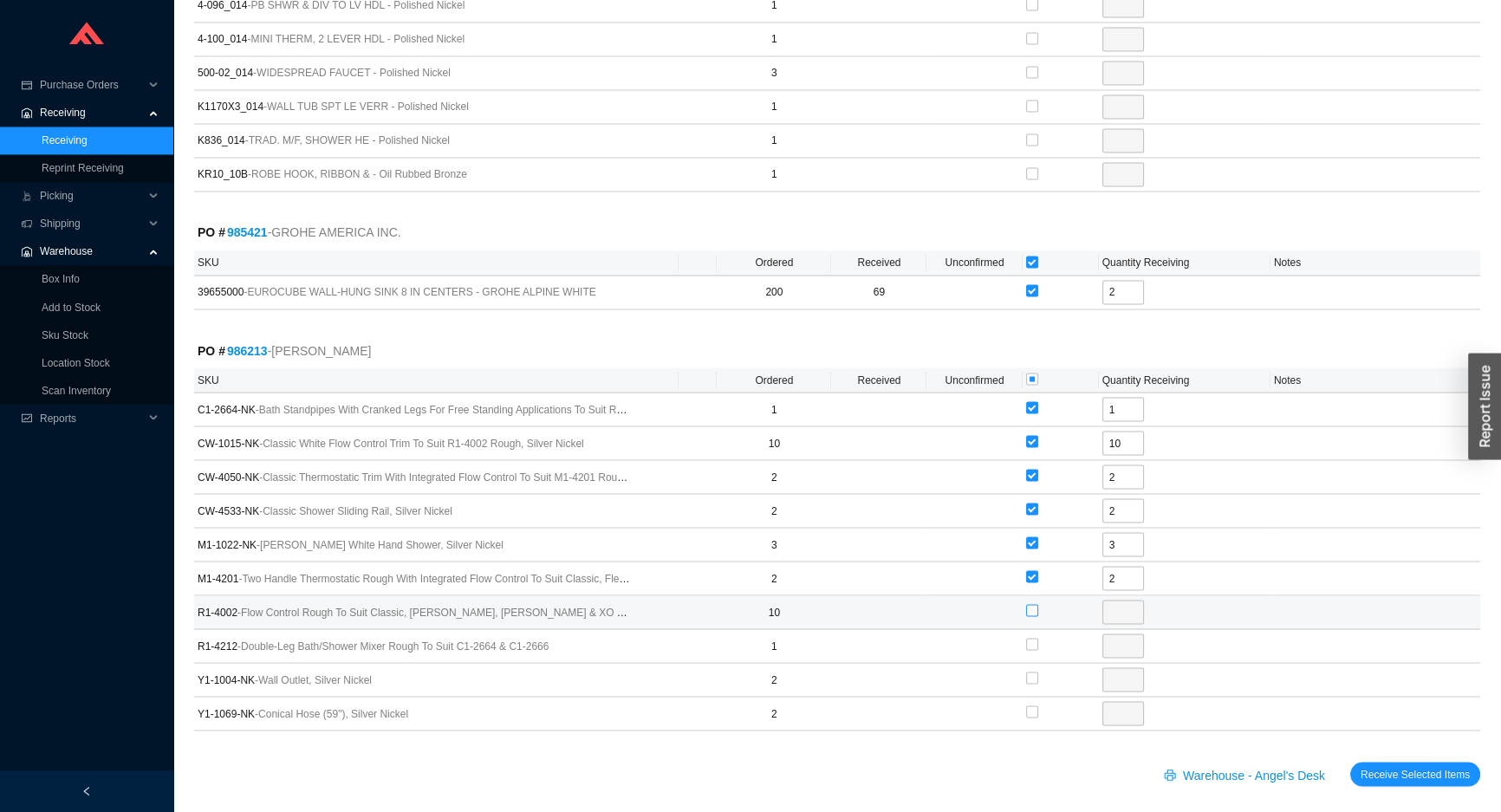
click at [1031, 604] on input "checkbox" at bounding box center [1032, 609] width 12 height 12
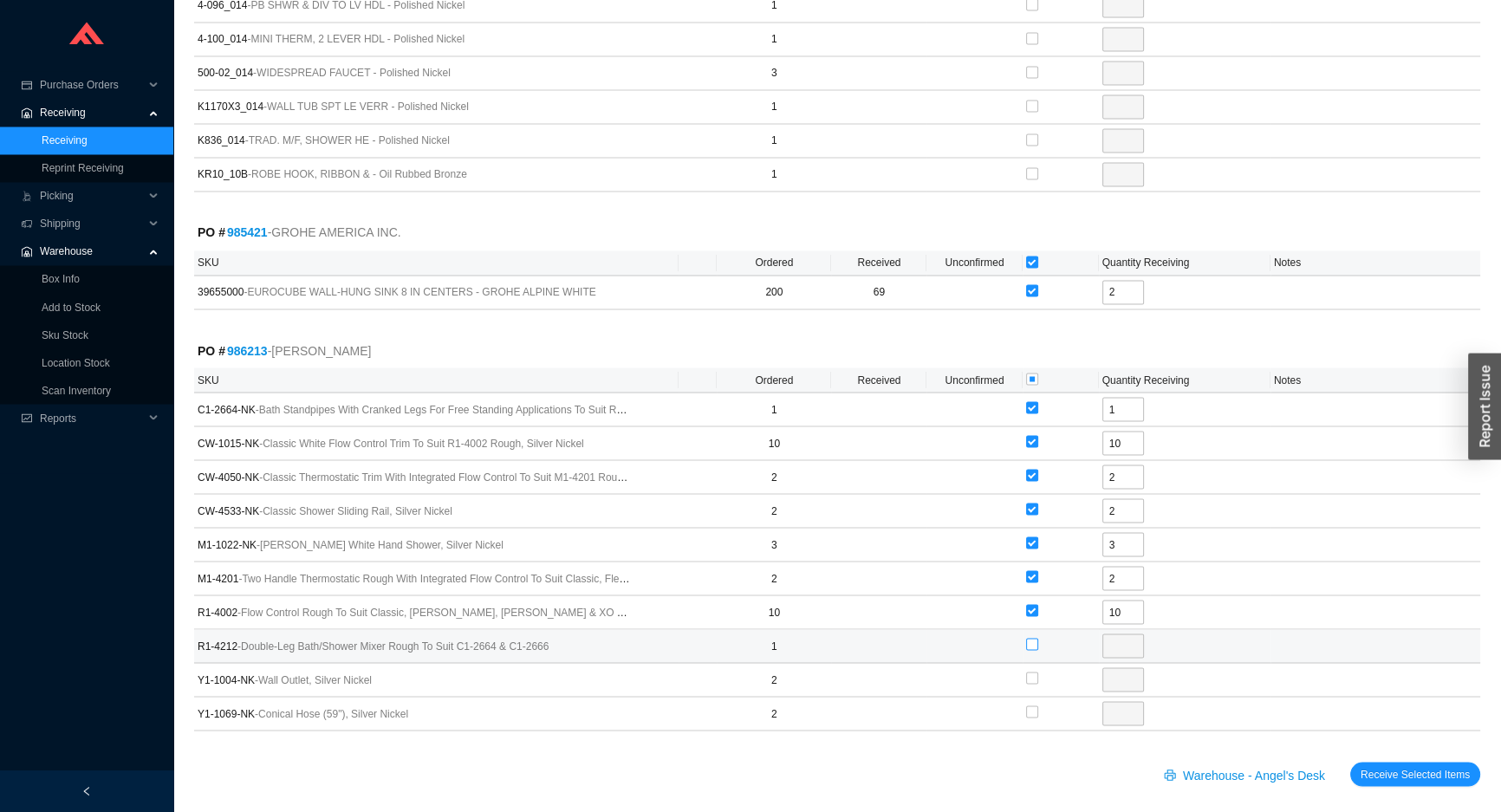
click at [1031, 637] on input "checkbox" at bounding box center [1032, 643] width 12 height 12
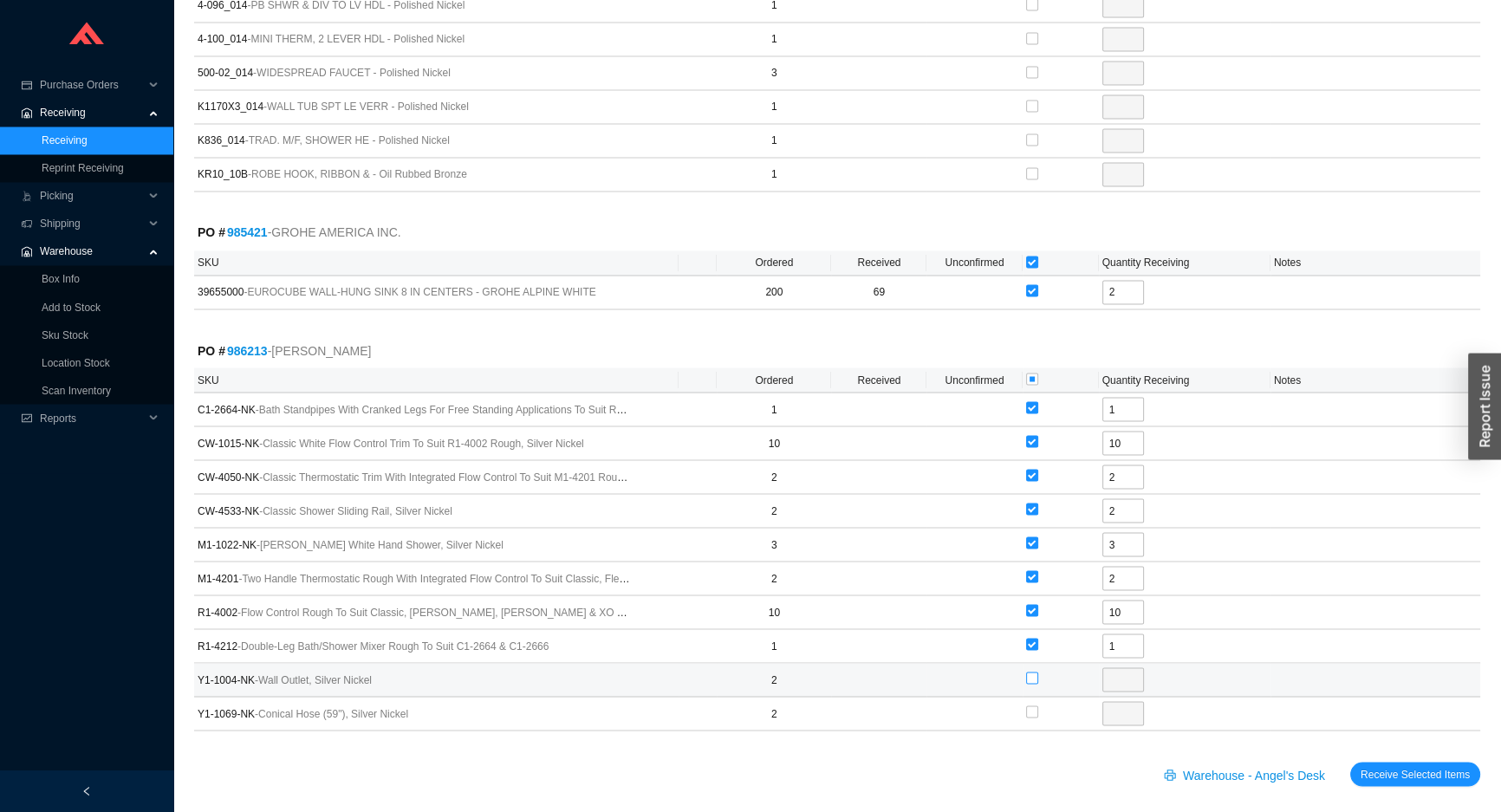
drag, startPoint x: 1029, startPoint y: 673, endPoint x: 1032, endPoint y: 694, distance: 21.2
click at [1028, 673] on label at bounding box center [1032, 678] width 12 height 17
click at [1028, 673] on input "checkbox" at bounding box center [1032, 677] width 12 height 12
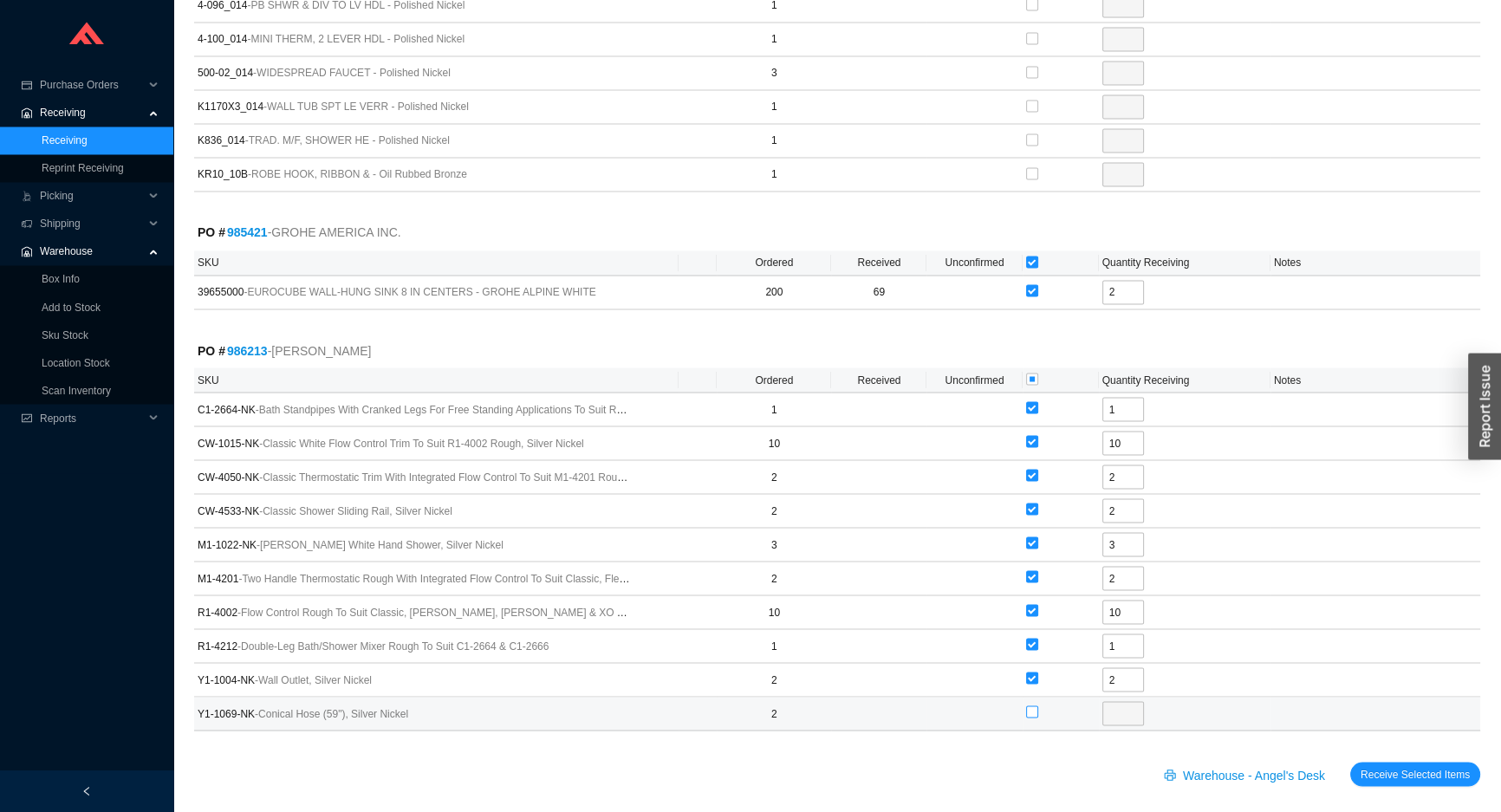
click at [1034, 705] on input "checkbox" at bounding box center [1032, 711] width 12 height 12
click at [1367, 765] on span "Receive Selected Items" at bounding box center [1415, 773] width 109 height 17
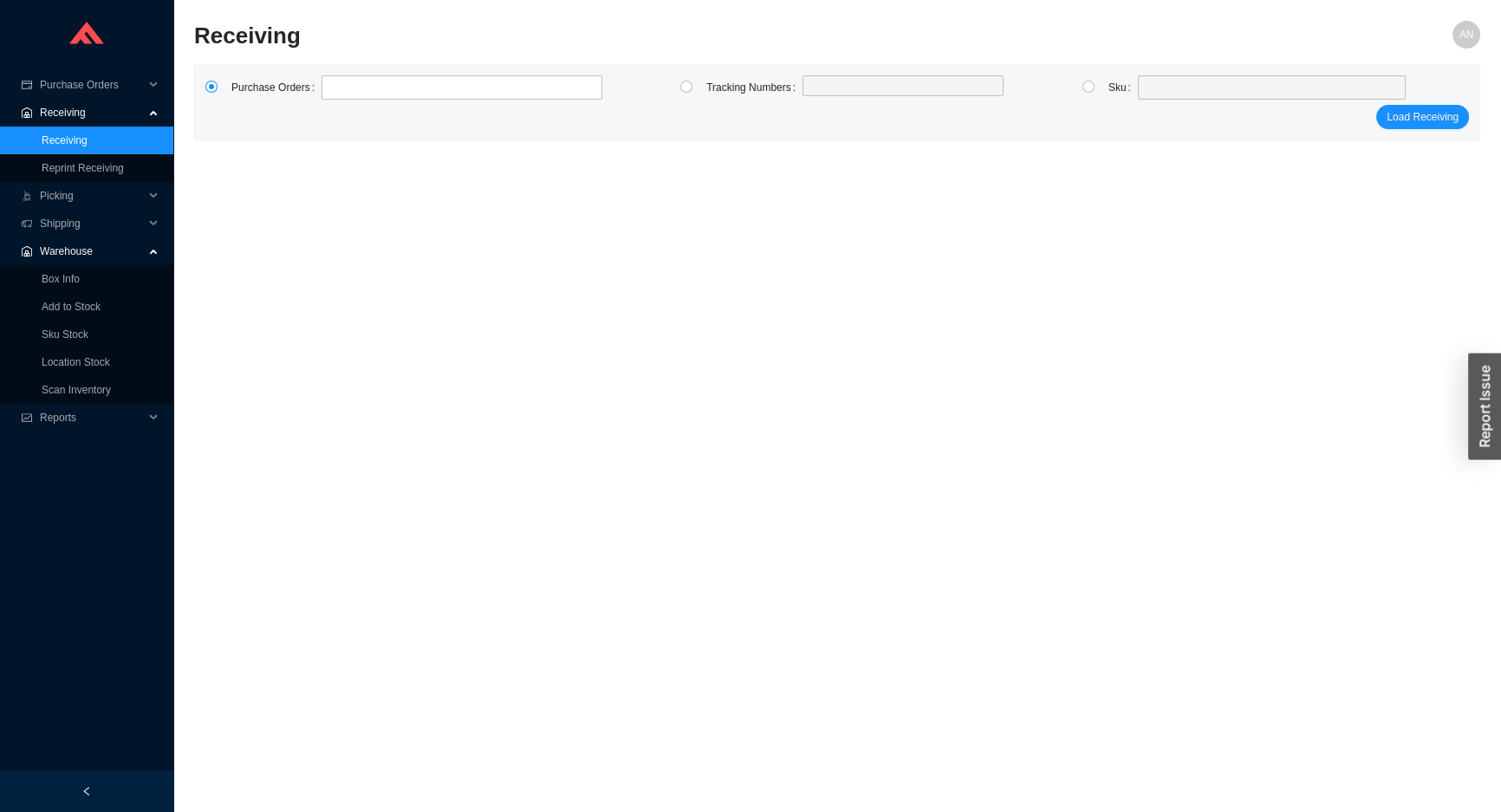
scroll to position [24, 0]
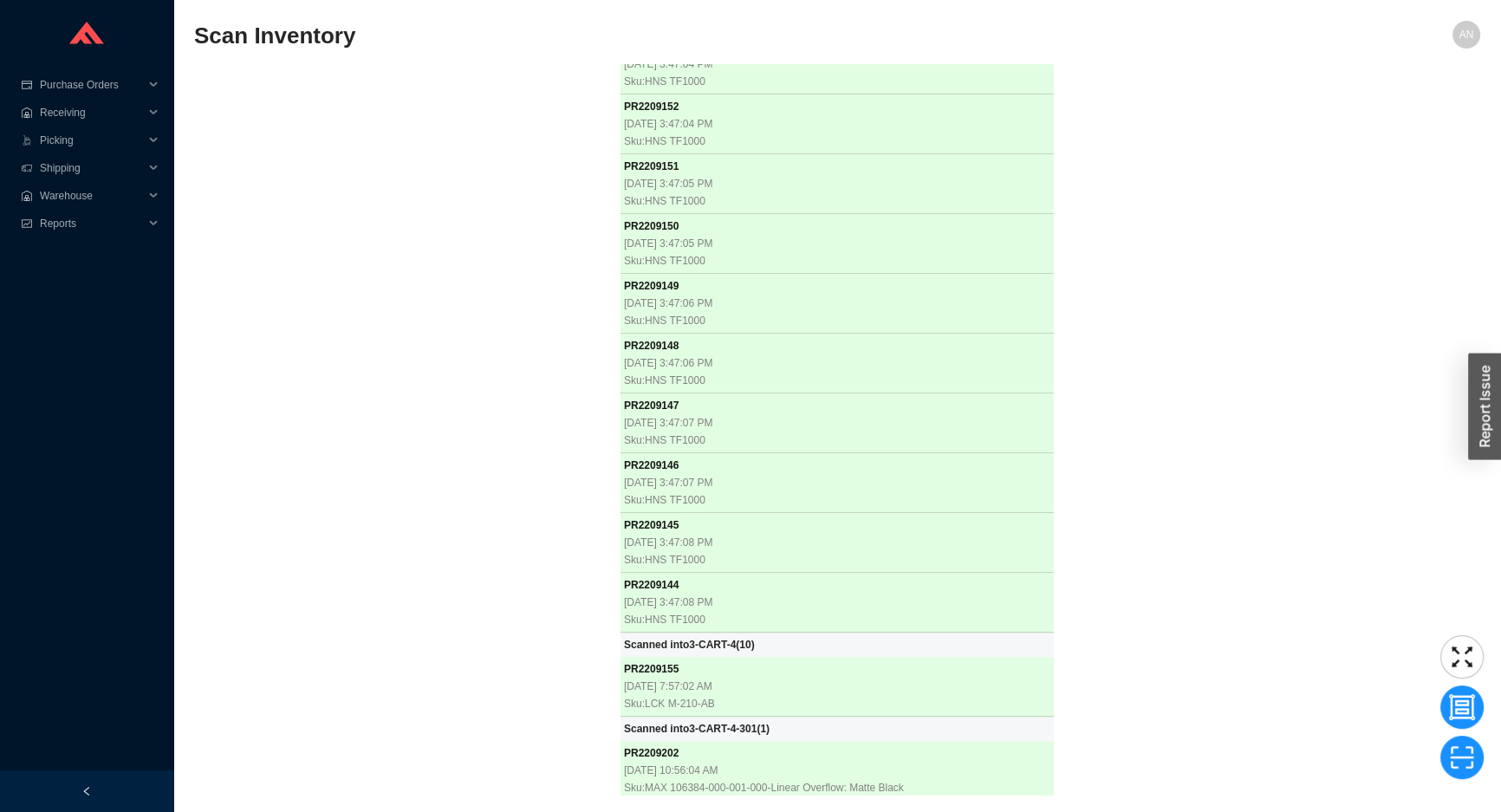
scroll to position [26025, 0]
click at [549, 91] on div "PR 2208075 [DATE] 8:08:08 AM Sku: GBR 111.798.00.1 Scanned into 3-CART-4 ( 1 ) …" at bounding box center [837, 430] width 1286 height 731
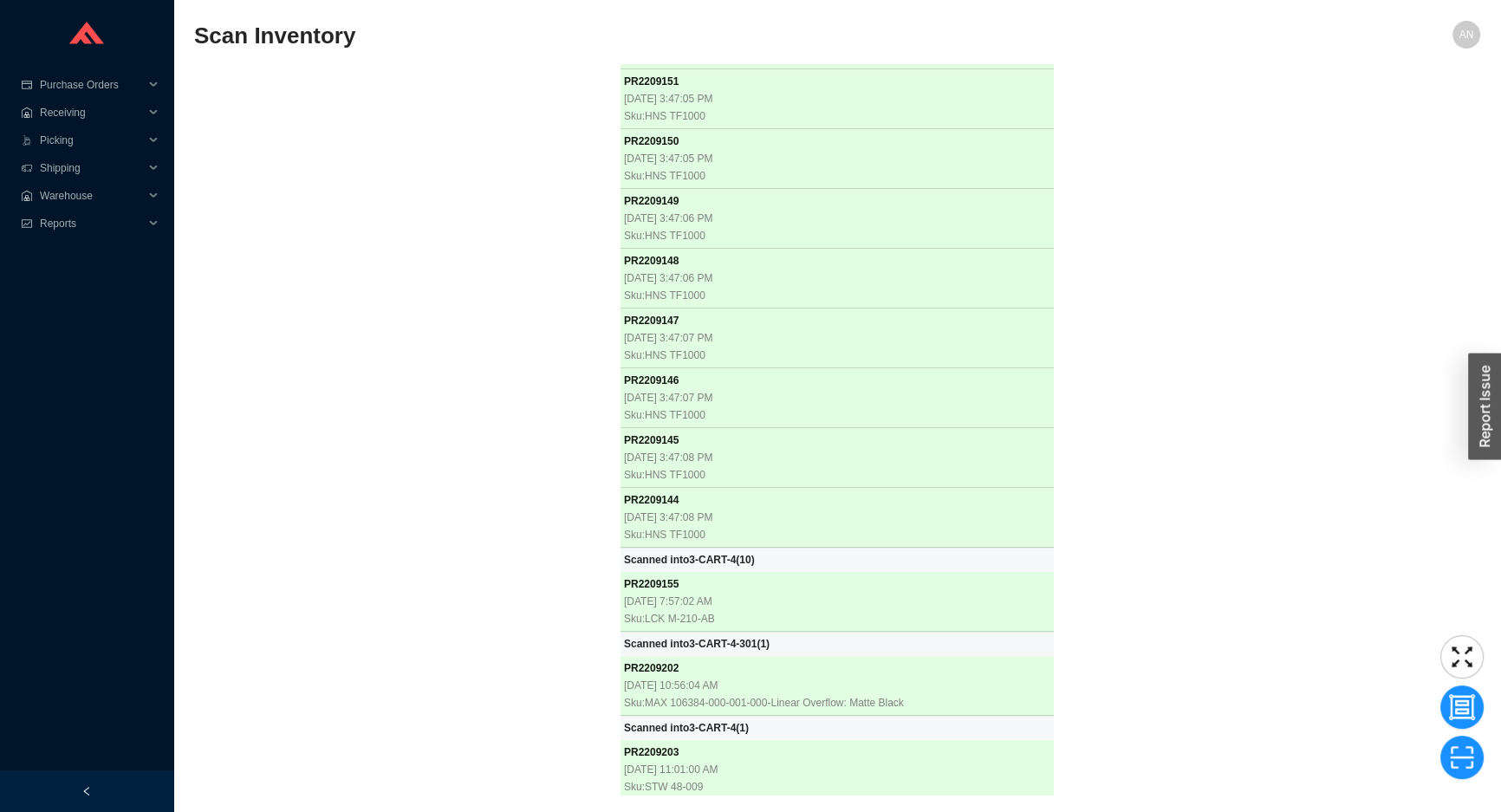
scroll to position [26110, 0]
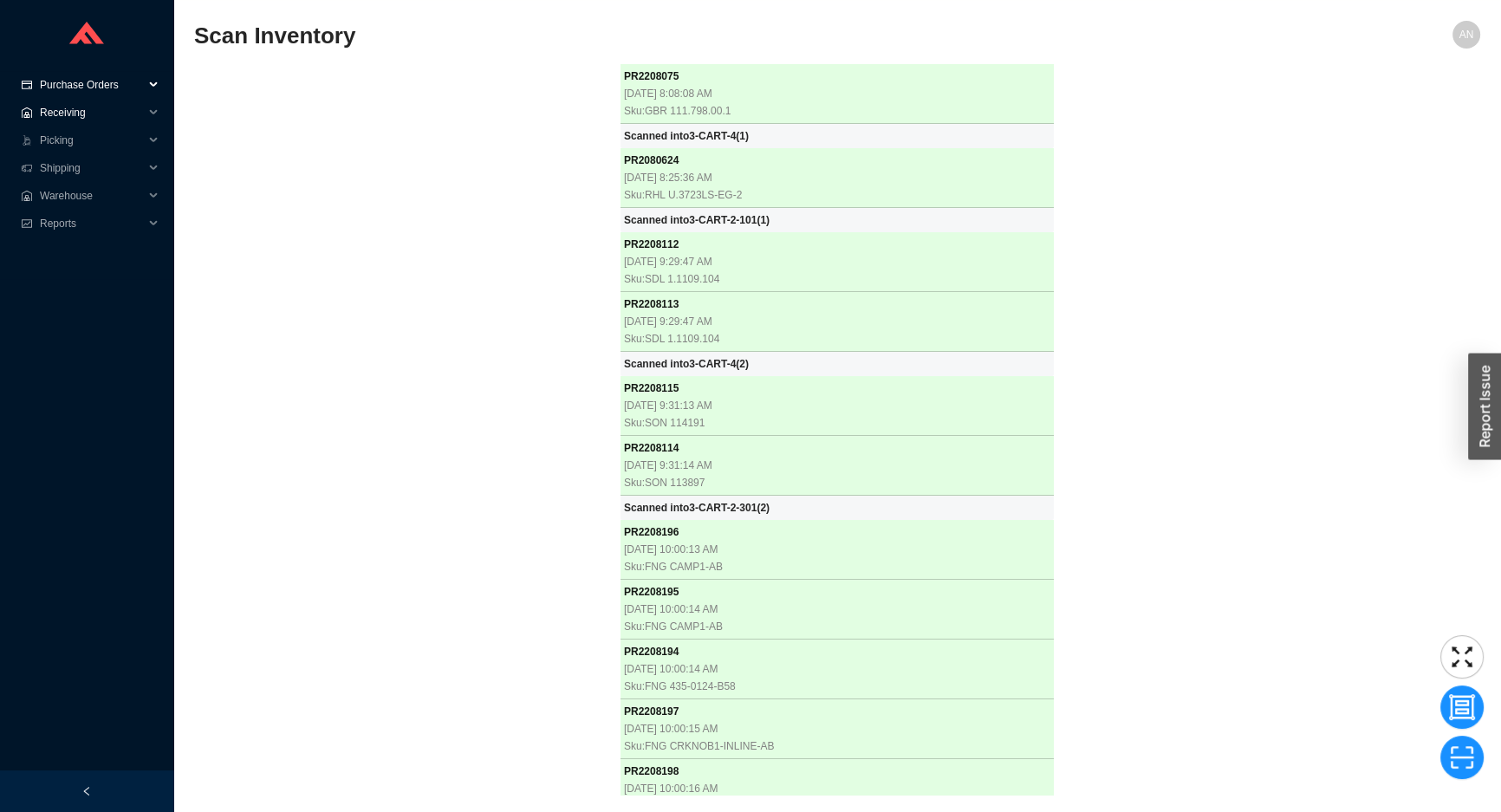
scroll to position [26110, 0]
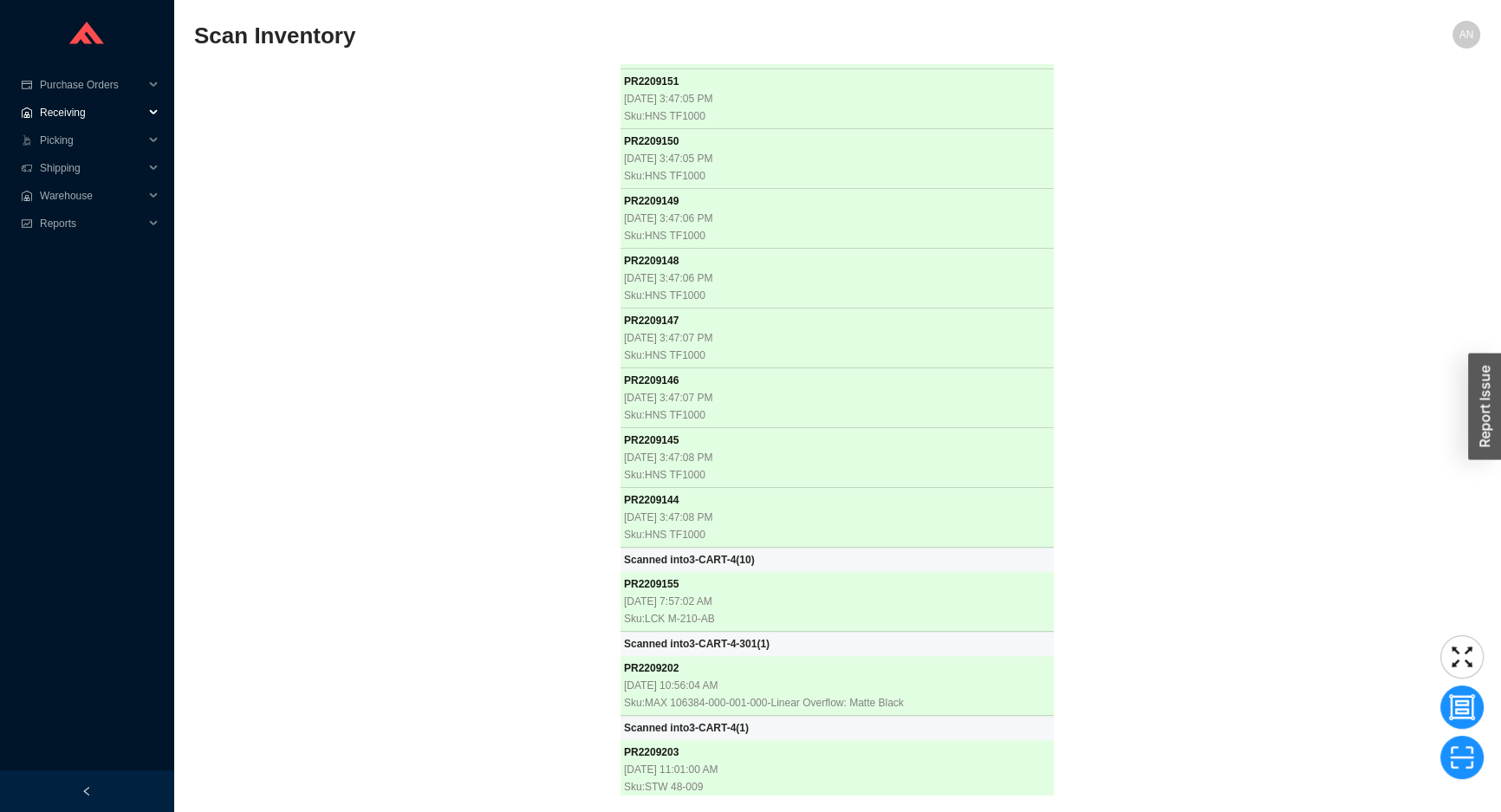
click at [82, 109] on span "Receiving" at bounding box center [91, 112] width 104 height 28
click at [88, 138] on link "Receiving" at bounding box center [64, 140] width 46 height 12
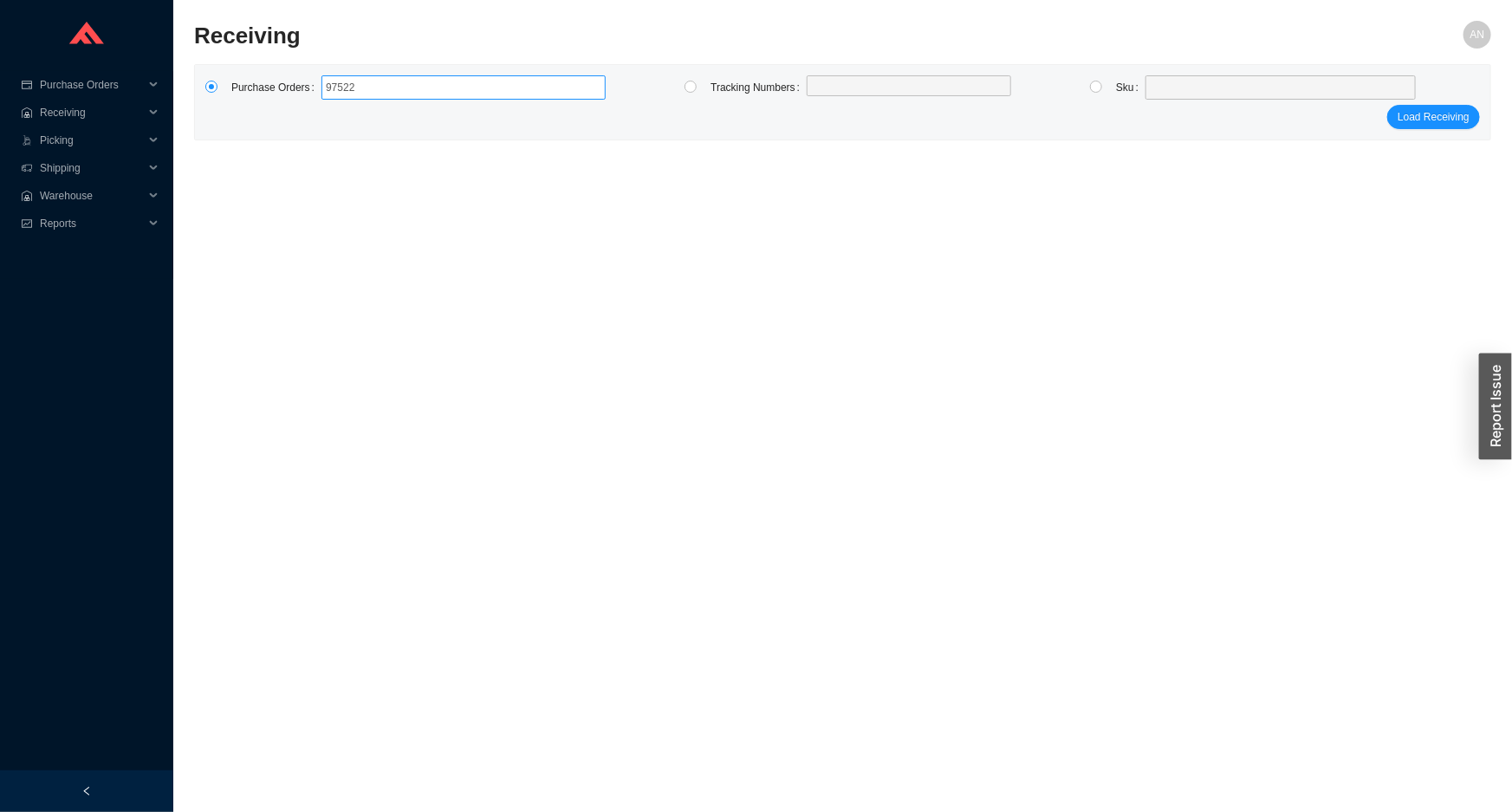
type input "975224"
click at [369, 91] on icon "close" at bounding box center [373, 88] width 9 height 9
click at [385, 91] on input "975224" at bounding box center [391, 87] width 12 height 19
click at [70, 83] on span "Purchase Orders" at bounding box center [91, 85] width 104 height 28
click at [73, 115] on link "Search" at bounding box center [58, 112] width 33 height 12
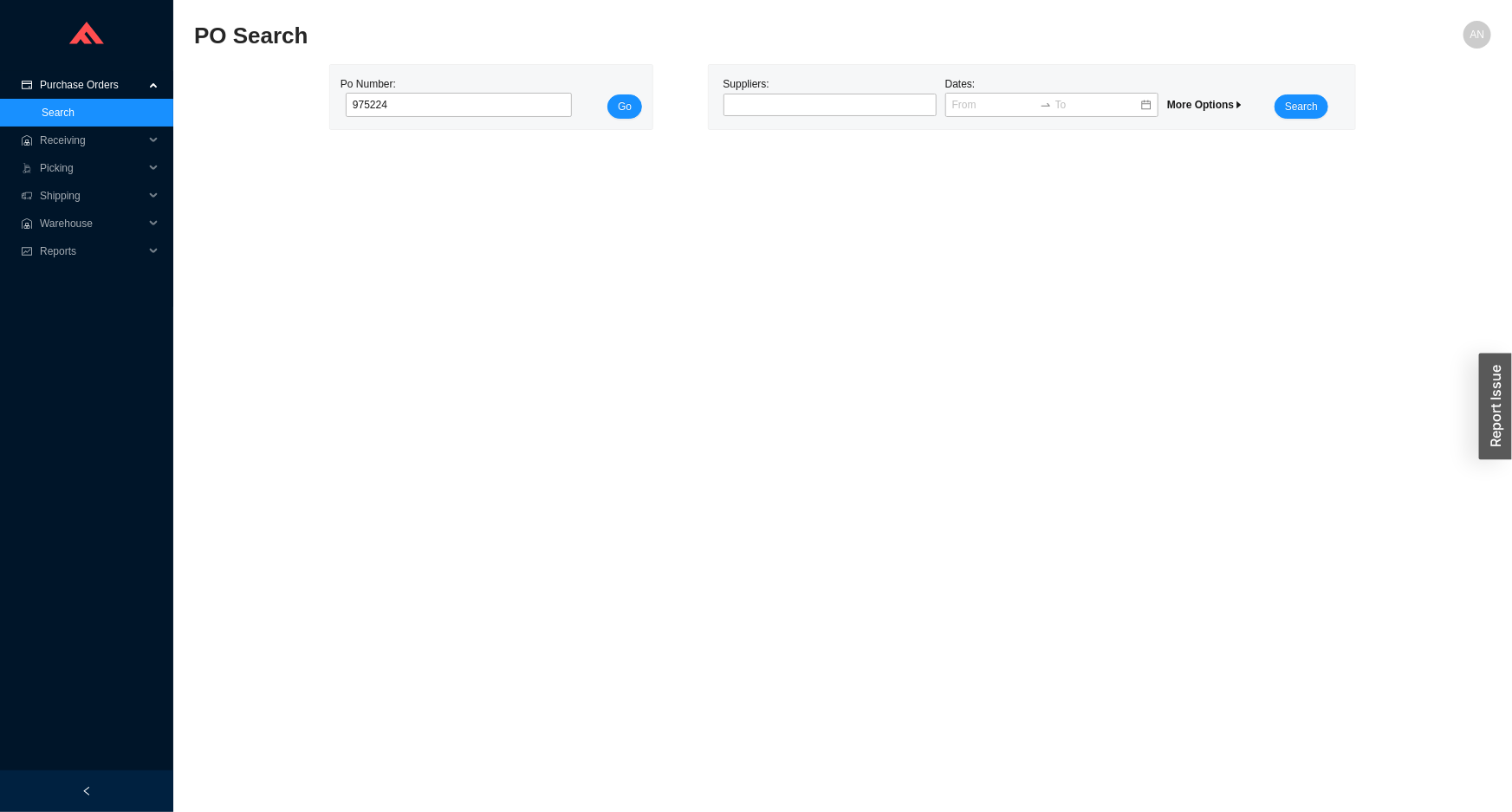
type input "975224"
click button "Go" at bounding box center [625, 106] width 34 height 24
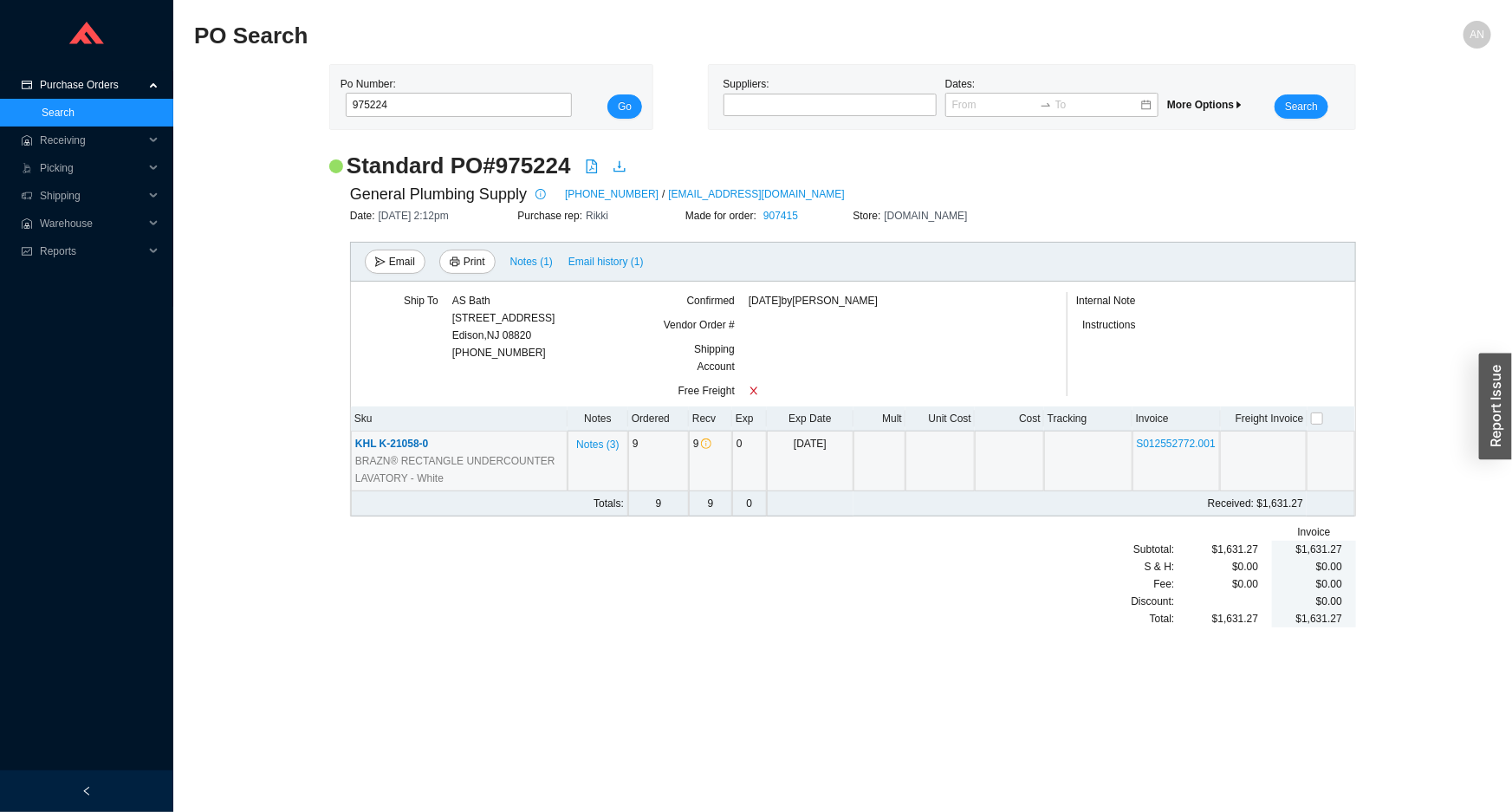
click at [415, 448] on span "KHL K-21058-0" at bounding box center [392, 443] width 73 height 12
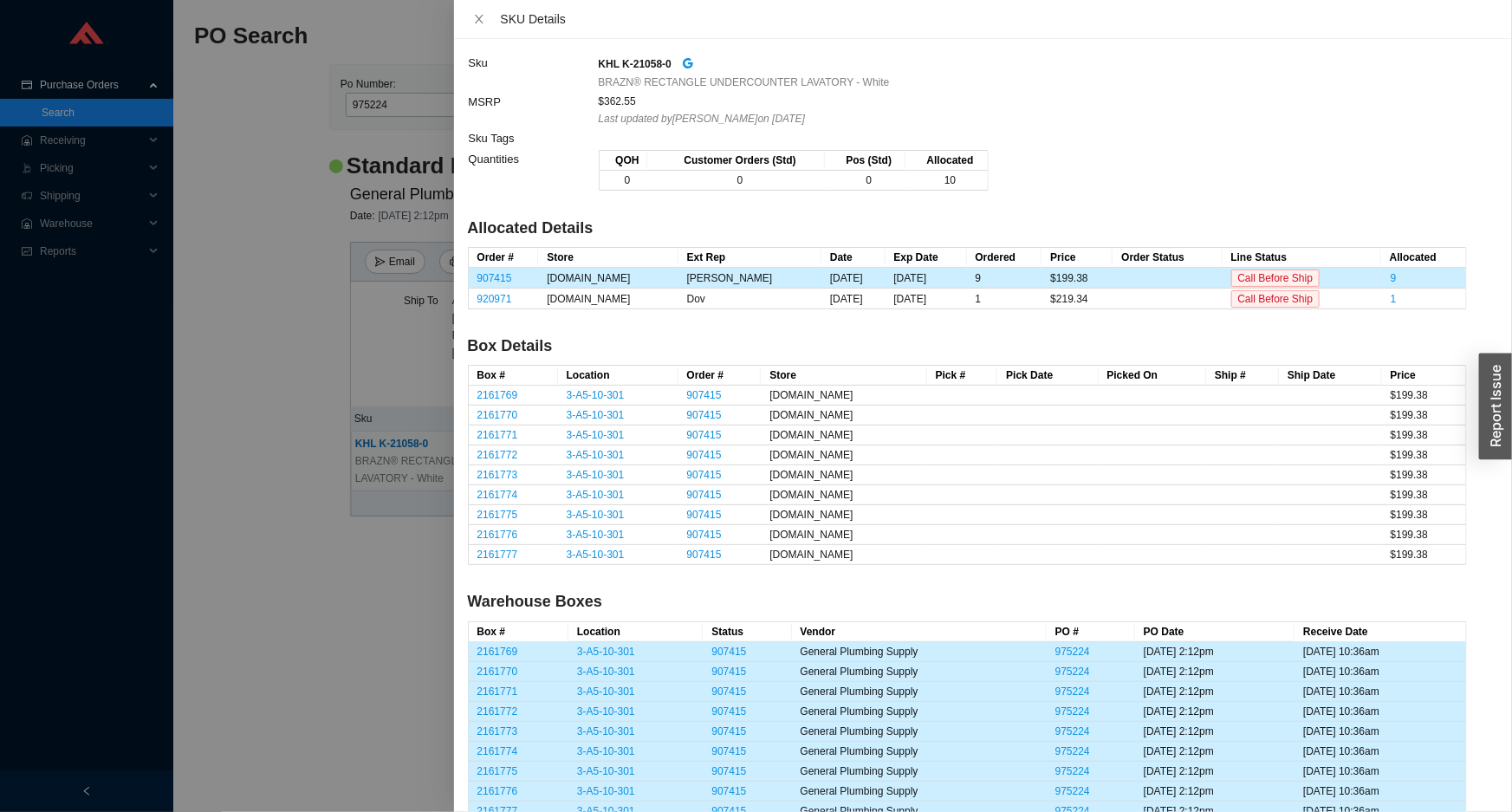
click at [264, 238] on div at bounding box center [756, 406] width 1512 height 812
